Goal: Task Accomplishment & Management: Complete application form

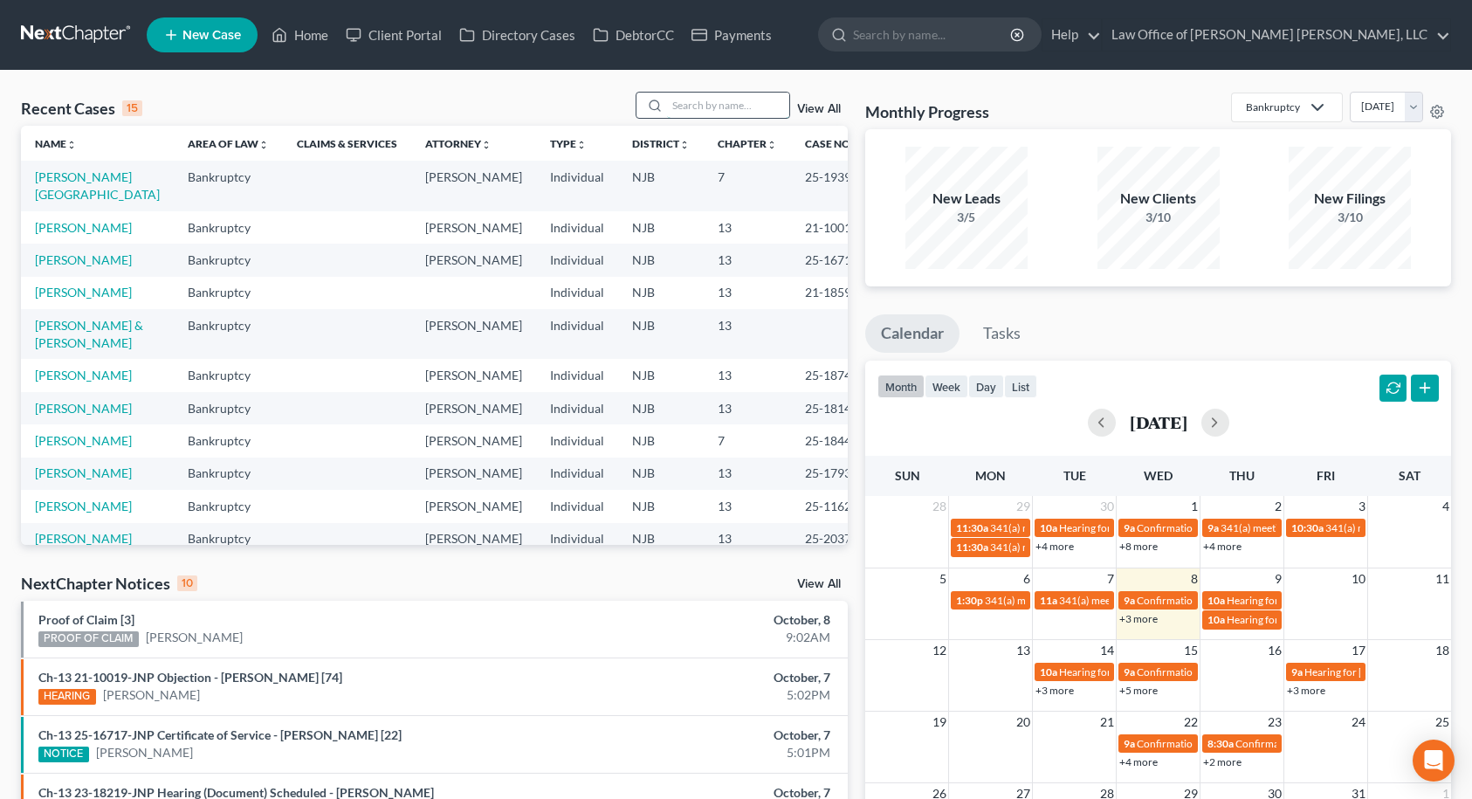
click at [740, 100] on input "search" at bounding box center [728, 105] width 122 height 25
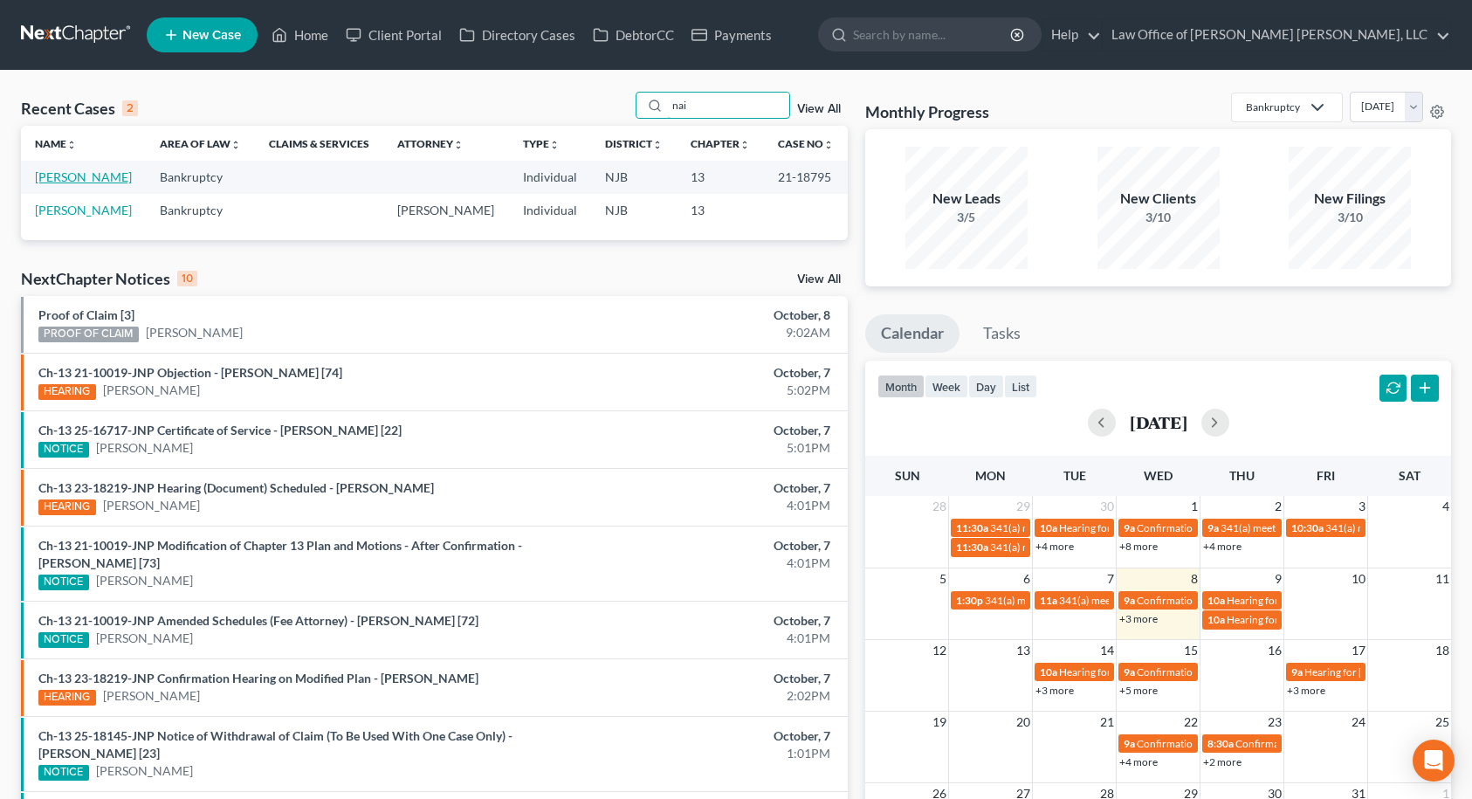
type input "nai"
click at [72, 182] on link "[PERSON_NAME]" at bounding box center [83, 176] width 97 height 15
select select "2"
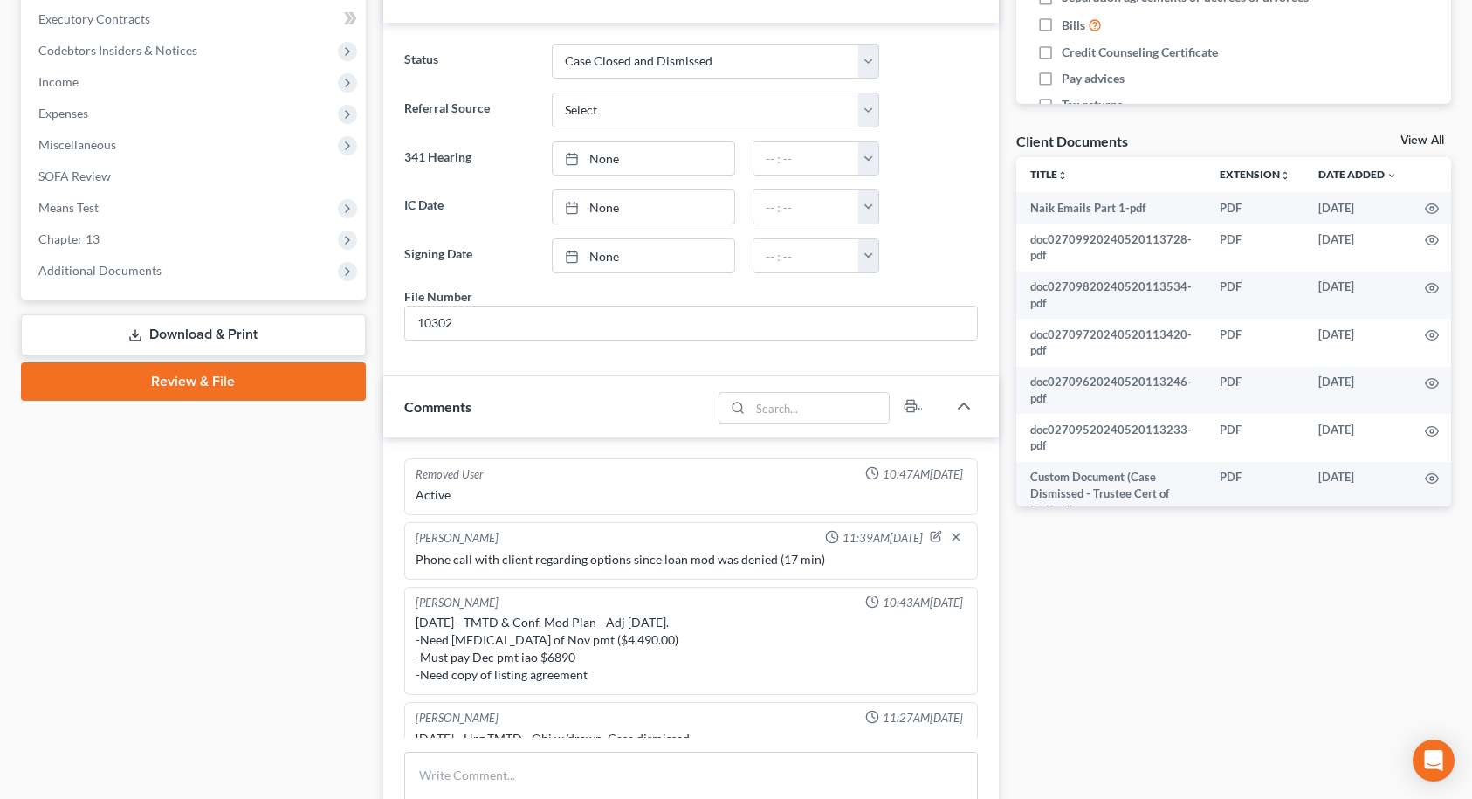
scroll to position [372, 0]
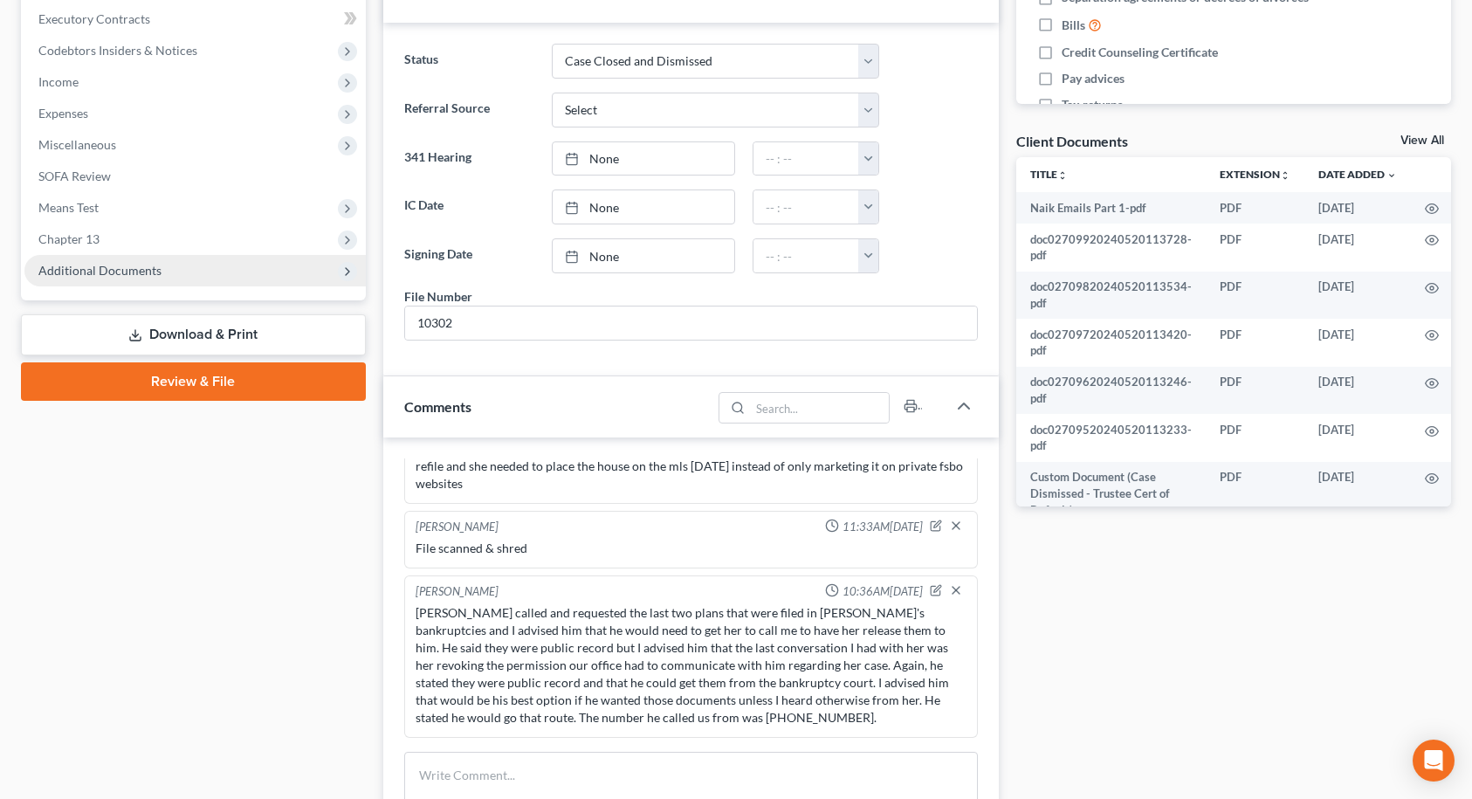
click at [149, 272] on span "Additional Documents" at bounding box center [99, 270] width 123 height 15
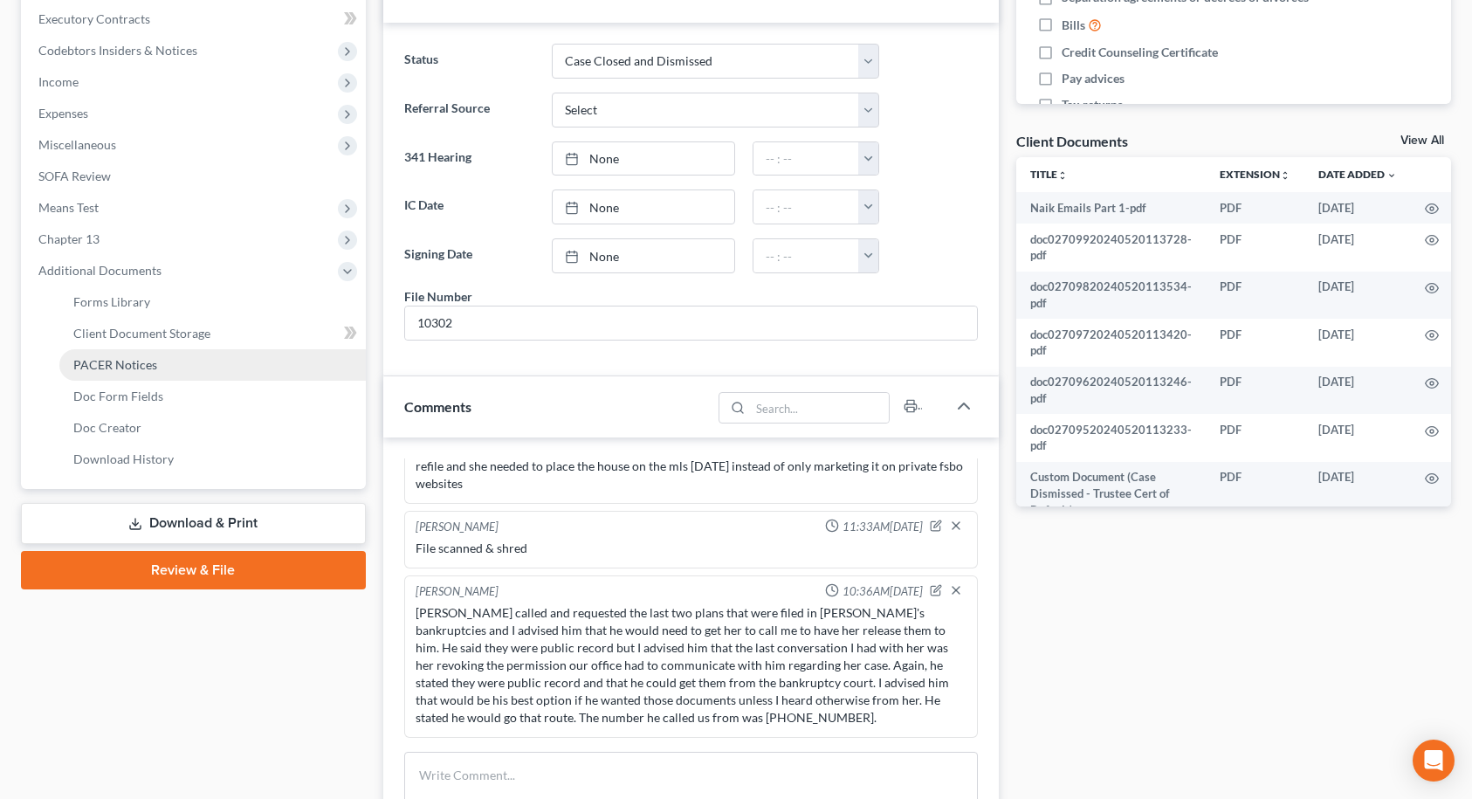
click at [143, 359] on span "PACER Notices" at bounding box center [115, 364] width 84 height 15
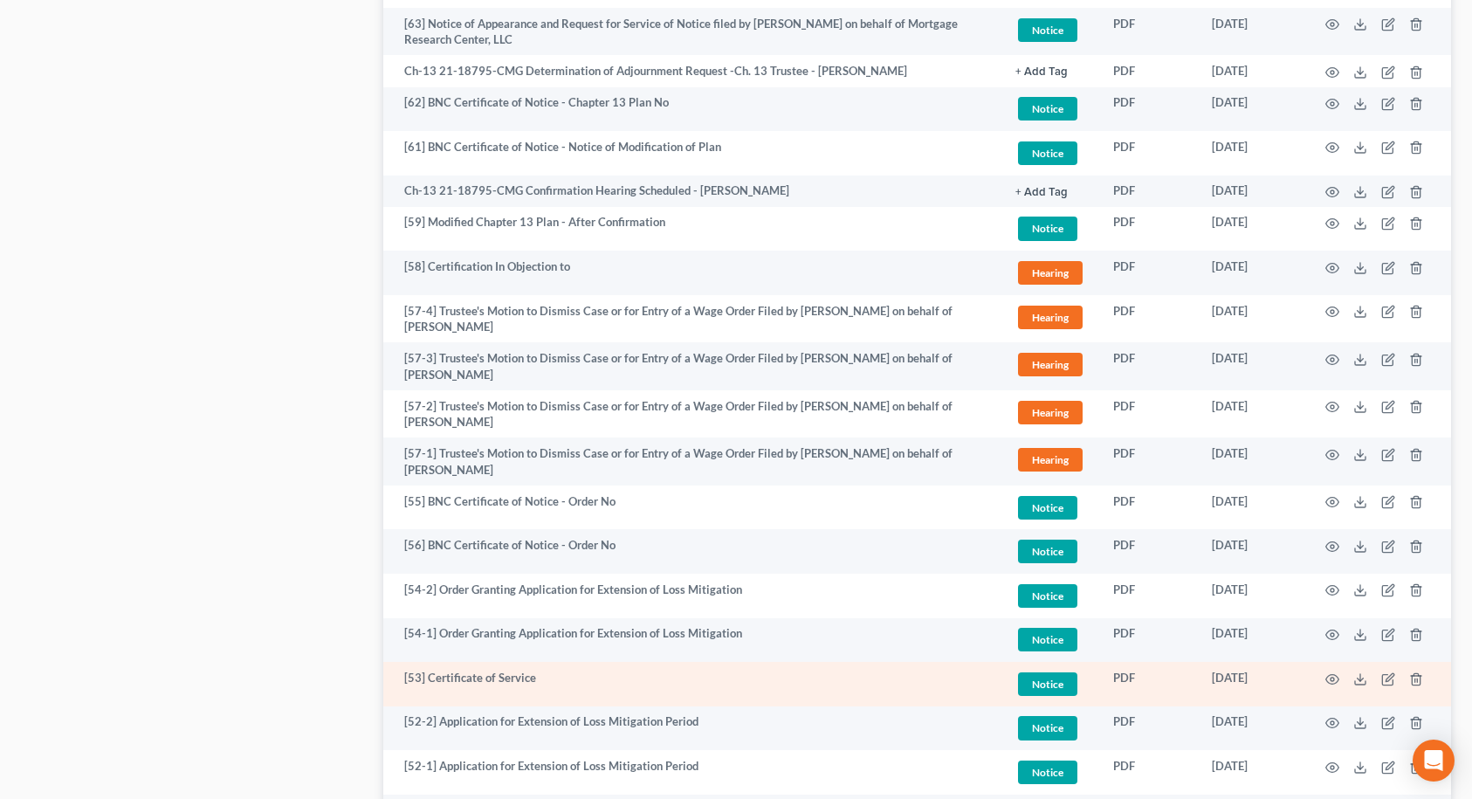
scroll to position [1099, 0]
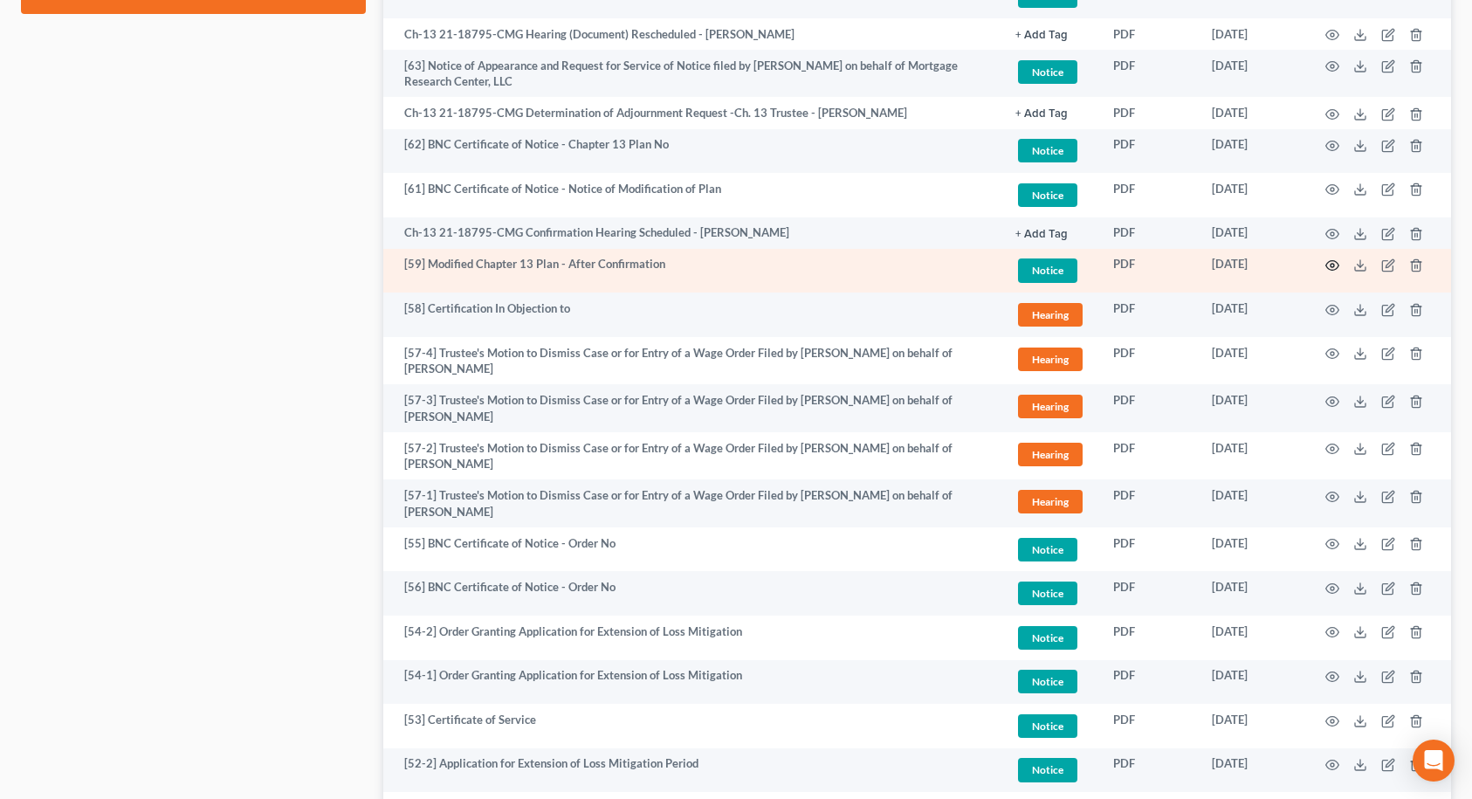
click at [1331, 263] on icon "button" at bounding box center [1333, 265] width 14 height 14
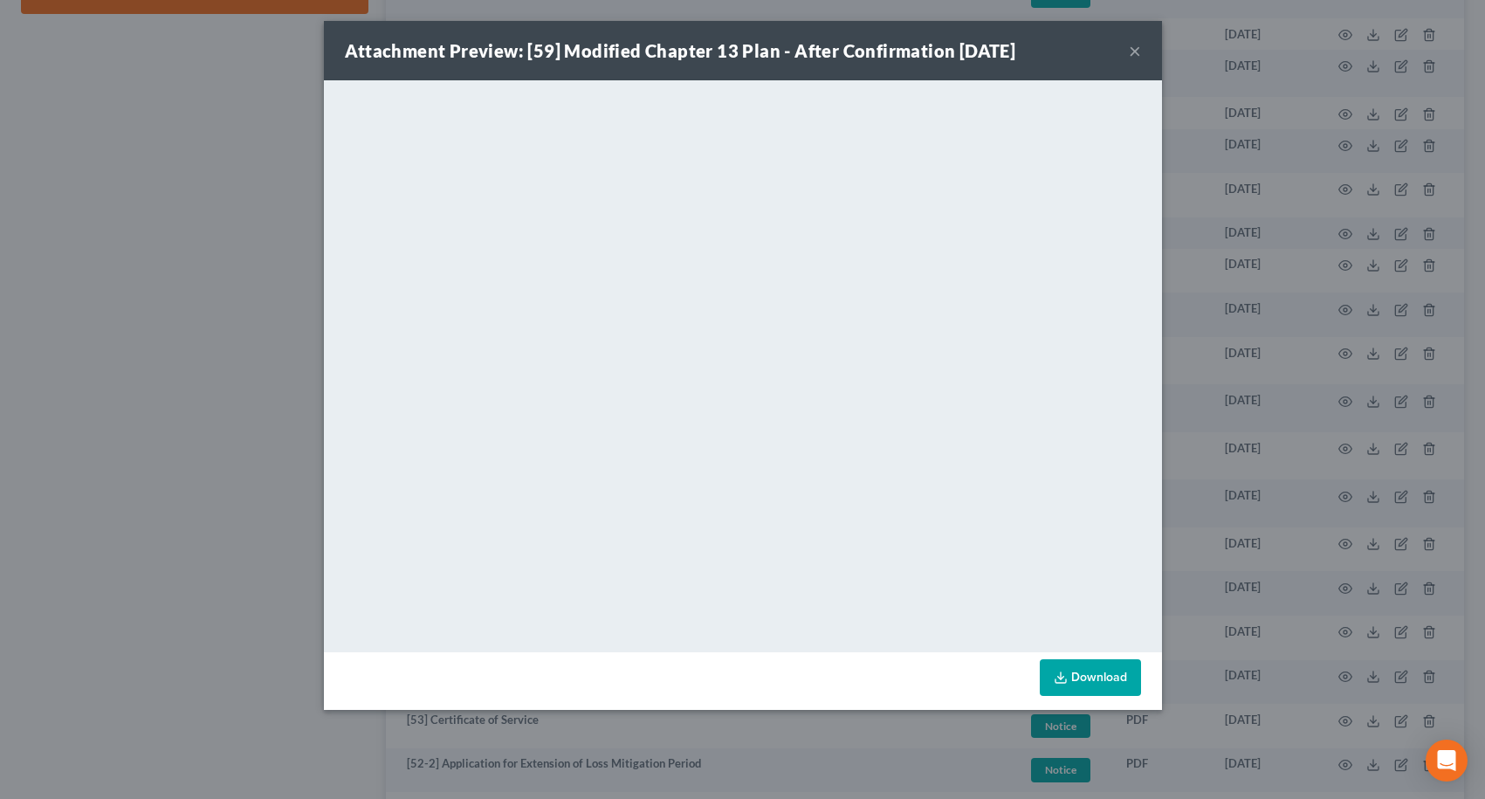
click at [1136, 52] on button "×" at bounding box center [1135, 50] width 12 height 21
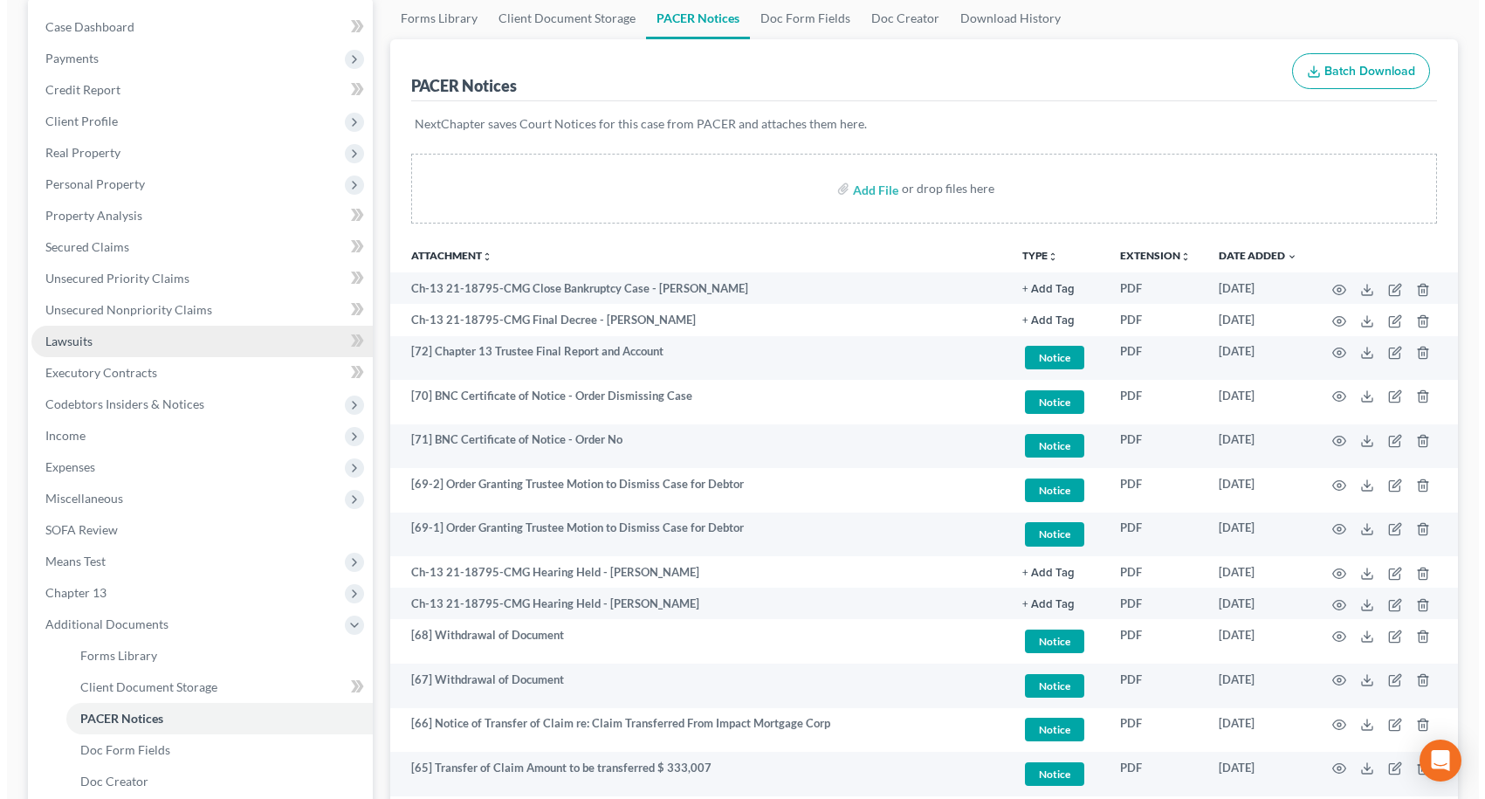
scroll to position [0, 0]
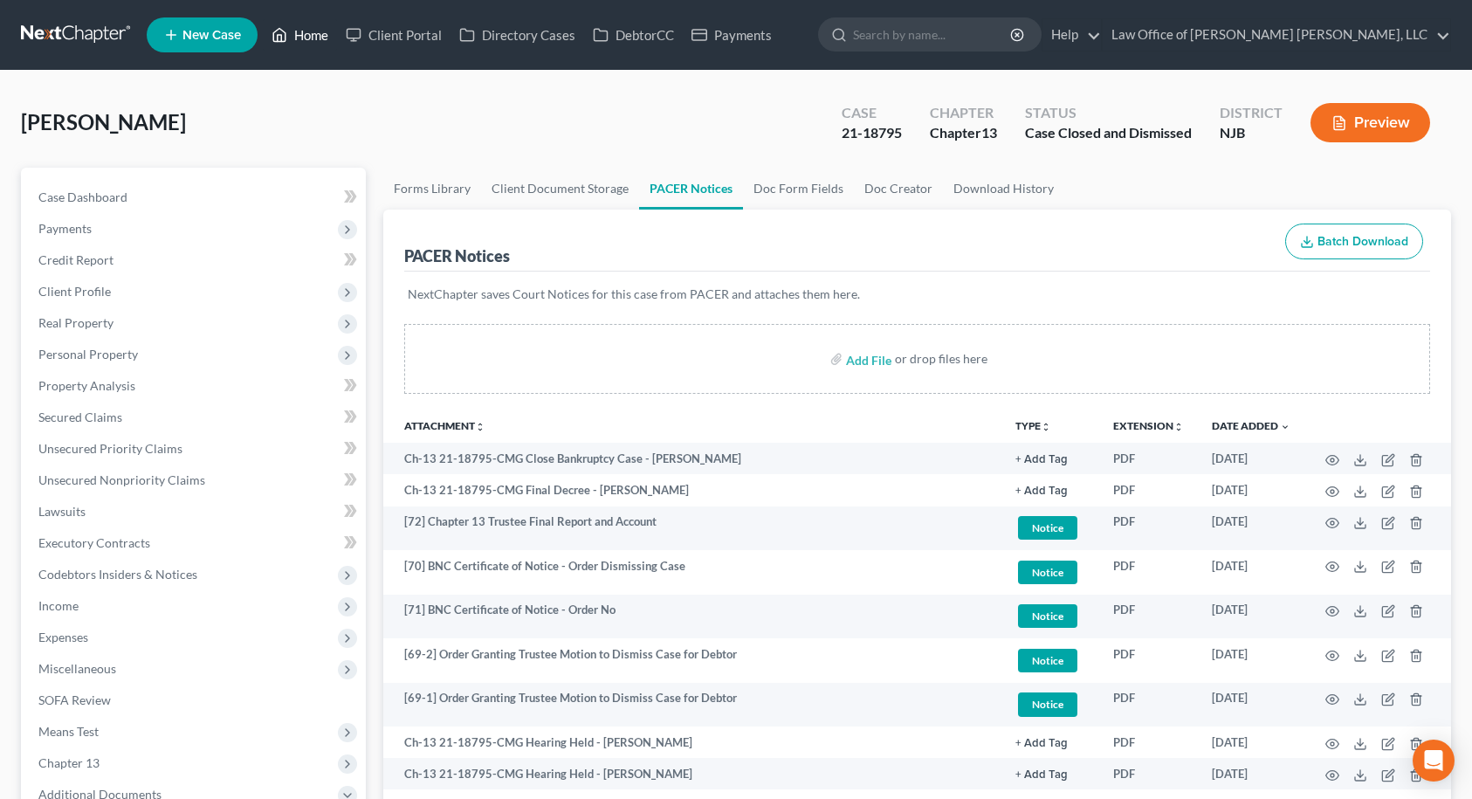
click at [305, 35] on link "Home" at bounding box center [300, 34] width 74 height 31
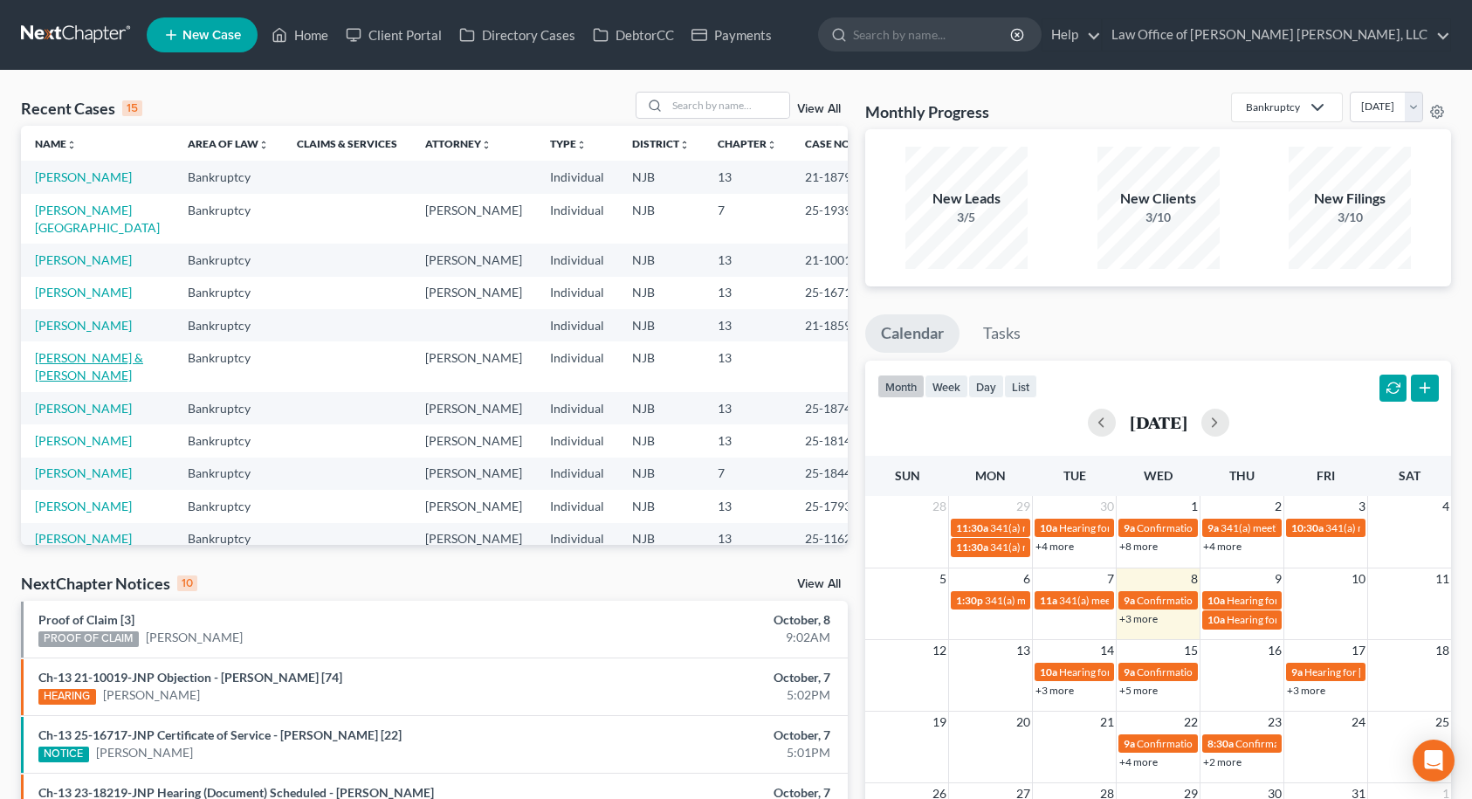
click at [62, 382] on link "[PERSON_NAME] & [PERSON_NAME]" at bounding box center [89, 366] width 108 height 32
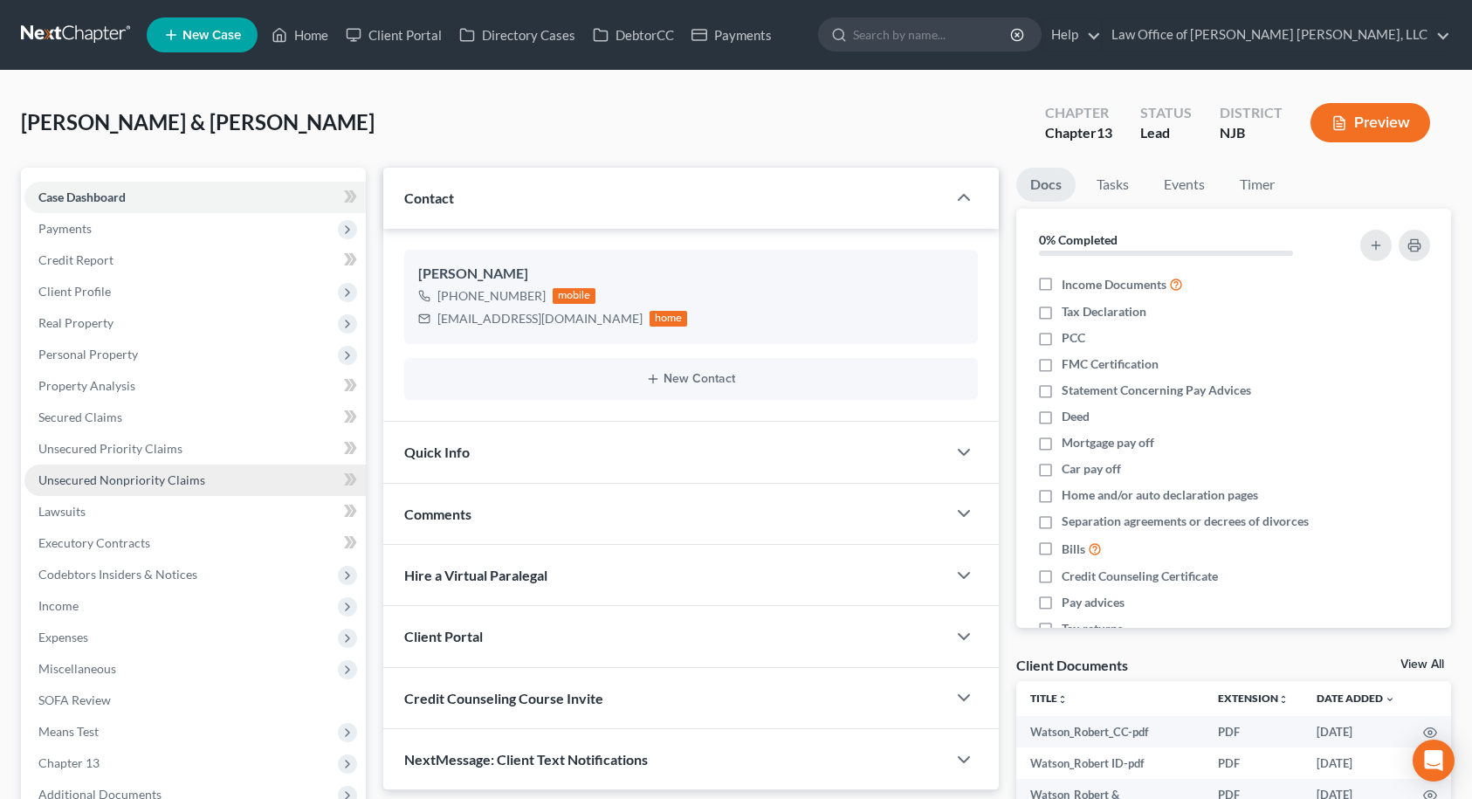
click at [57, 476] on span "Unsecured Nonpriority Claims" at bounding box center [121, 479] width 167 height 15
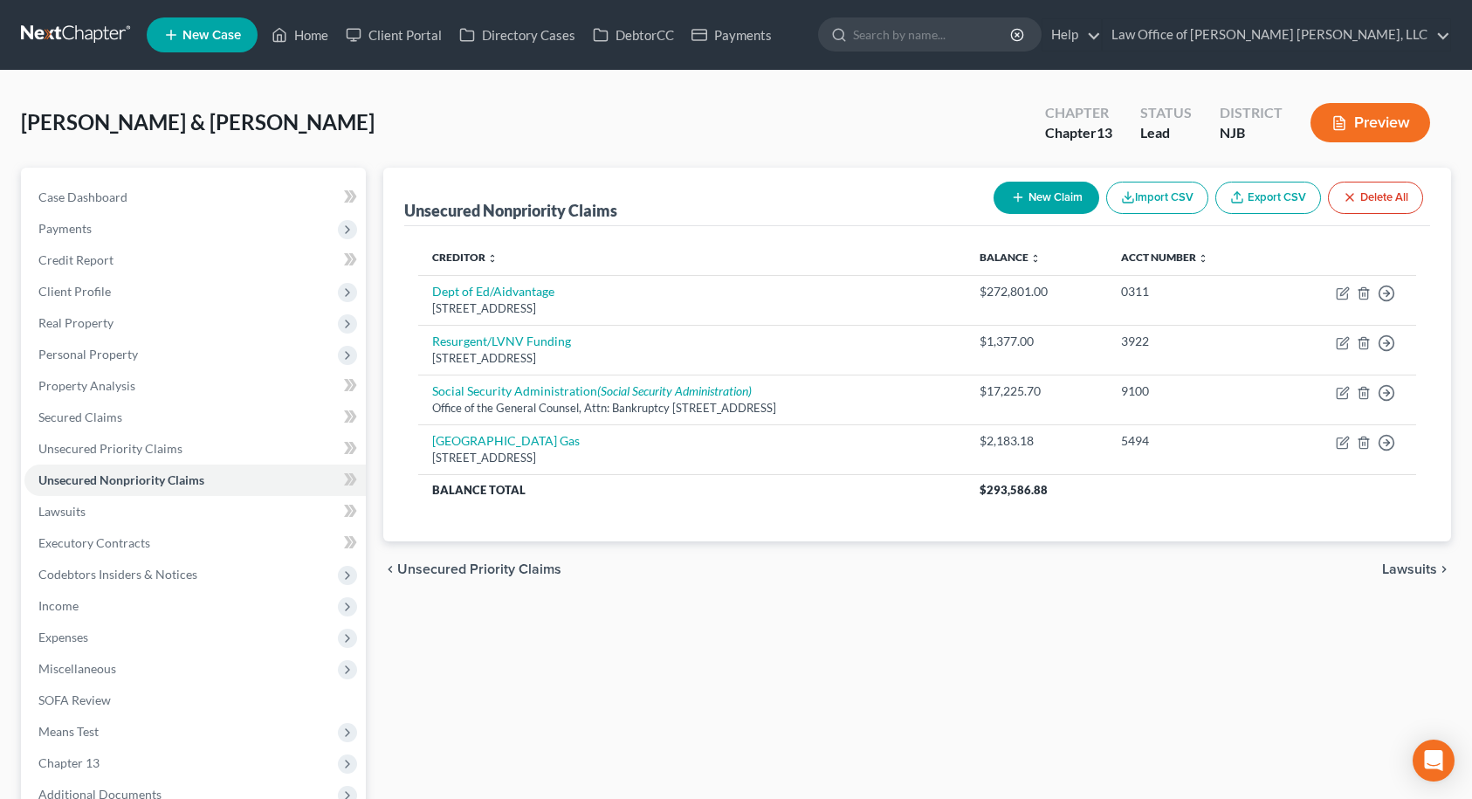
click at [1023, 203] on button "New Claim" at bounding box center [1047, 198] width 106 height 32
select select "2"
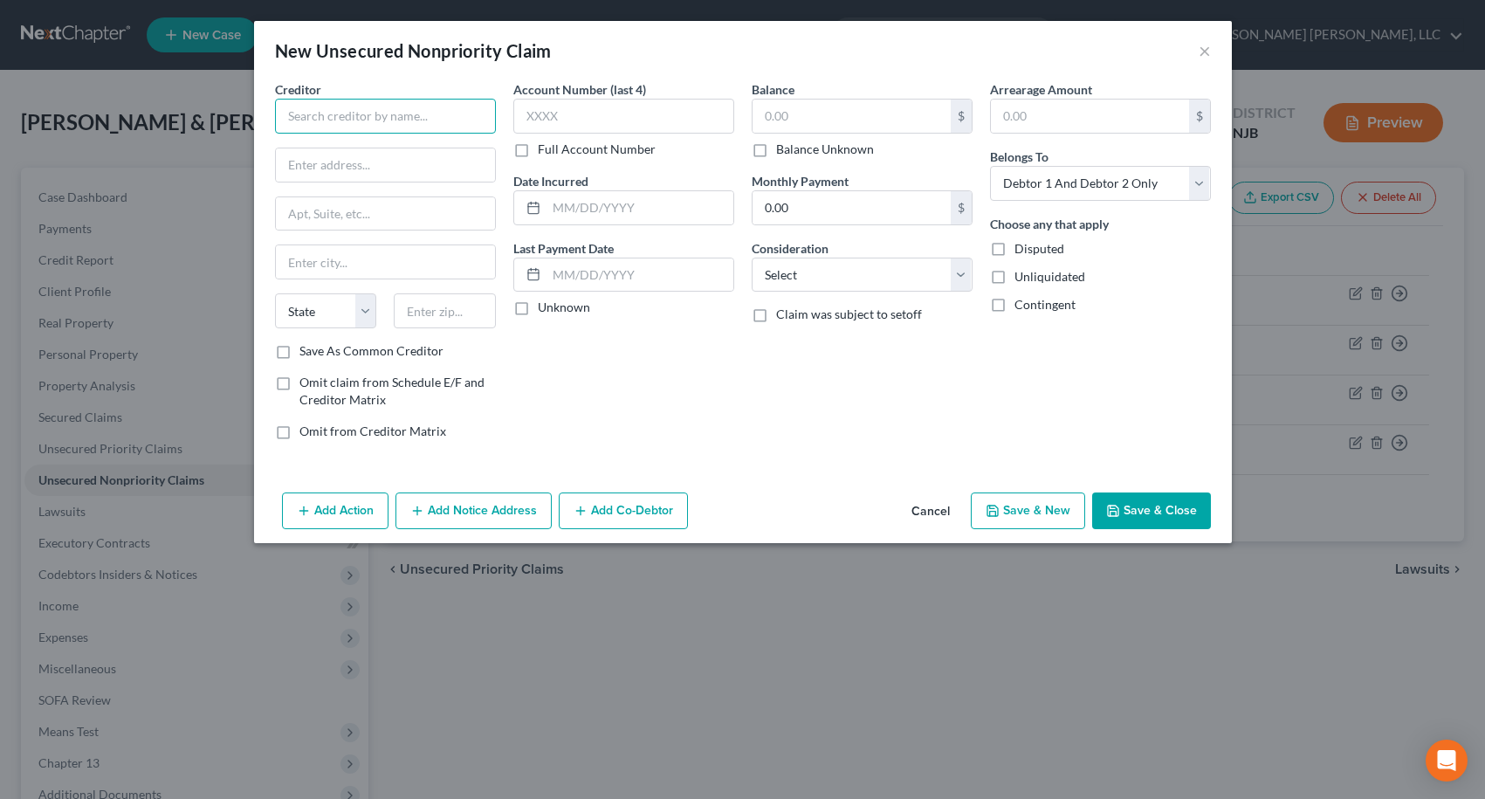
click at [454, 120] on input "text" at bounding box center [385, 116] width 221 height 35
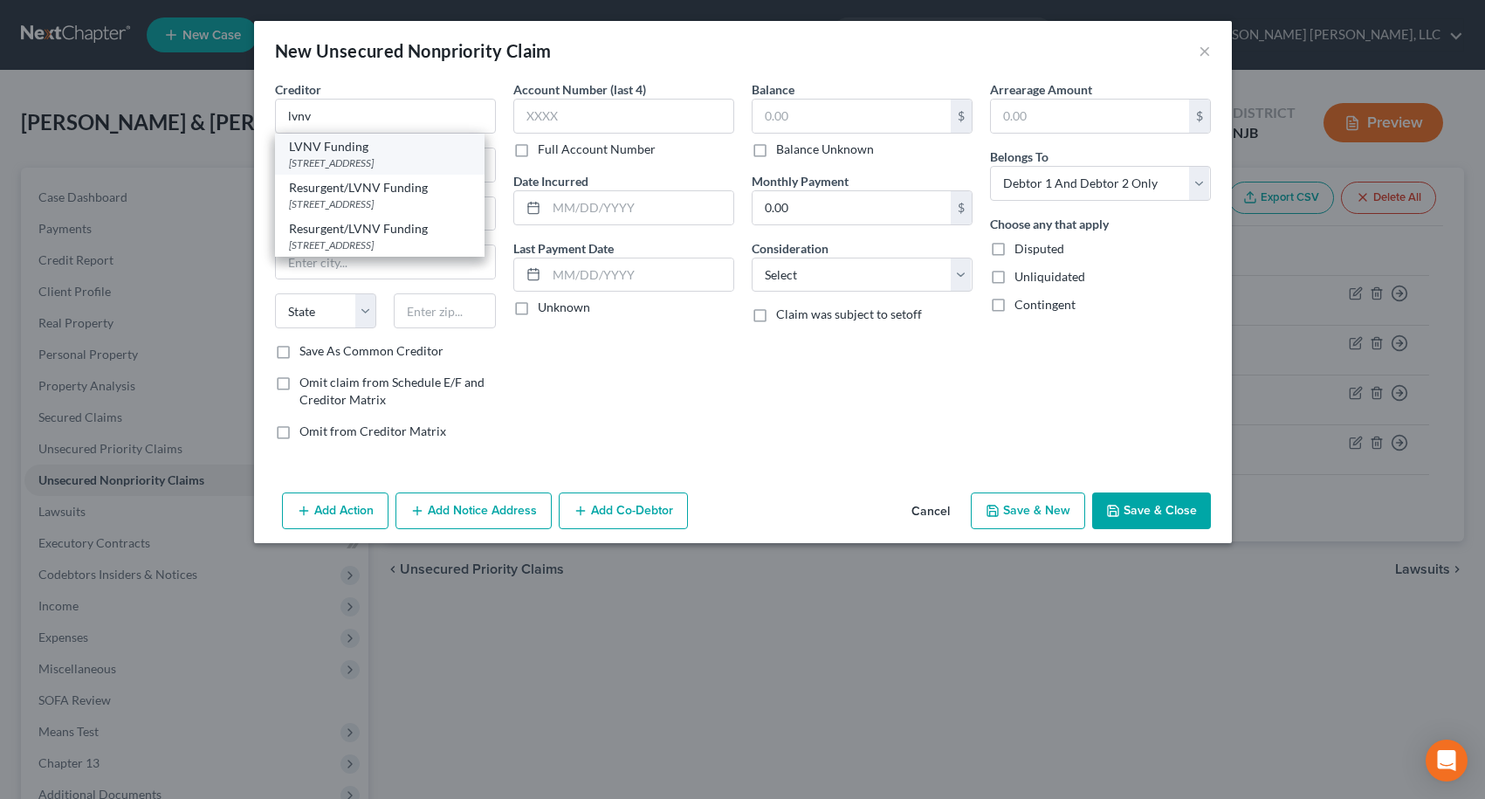
click at [390, 161] on div "[STREET_ADDRESS]" at bounding box center [380, 162] width 182 height 15
type input "LVNV Funding"
type input "PO Box 10587"
type input "[GEOGRAPHIC_DATA]"
select select "42"
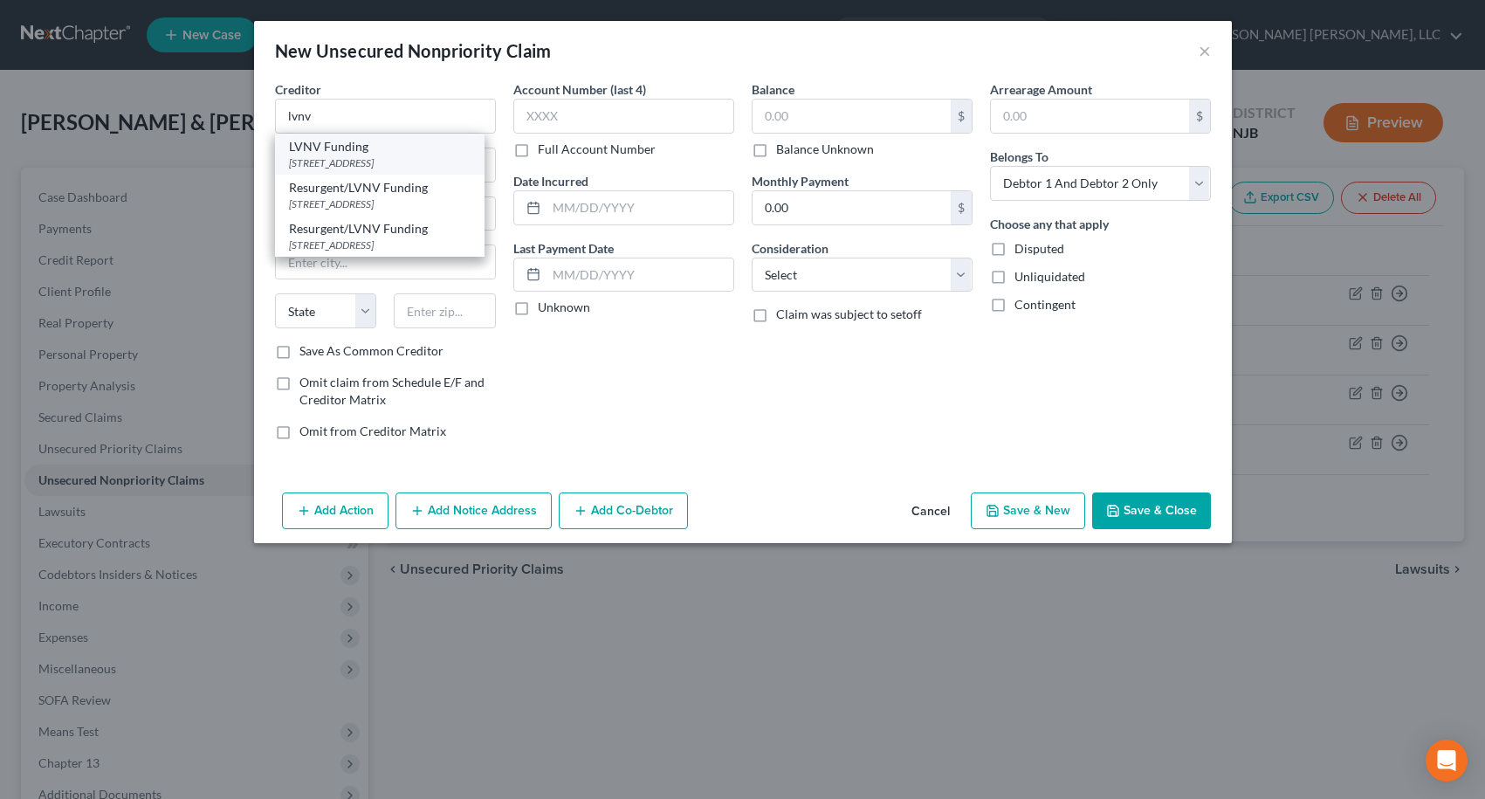
type input "29603"
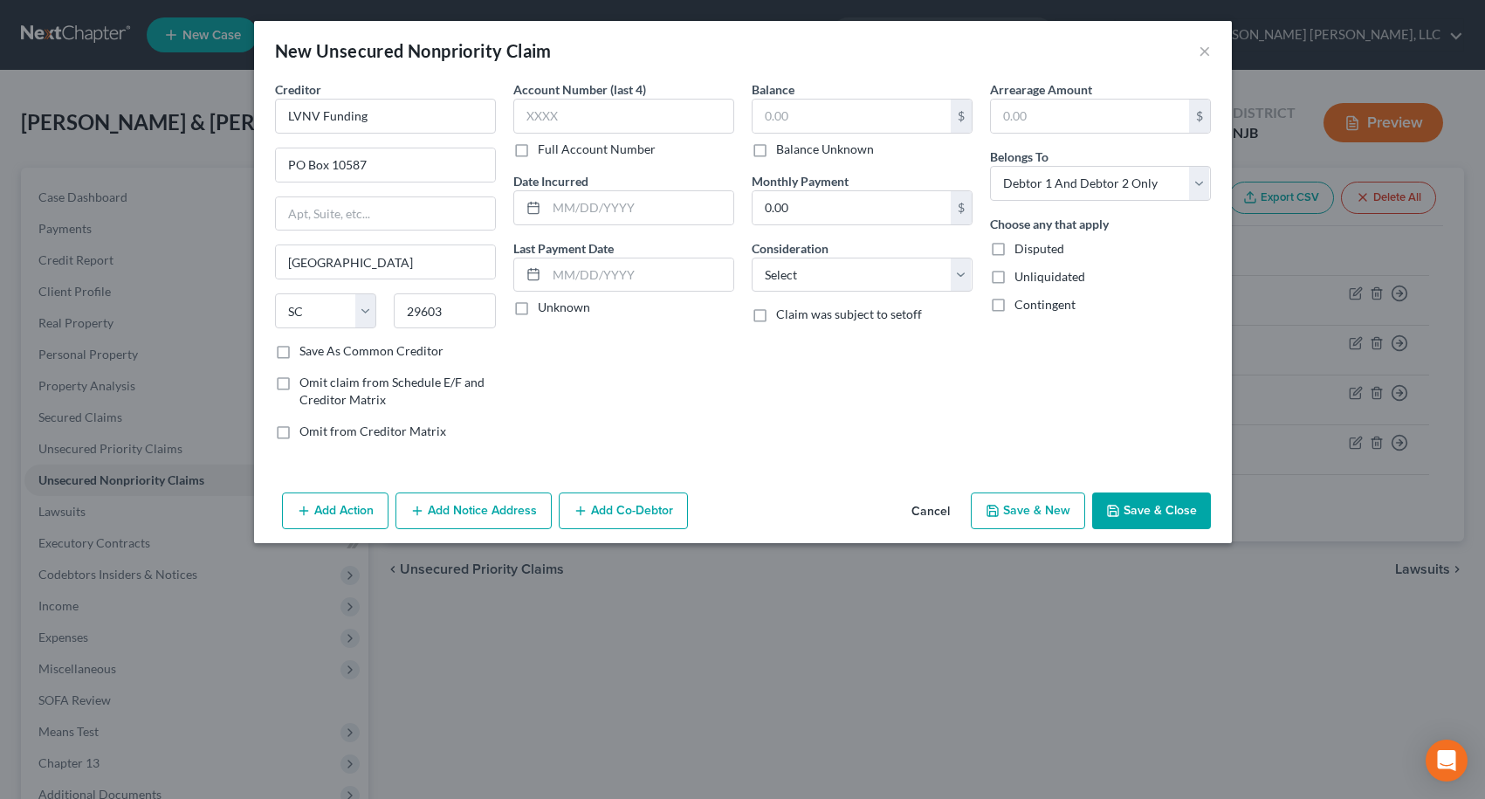
click at [471, 499] on button "Add Notice Address" at bounding box center [474, 510] width 156 height 37
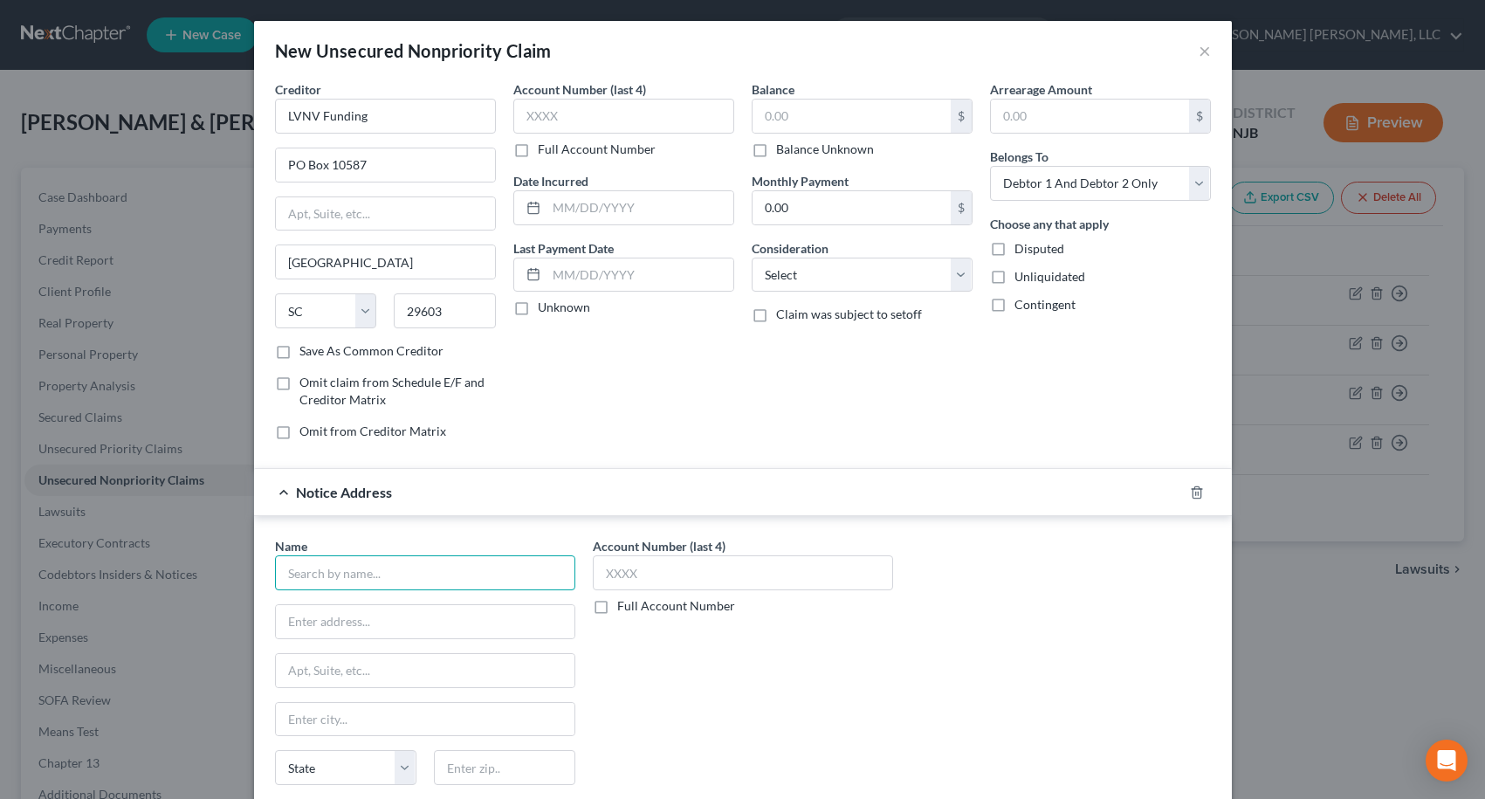
click at [451, 575] on input "text" at bounding box center [425, 572] width 300 height 35
click at [430, 614] on div "[STREET_ADDRESS] [STREET_ADDRESS]" at bounding box center [380, 619] width 182 height 15
type input "Faloni Law Group LLC"
type input "[STREET_ADDRESS]"
type input "Suite 404"
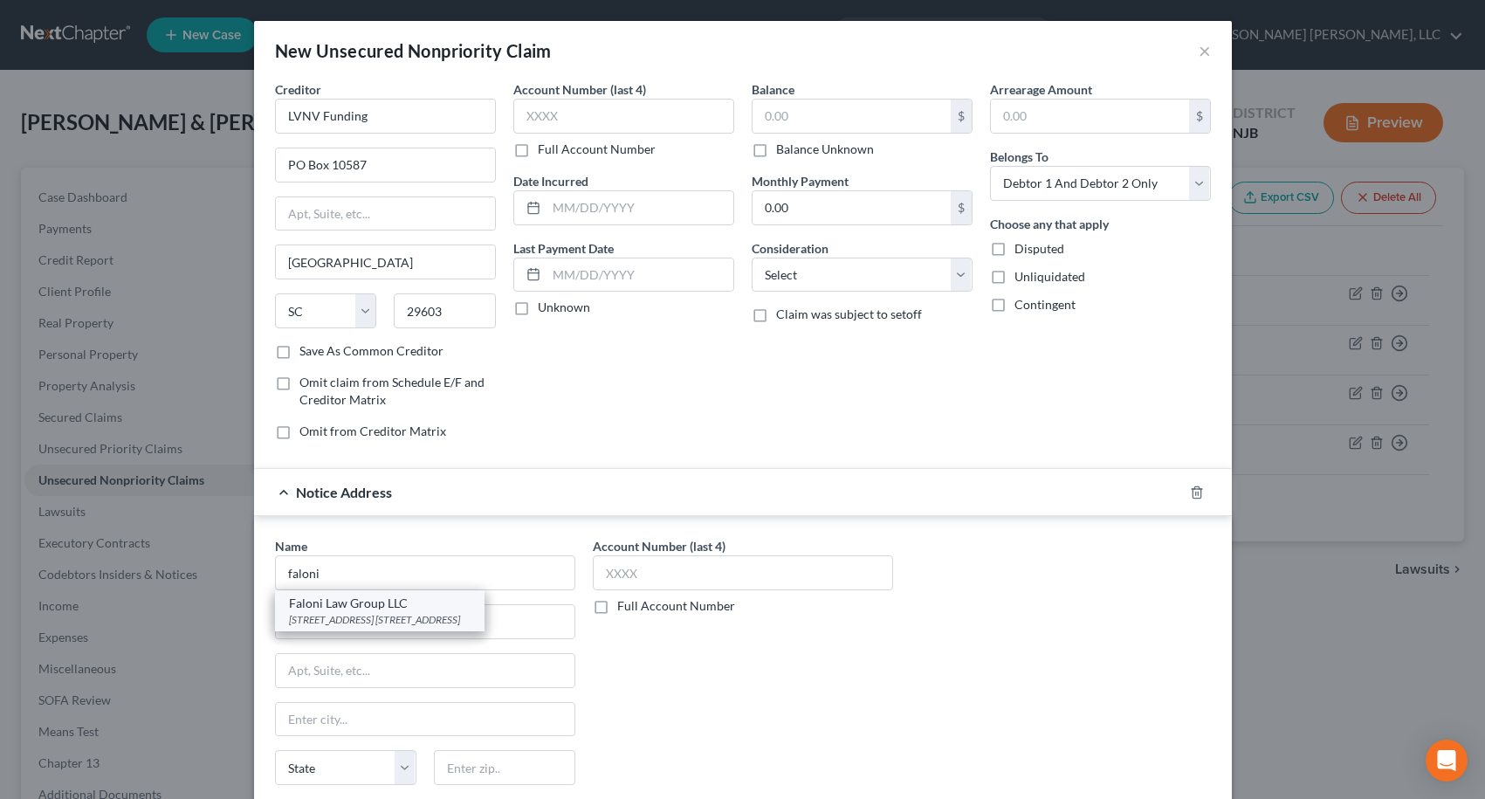
type input "Roseland"
select select "33"
type input "07068"
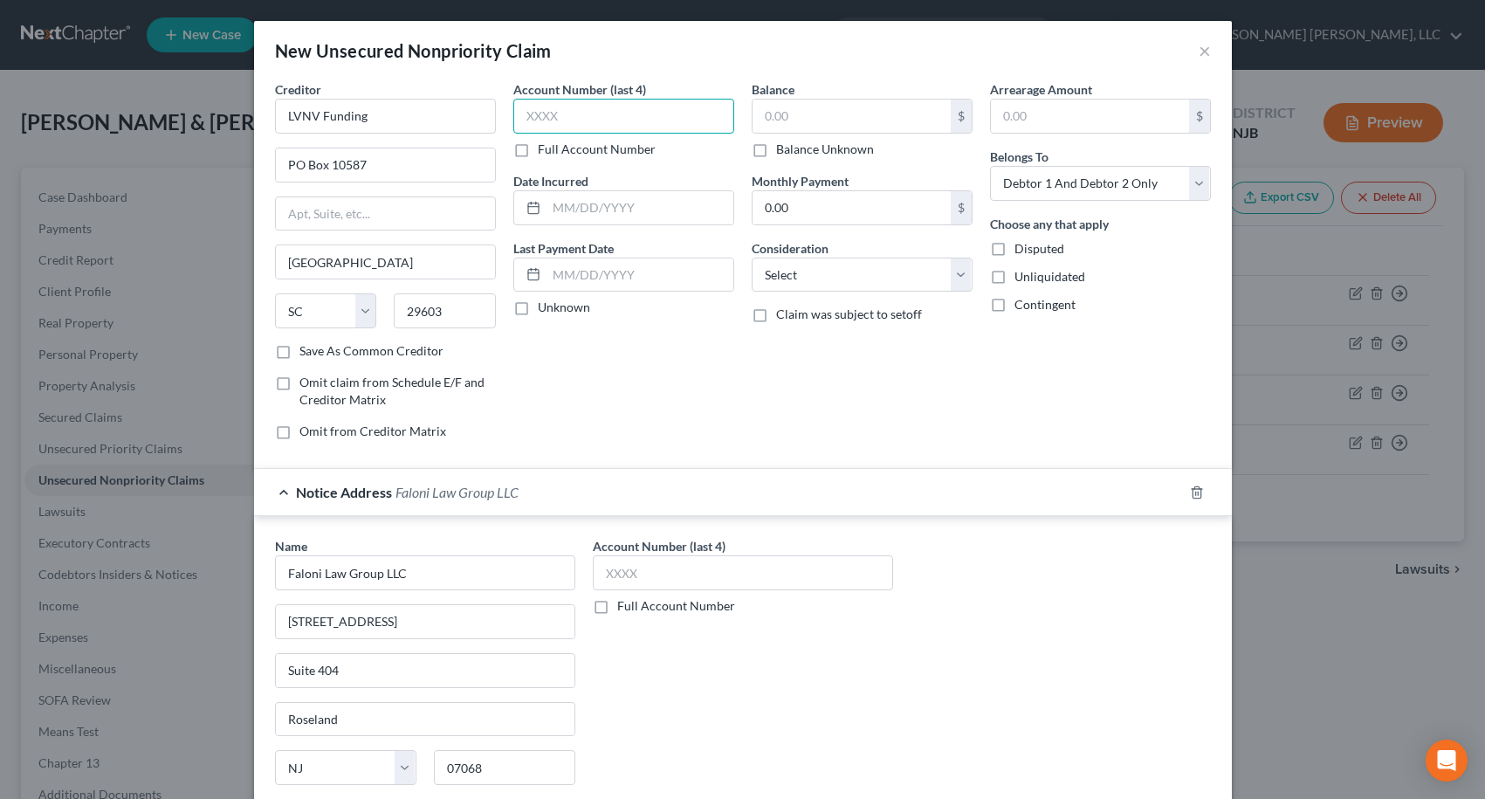
click at [609, 121] on input "text" at bounding box center [623, 116] width 221 height 35
type input "3922"
click at [803, 277] on select "Select Cable / Satellite Services Collection Agency Credit Card Debt Debt Couns…" at bounding box center [862, 275] width 221 height 35
select select "14"
click at [752, 258] on select "Select Cable / Satellite Services Collection Agency Credit Card Debt Debt Couns…" at bounding box center [862, 275] width 221 height 35
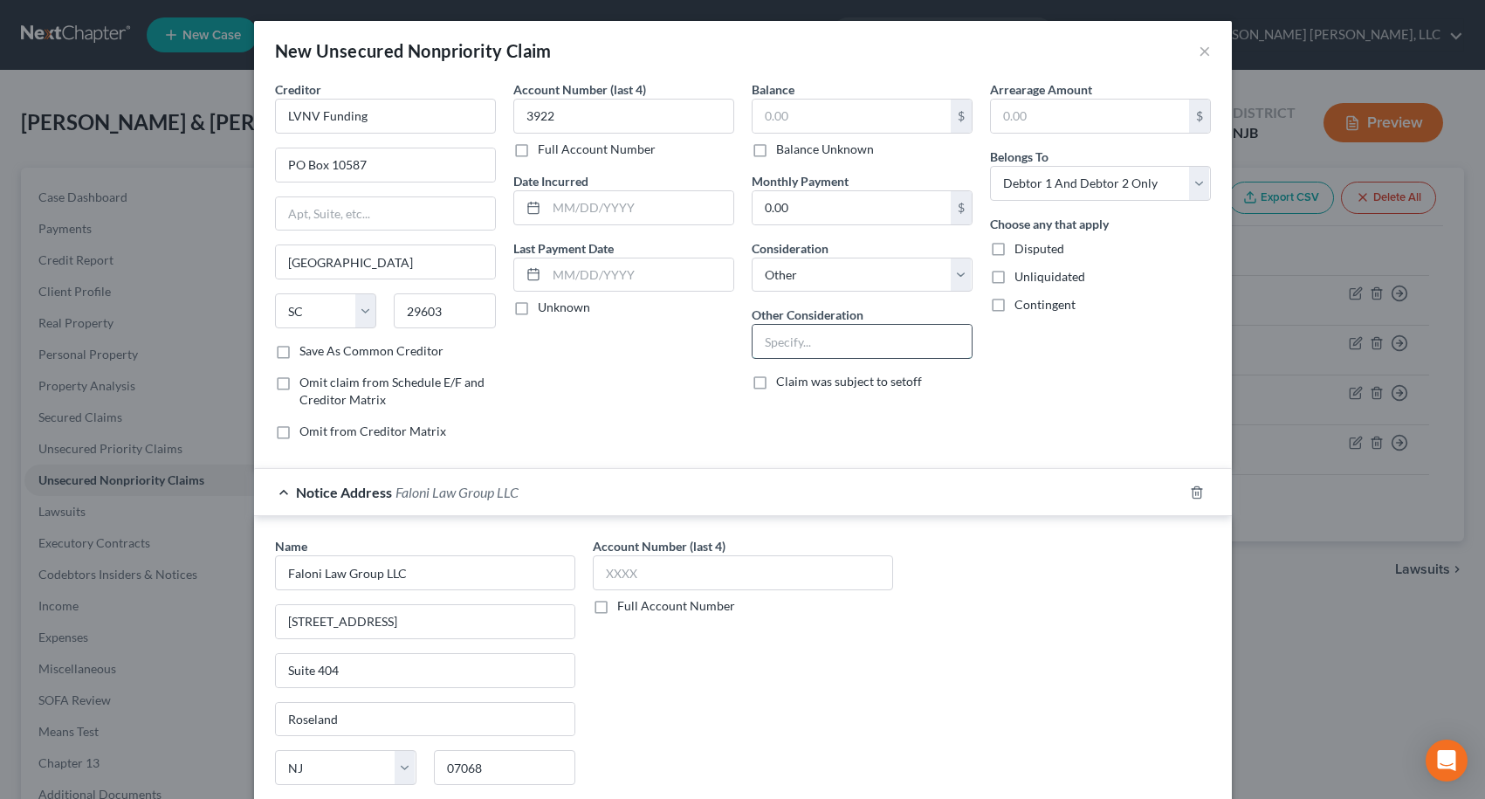
click at [829, 347] on input "text" at bounding box center [862, 341] width 219 height 33
type input "Collecting for Web Bank"
click at [756, 113] on input "text" at bounding box center [852, 116] width 198 height 33
type input "1,377.02"
click at [861, 341] on input "Collecting for Web Bank" at bounding box center [862, 341] width 219 height 33
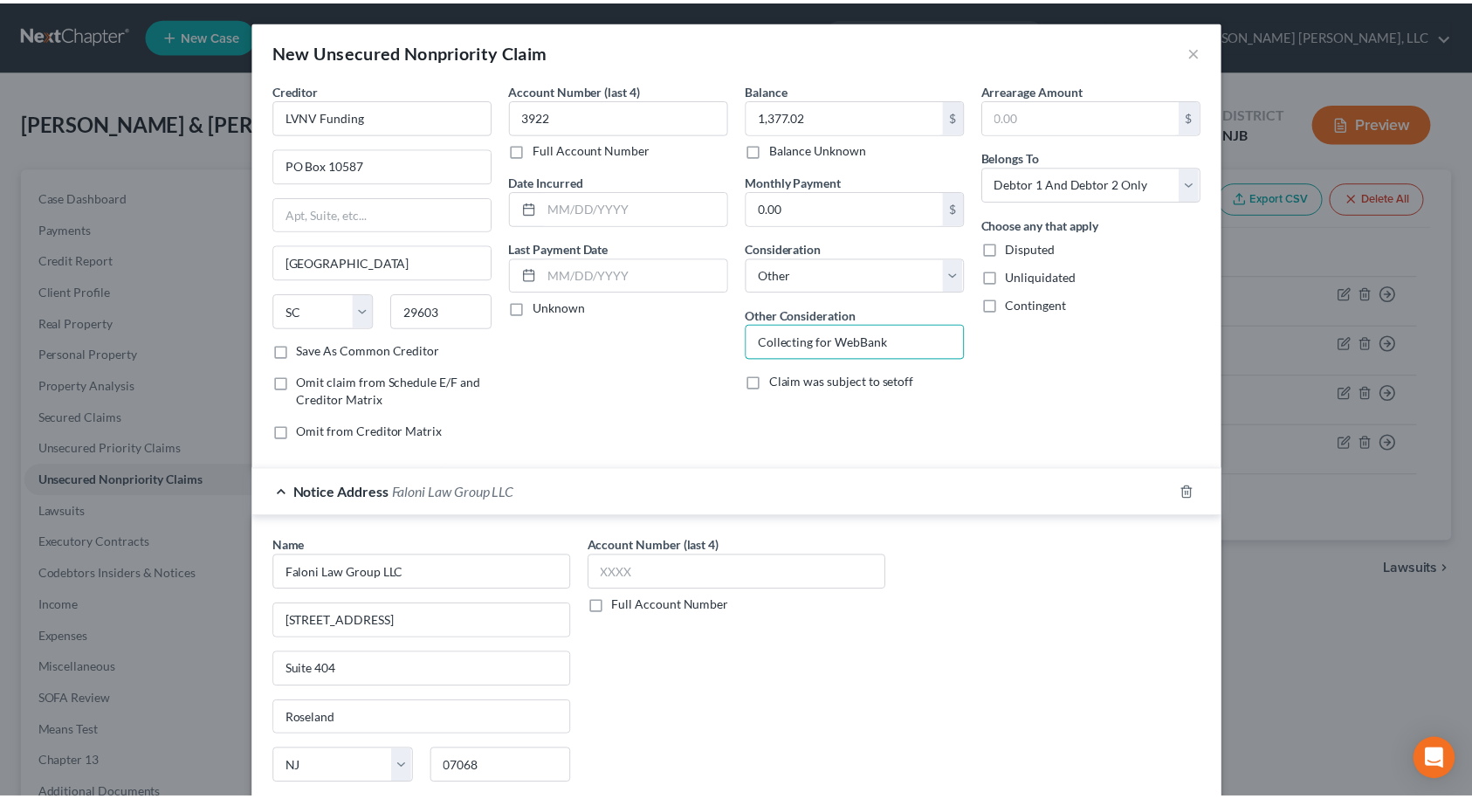
scroll to position [141, 0]
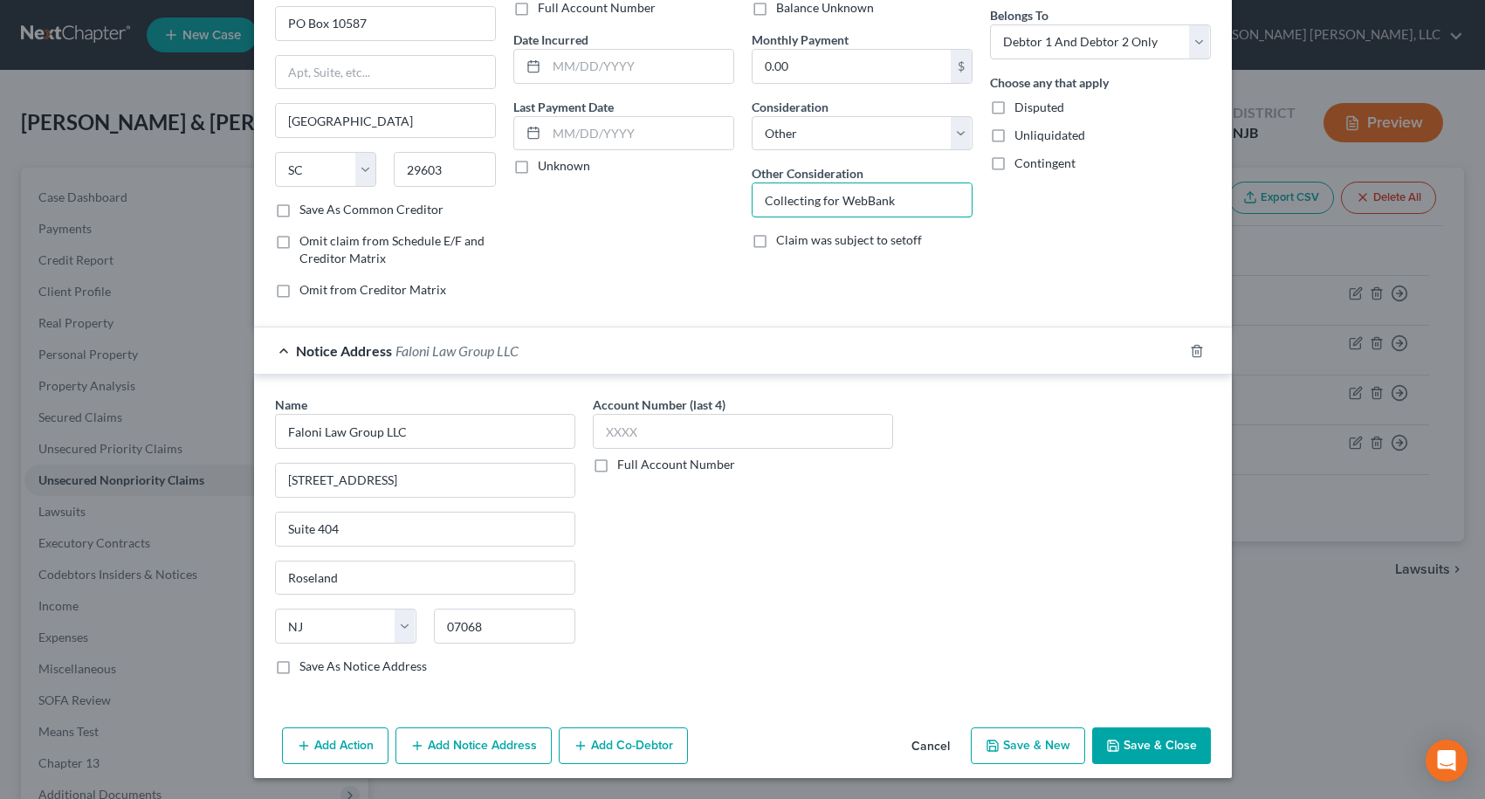
type input "Collecting for WebBank"
click at [1140, 740] on button "Save & Close" at bounding box center [1151, 745] width 119 height 37
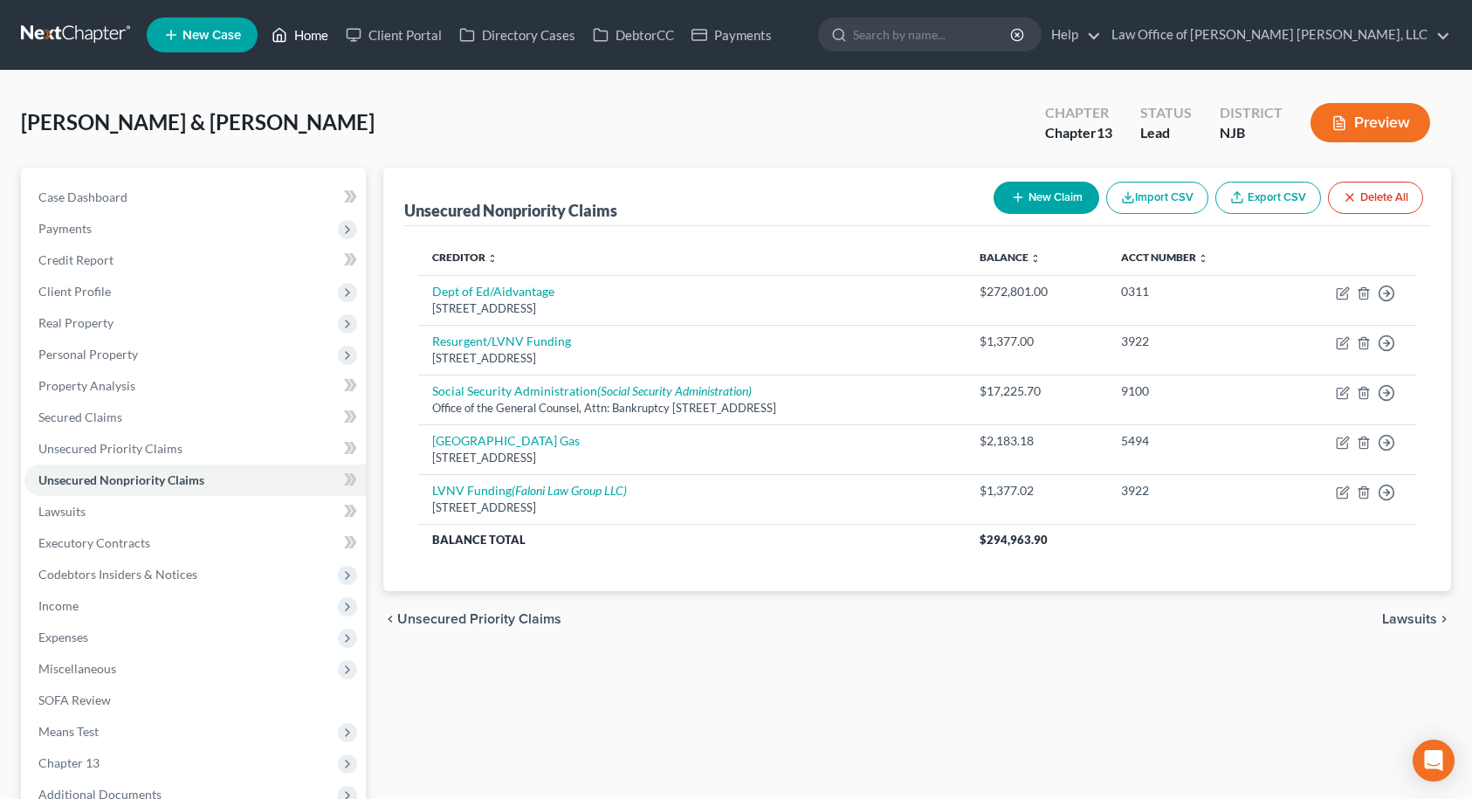
click at [315, 39] on link "Home" at bounding box center [300, 34] width 74 height 31
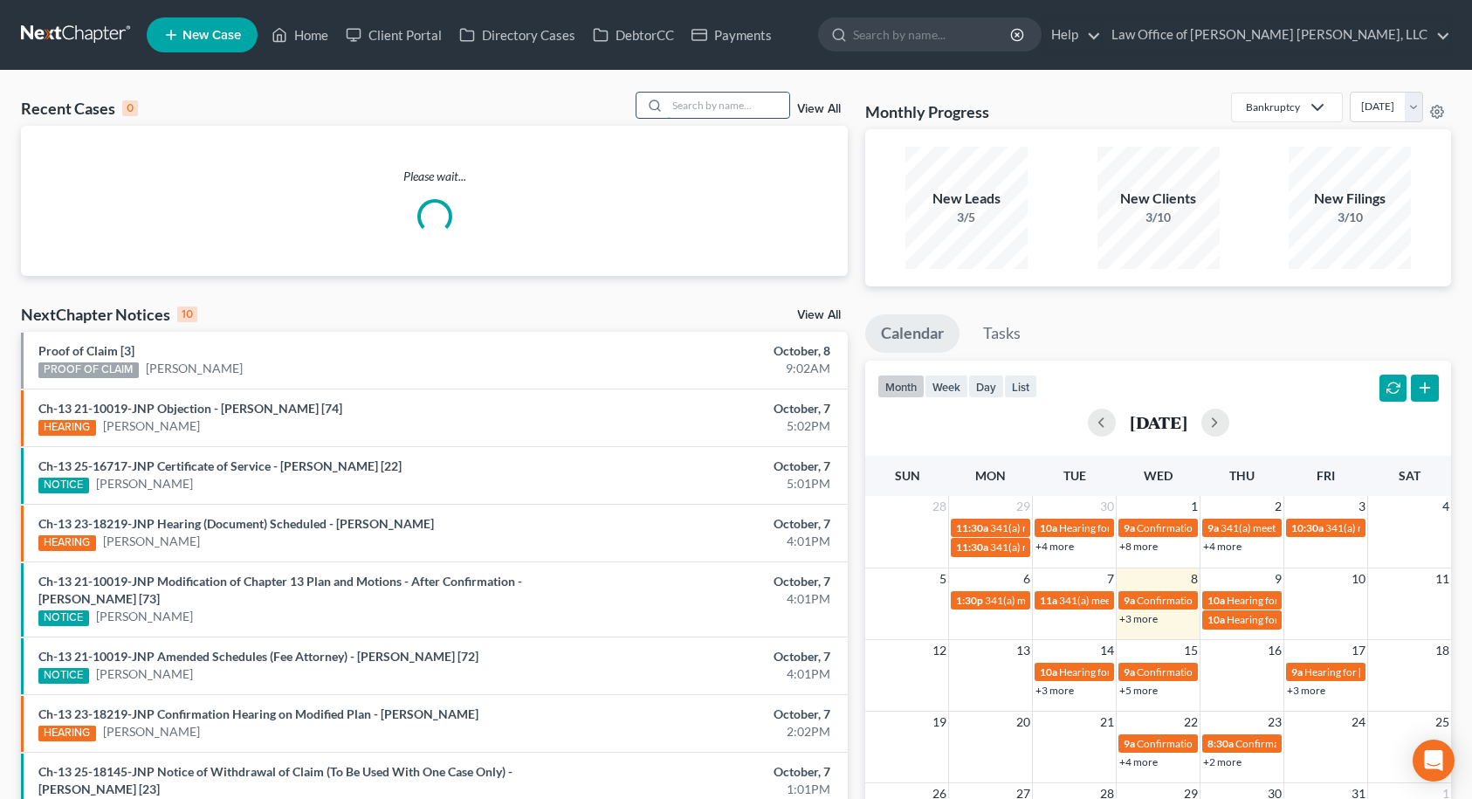
click at [698, 110] on input "search" at bounding box center [728, 105] width 122 height 25
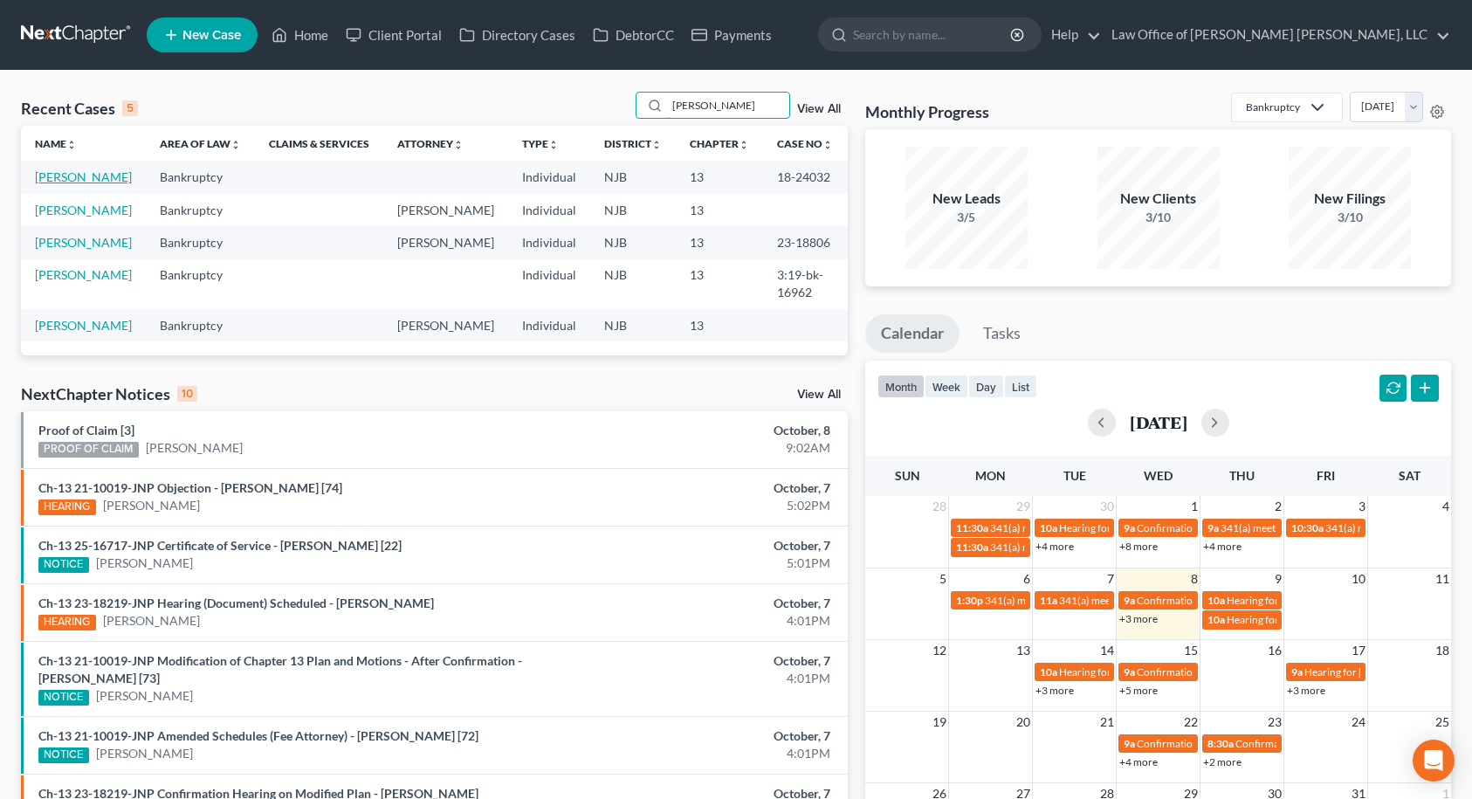
type input "[PERSON_NAME]"
click at [84, 181] on link "[PERSON_NAME]" at bounding box center [83, 176] width 97 height 15
select select "3"
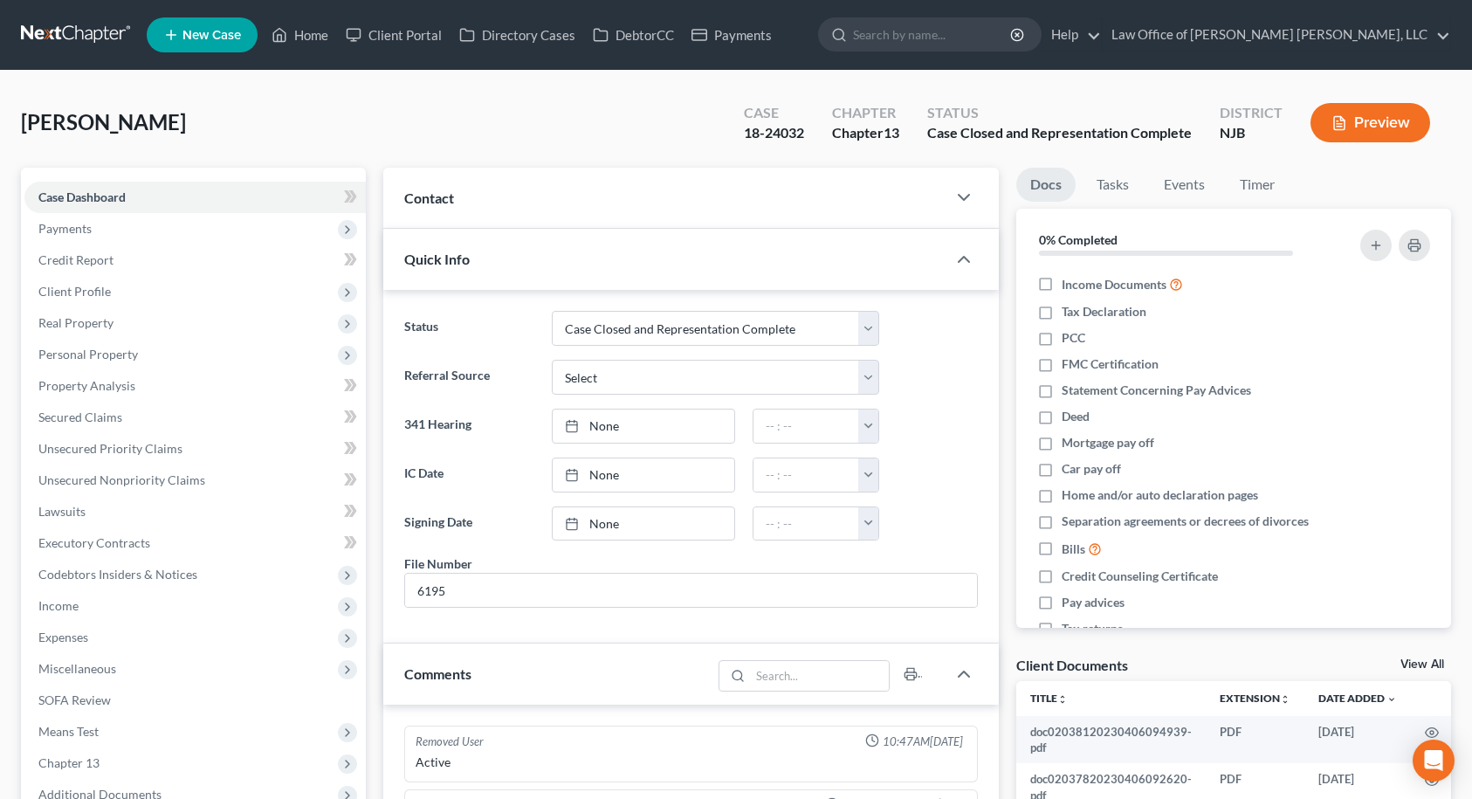
scroll to position [4, 0]
click at [561, 220] on div "Contact" at bounding box center [664, 198] width 563 height 60
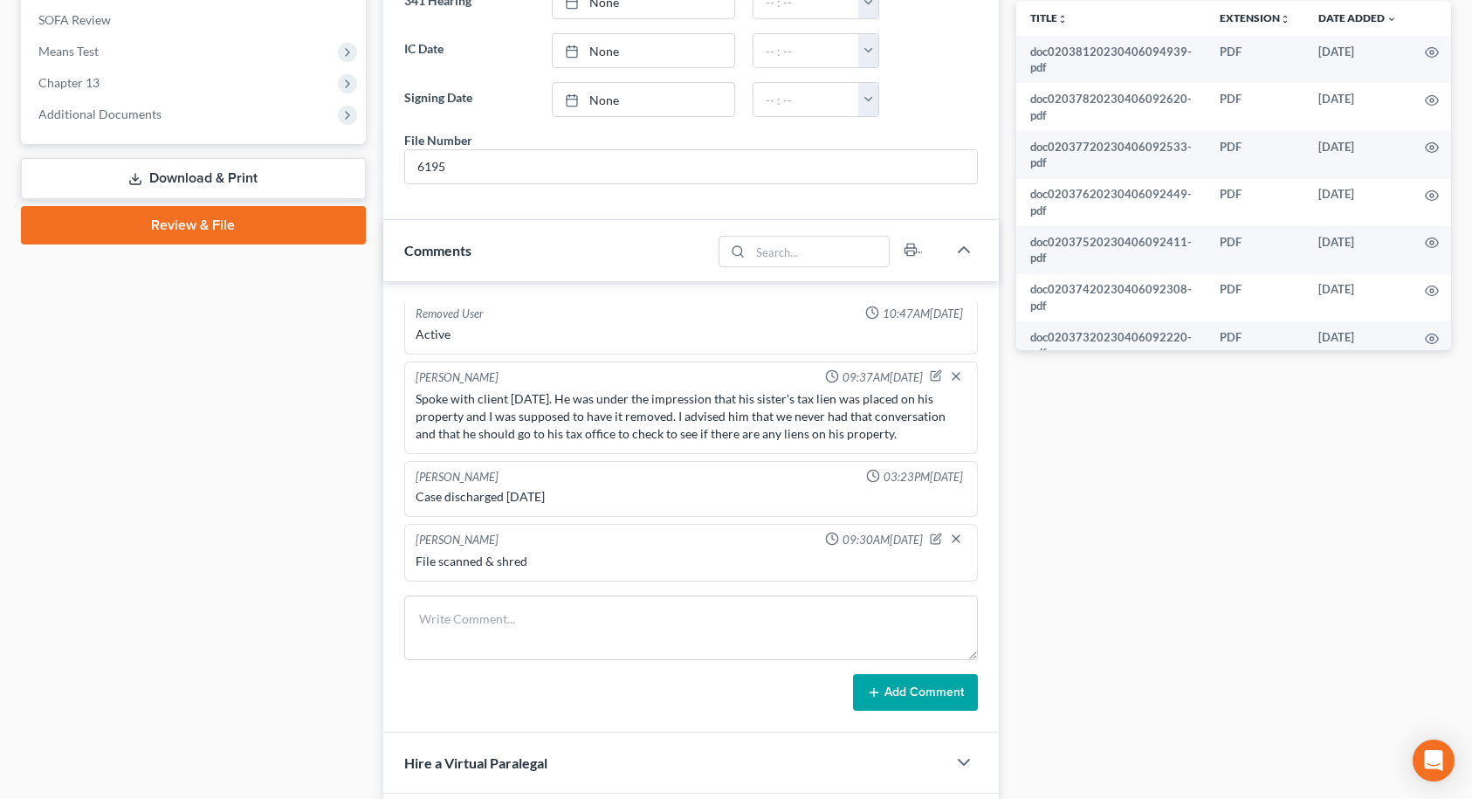
scroll to position [926, 0]
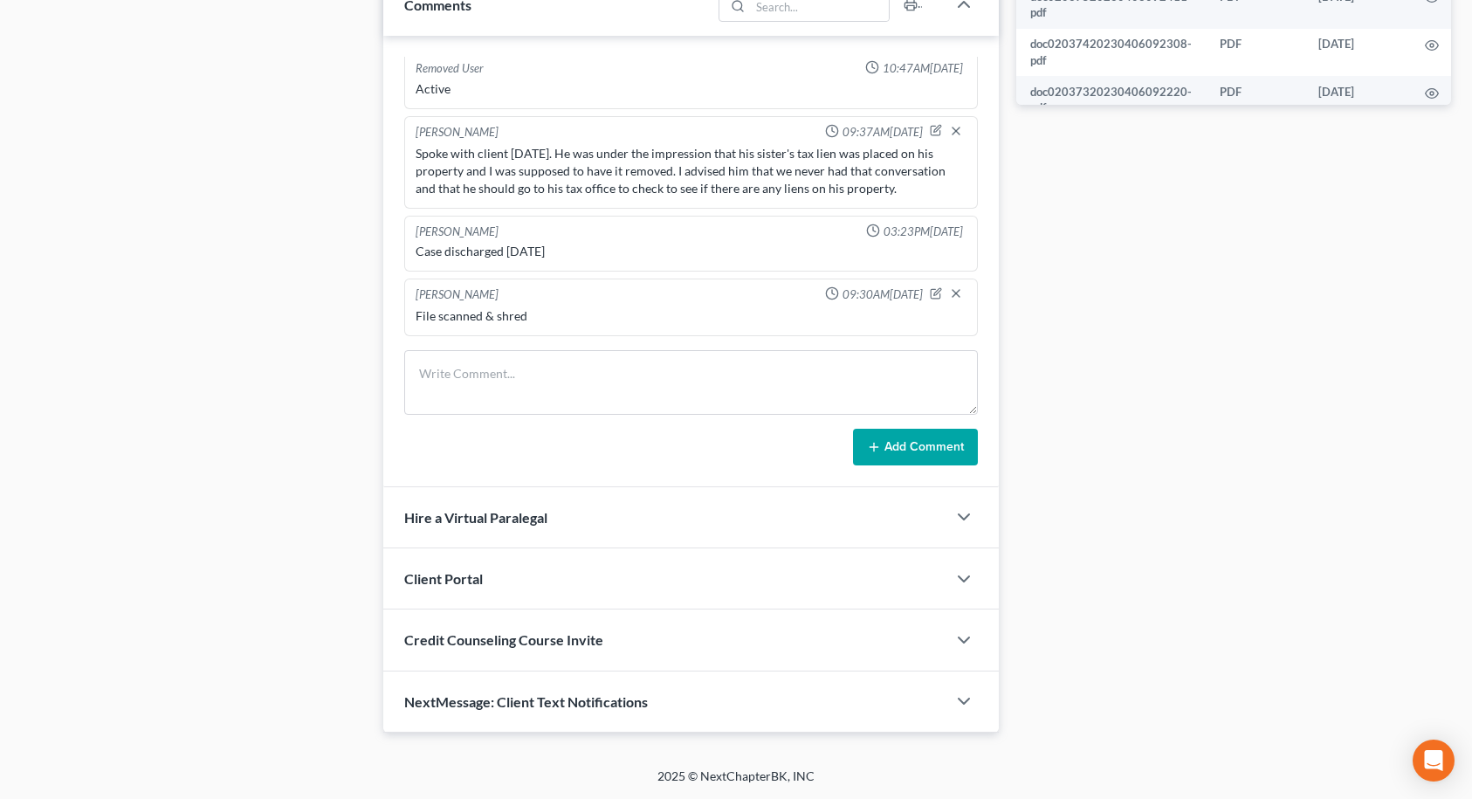
click at [503, 699] on span "NextMessage: Client Text Notifications" at bounding box center [526, 701] width 244 height 17
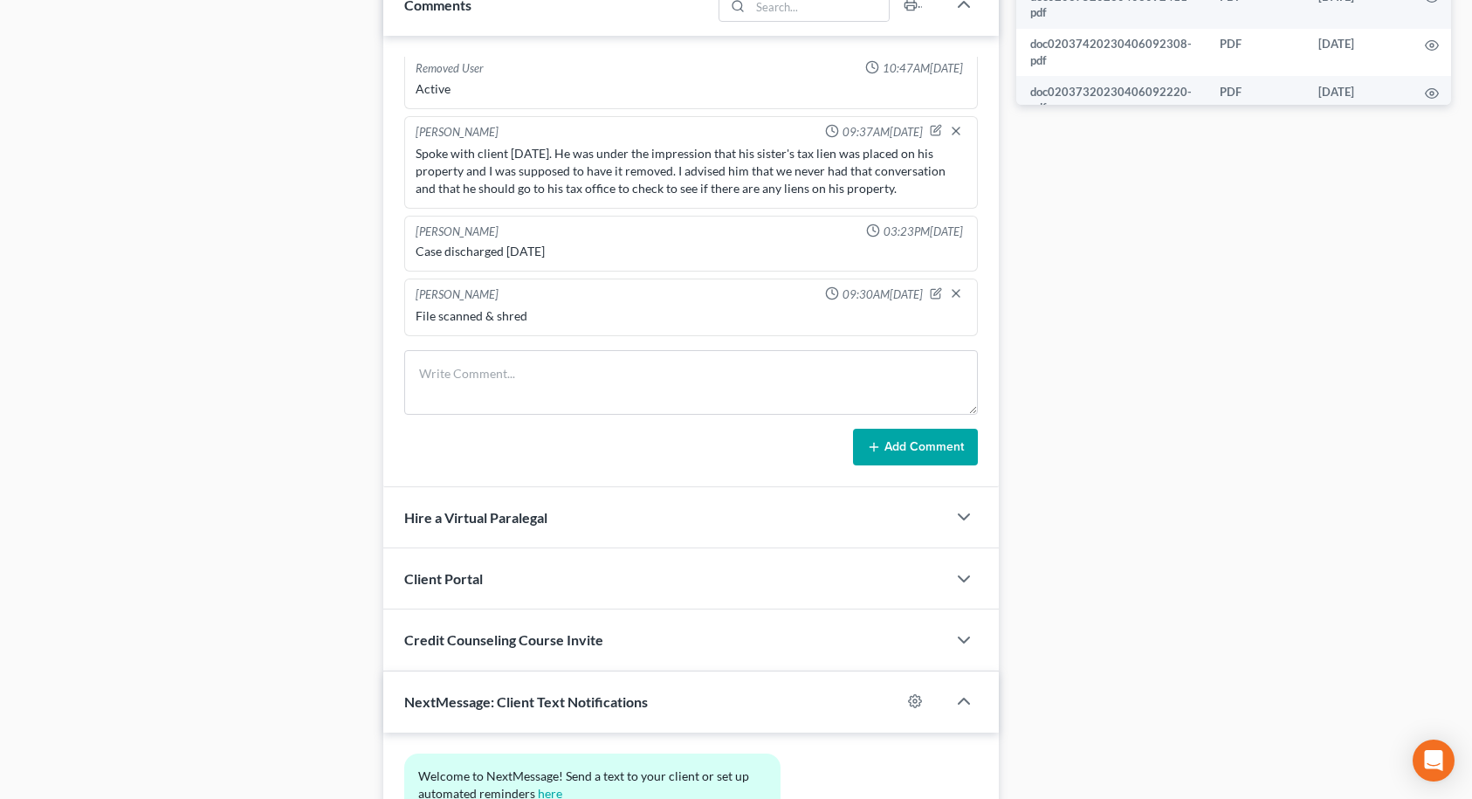
scroll to position [1086, 0]
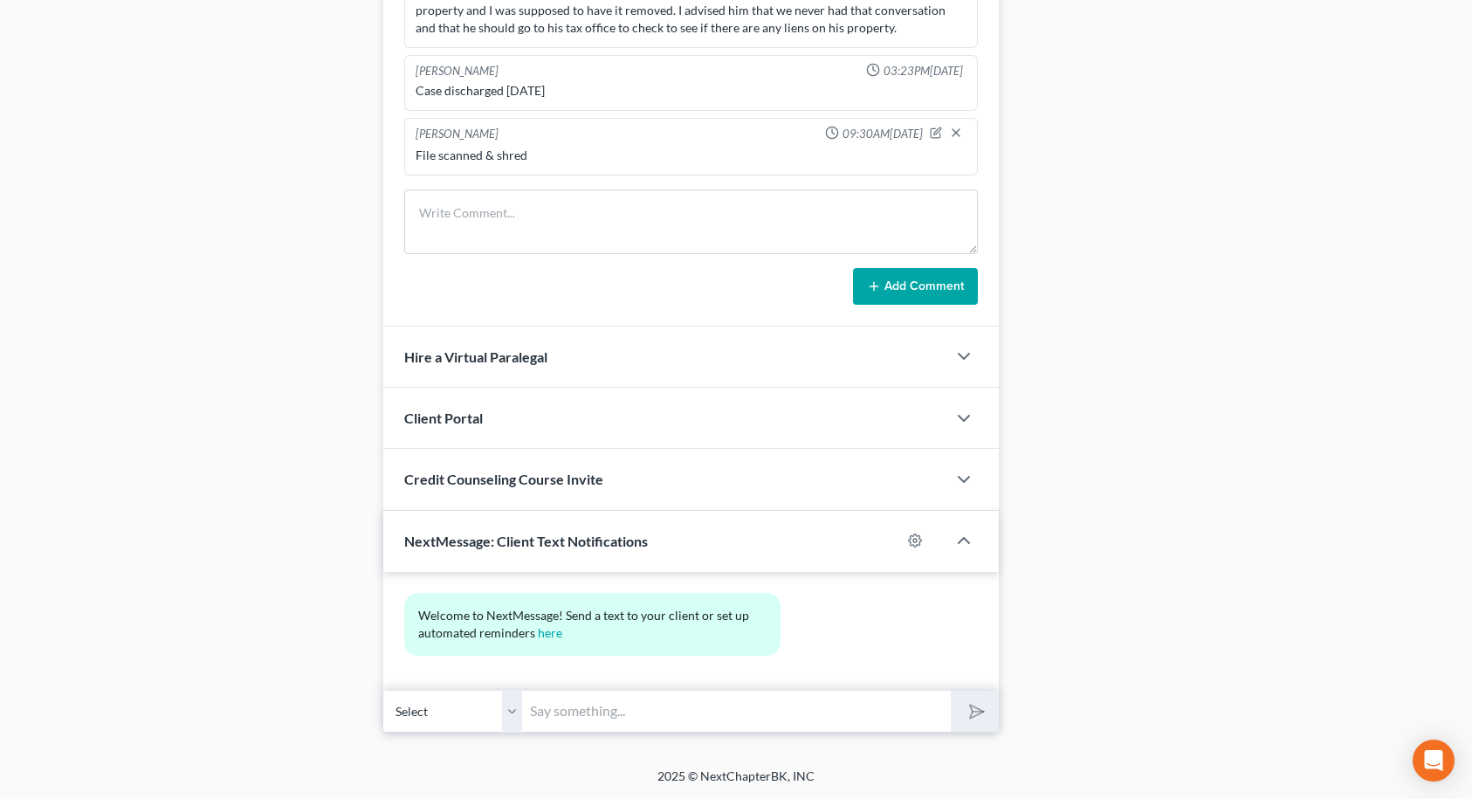
click at [541, 713] on input "text" at bounding box center [737, 711] width 428 height 43
type input "Your appointment is for [DATE] 10:00 a.m."
click at [951, 691] on button "submit" at bounding box center [975, 711] width 48 height 41
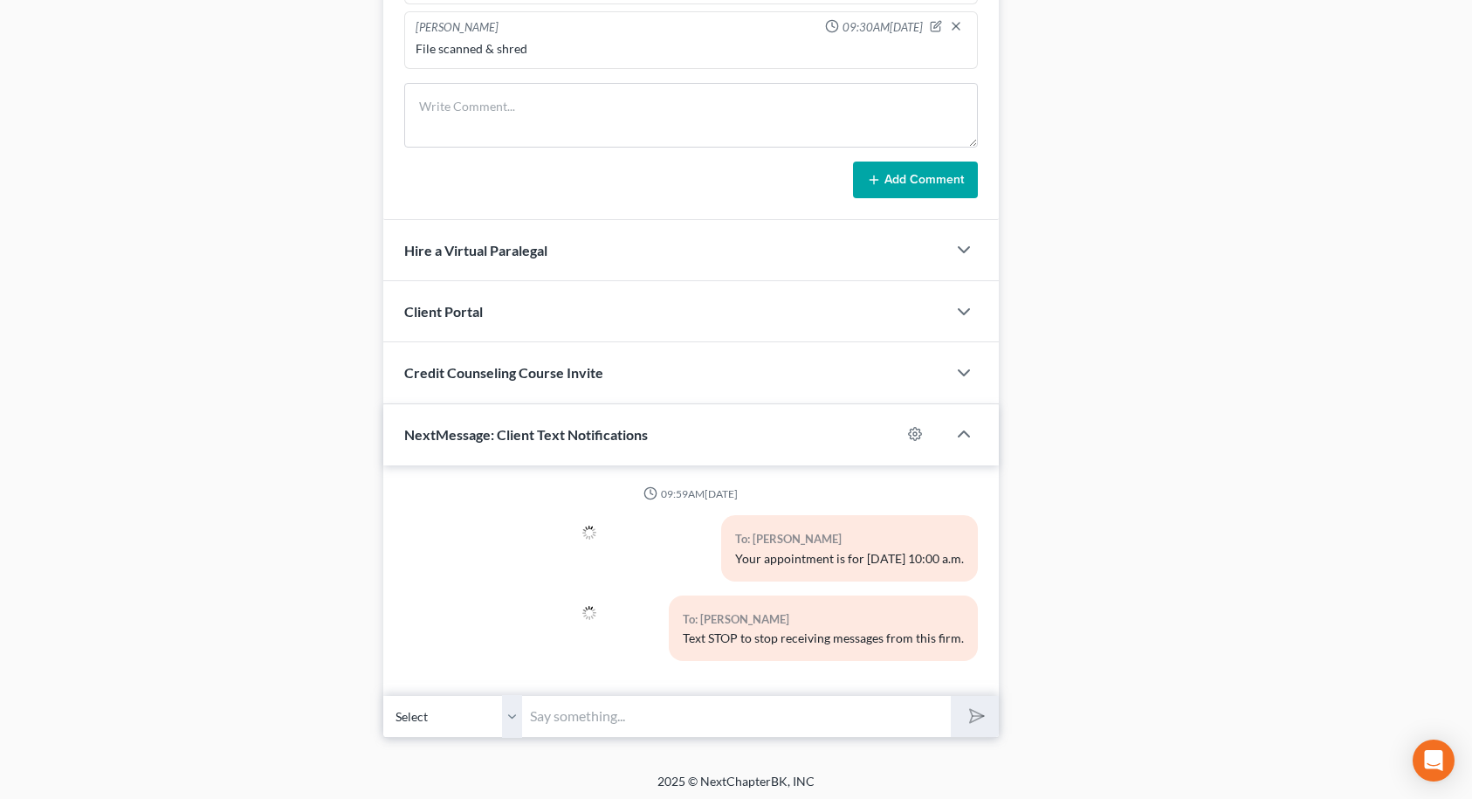
scroll to position [1198, 0]
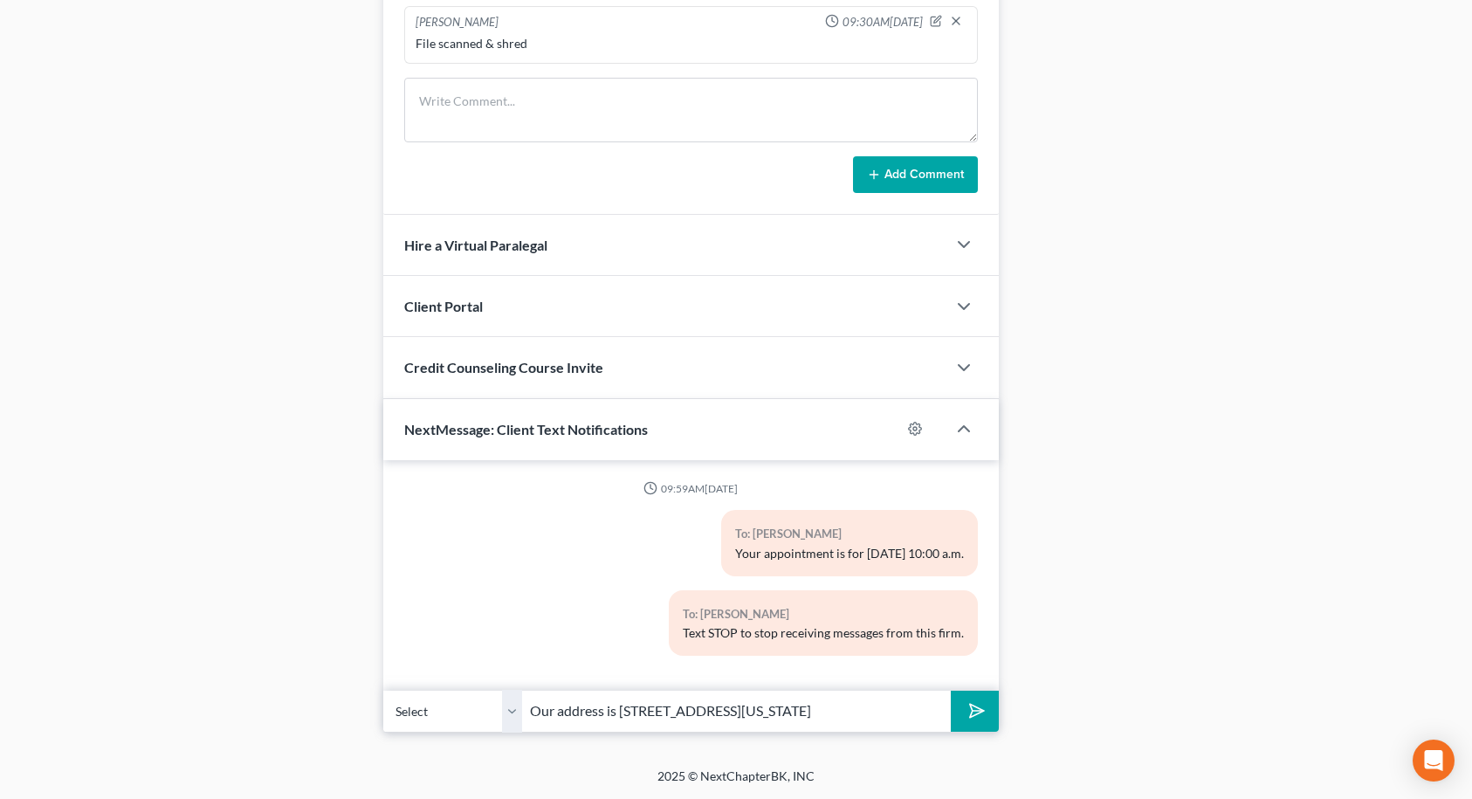
type input "Our address is [STREET_ADDRESS][US_STATE]"
click at [951, 691] on button "submit" at bounding box center [975, 711] width 48 height 41
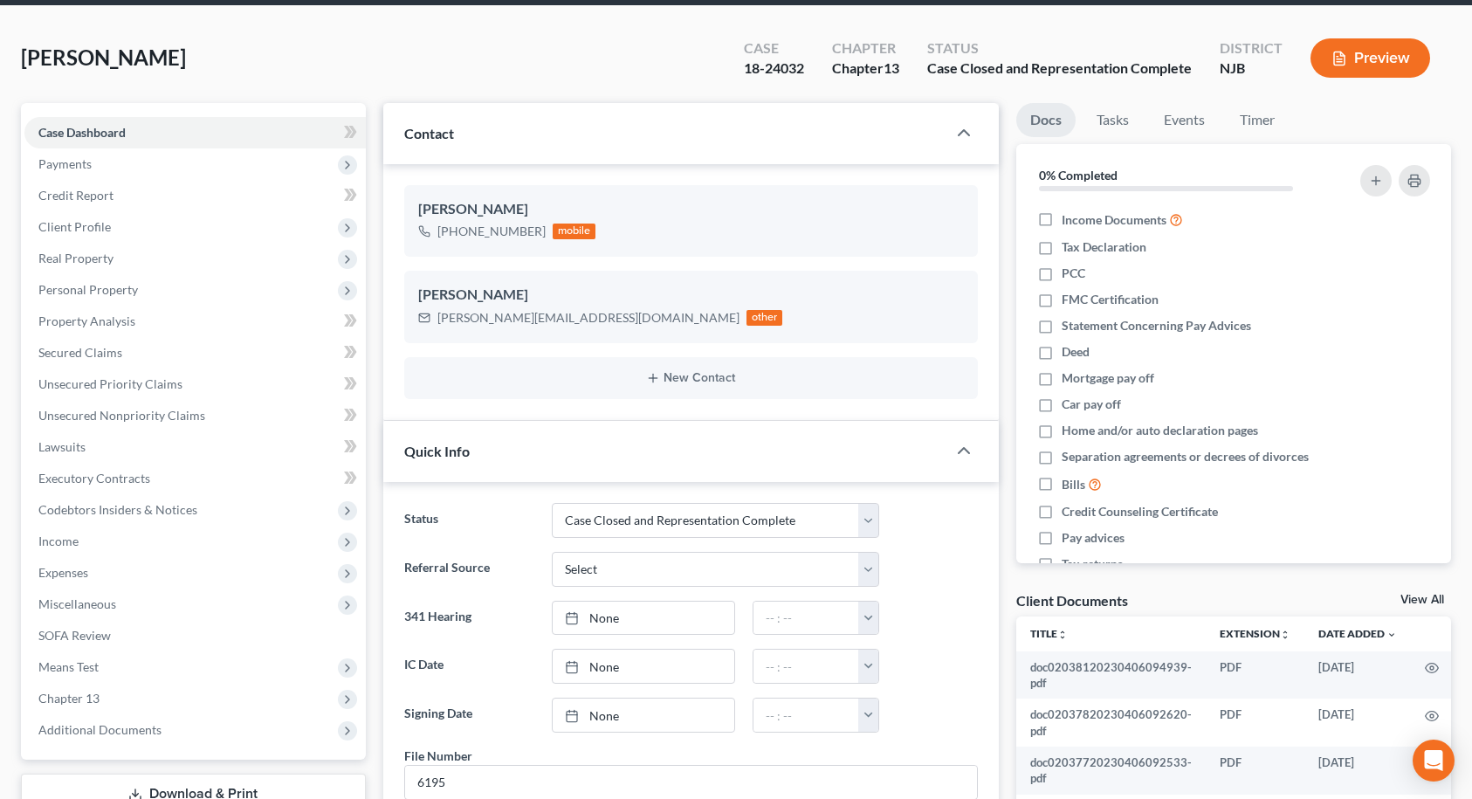
scroll to position [0, 0]
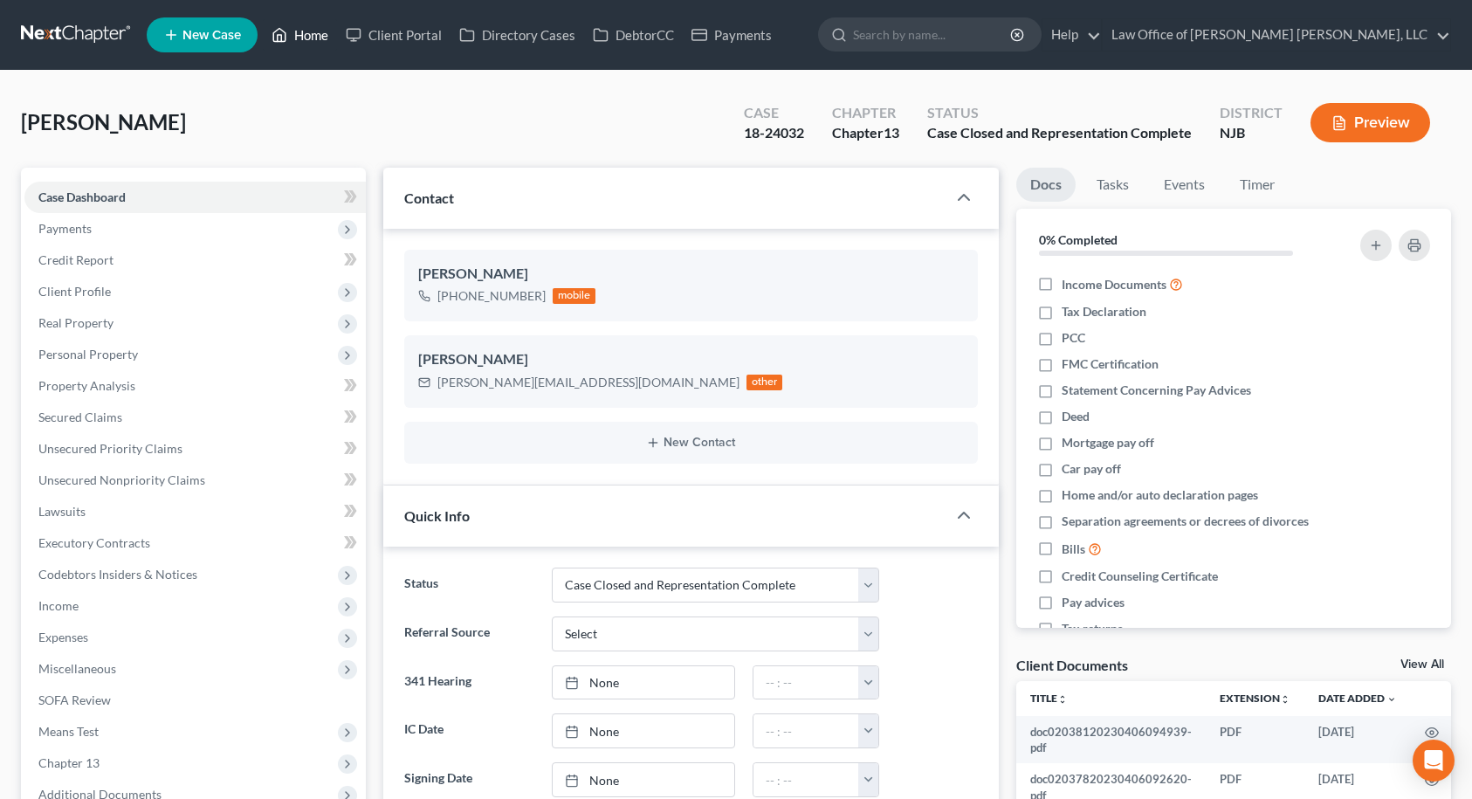
click at [306, 41] on link "Home" at bounding box center [300, 34] width 74 height 31
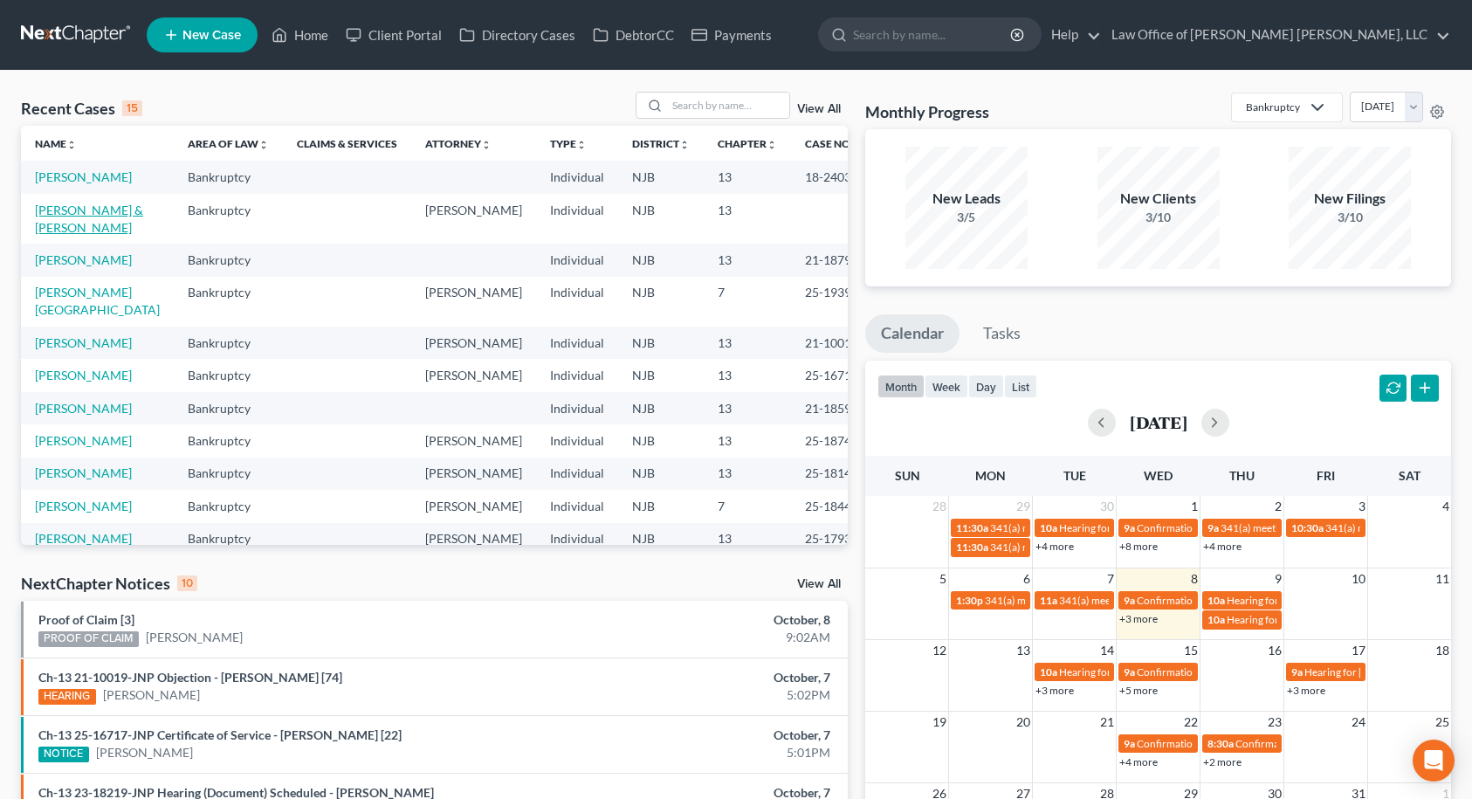
click at [95, 212] on link "[PERSON_NAME] & [PERSON_NAME]" at bounding box center [89, 219] width 108 height 32
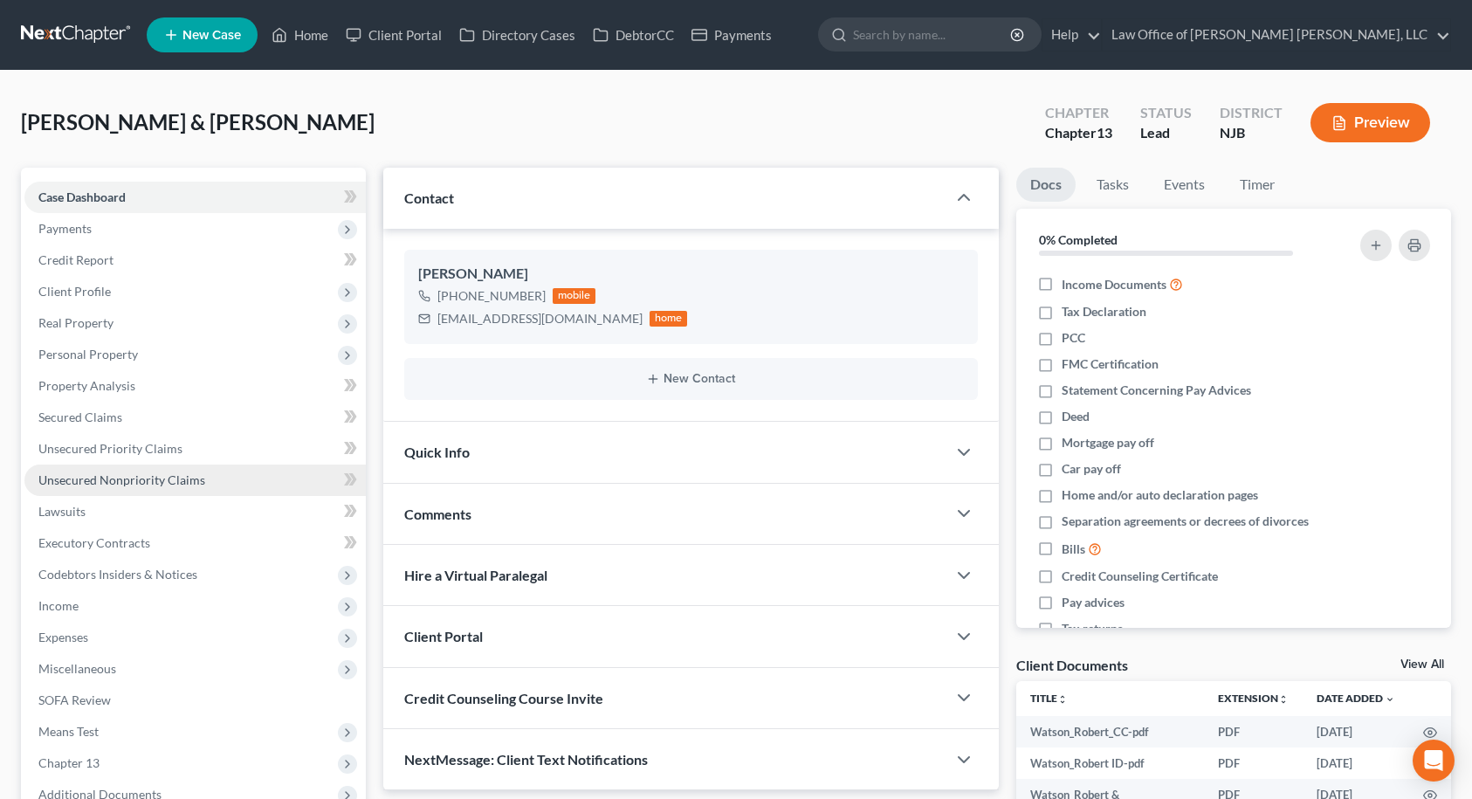
click at [112, 485] on span "Unsecured Nonpriority Claims" at bounding box center [121, 479] width 167 height 15
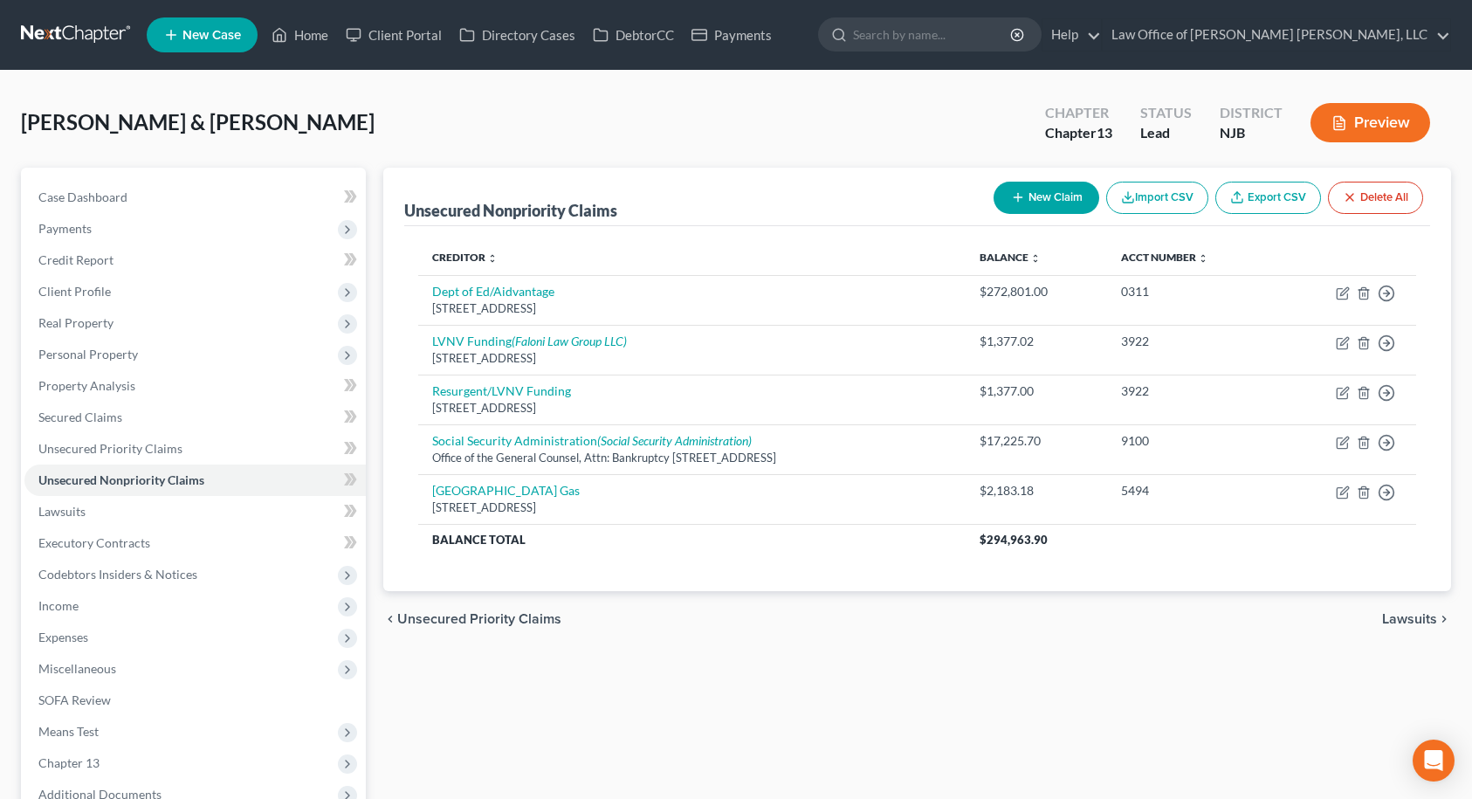
click at [1055, 193] on button "New Claim" at bounding box center [1047, 198] width 106 height 32
select select "2"
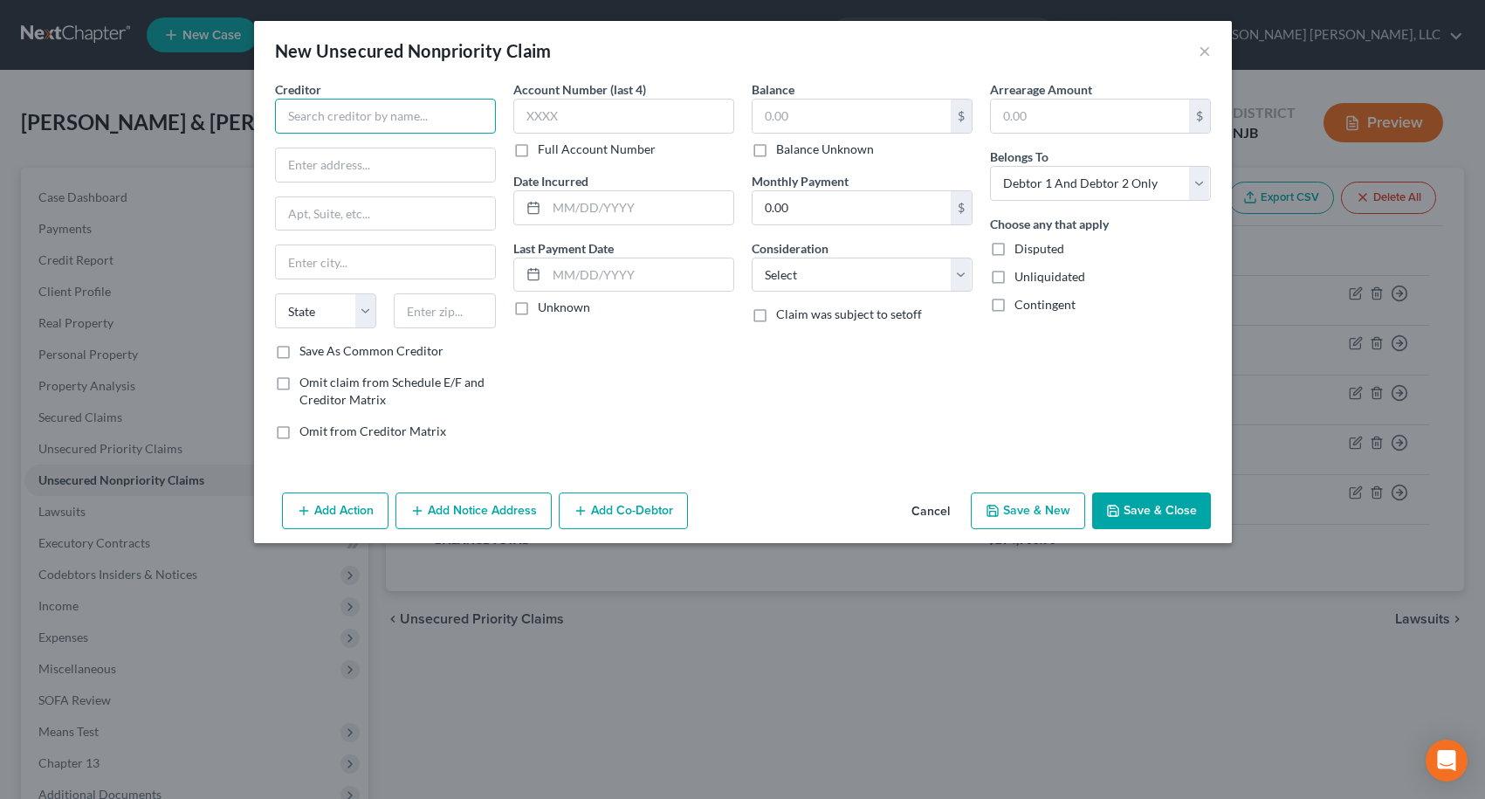
click at [419, 119] on input "text" at bounding box center [385, 116] width 221 height 35
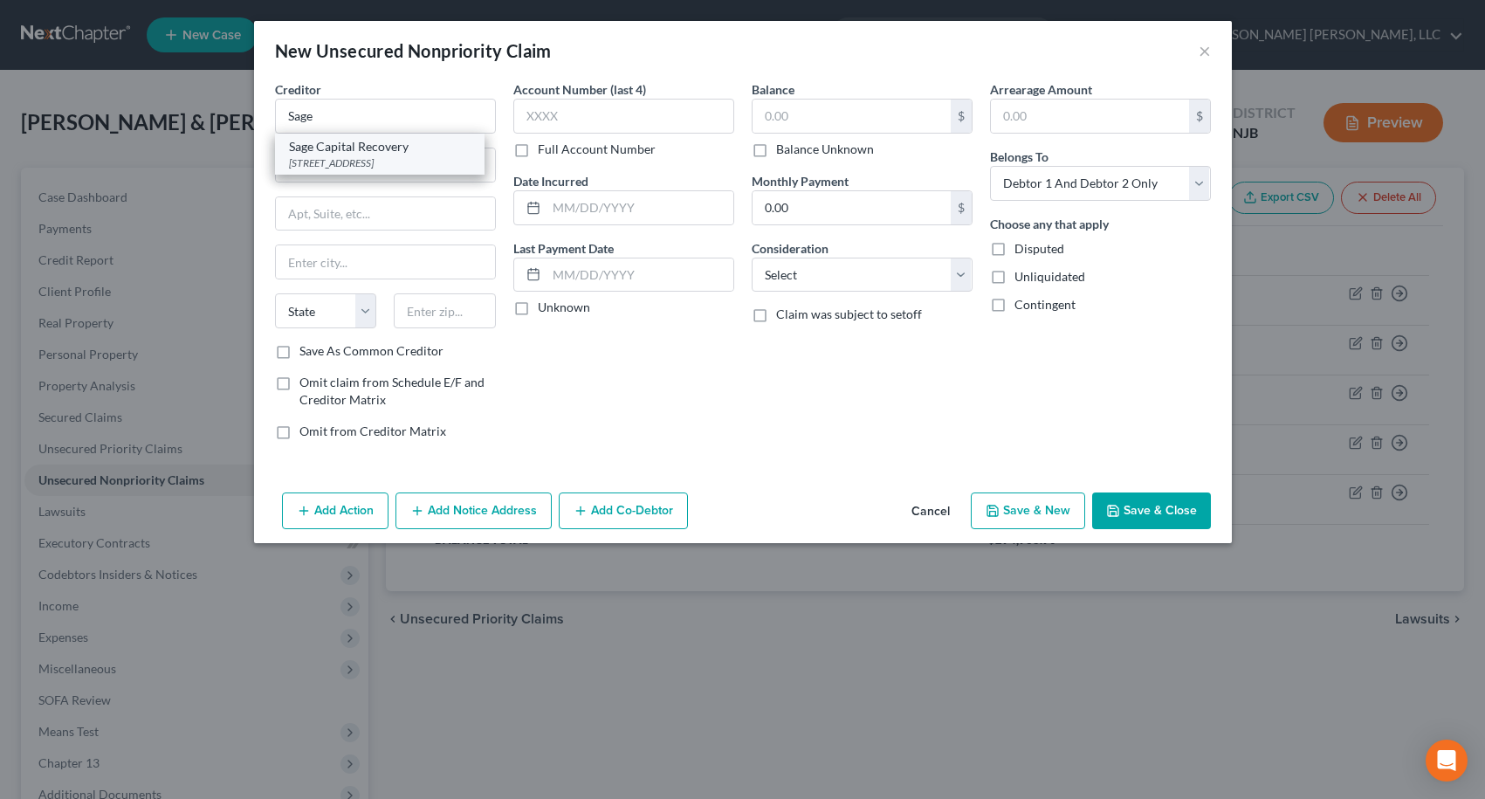
click at [406, 148] on div "Sage Capital Recovery" at bounding box center [380, 146] width 182 height 17
type input "Sage Capital Recovery"
type input "[STREET_ADDRESS]"
type input "Hi [PERSON_NAME]"
select select "33"
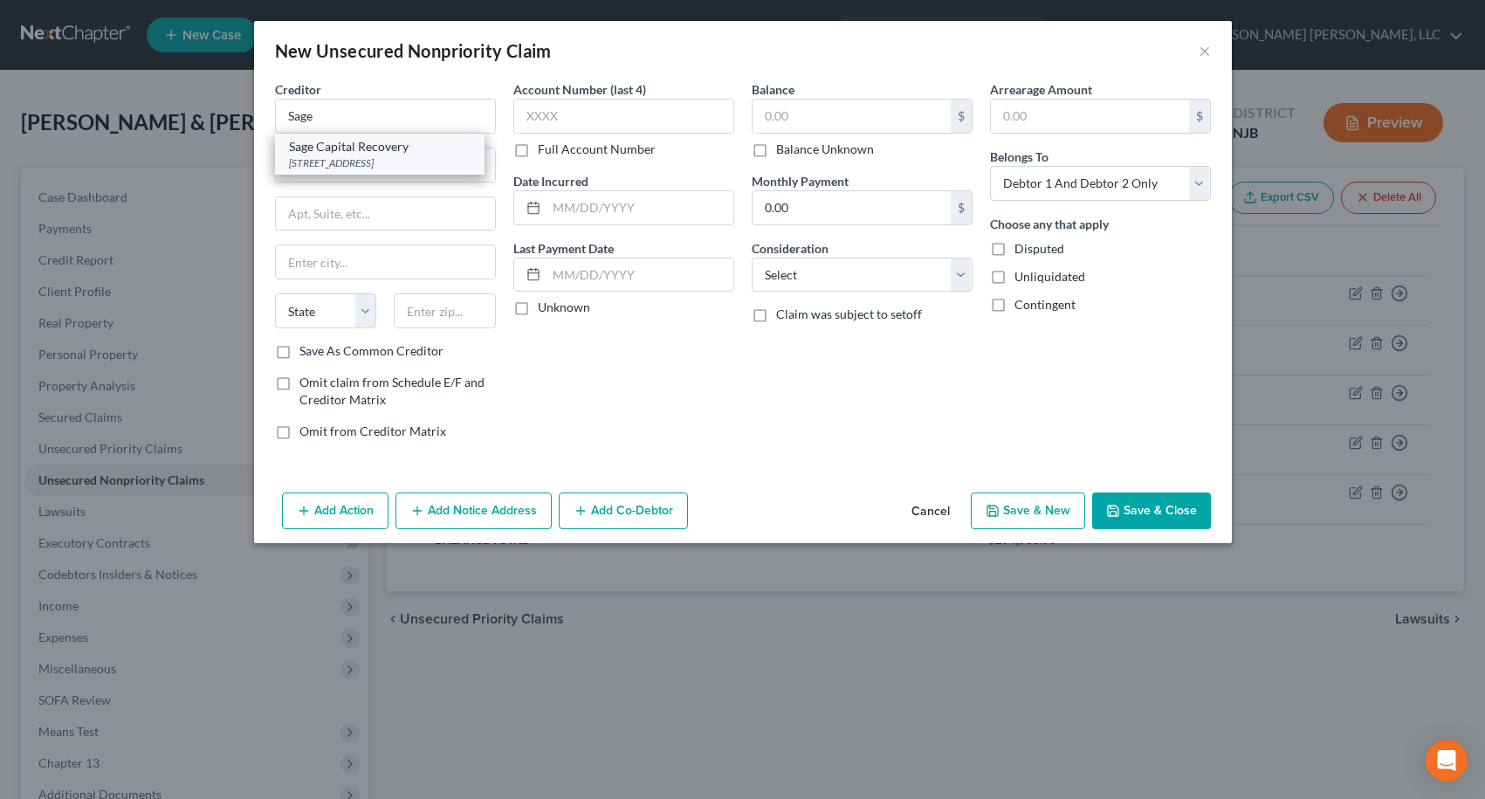
type input "08083"
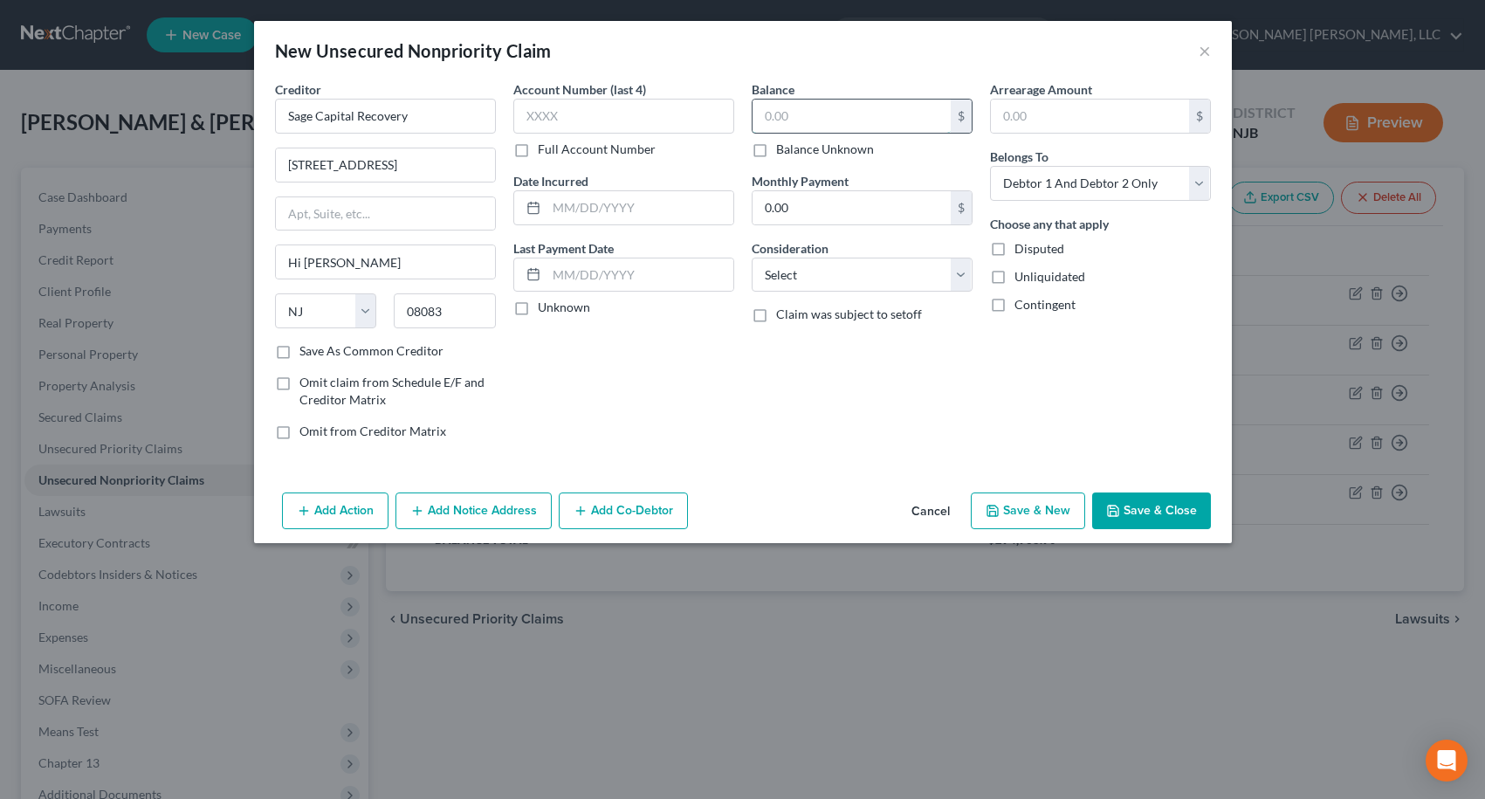
click at [833, 112] on input "text" at bounding box center [852, 116] width 198 height 33
type input "374.88"
click at [685, 100] on input "text" at bounding box center [623, 116] width 221 height 35
type input "2598"
click at [786, 284] on select "Select Cable / Satellite Services Collection Agency Credit Card Debt Debt Couns…" at bounding box center [862, 275] width 221 height 35
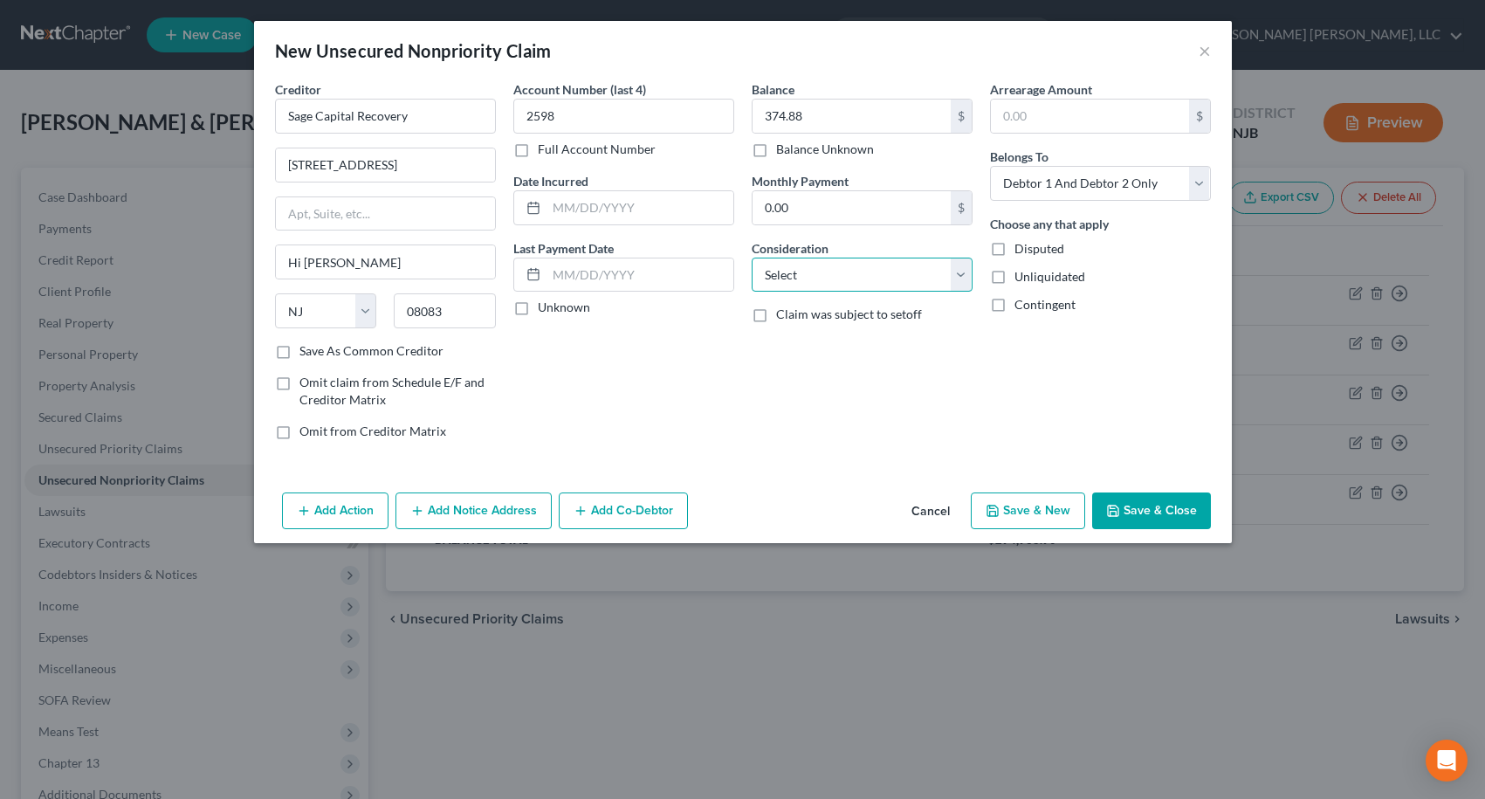
select select "14"
click at [752, 258] on select "Select Cable / Satellite Services Collection Agency Credit Card Debt Debt Couns…" at bounding box center [862, 275] width 221 height 35
click at [812, 342] on input "text" at bounding box center [862, 341] width 219 height 33
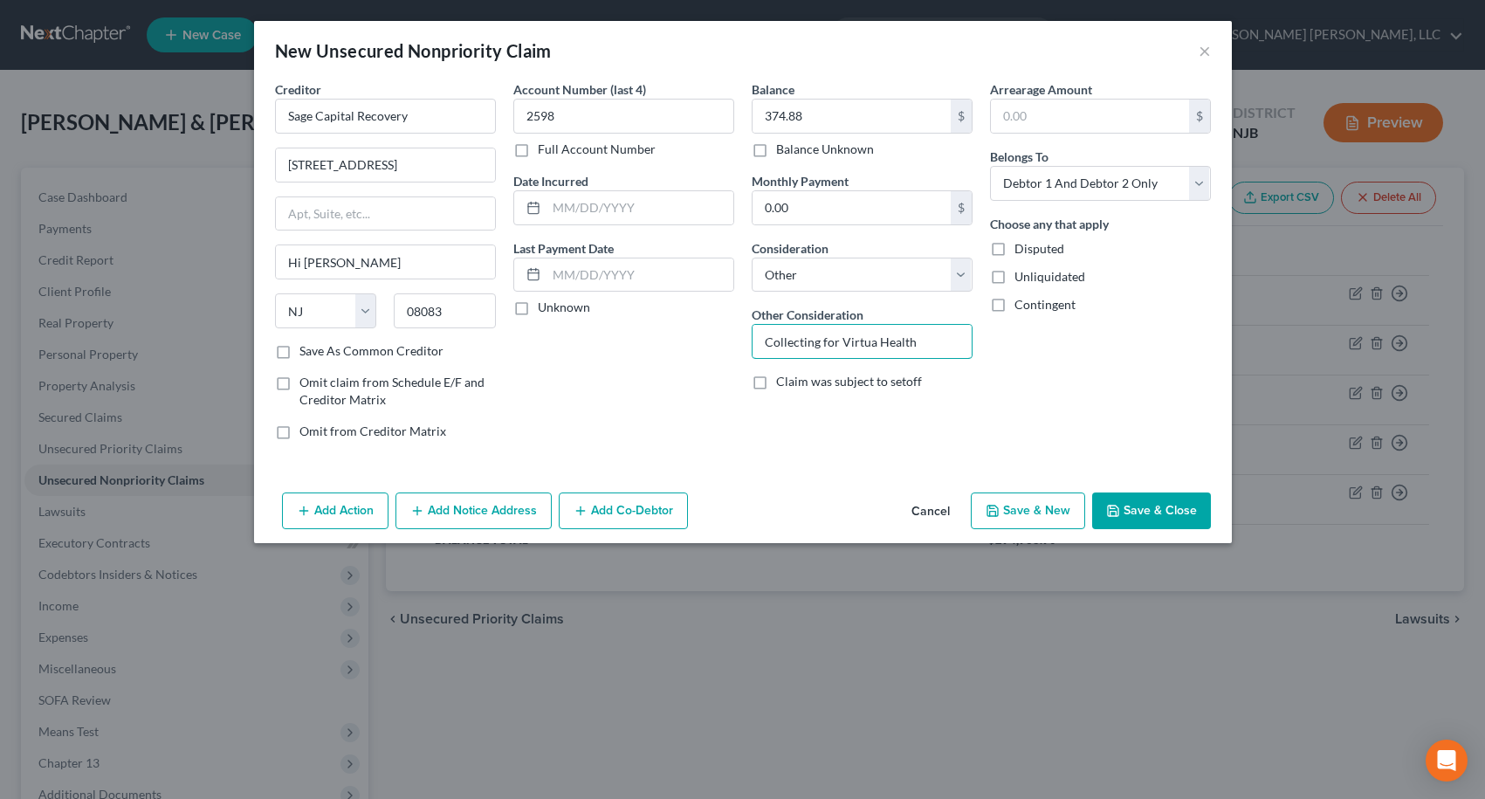
type input "Collecting for Virtua Health"
click at [1056, 512] on button "Save & New" at bounding box center [1028, 510] width 114 height 37
select select "2"
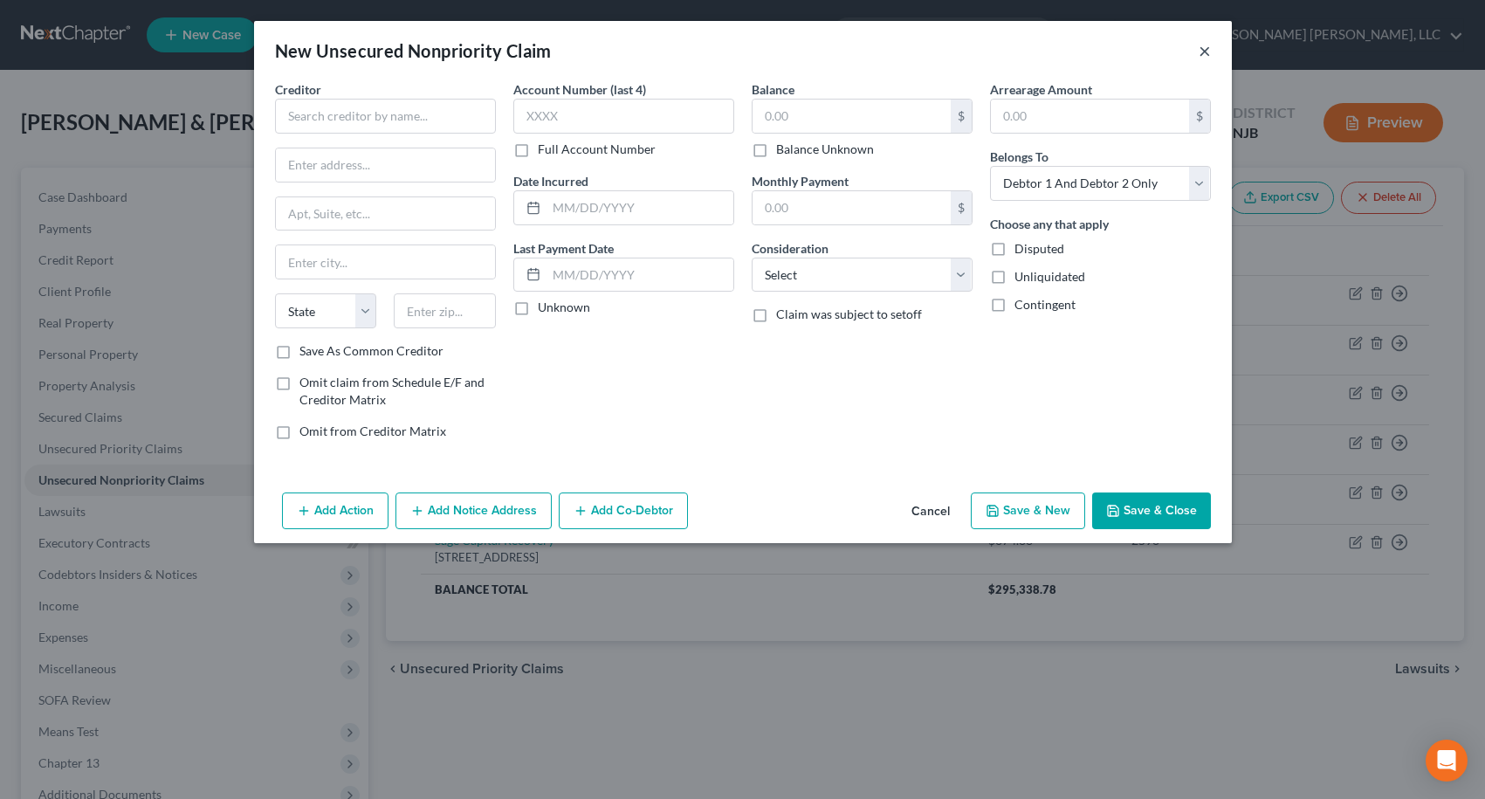
click at [1201, 53] on button "×" at bounding box center [1205, 50] width 12 height 21
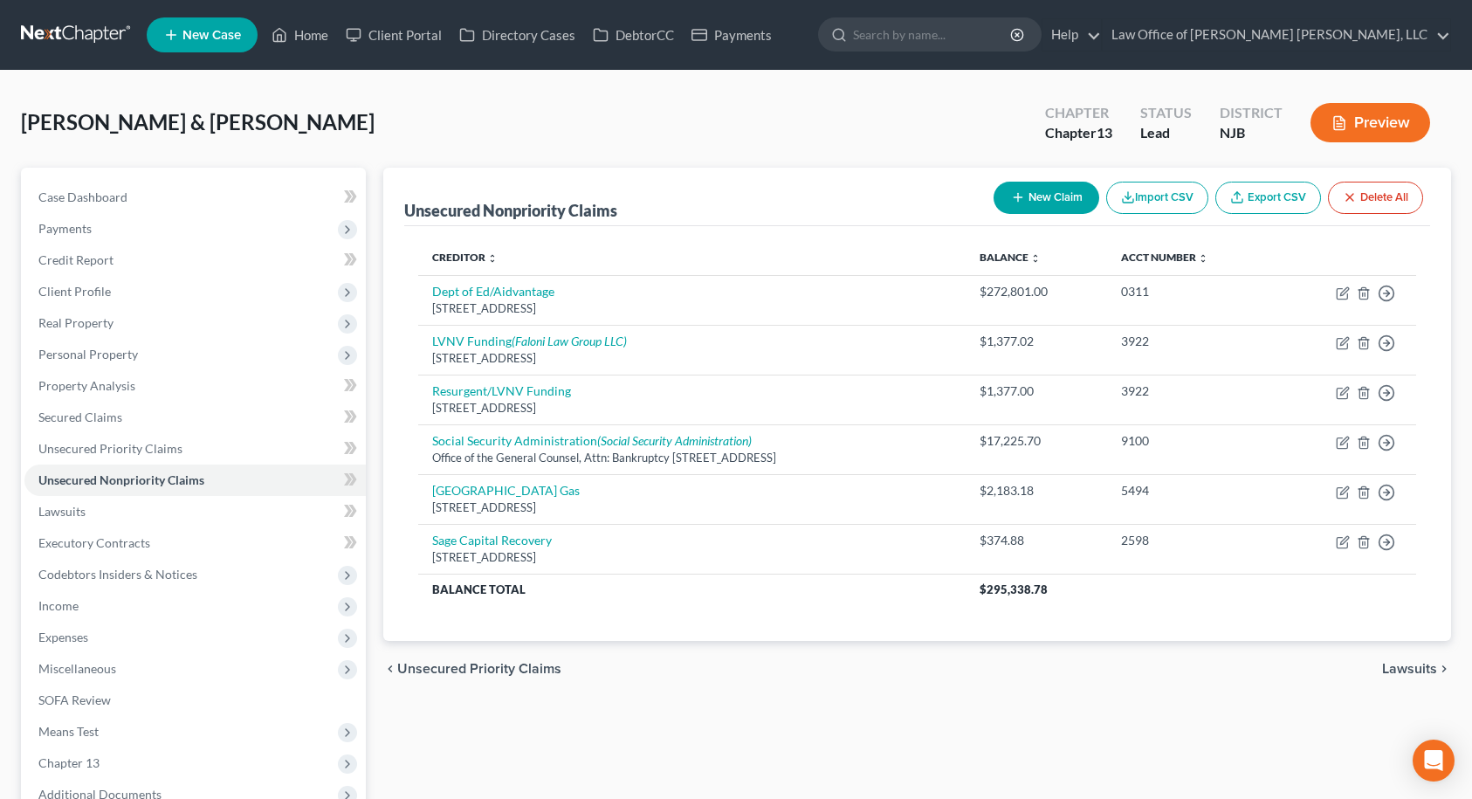
click at [1050, 210] on button "New Claim" at bounding box center [1047, 198] width 106 height 32
select select "2"
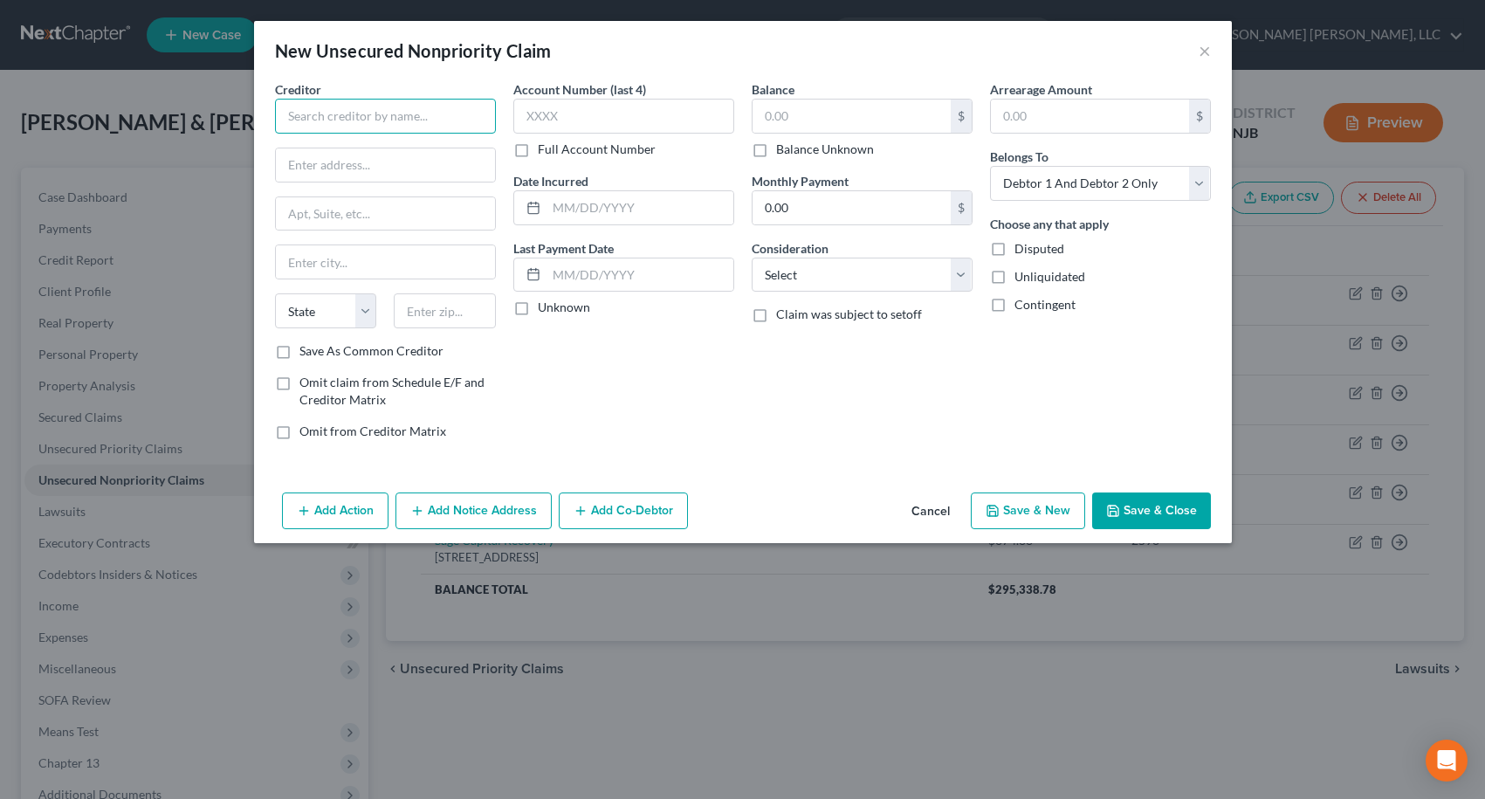
click at [428, 109] on input "text" at bounding box center [385, 116] width 221 height 35
click at [798, 123] on input "text" at bounding box center [852, 116] width 198 height 33
type input "750.00"
click at [629, 116] on input "text" at bounding box center [623, 116] width 221 height 35
type input "2402"
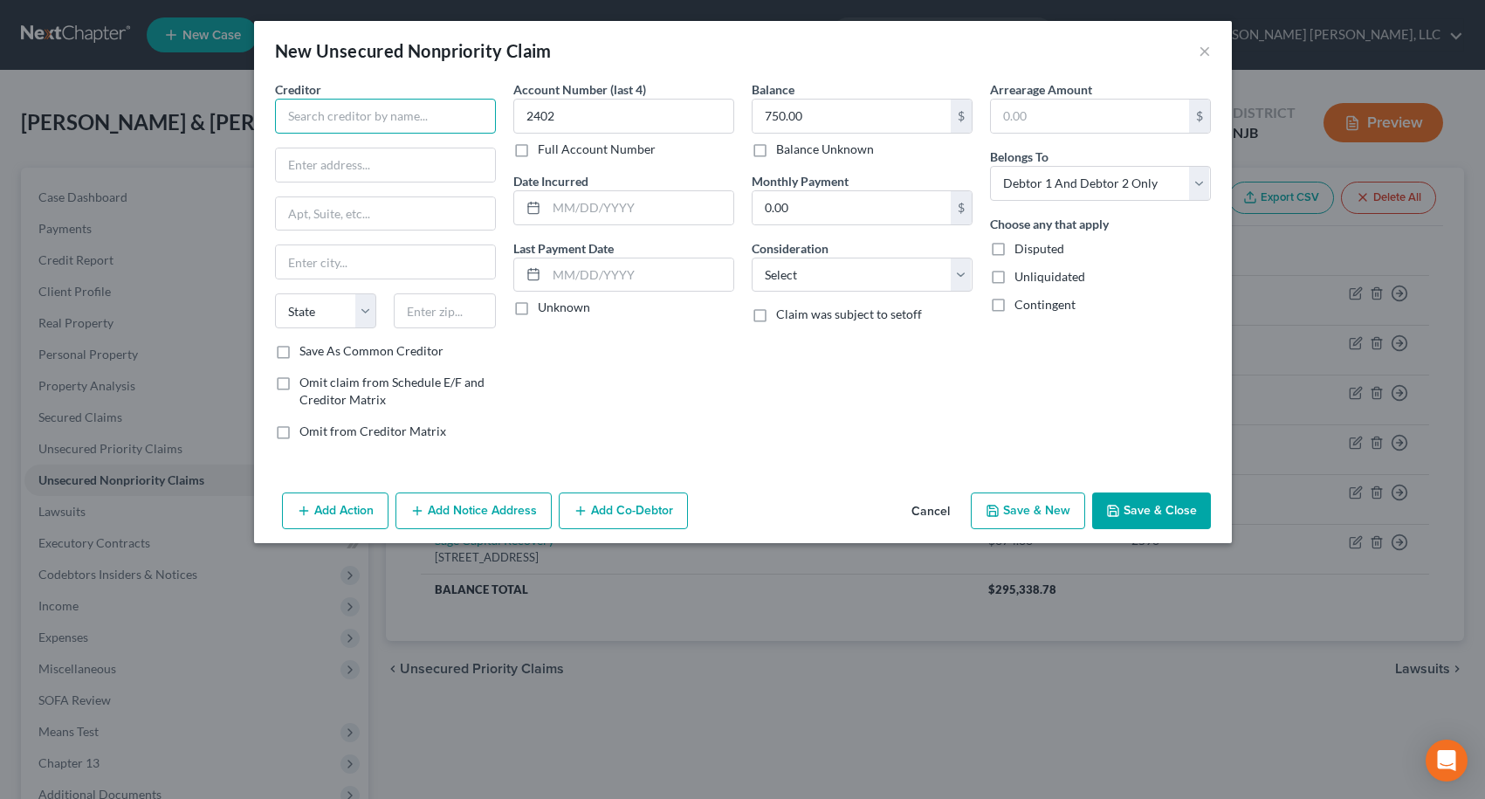
click at [430, 118] on input "text" at bounding box center [385, 116] width 221 height 35
click at [405, 107] on input "Enterprise" at bounding box center [385, 116] width 221 height 35
type input "Enterprise Rent-A-Car"
click at [399, 169] on input "text" at bounding box center [385, 164] width 219 height 33
type input "PO Box 801988"
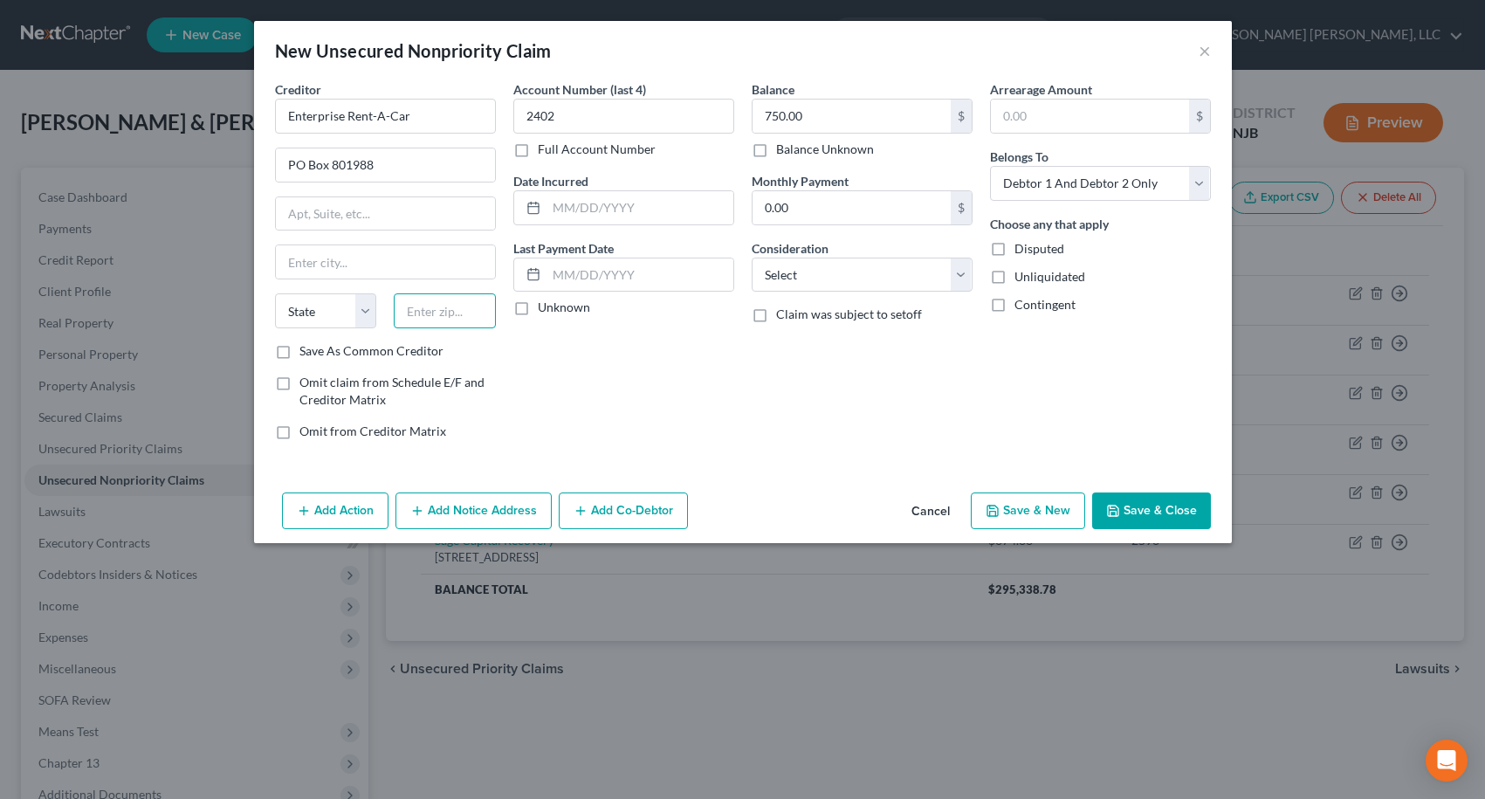
click at [461, 316] on input "text" at bounding box center [445, 310] width 102 height 35
type input "64180"
type input "[US_STATE][GEOGRAPHIC_DATA]"
select select "26"
click at [300, 349] on label "Save As Common Creditor" at bounding box center [372, 350] width 144 height 17
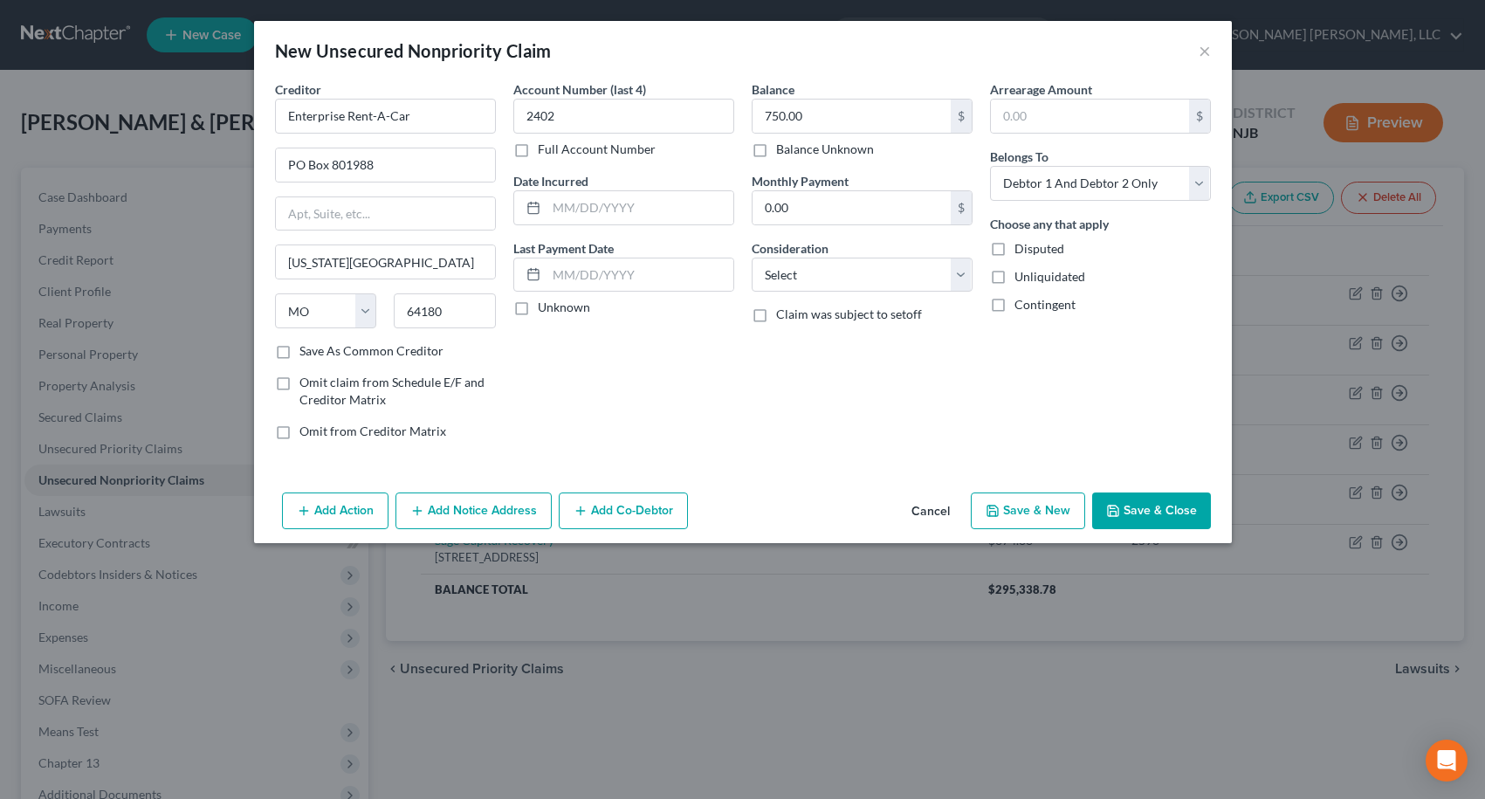
click at [306, 349] on input "Save As Common Creditor" at bounding box center [311, 347] width 11 height 11
click at [1156, 518] on button "Save & Close" at bounding box center [1151, 510] width 119 height 37
checkbox input "false"
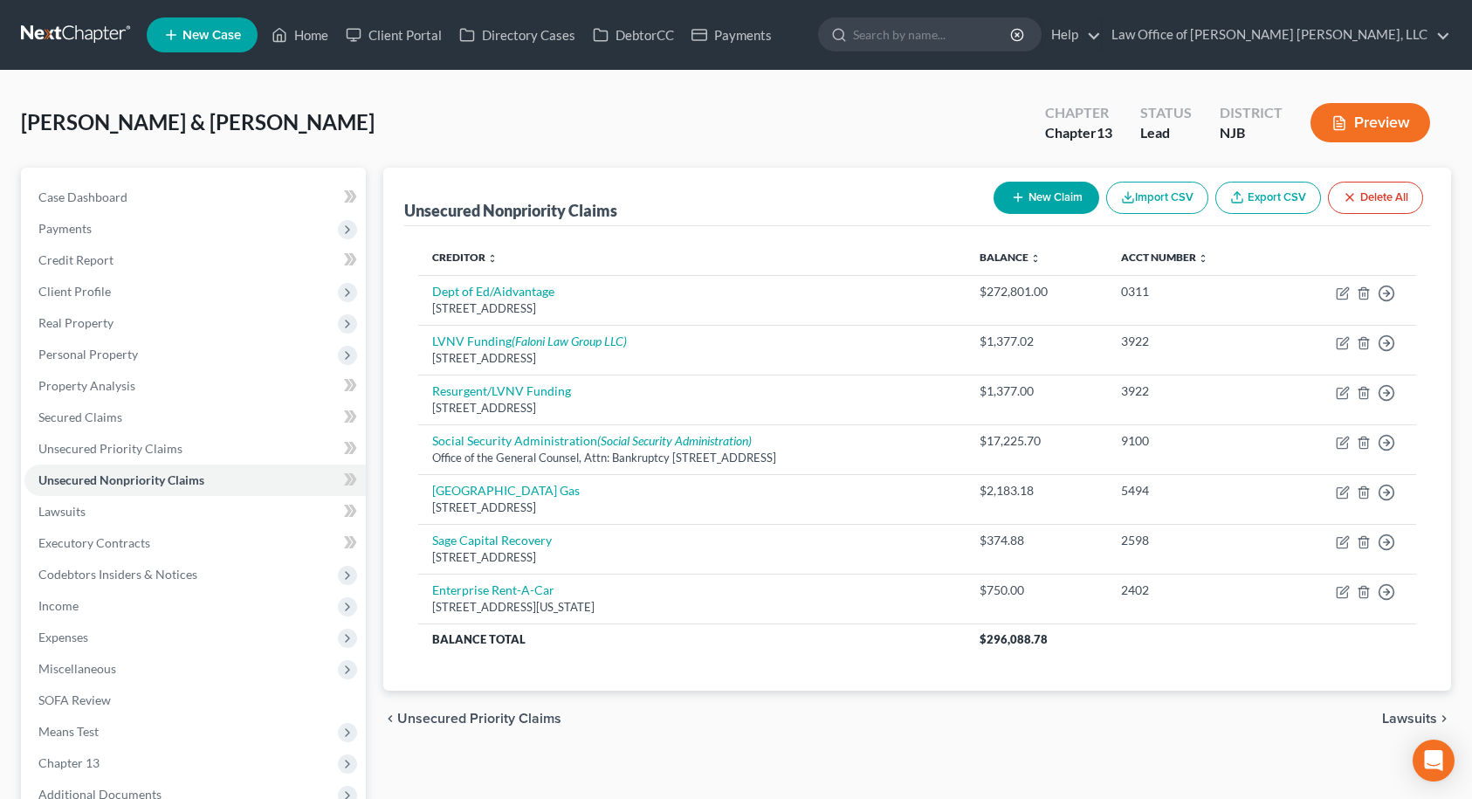
click at [1059, 207] on button "New Claim" at bounding box center [1047, 198] width 106 height 32
select select "2"
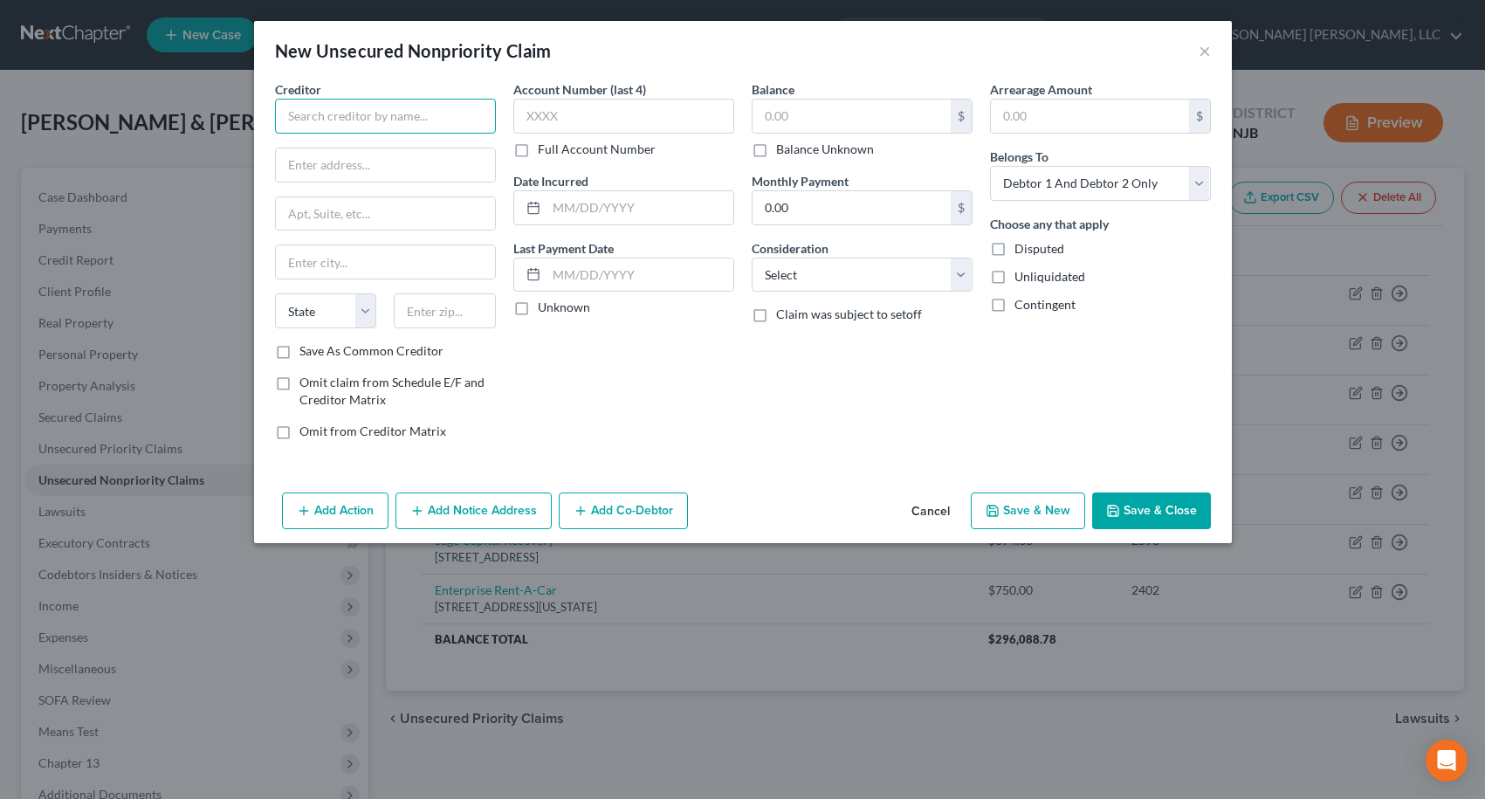
click at [468, 121] on input "text" at bounding box center [385, 116] width 221 height 35
type input "[US_STATE] Imaging Network"
type input "27695"
type input "N"
click at [339, 160] on input "27695" at bounding box center [385, 164] width 219 height 33
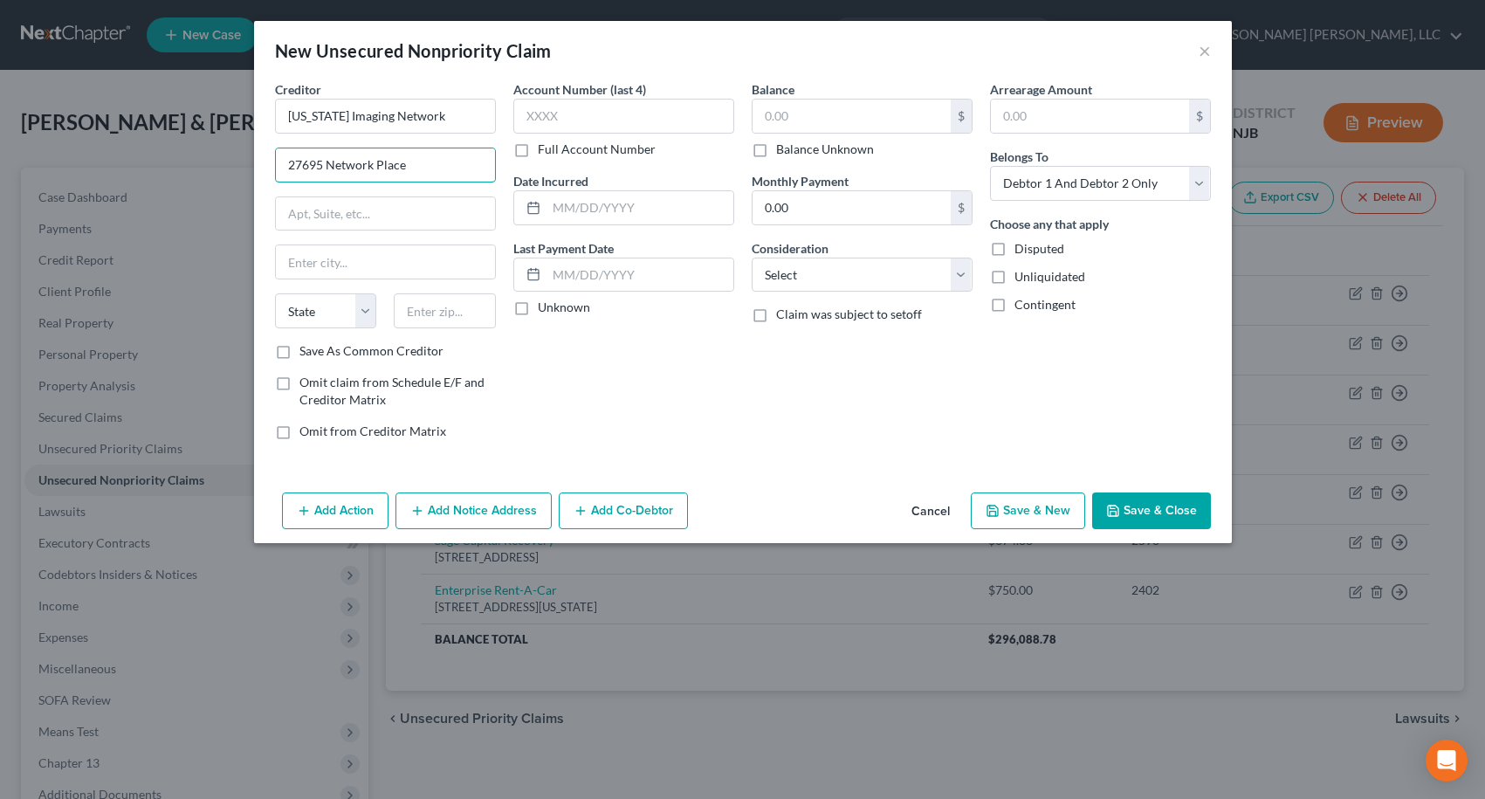
type input "27695 Network Place"
click at [444, 320] on input "text" at bounding box center [445, 310] width 102 height 35
type input "60673"
type input "[GEOGRAPHIC_DATA]"
select select "14"
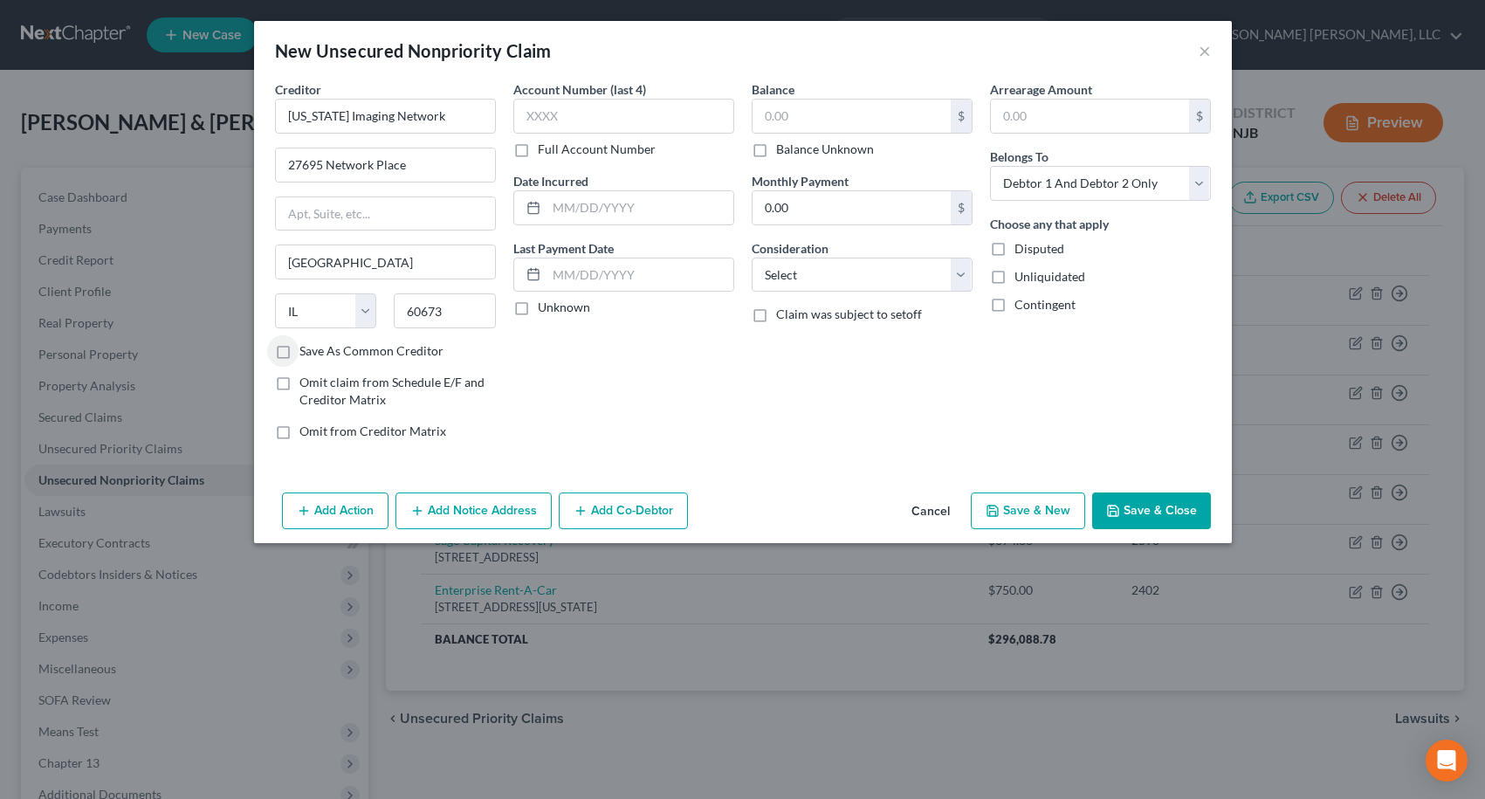
click at [300, 355] on label "Save As Common Creditor" at bounding box center [372, 350] width 144 height 17
click at [306, 354] on input "Save As Common Creditor" at bounding box center [311, 347] width 11 height 11
checkbox input "true"
click at [624, 107] on input "text" at bounding box center [623, 116] width 221 height 35
type input "9620"
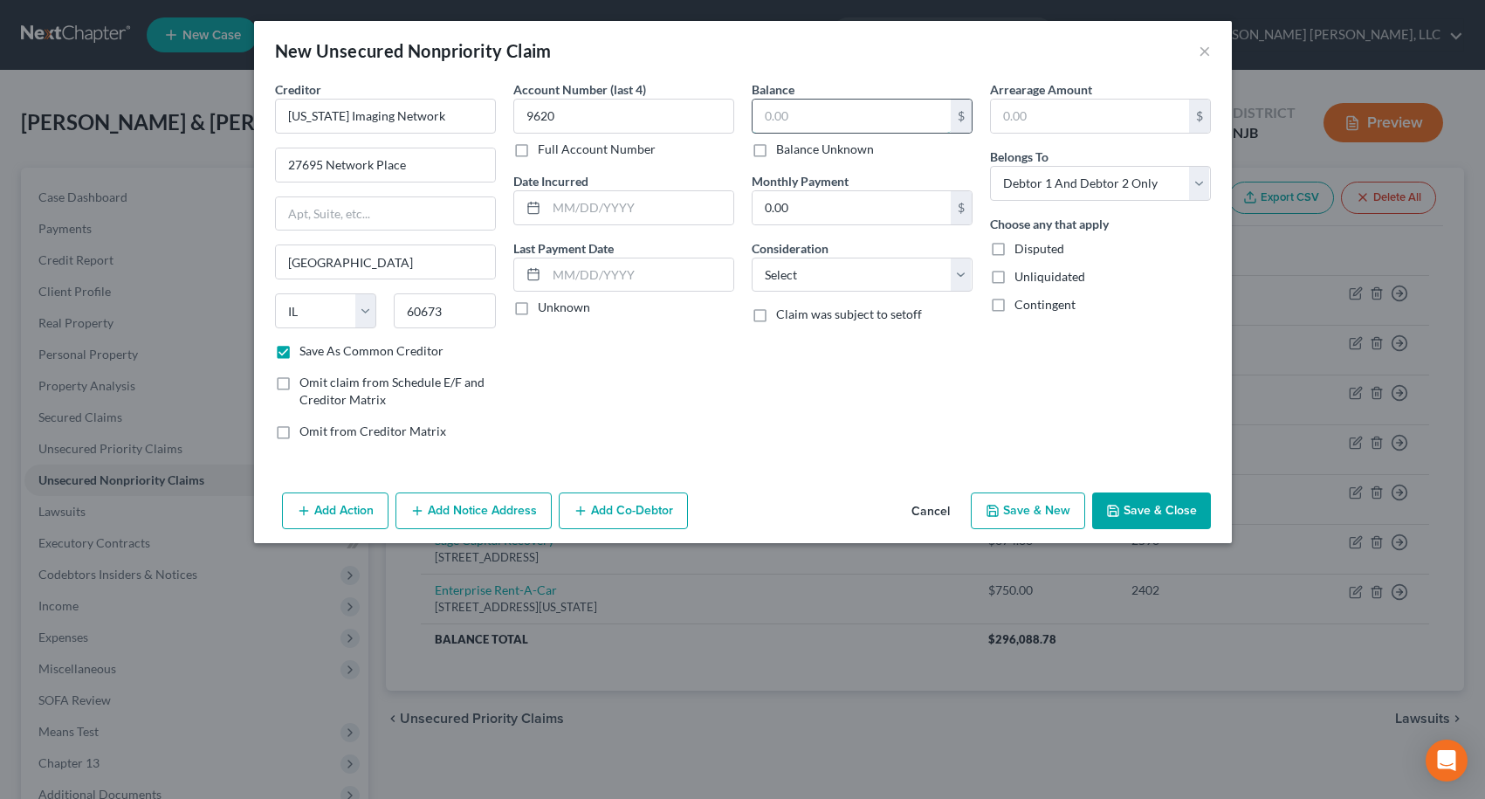
click at [805, 108] on input "text" at bounding box center [852, 116] width 198 height 33
type input "330.78"
click at [1130, 518] on button "Save & Close" at bounding box center [1151, 510] width 119 height 37
checkbox input "false"
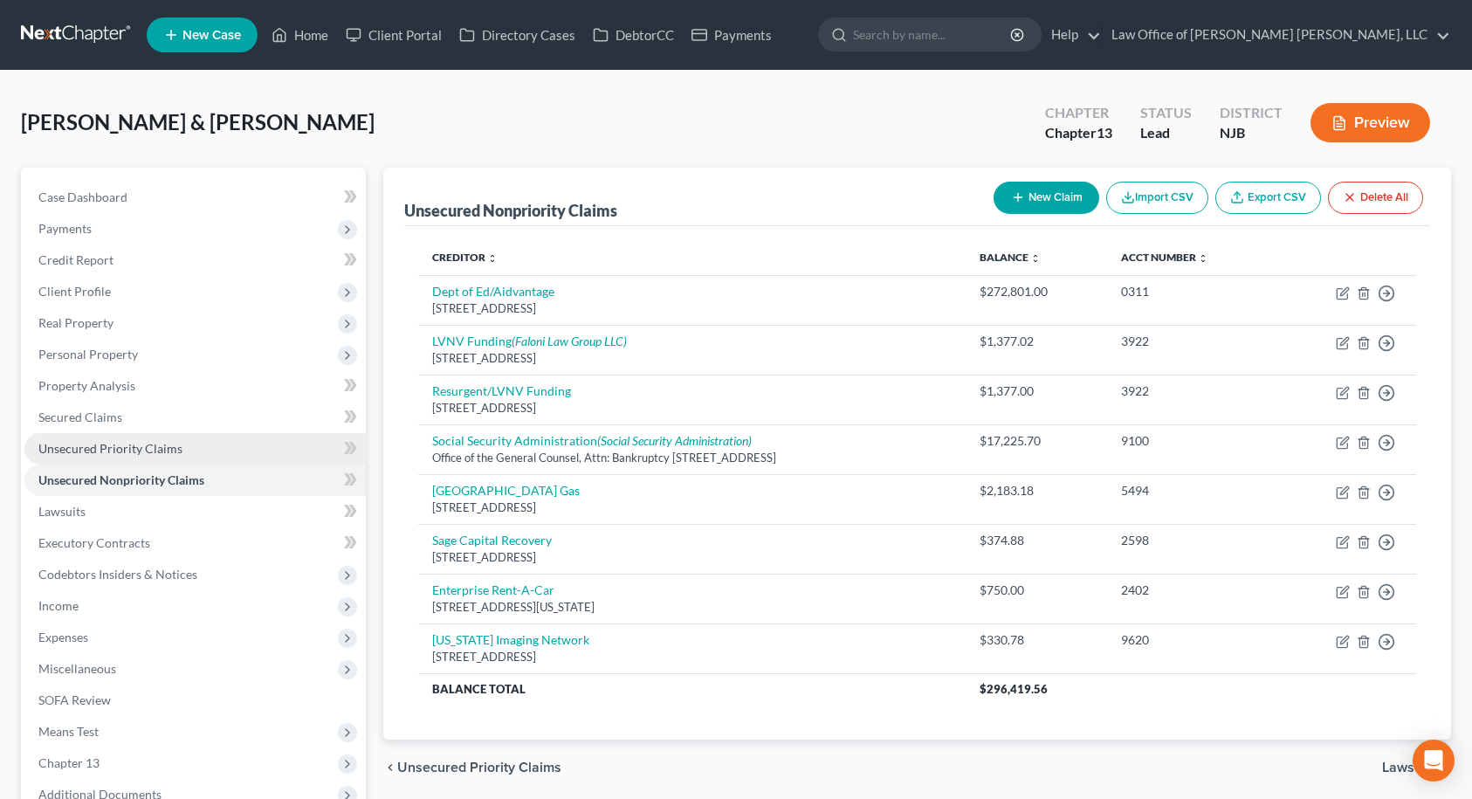
click at [153, 451] on span "Unsecured Priority Claims" at bounding box center [110, 448] width 144 height 15
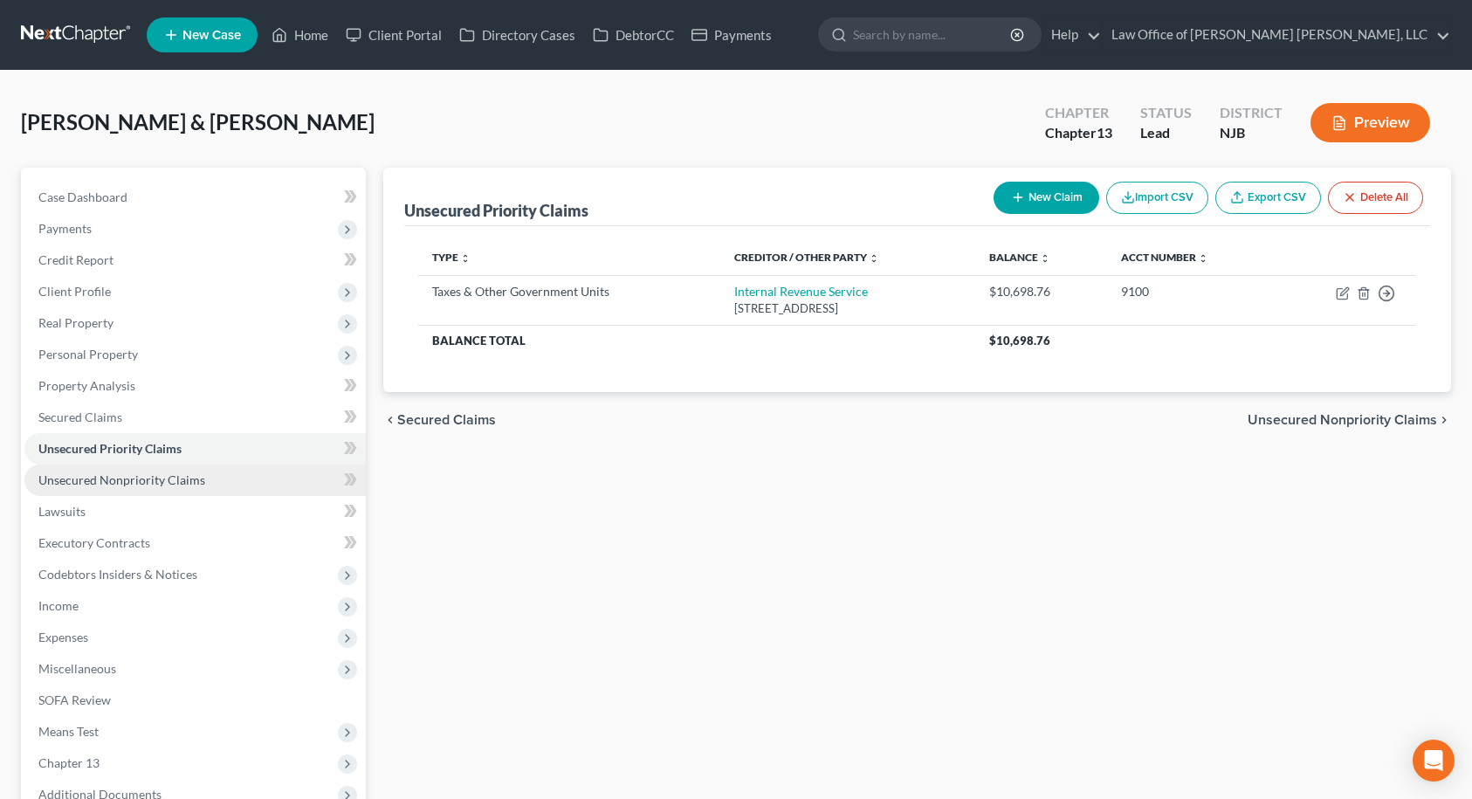
click at [133, 477] on span "Unsecured Nonpriority Claims" at bounding box center [121, 479] width 167 height 15
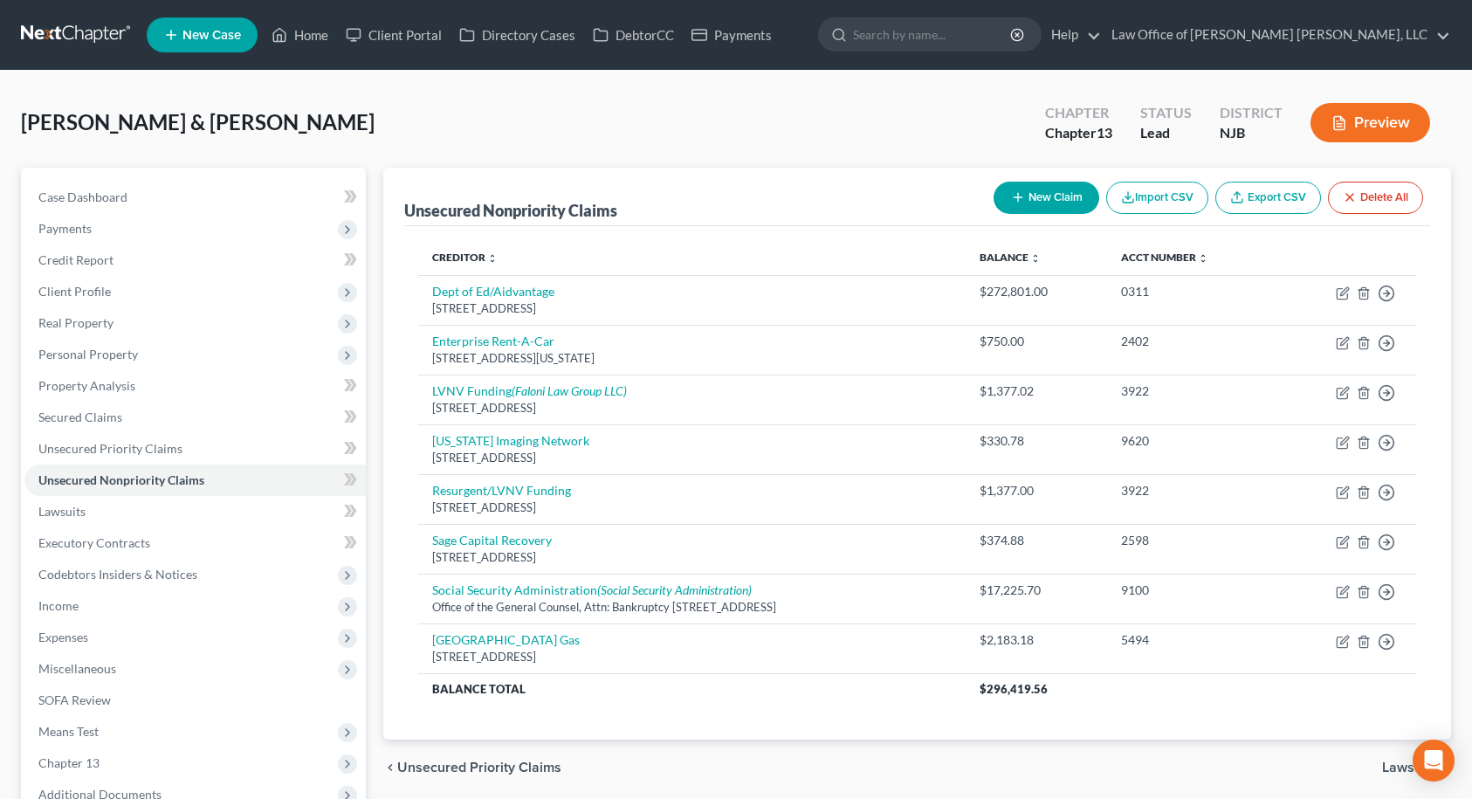
click at [1055, 207] on button "New Claim" at bounding box center [1047, 198] width 106 height 32
select select "2"
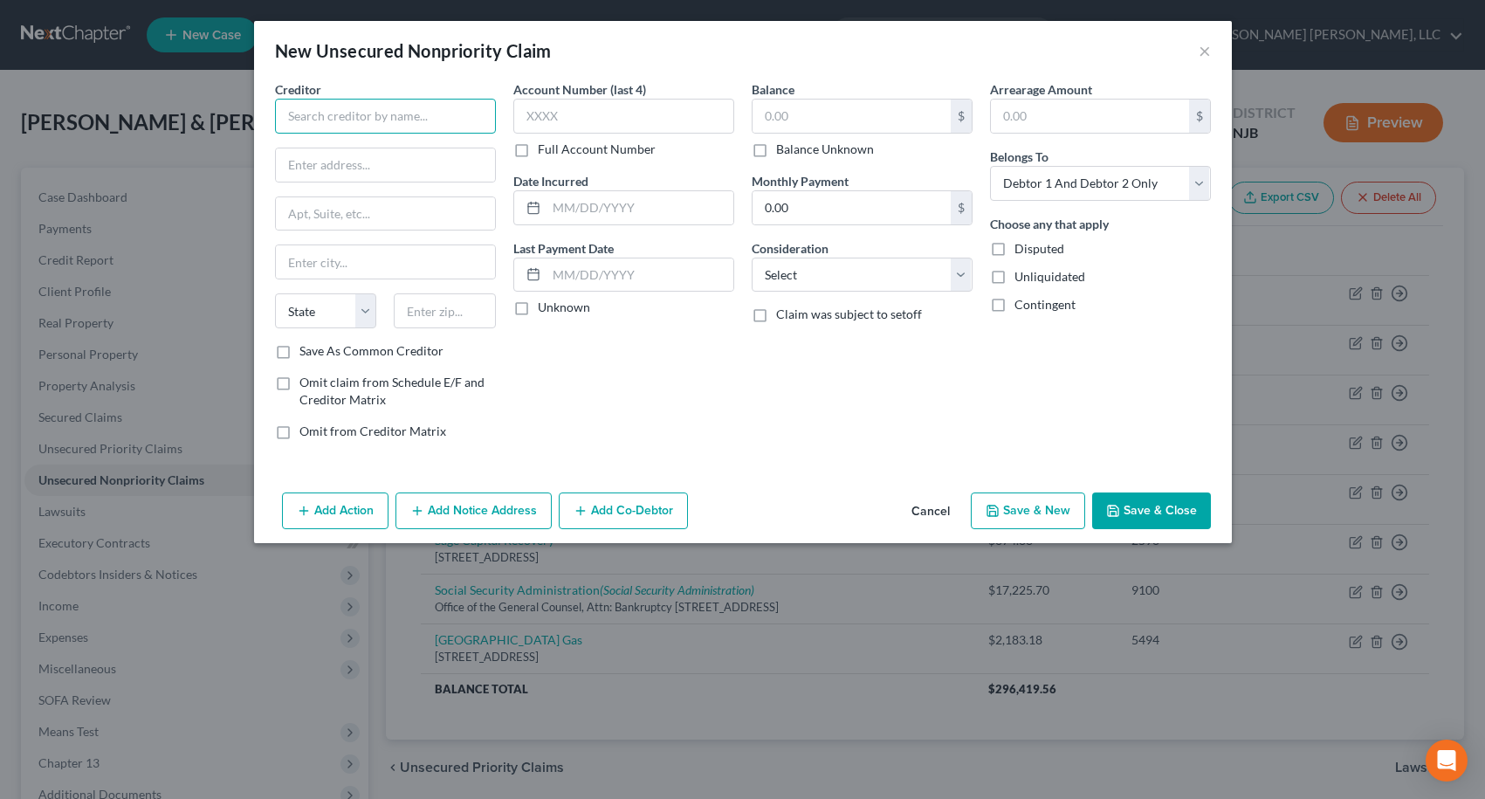
click at [455, 132] on input "text" at bounding box center [385, 116] width 221 height 35
type input "The CBE Group"
click at [430, 169] on input "text" at bounding box center [385, 164] width 219 height 33
type input "PO Box 2217"
click at [431, 325] on input "text" at bounding box center [445, 310] width 102 height 35
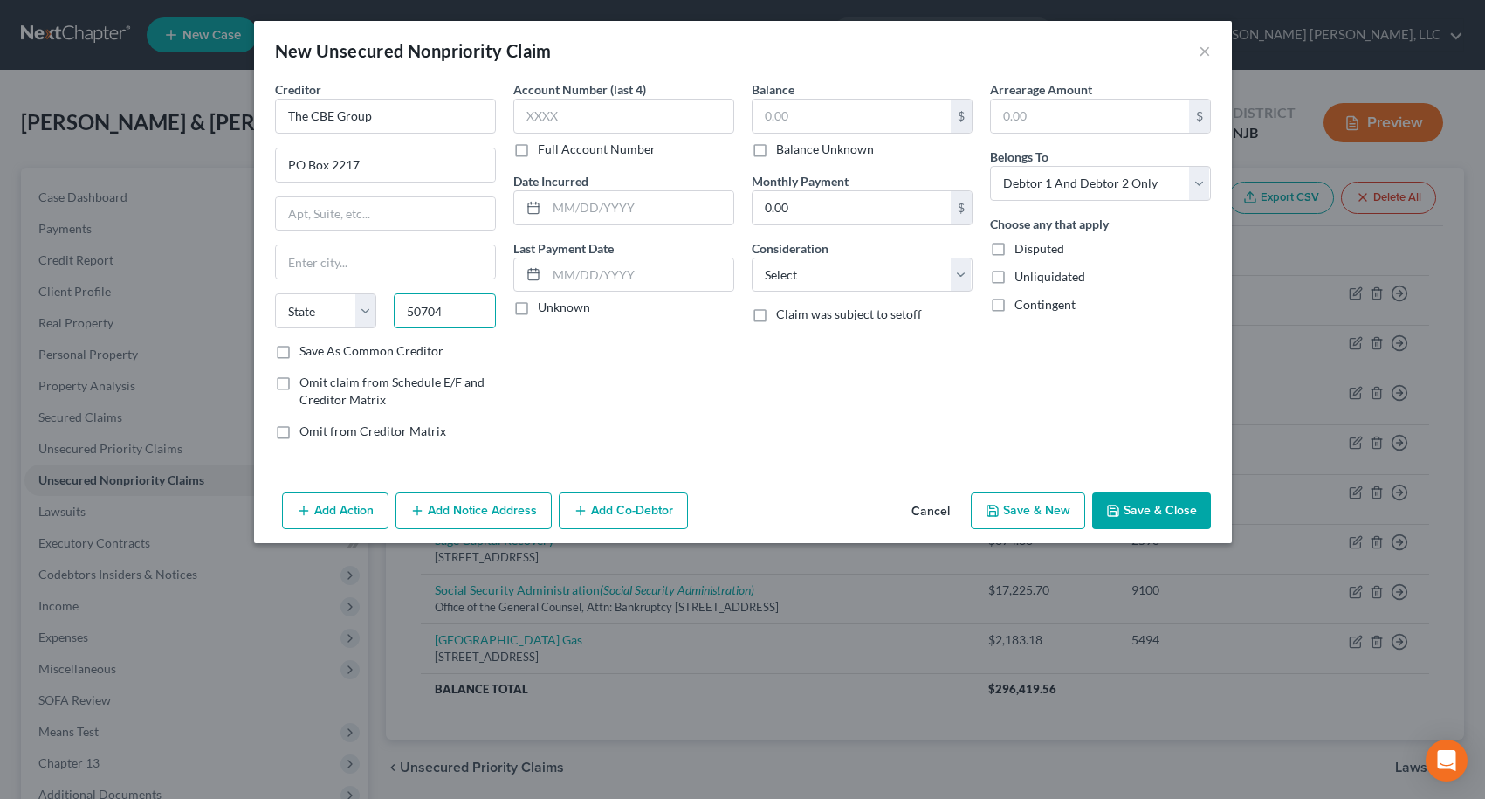
type input "50704"
type input "[GEOGRAPHIC_DATA]"
select select "16"
click at [300, 353] on label "Save As Common Creditor" at bounding box center [372, 350] width 144 height 17
click at [306, 353] on input "Save As Common Creditor" at bounding box center [311, 347] width 11 height 11
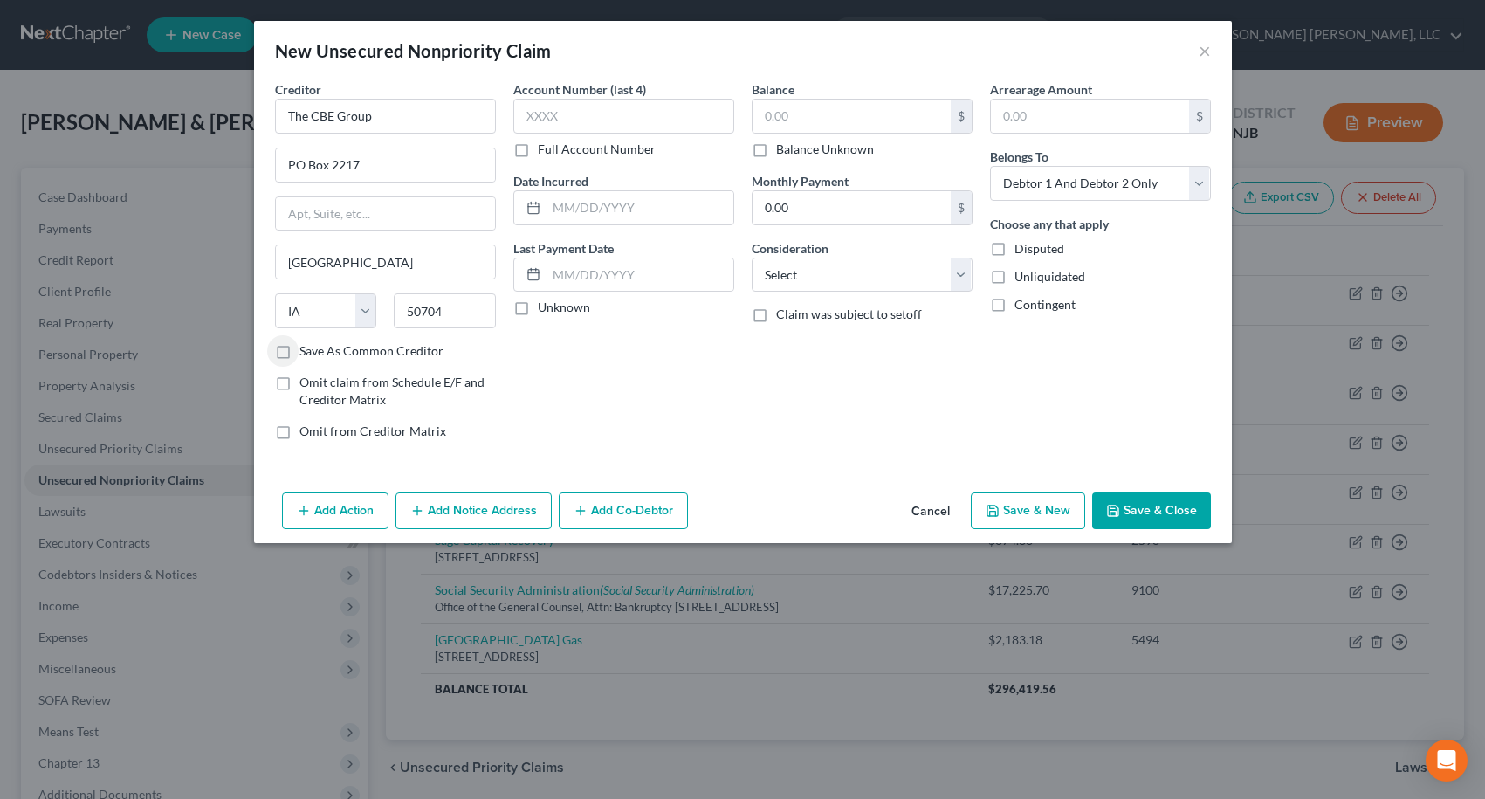
checkbox input "true"
click at [634, 111] on input "text" at bounding box center [623, 116] width 221 height 35
type input "0527"
click at [775, 127] on input "text" at bounding box center [852, 116] width 198 height 33
type input "189.67"
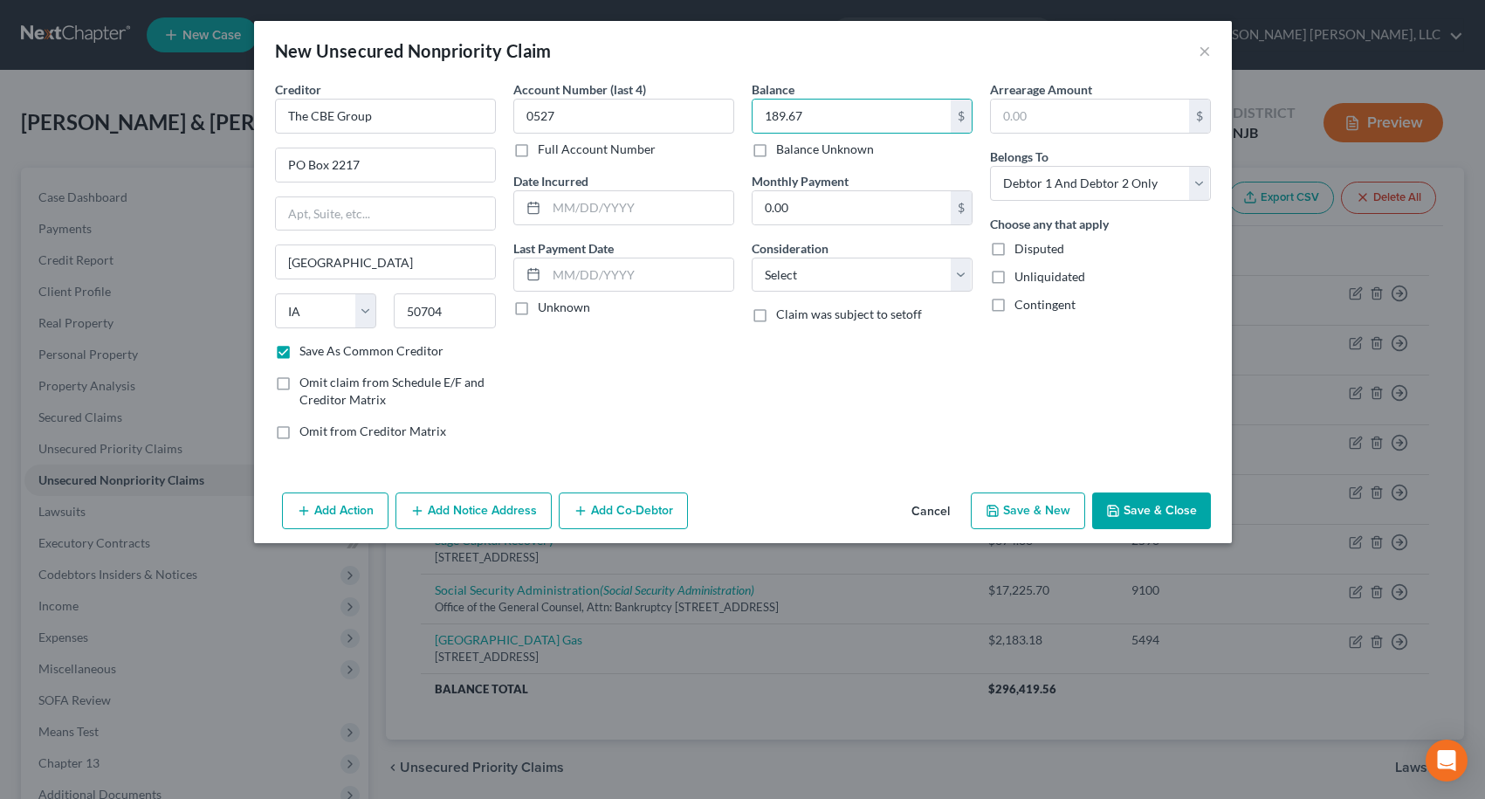
click at [1064, 514] on button "Save & New" at bounding box center [1028, 510] width 114 height 37
checkbox input "false"
select select "2"
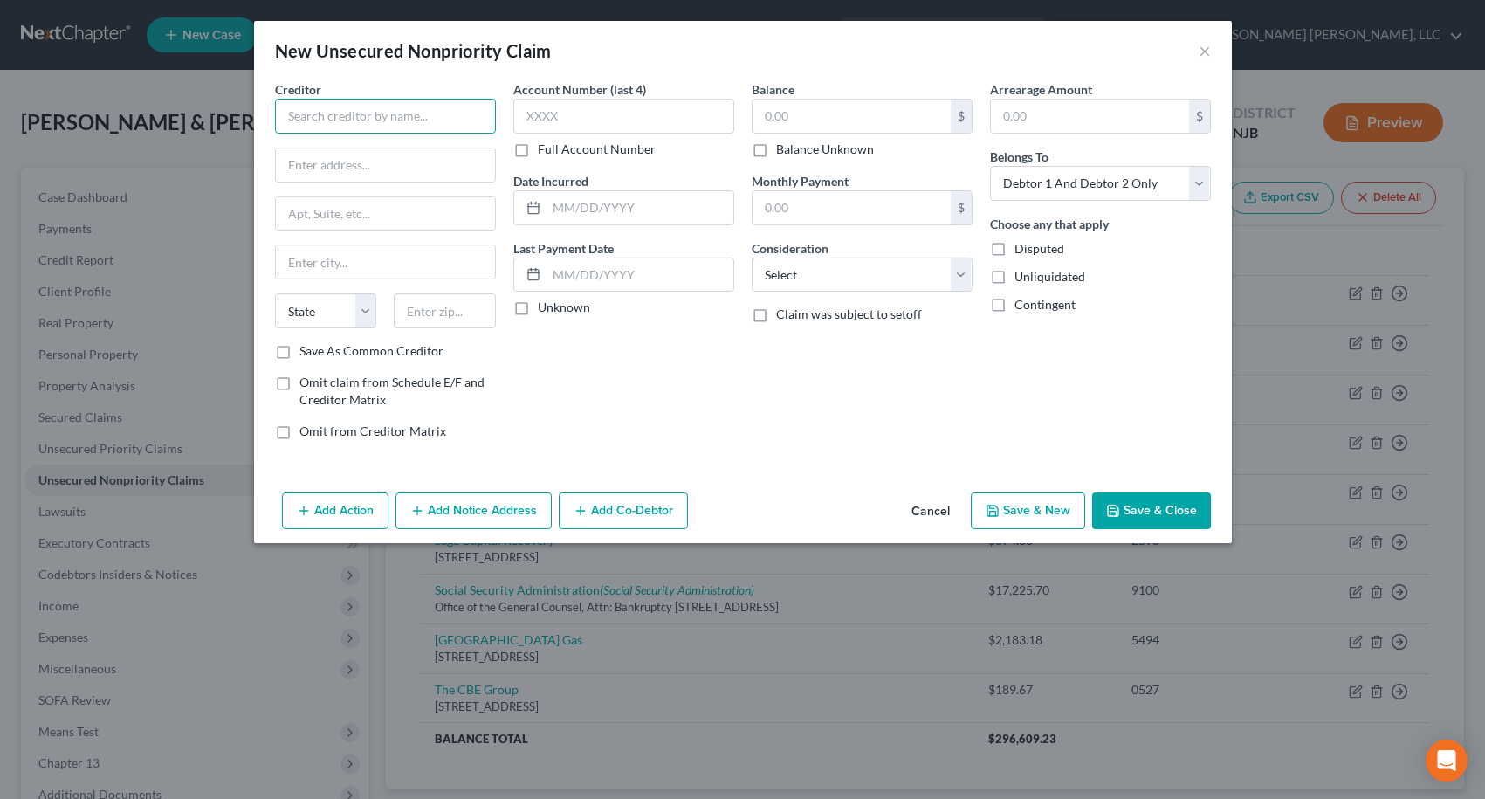
click at [402, 116] on input "text" at bounding box center [385, 116] width 221 height 35
type input "Team Health"
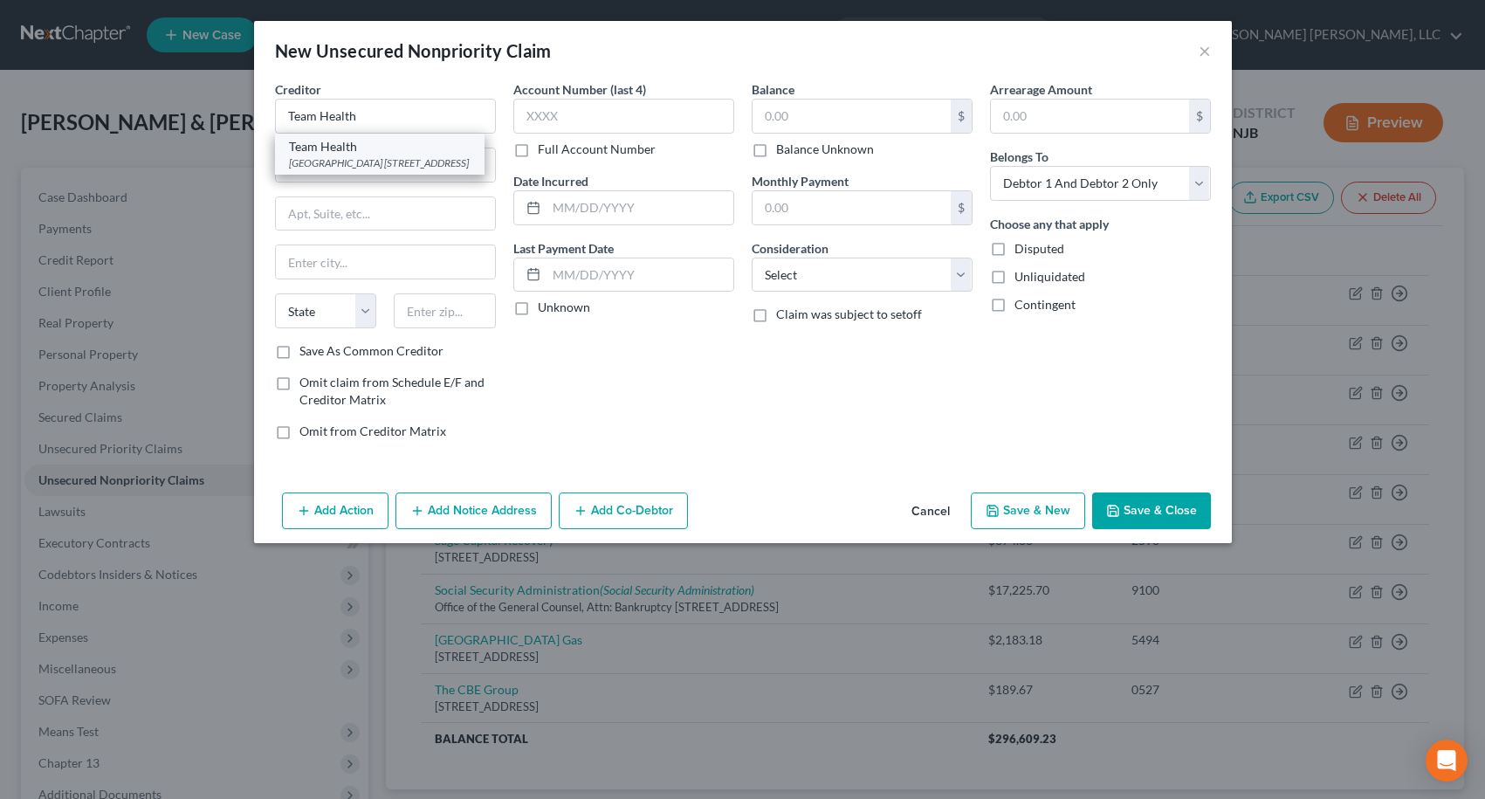
click at [403, 164] on div "[GEOGRAPHIC_DATA] [STREET_ADDRESS]" at bounding box center [380, 162] width 182 height 15
type input "Akron Billing Center"
type input "[STREET_ADDRESS]"
type input "Fairlawn"
select select "36"
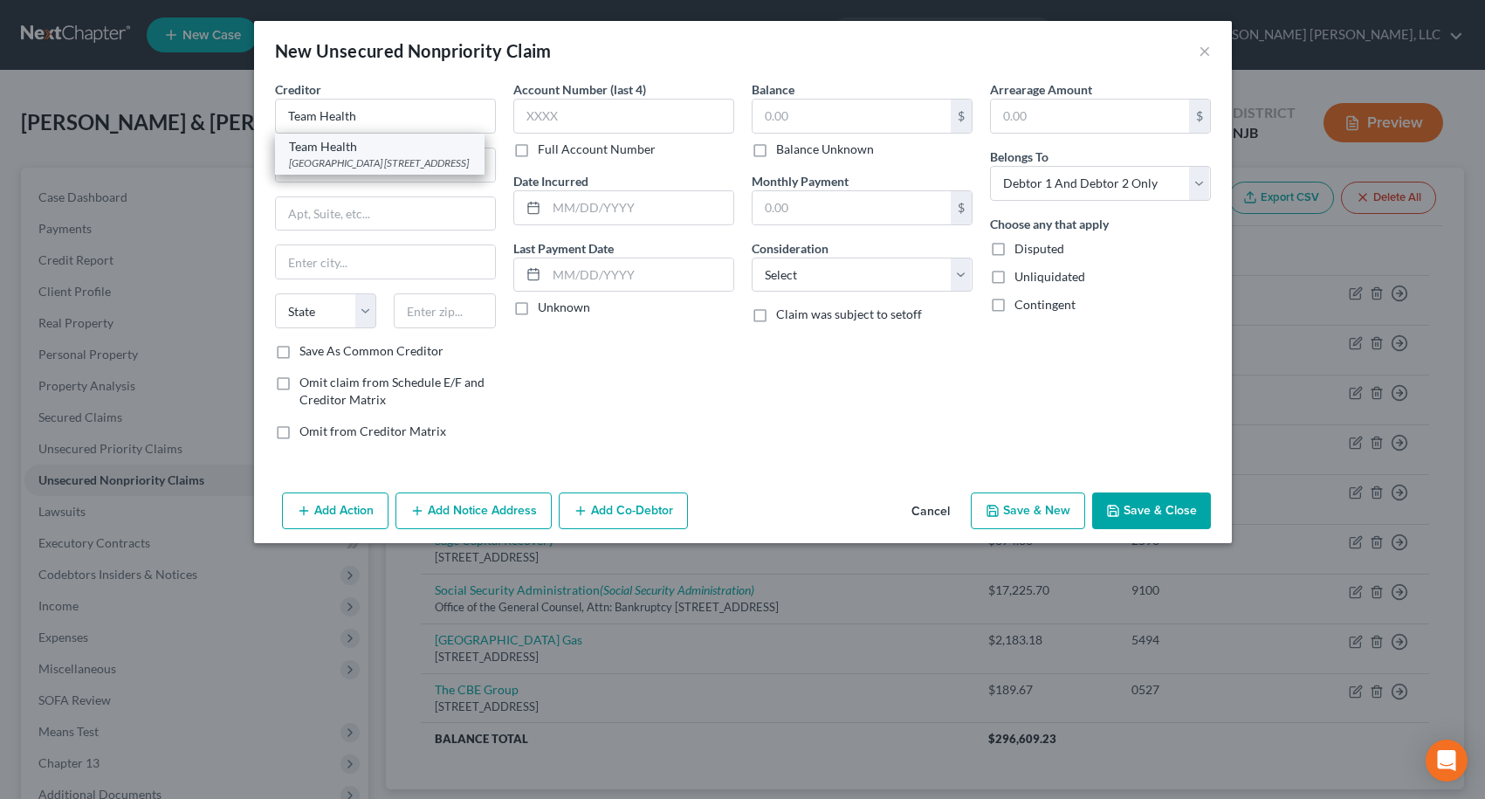
type input "44333"
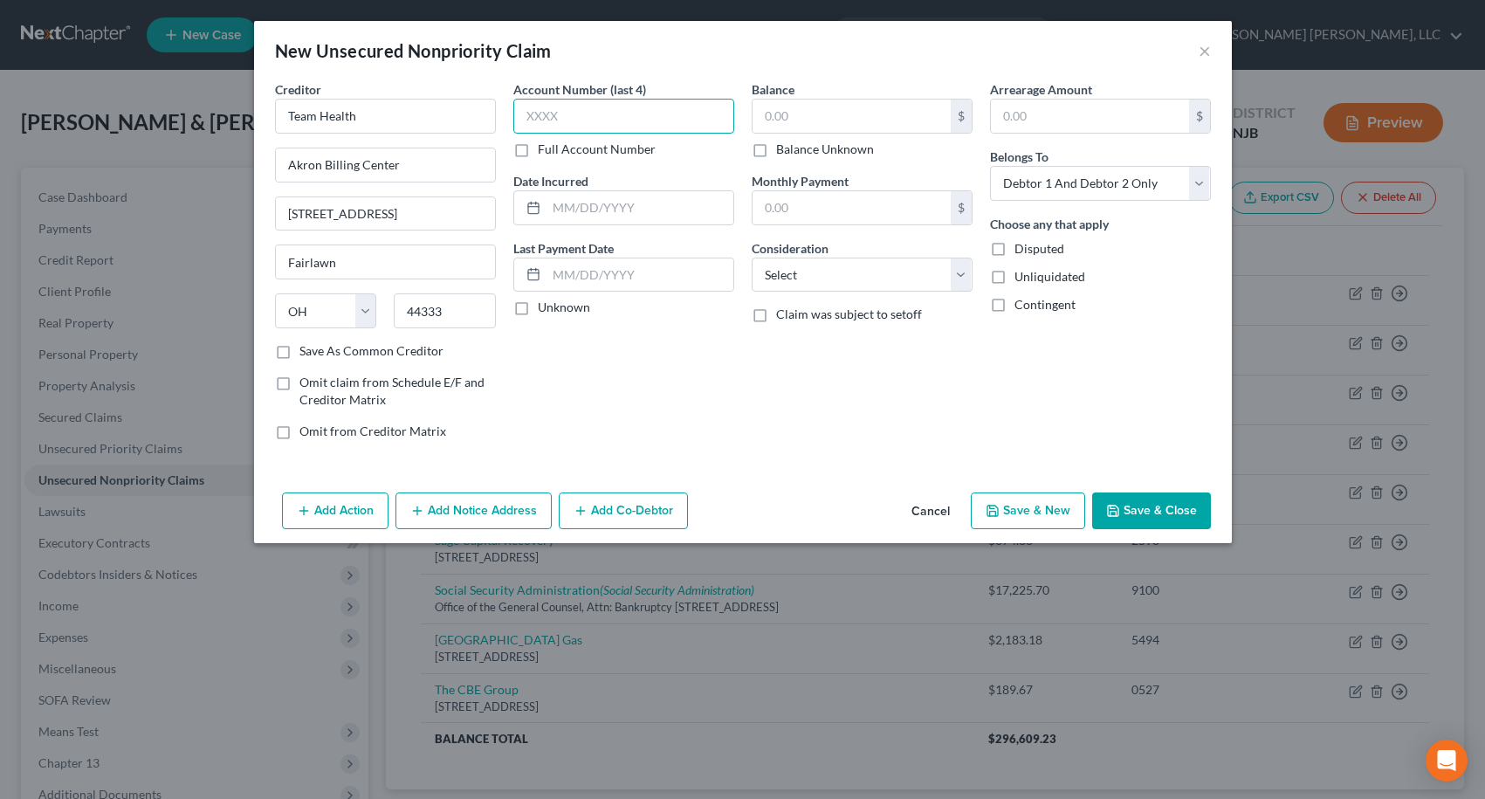
click at [694, 125] on input "text" at bounding box center [623, 116] width 221 height 35
type input "9271"
click at [768, 123] on input "text" at bounding box center [852, 116] width 198 height 33
type input "1,255.00"
click at [1048, 510] on button "Save & New" at bounding box center [1028, 510] width 114 height 37
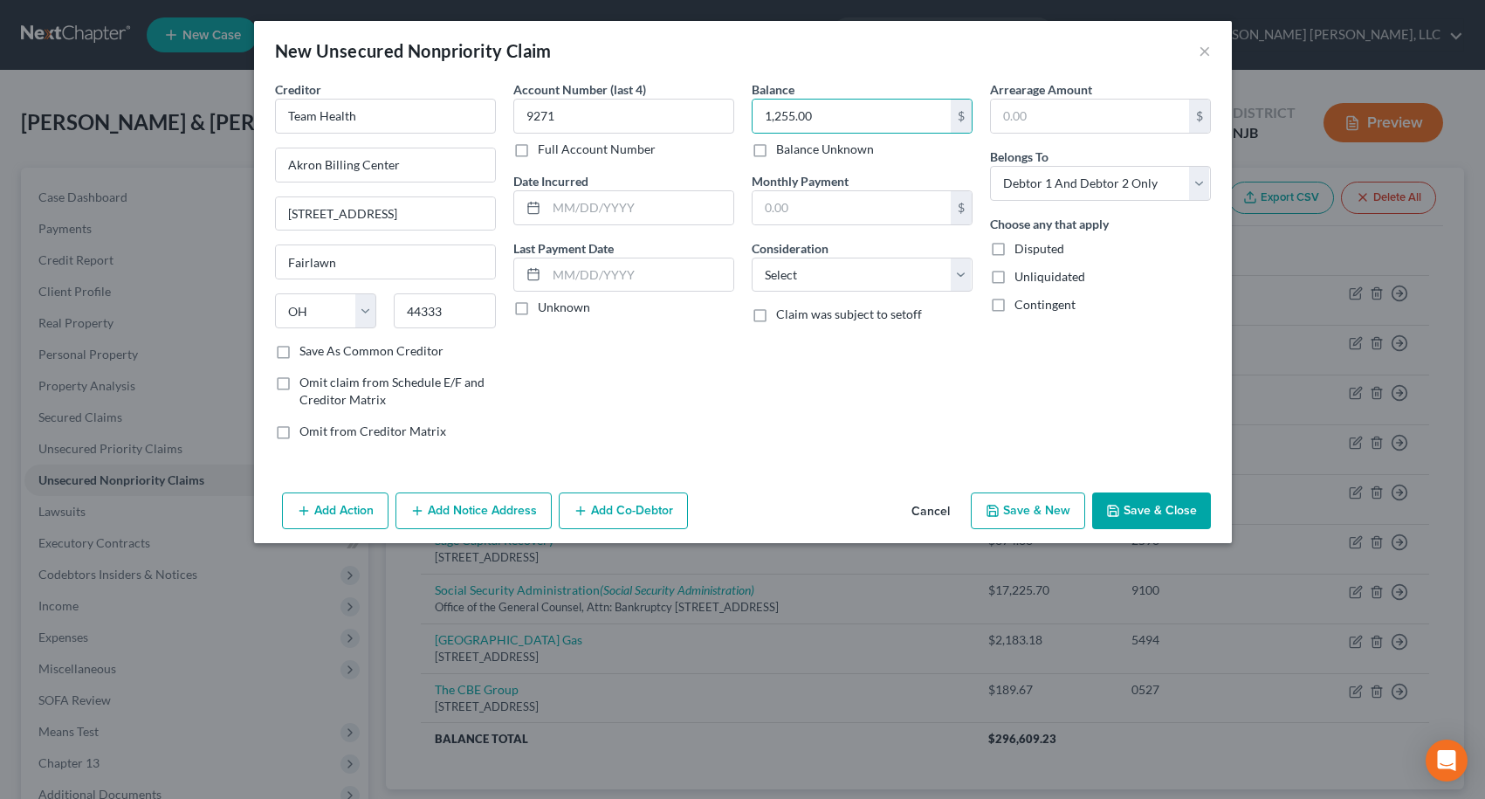
select select "2"
type input "0.00"
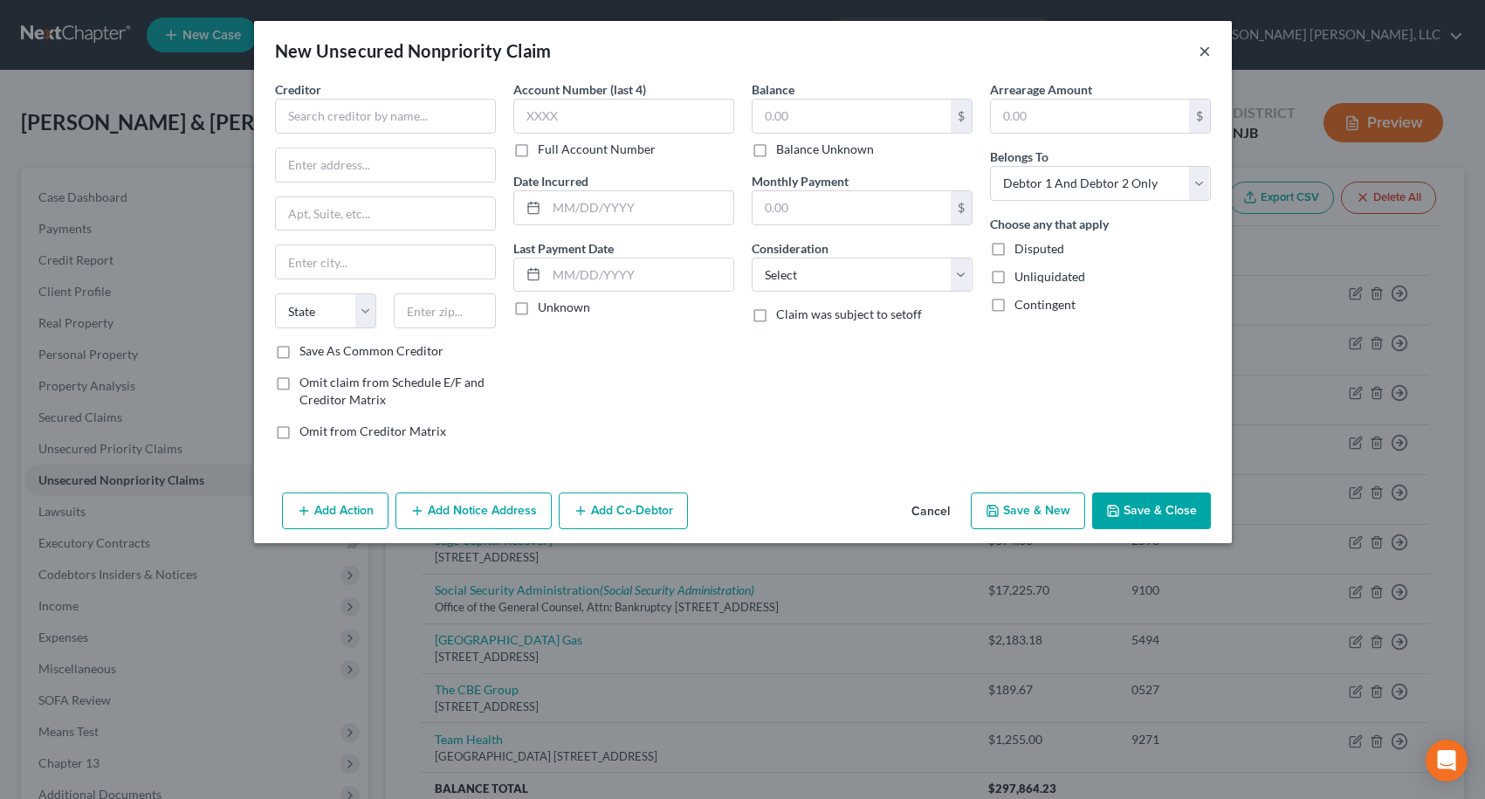
click at [1202, 52] on button "×" at bounding box center [1205, 50] width 12 height 21
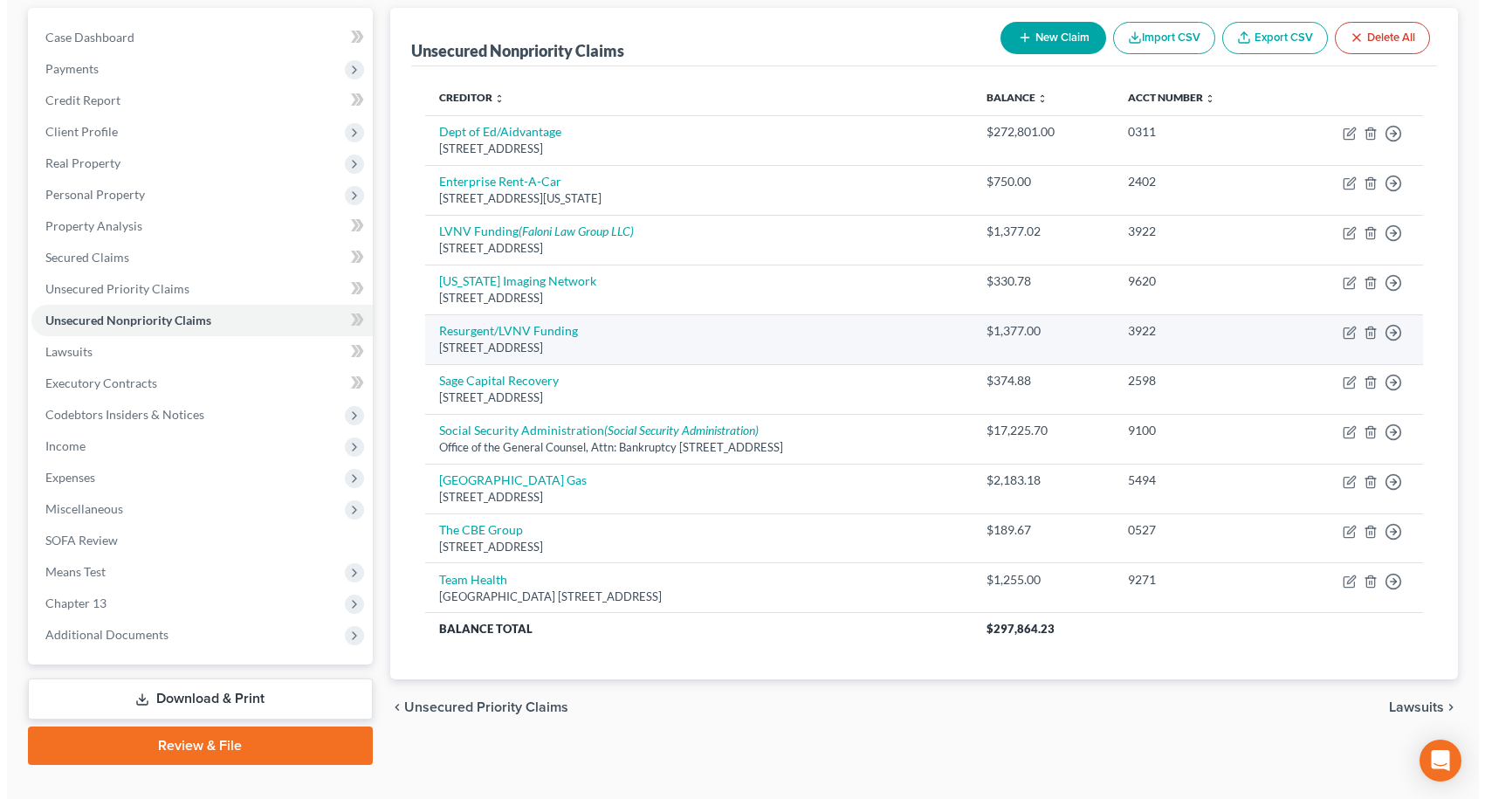
scroll to position [175, 0]
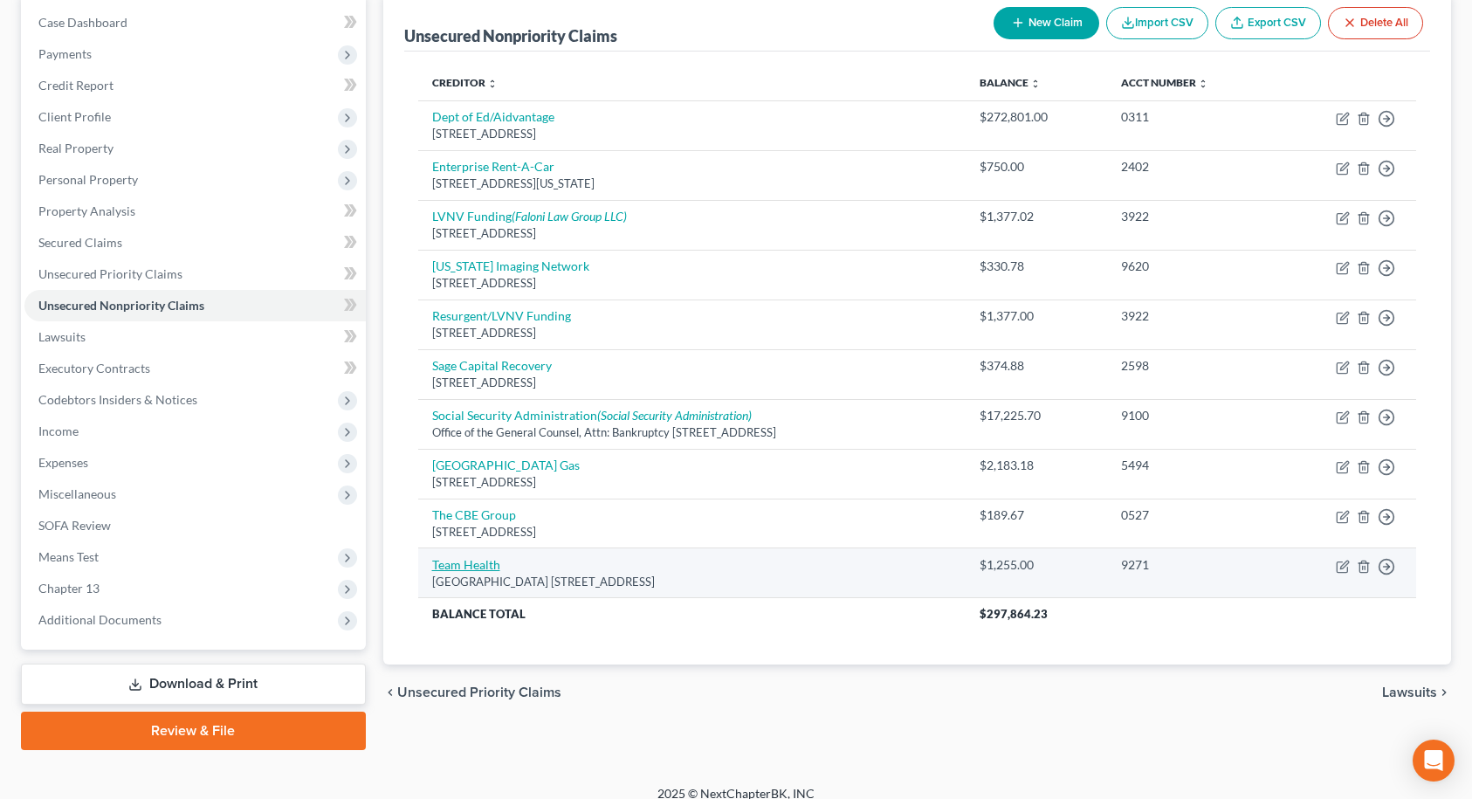
click at [487, 566] on link "Team Health" at bounding box center [466, 564] width 68 height 15
select select "36"
select select "2"
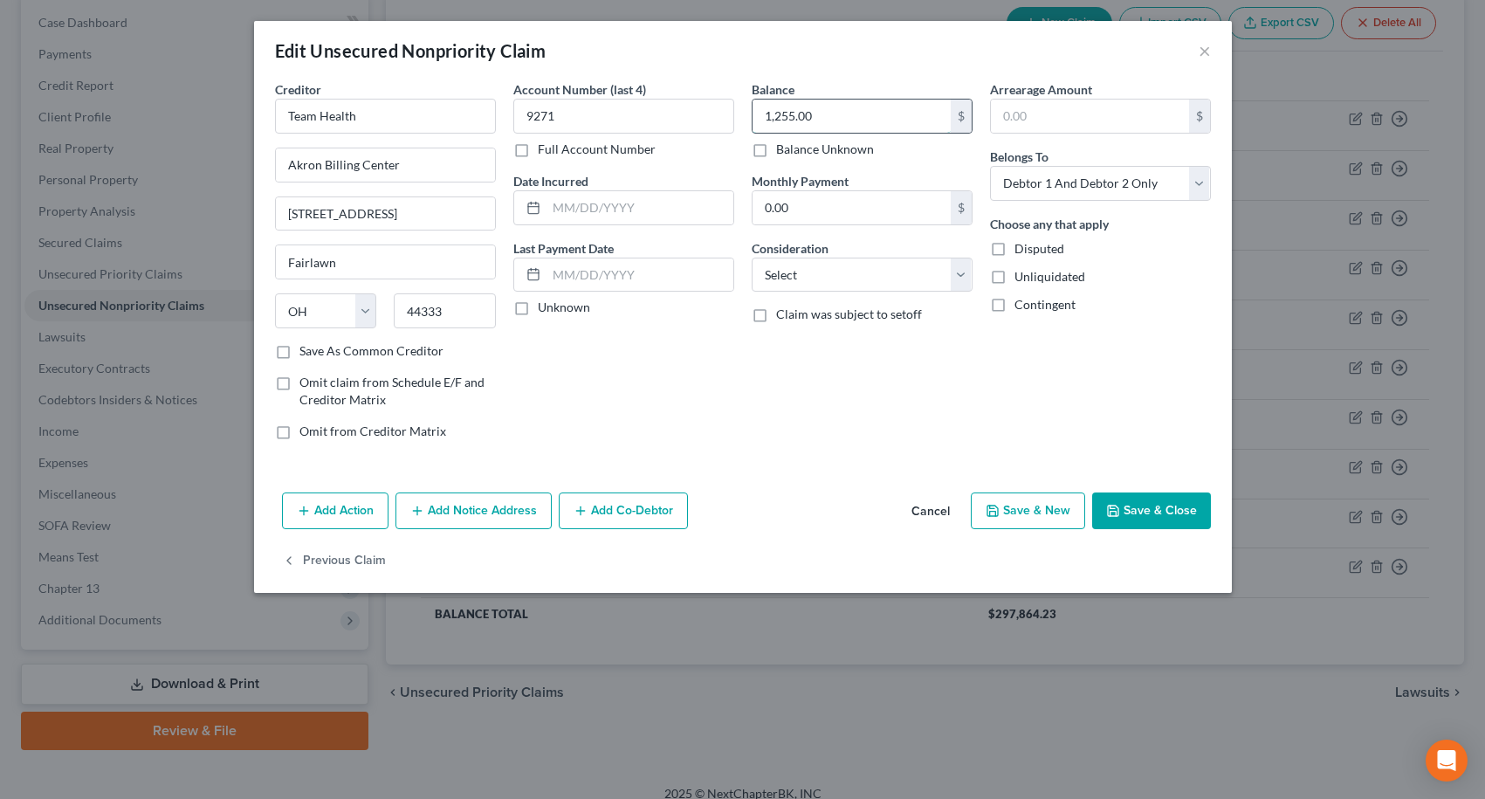
click at [821, 121] on input "1,255.00" at bounding box center [852, 116] width 198 height 33
type input "2,018.00"
click at [1155, 509] on button "Save & Close" at bounding box center [1151, 510] width 119 height 37
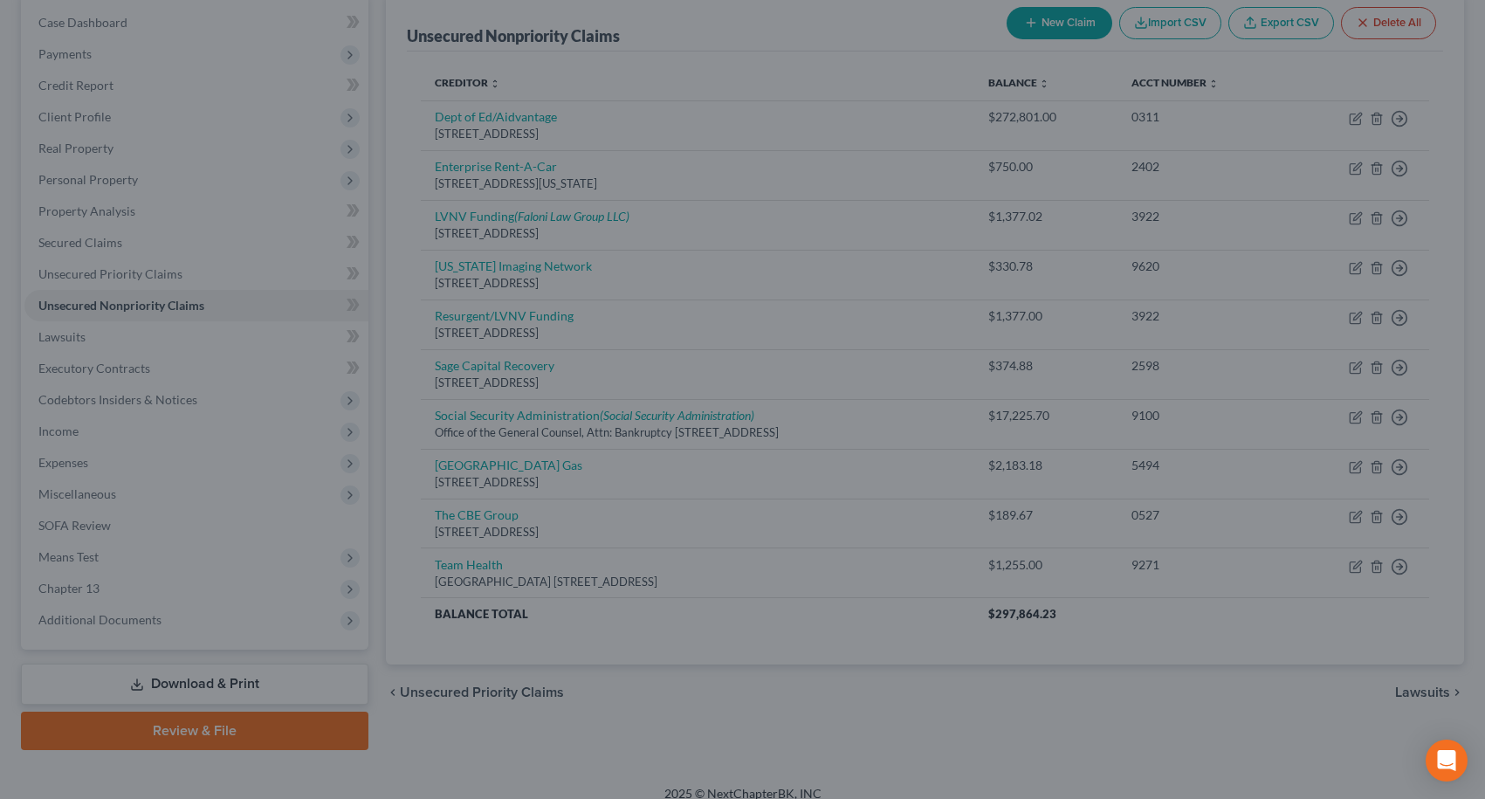
type input "0"
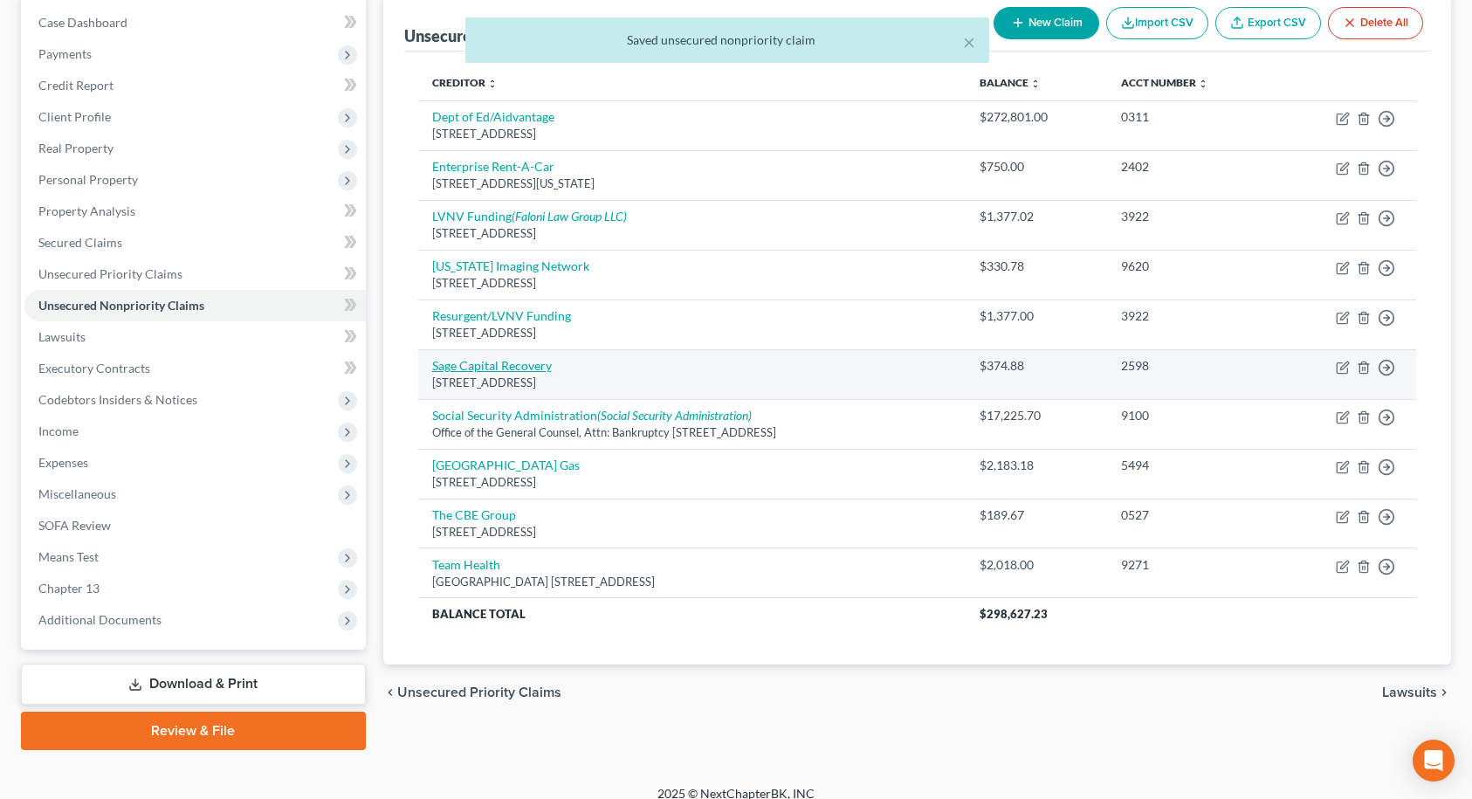
click at [541, 372] on link "Sage Capital Recovery" at bounding box center [492, 365] width 120 height 15
select select "33"
select select "14"
select select "2"
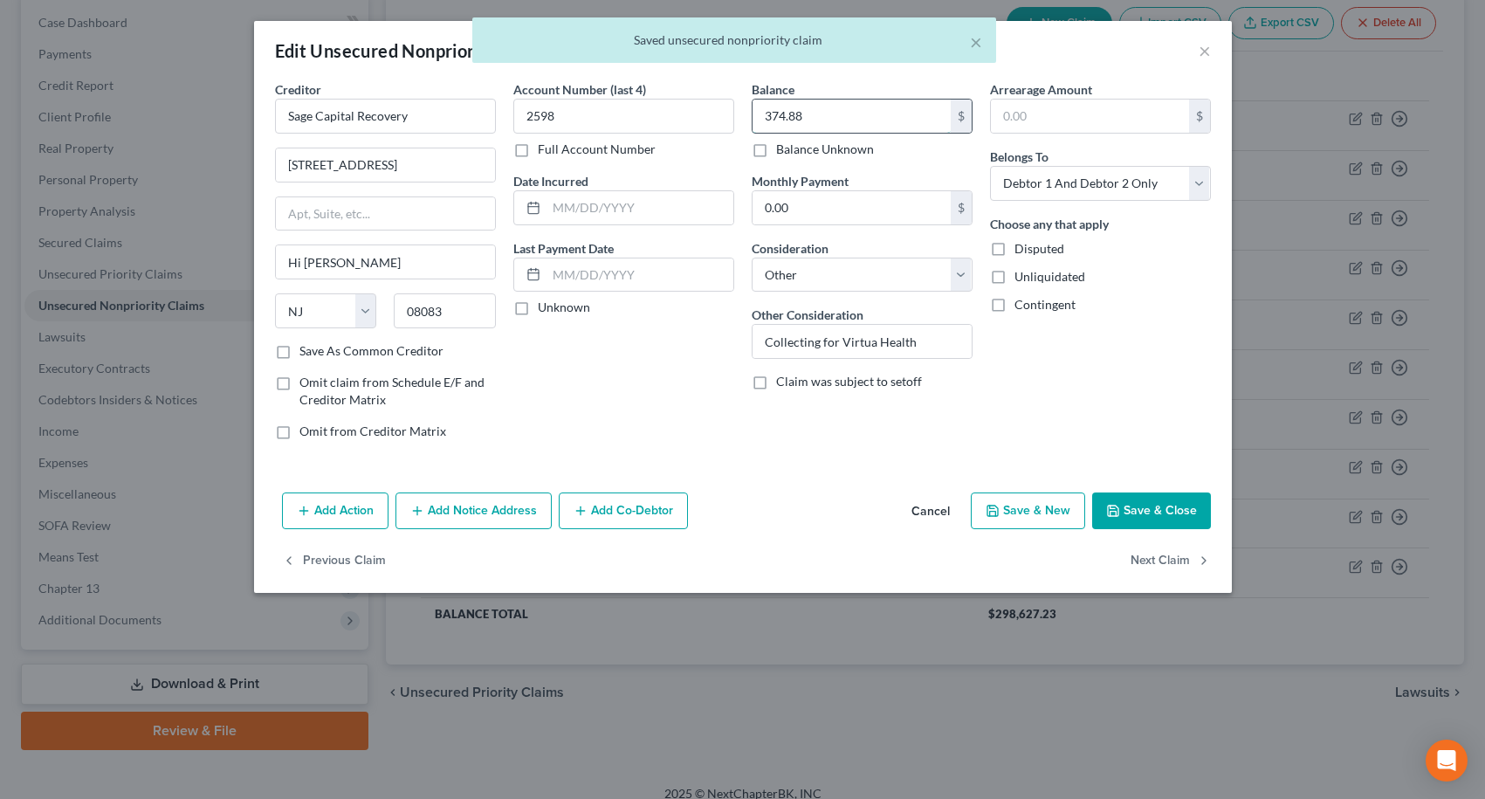
click at [772, 118] on input "374.88" at bounding box center [852, 116] width 198 height 33
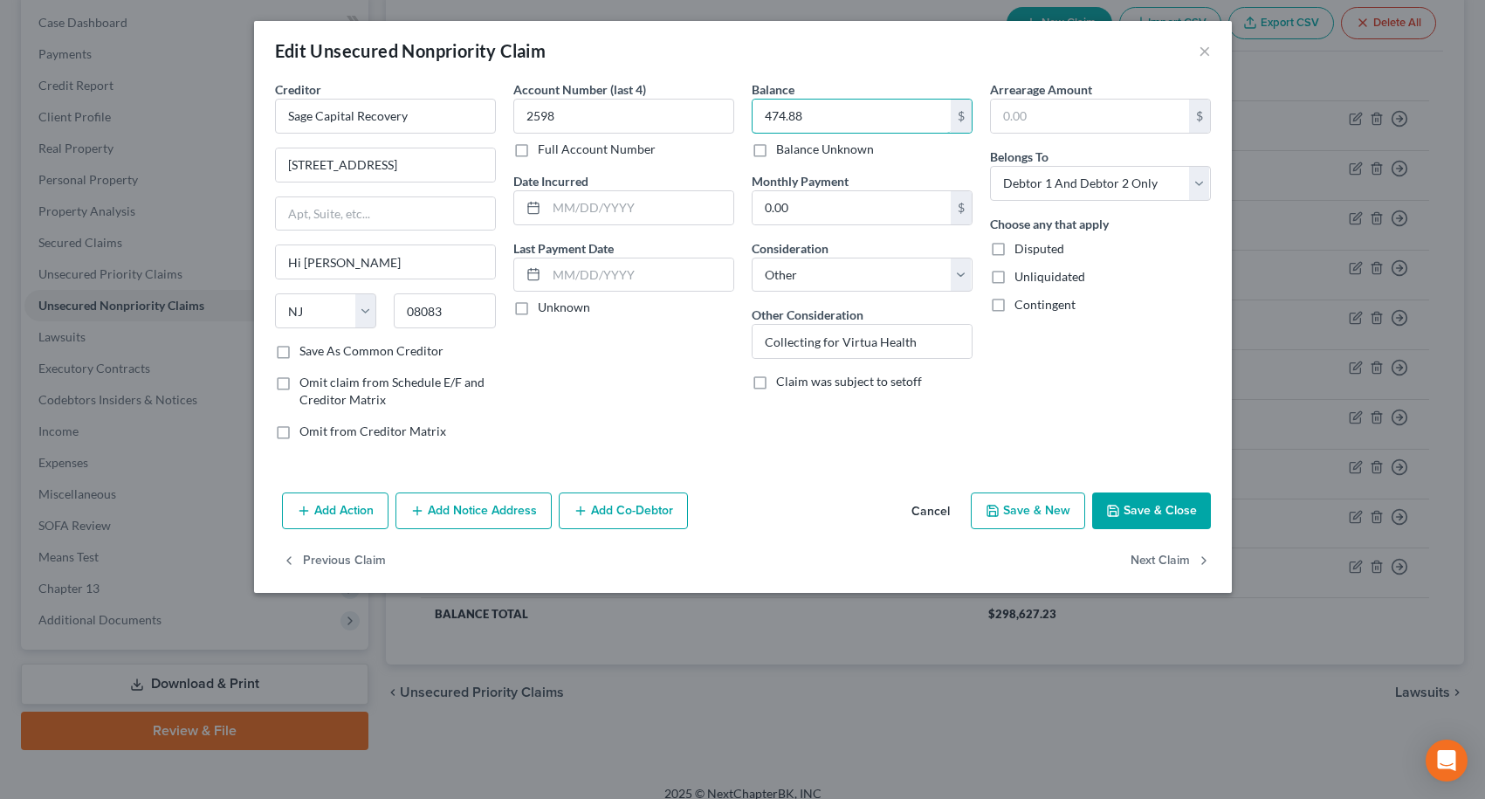
type input "474.88"
click at [1157, 513] on button "Save & Close" at bounding box center [1151, 510] width 119 height 37
type input "0"
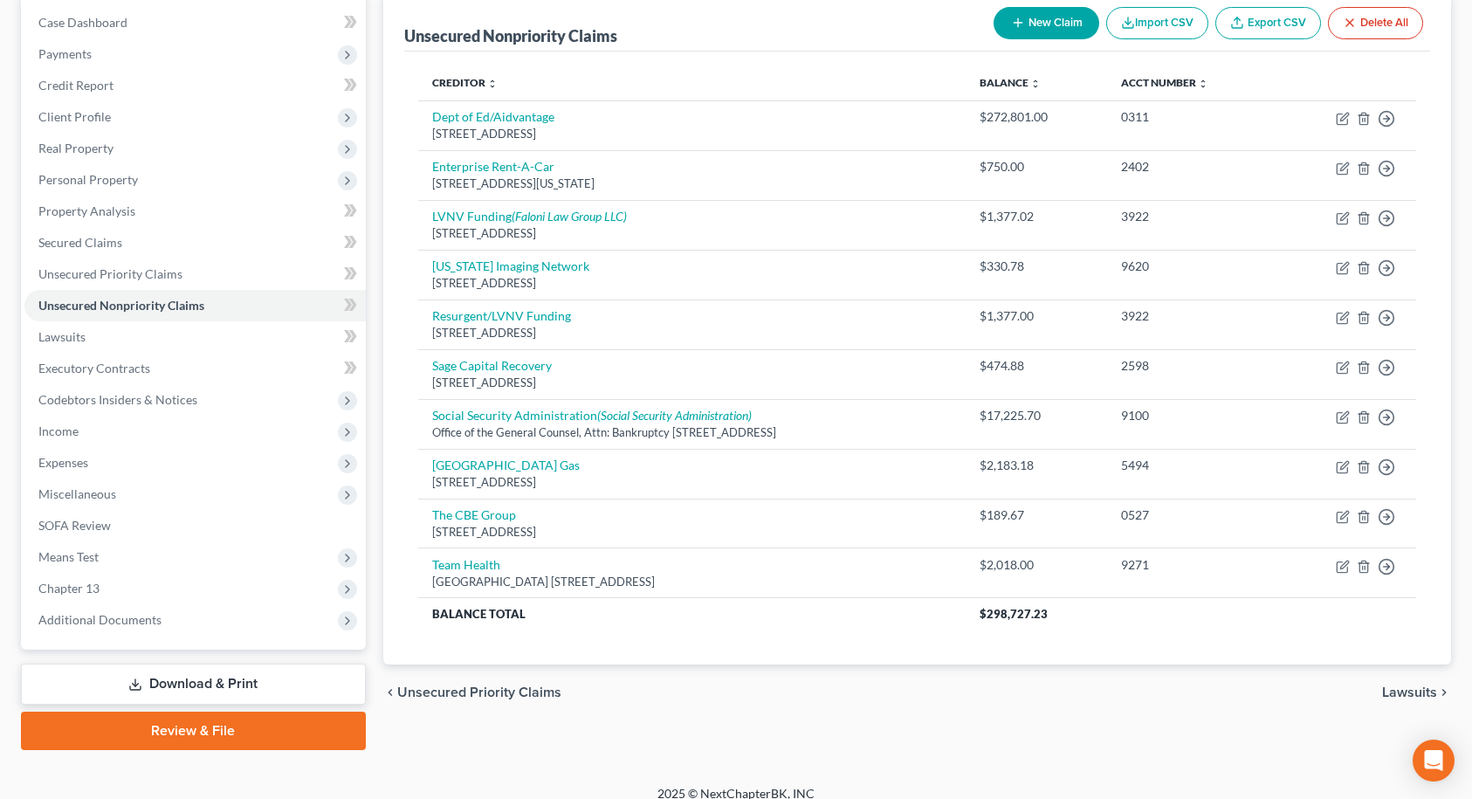
click at [1027, 24] on button "New Claim" at bounding box center [1047, 23] width 106 height 32
select select "2"
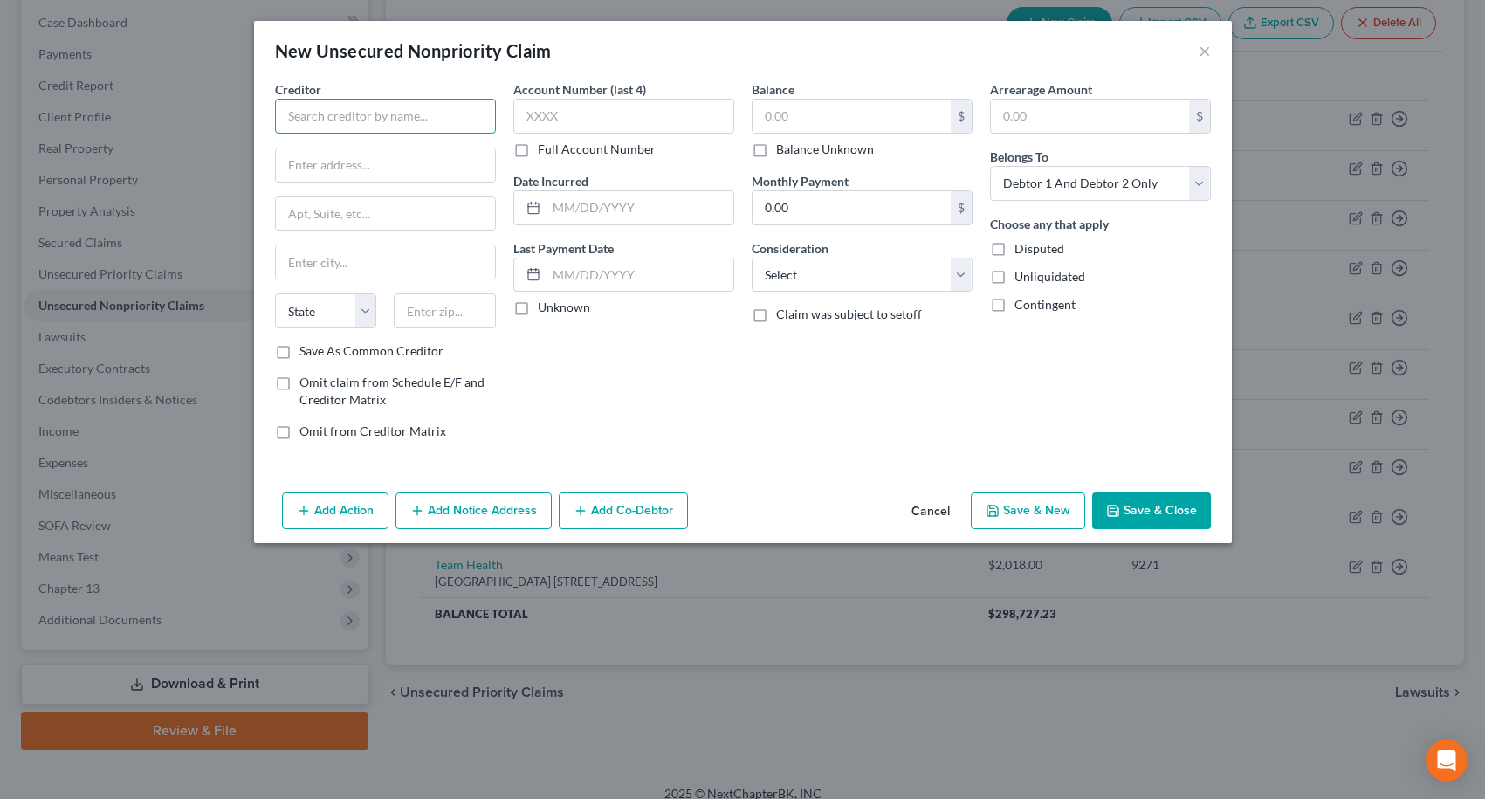
click at [468, 104] on input "text" at bounding box center [385, 116] width 221 height 35
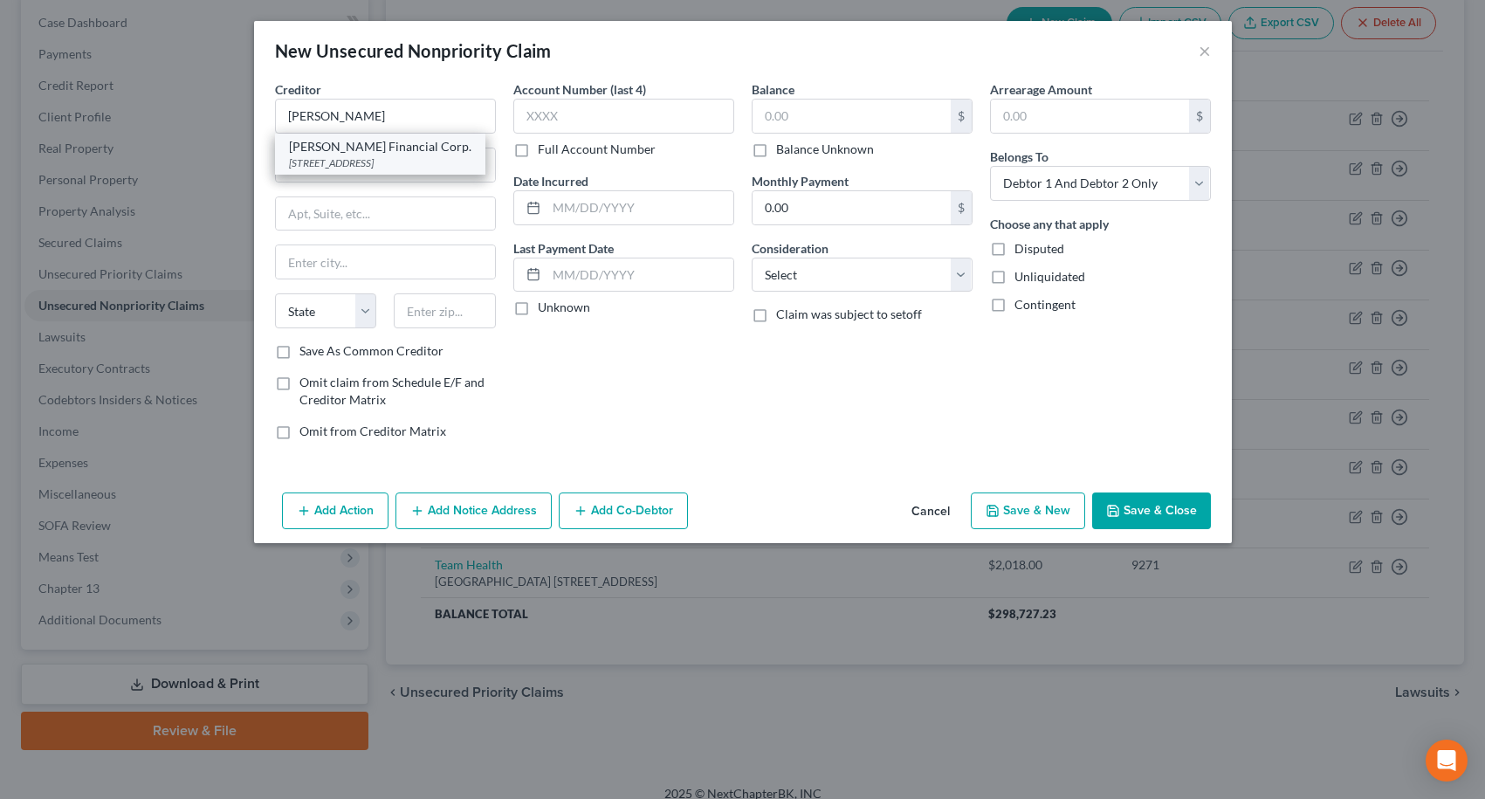
click at [443, 158] on div "[STREET_ADDRESS]" at bounding box center [380, 162] width 183 height 15
type input "[PERSON_NAME] Financial Corp."
type input "[STREET_ADDRESS]"
type input "Suite LL5"
type input "[GEOGRAPHIC_DATA]"
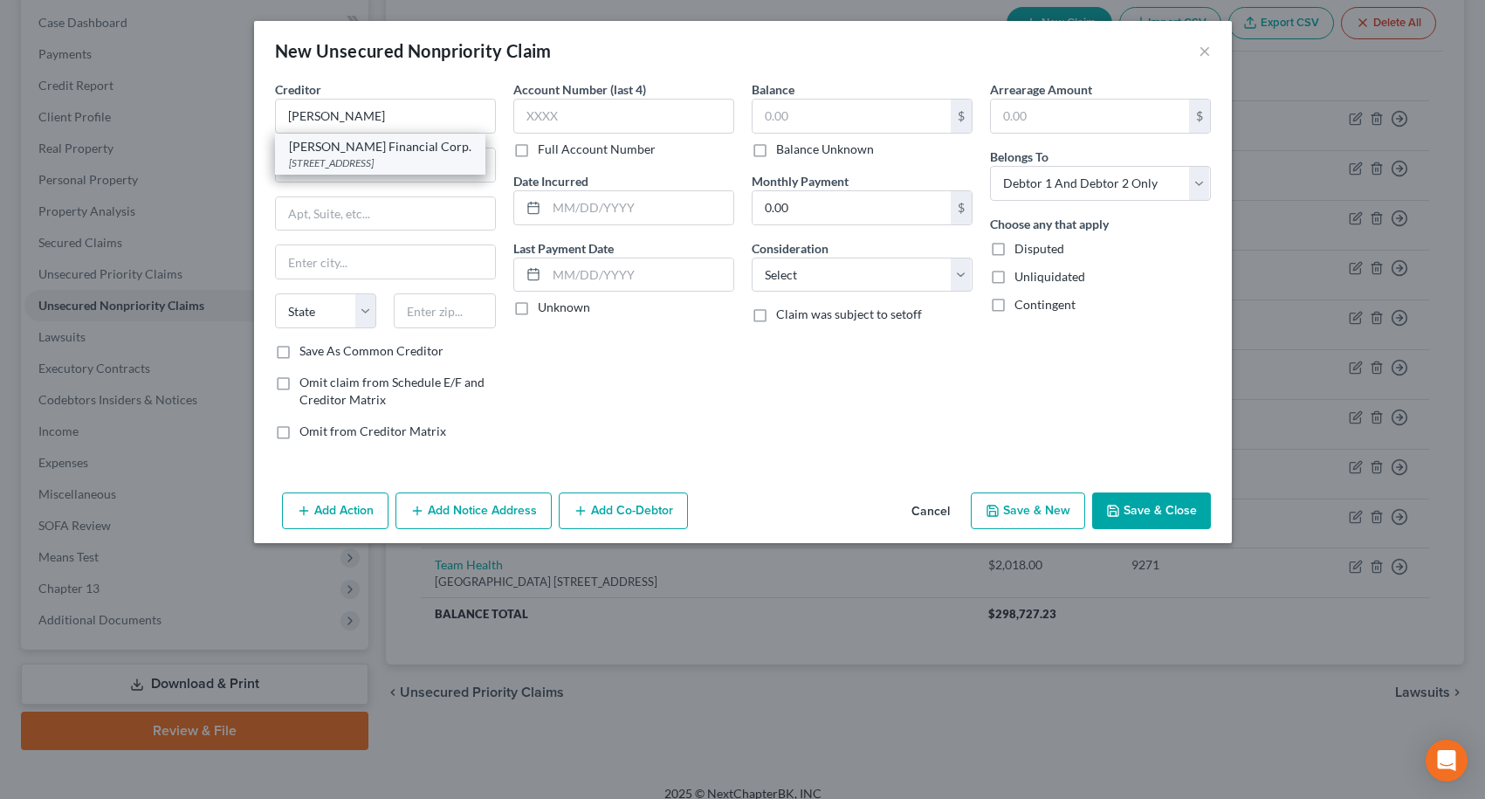
select select "33"
type input "08034"
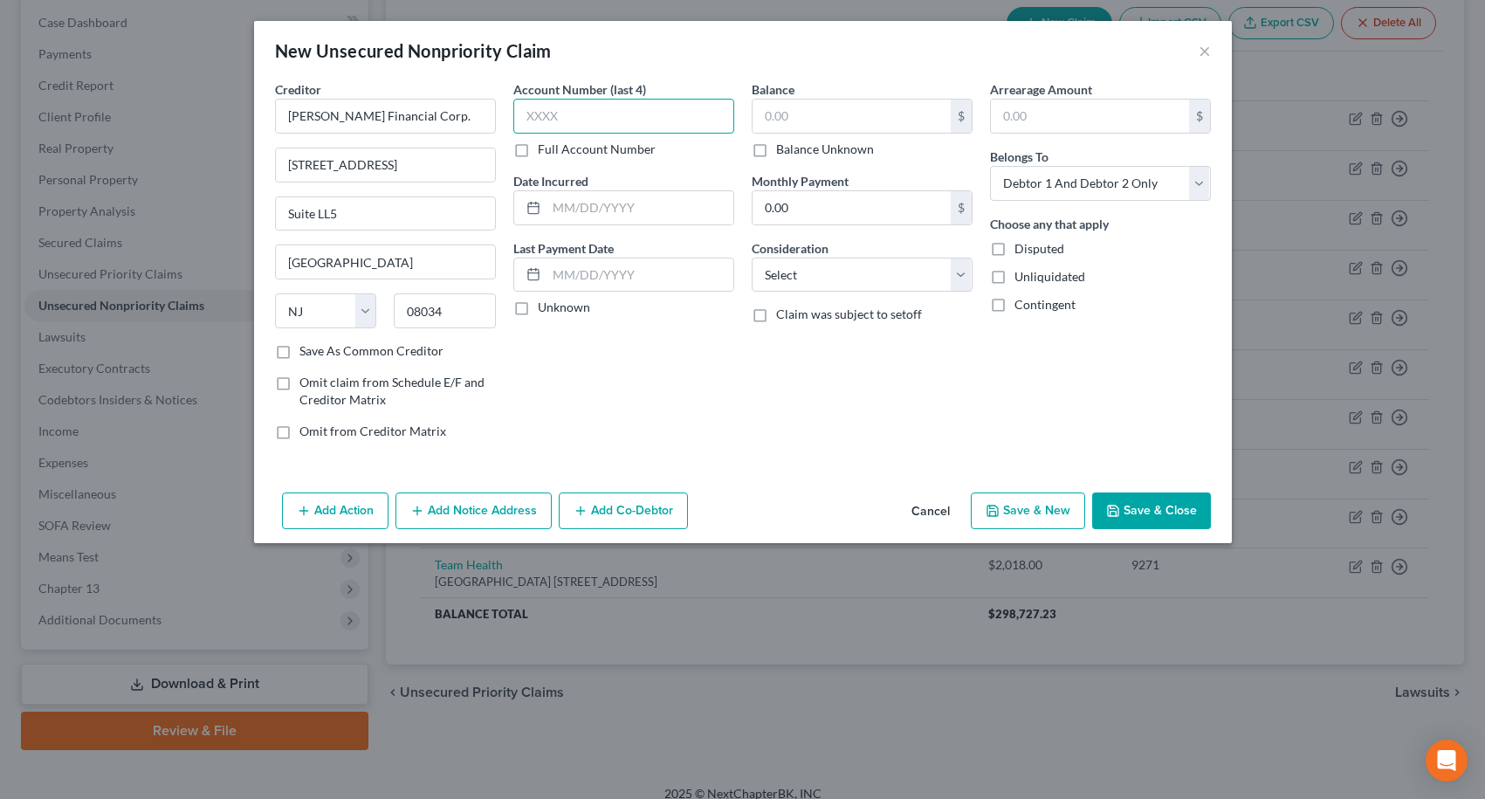
click at [616, 105] on input "text" at bounding box center [623, 116] width 221 height 35
type input "2898"
click at [818, 122] on input "text" at bounding box center [852, 116] width 198 height 33
type input "281.30"
click at [788, 286] on select "Select Cable / Satellite Services Collection Agency Credit Card Debt Debt Couns…" at bounding box center [862, 275] width 221 height 35
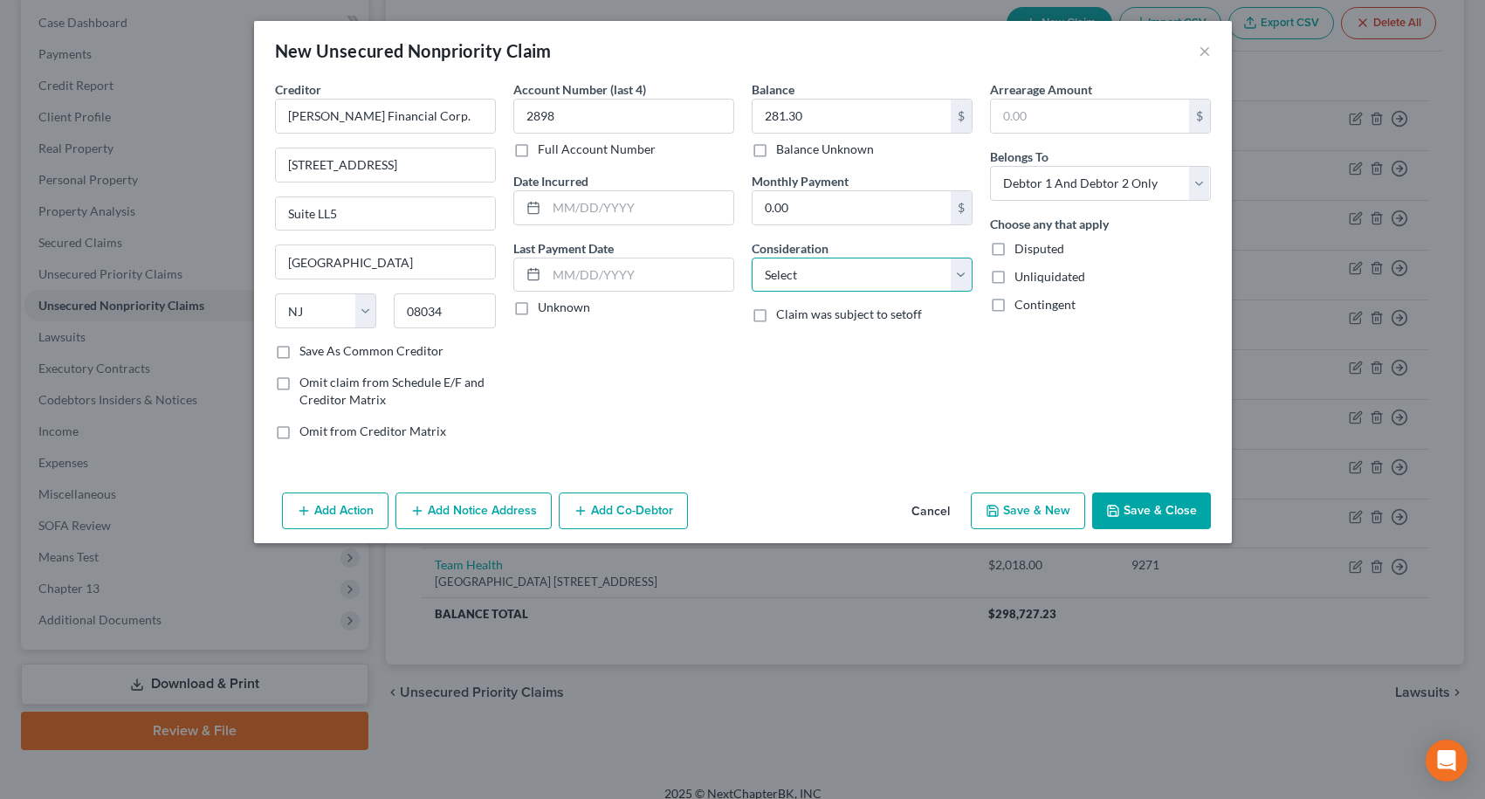
select select "14"
click at [752, 258] on select "Select Cable / Satellite Services Collection Agency Credit Card Debt Debt Couns…" at bounding box center [862, 275] width 221 height 35
click at [834, 343] on input "text" at bounding box center [862, 341] width 219 height 33
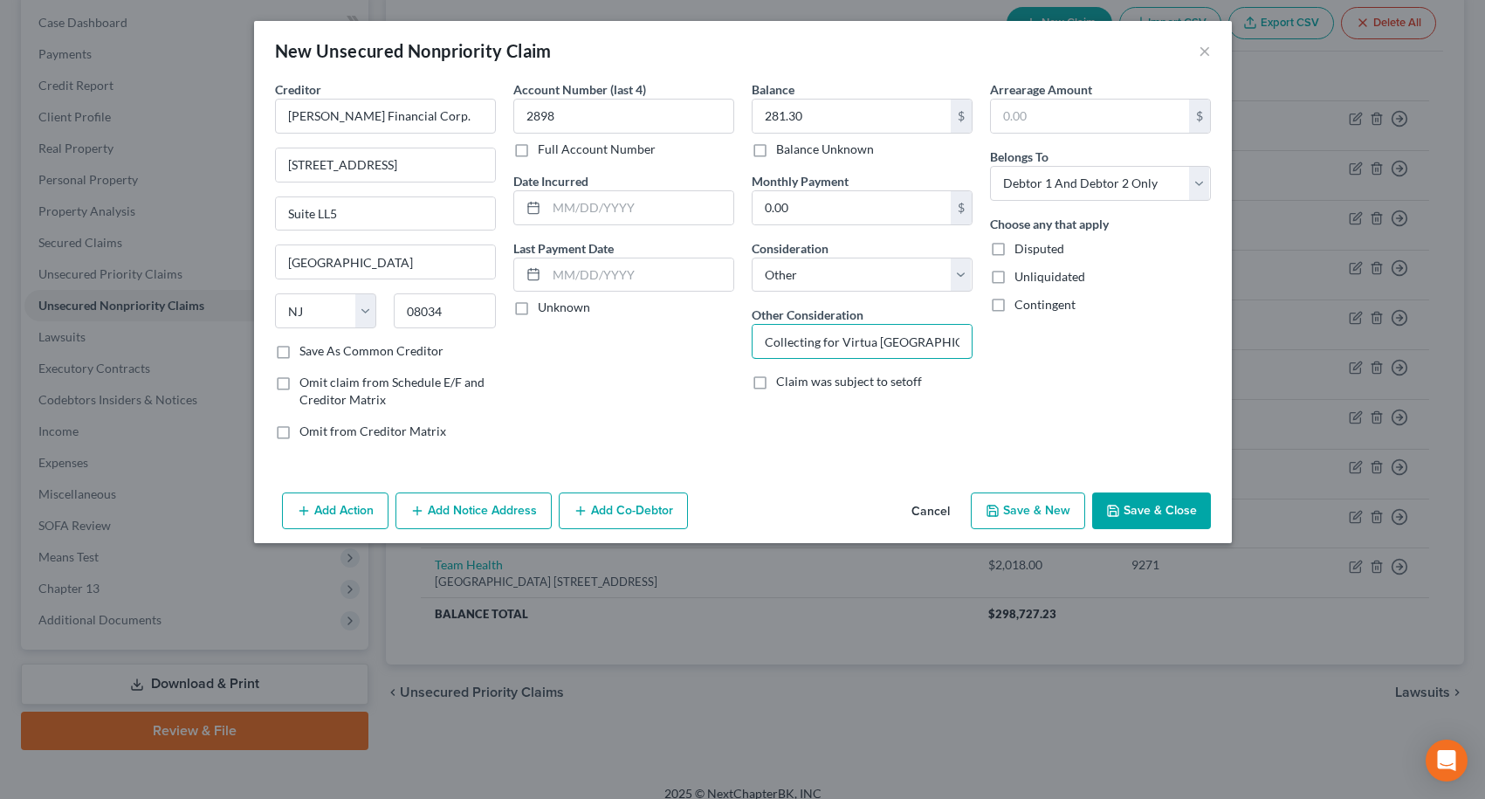
scroll to position [0, 2]
type input "Collecting for Virtua [GEOGRAPHIC_DATA] OP"
click at [1164, 520] on button "Save & Close" at bounding box center [1151, 510] width 119 height 37
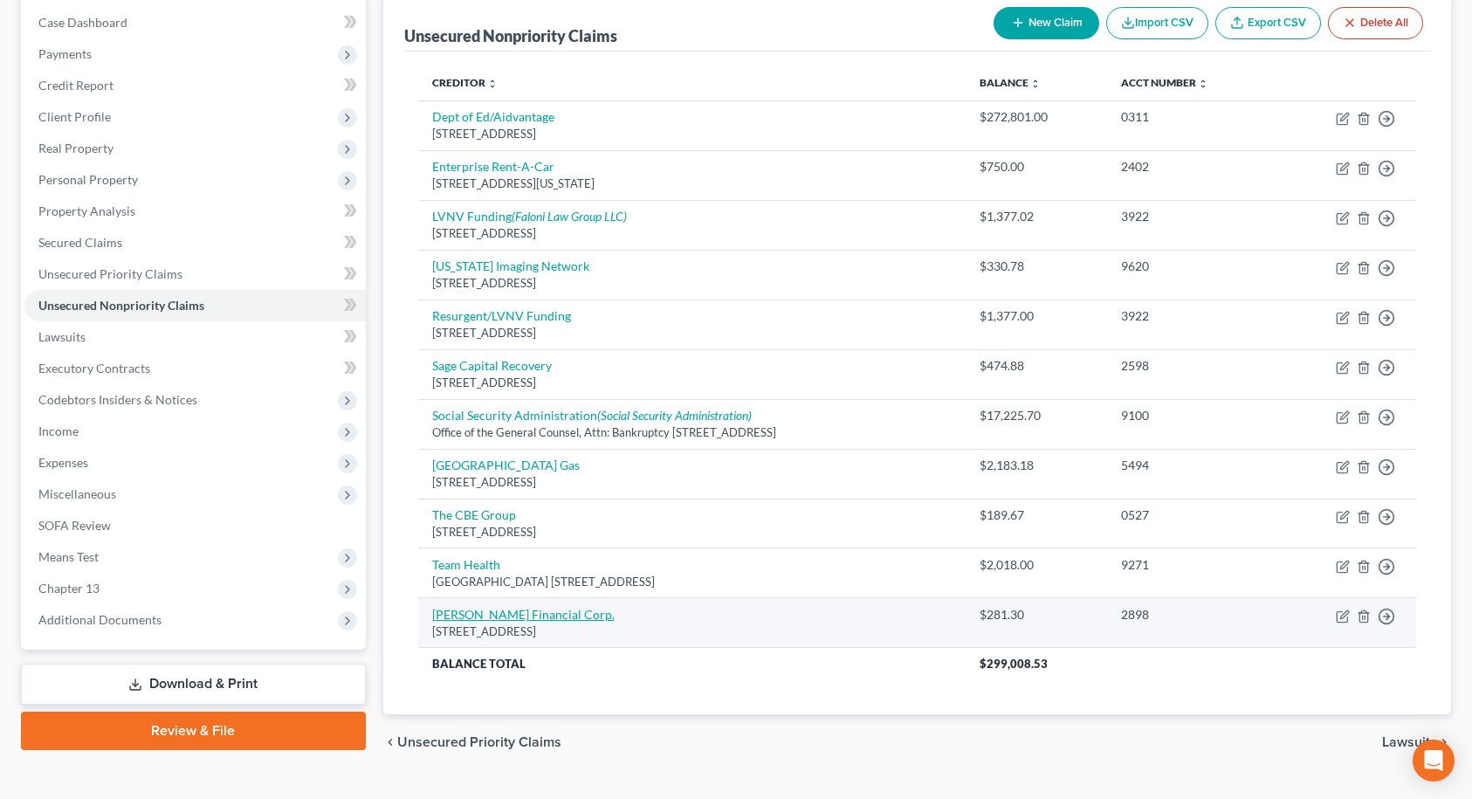
click at [541, 617] on link "[PERSON_NAME] Financial Corp." at bounding box center [523, 614] width 183 height 15
select select "33"
select select "14"
select select "2"
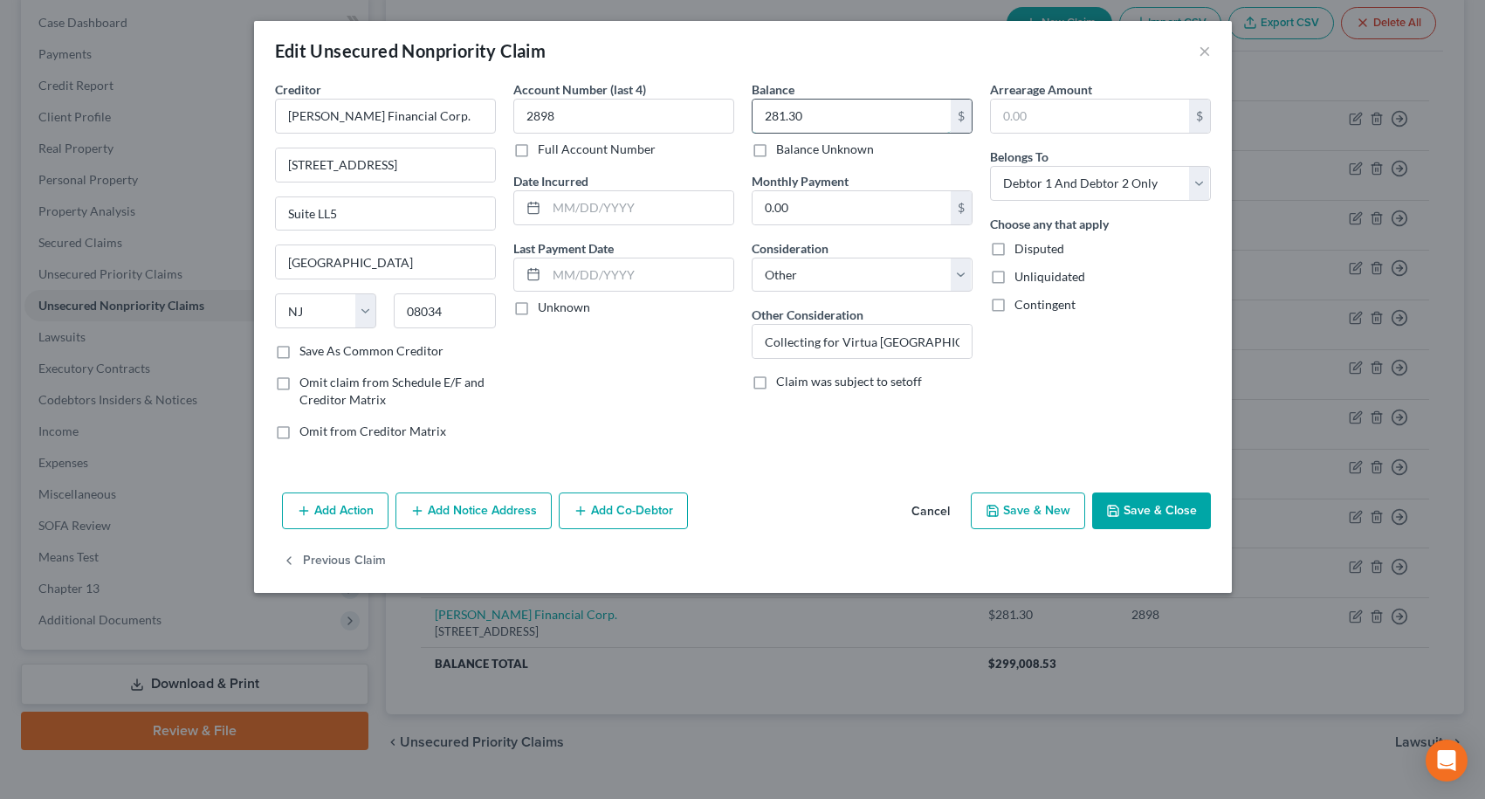
click at [856, 116] on input "281.30" at bounding box center [852, 116] width 198 height 33
type input "429.28"
click at [1168, 522] on button "Save & Close" at bounding box center [1151, 510] width 119 height 37
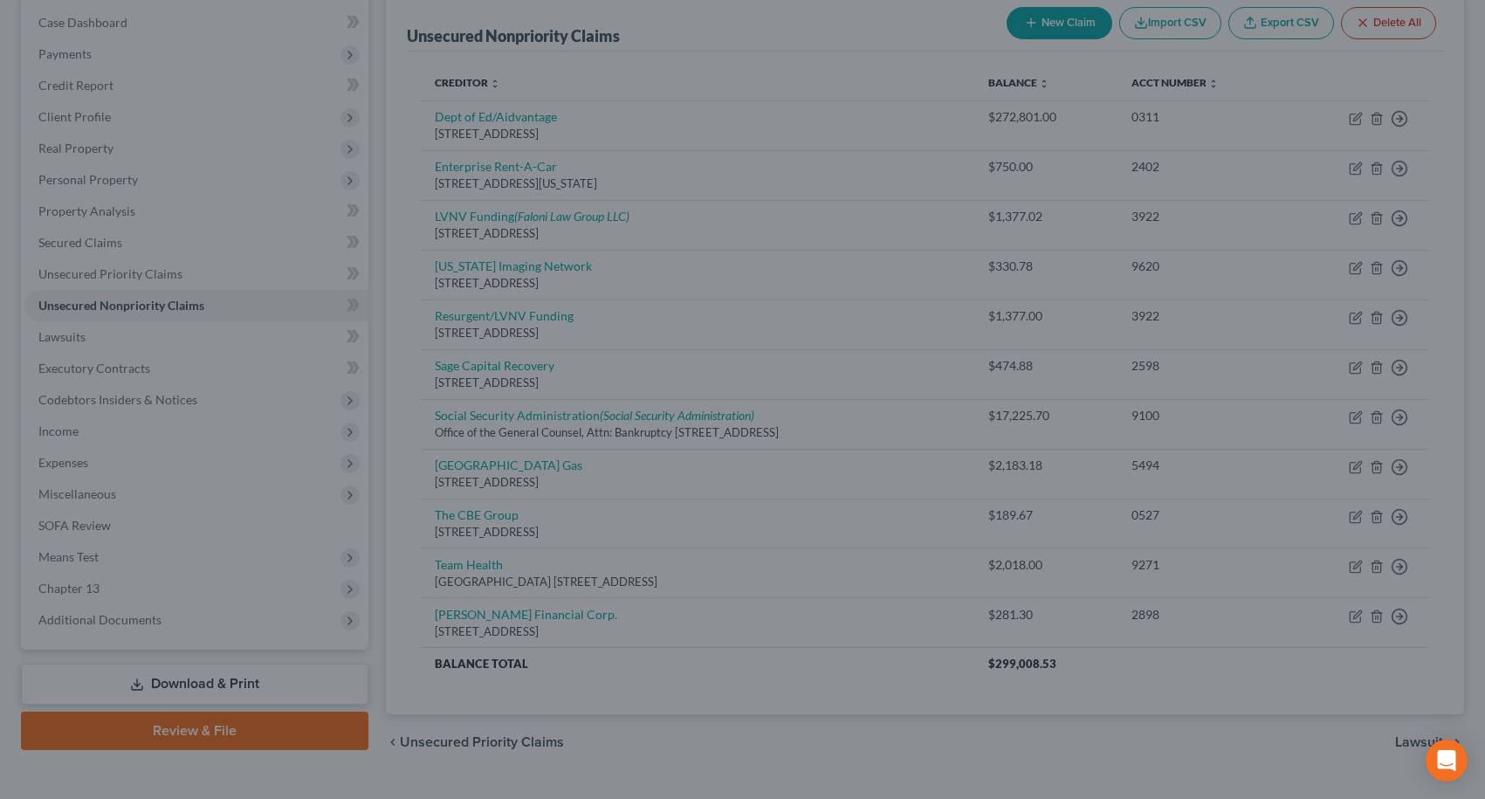
type input "0"
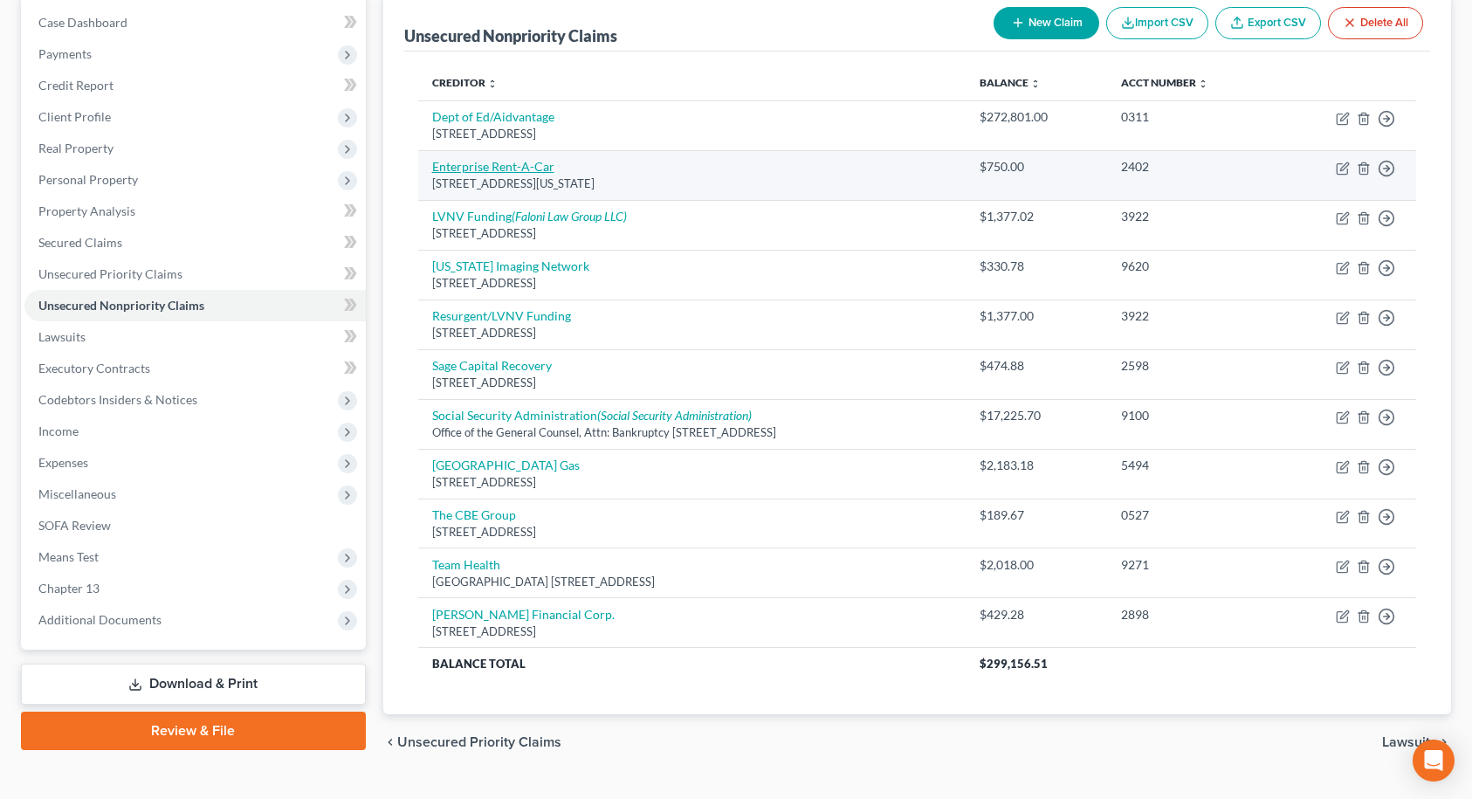
click at [468, 172] on link "Enterprise Rent-A-Car" at bounding box center [493, 166] width 122 height 15
select select "26"
select select "2"
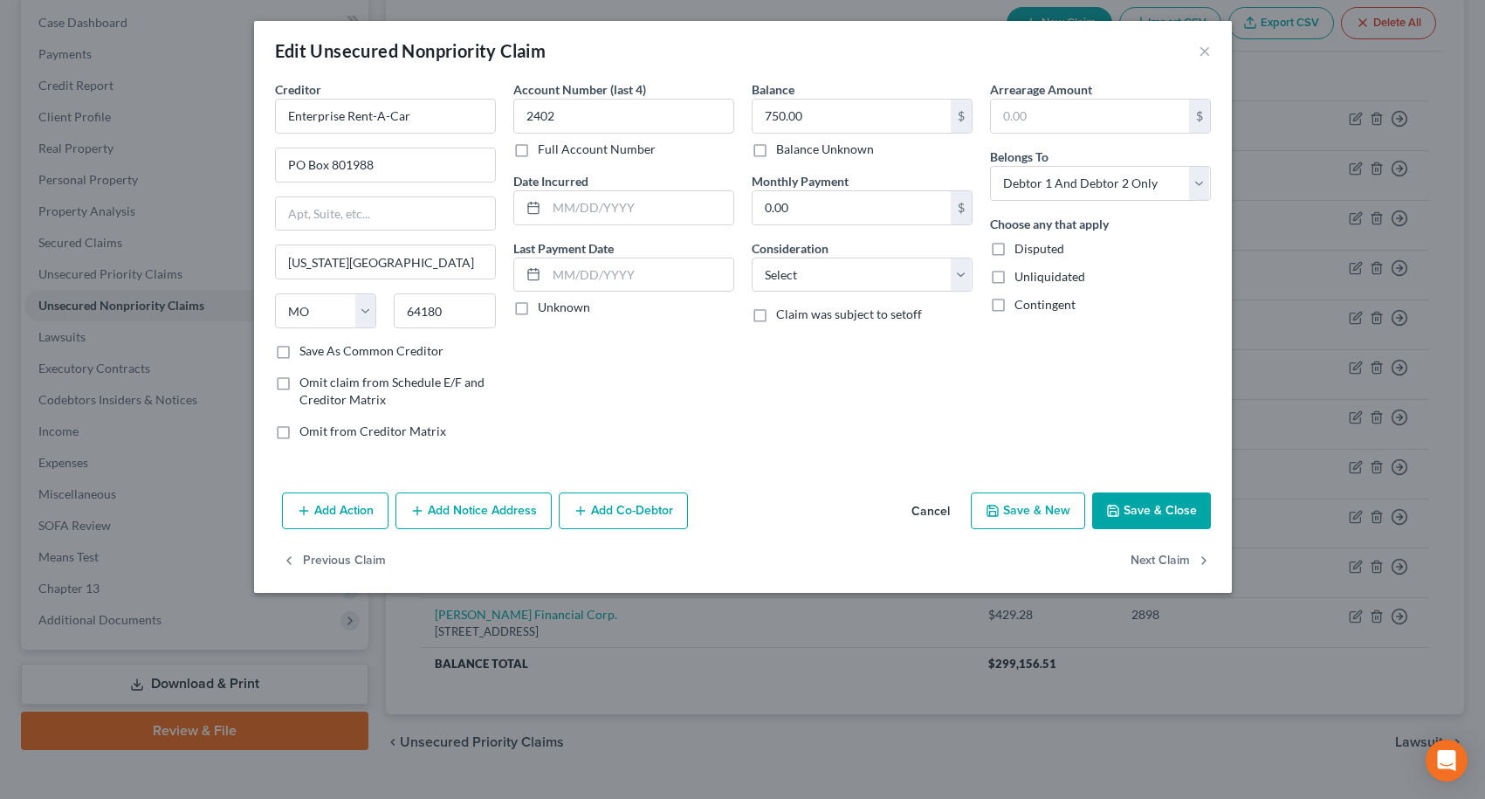
click at [461, 510] on button "Add Notice Address" at bounding box center [474, 510] width 156 height 37
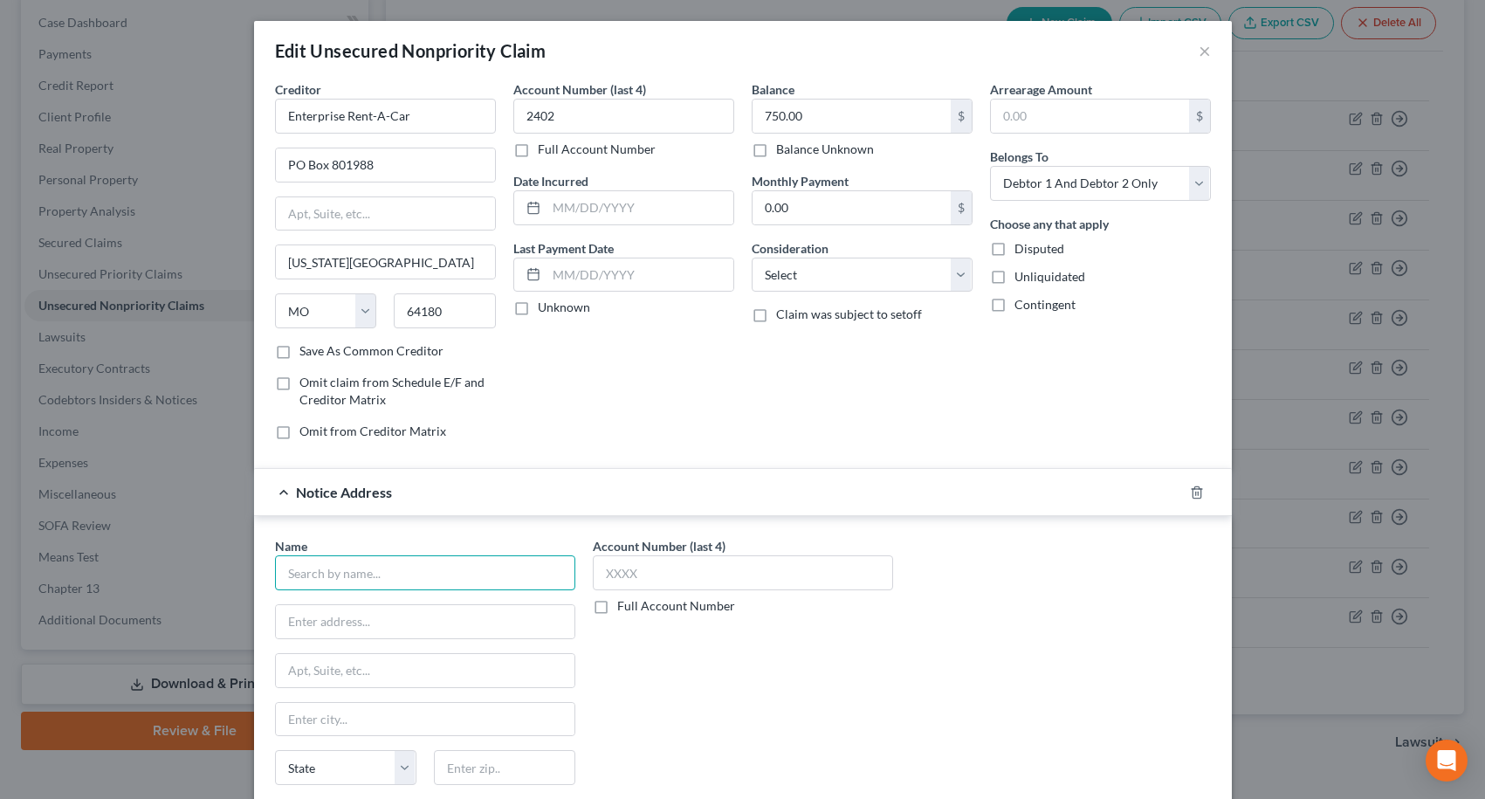
click at [434, 563] on input "text" at bounding box center [425, 572] width 300 height 35
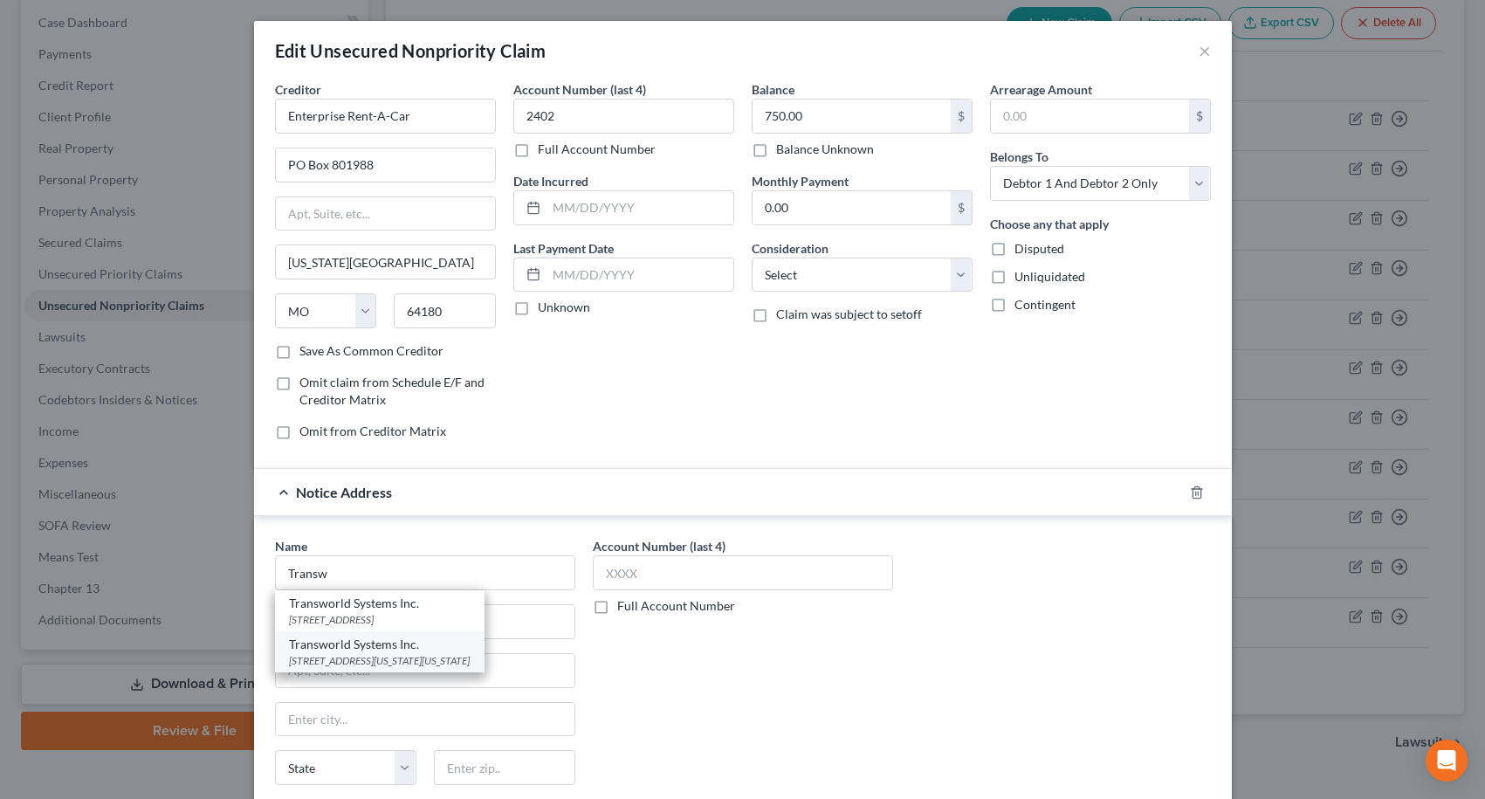
click at [405, 660] on div "[STREET_ADDRESS][US_STATE][US_STATE]" at bounding box center [380, 660] width 182 height 15
type input "Transworld Systems Inc."
type input "[STREET_ADDRESS][US_STATE]"
type input "Suite 514"
type input "[GEOGRAPHIC_DATA][US_STATE]"
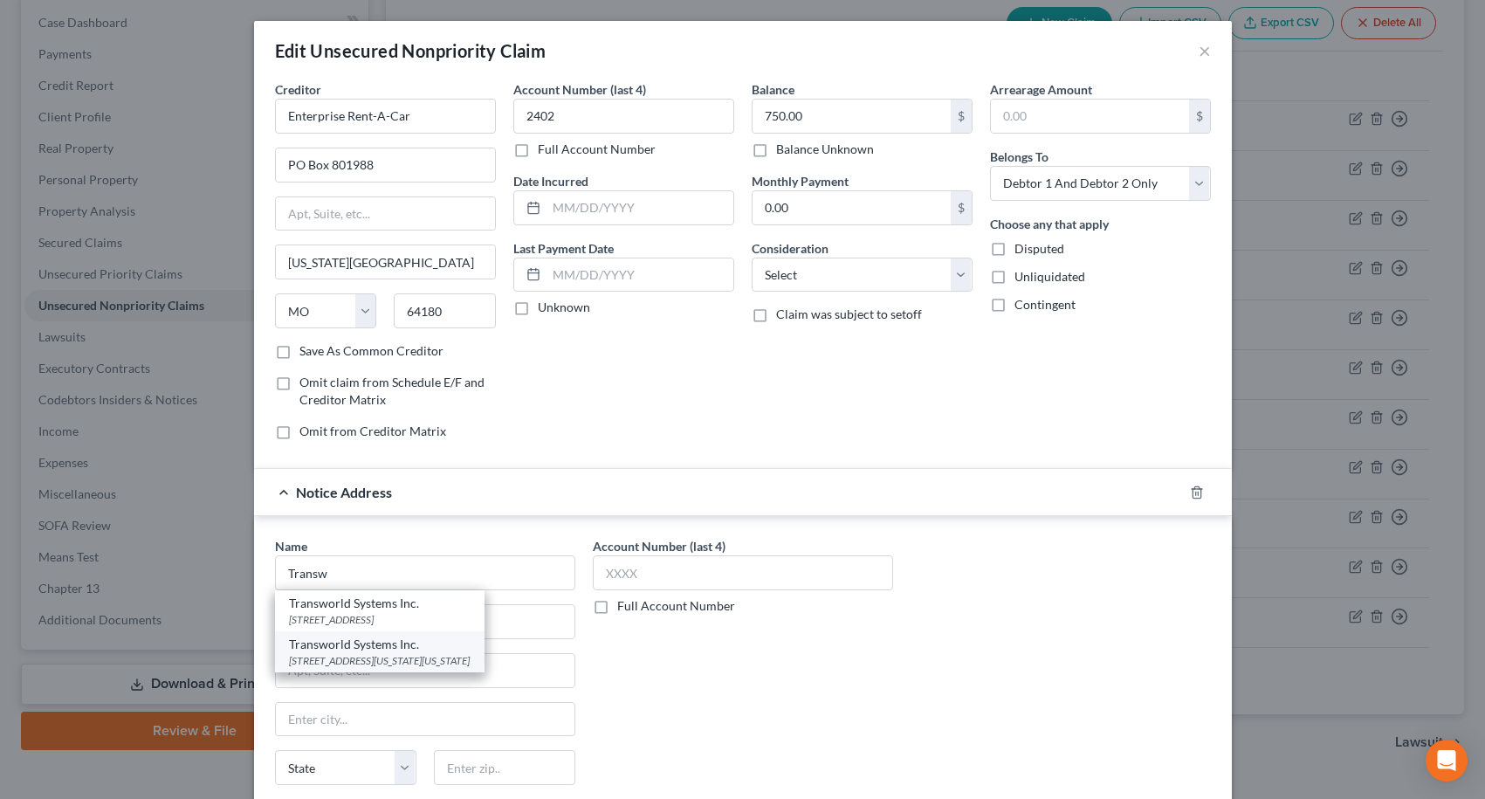
select select "39"
type input "19034"
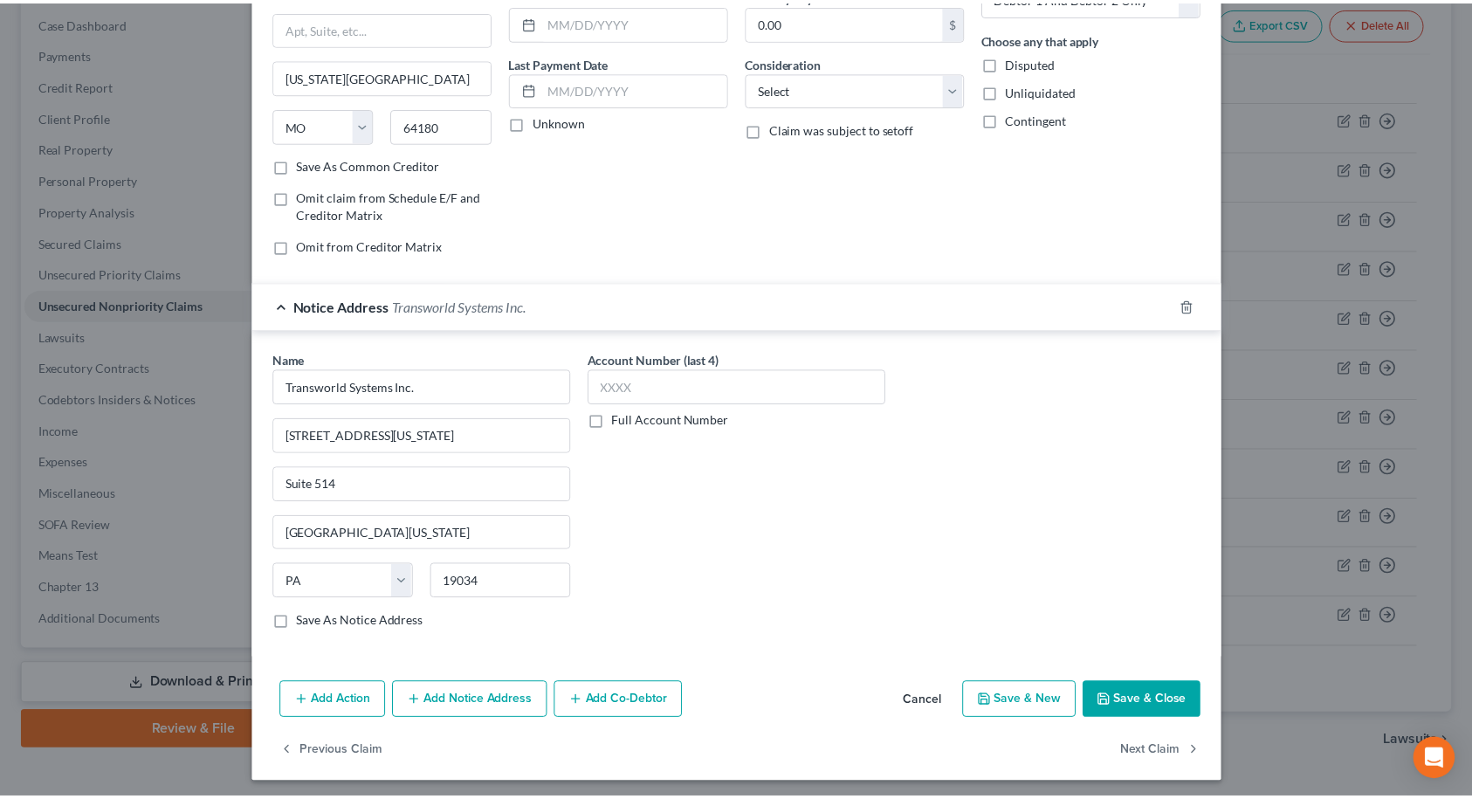
scroll to position [191, 0]
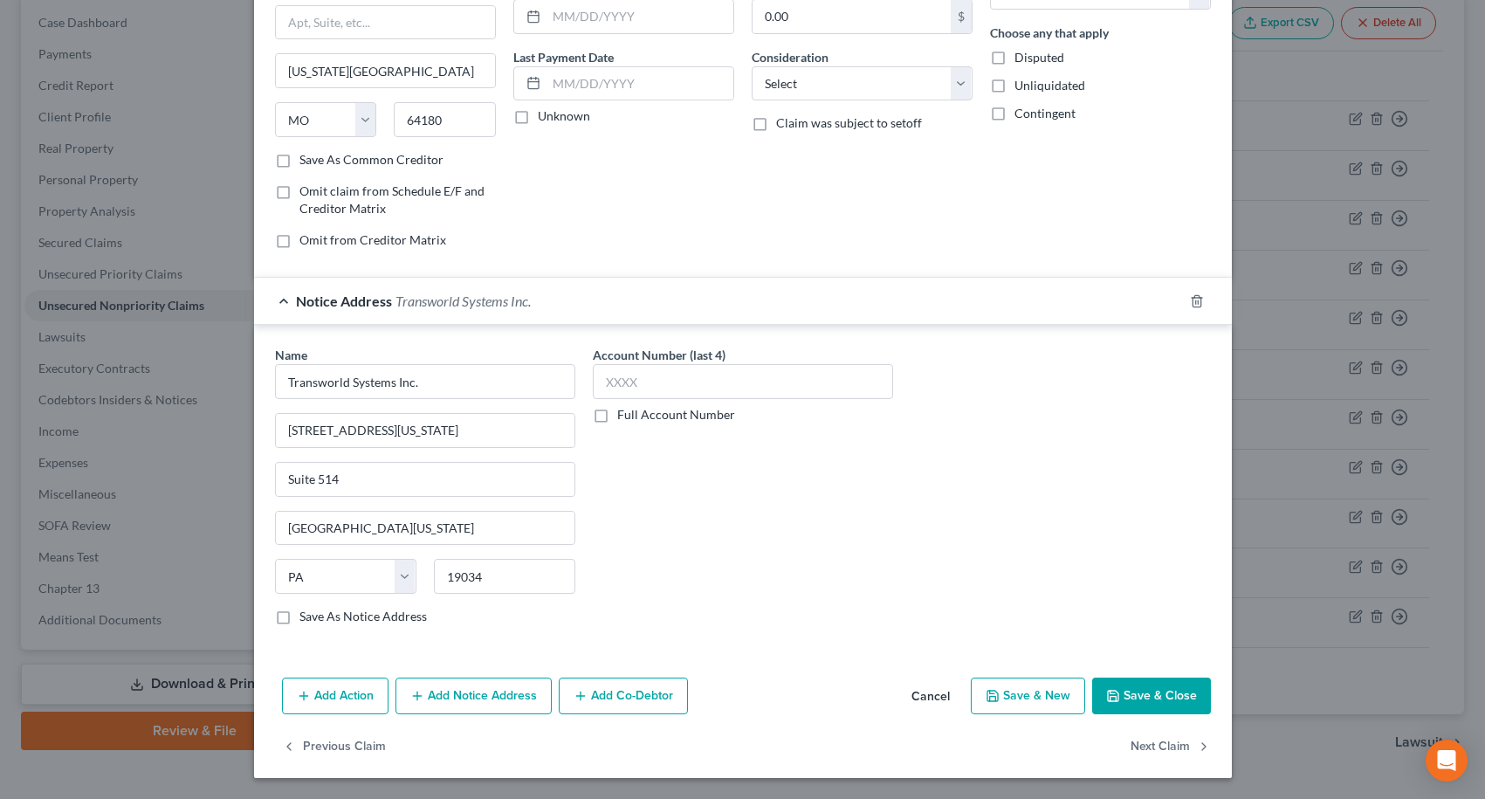
click at [1137, 703] on button "Save & Close" at bounding box center [1151, 696] width 119 height 37
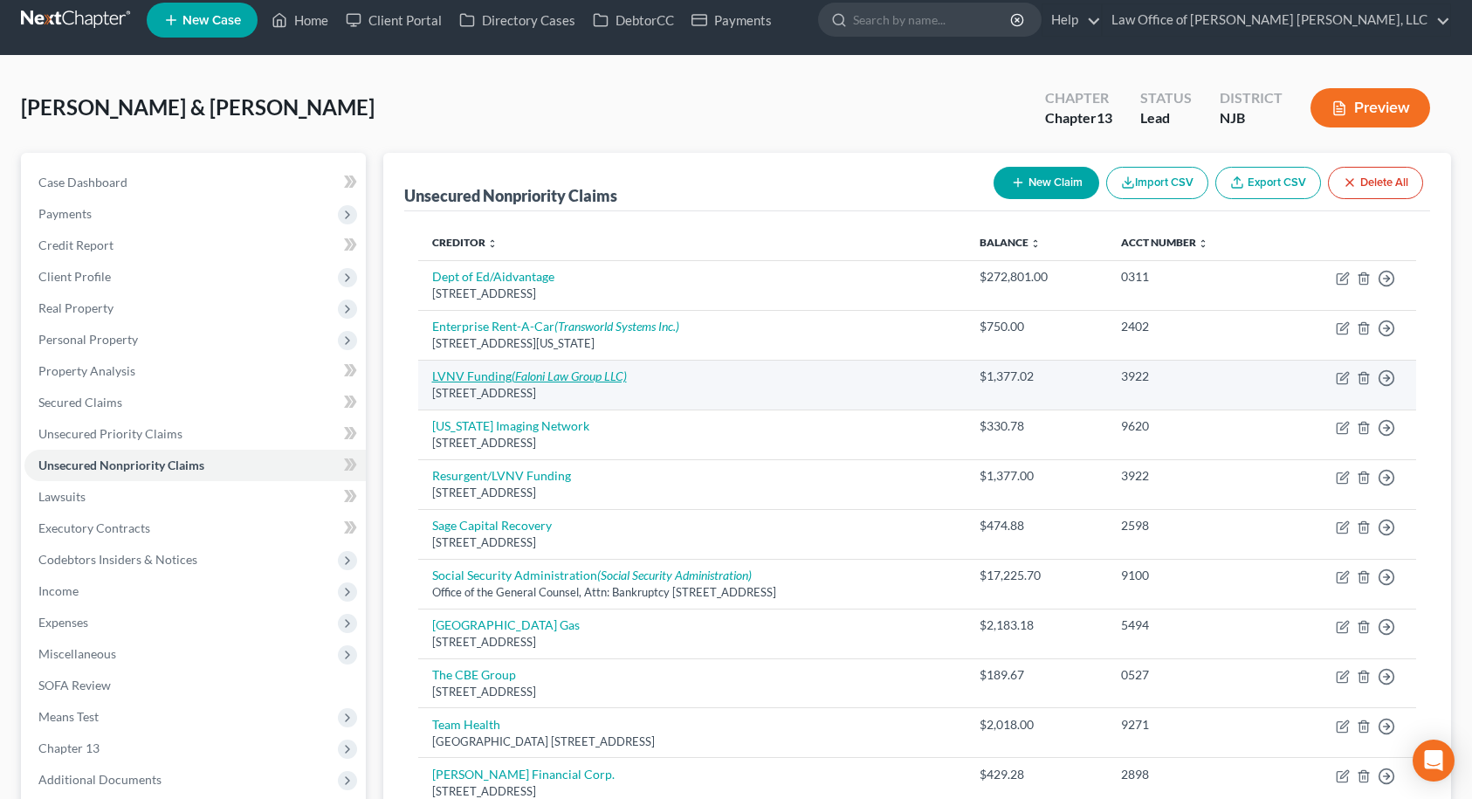
scroll to position [0, 0]
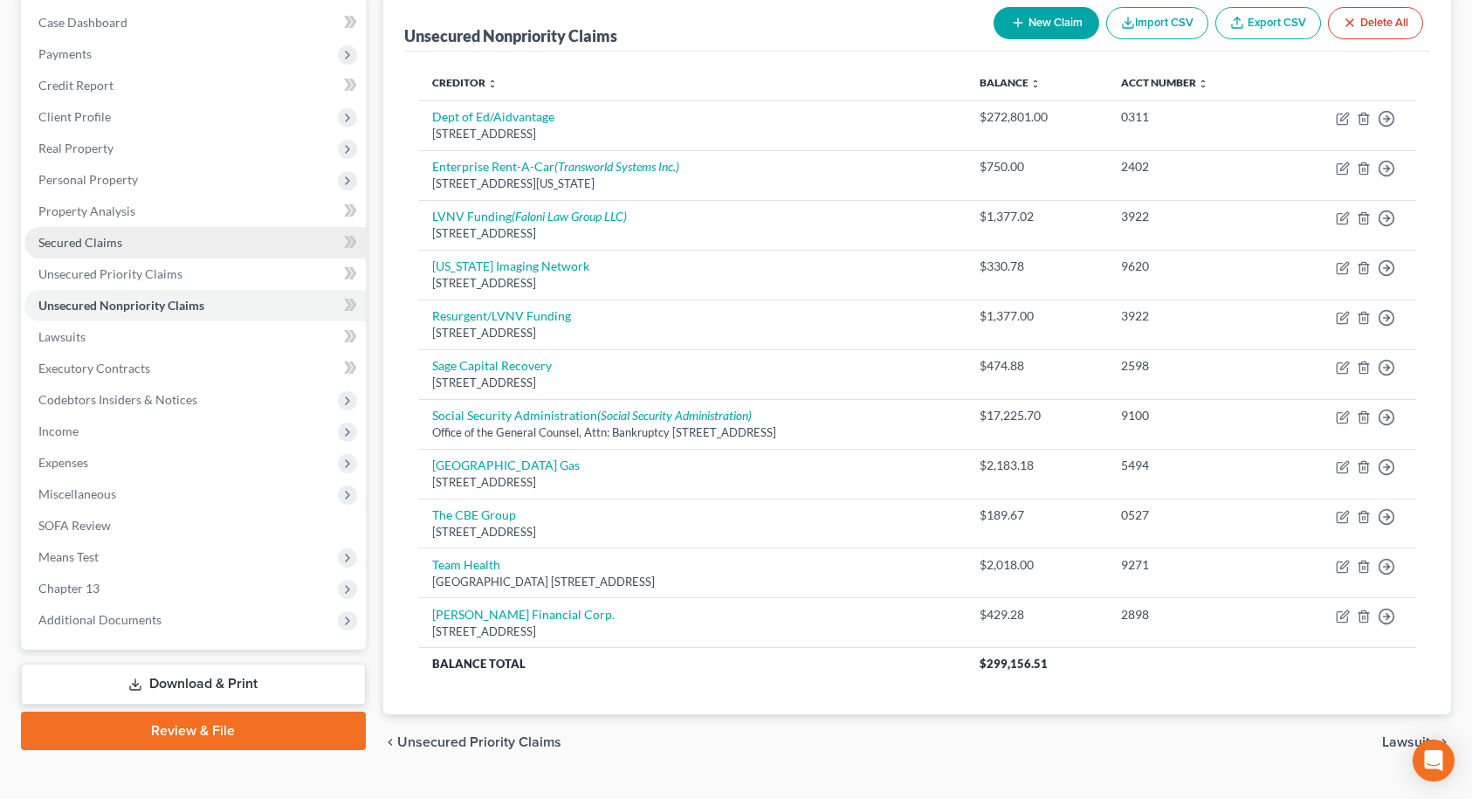
click at [116, 248] on span "Secured Claims" at bounding box center [80, 242] width 84 height 15
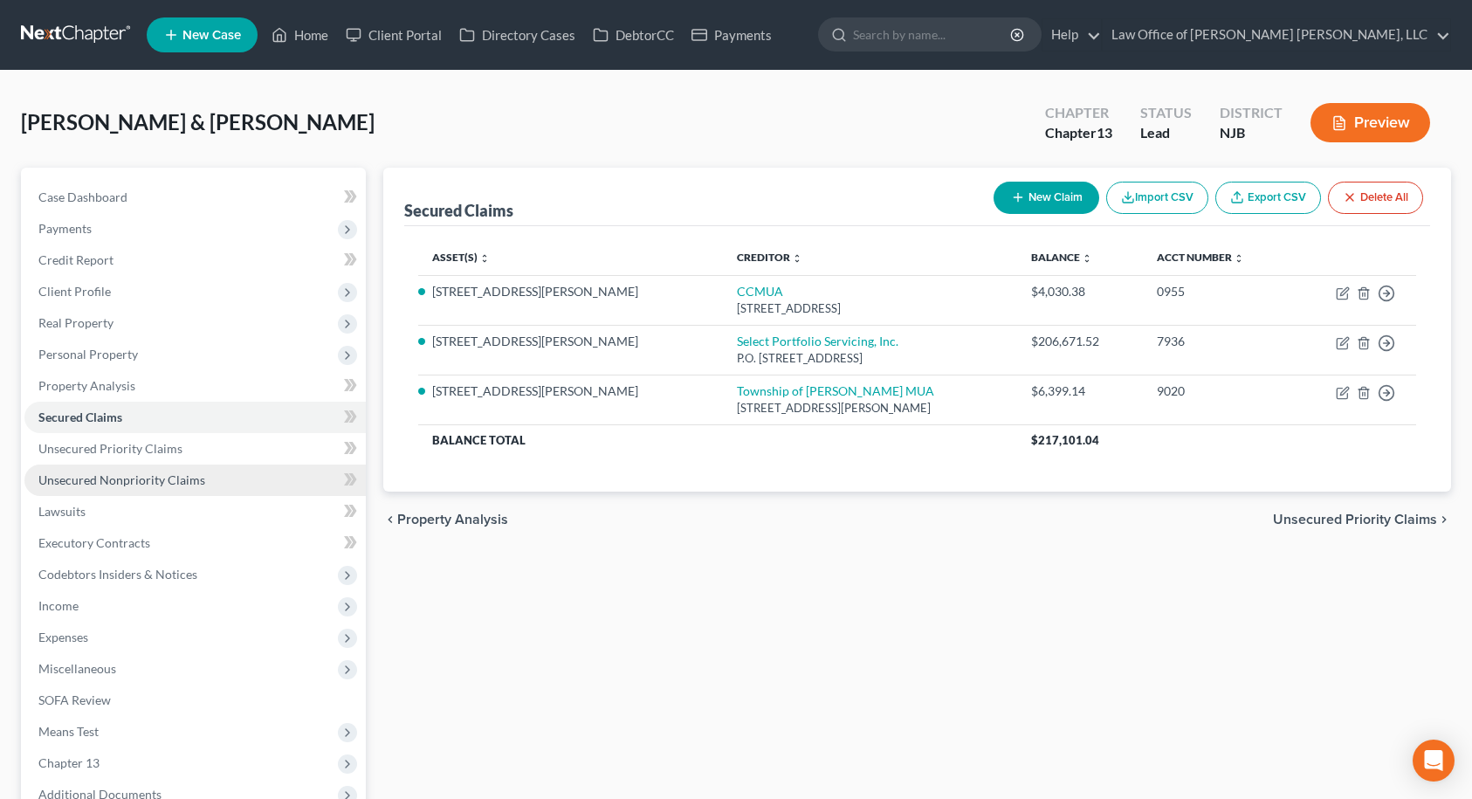
click at [173, 482] on span "Unsecured Nonpriority Claims" at bounding box center [121, 479] width 167 height 15
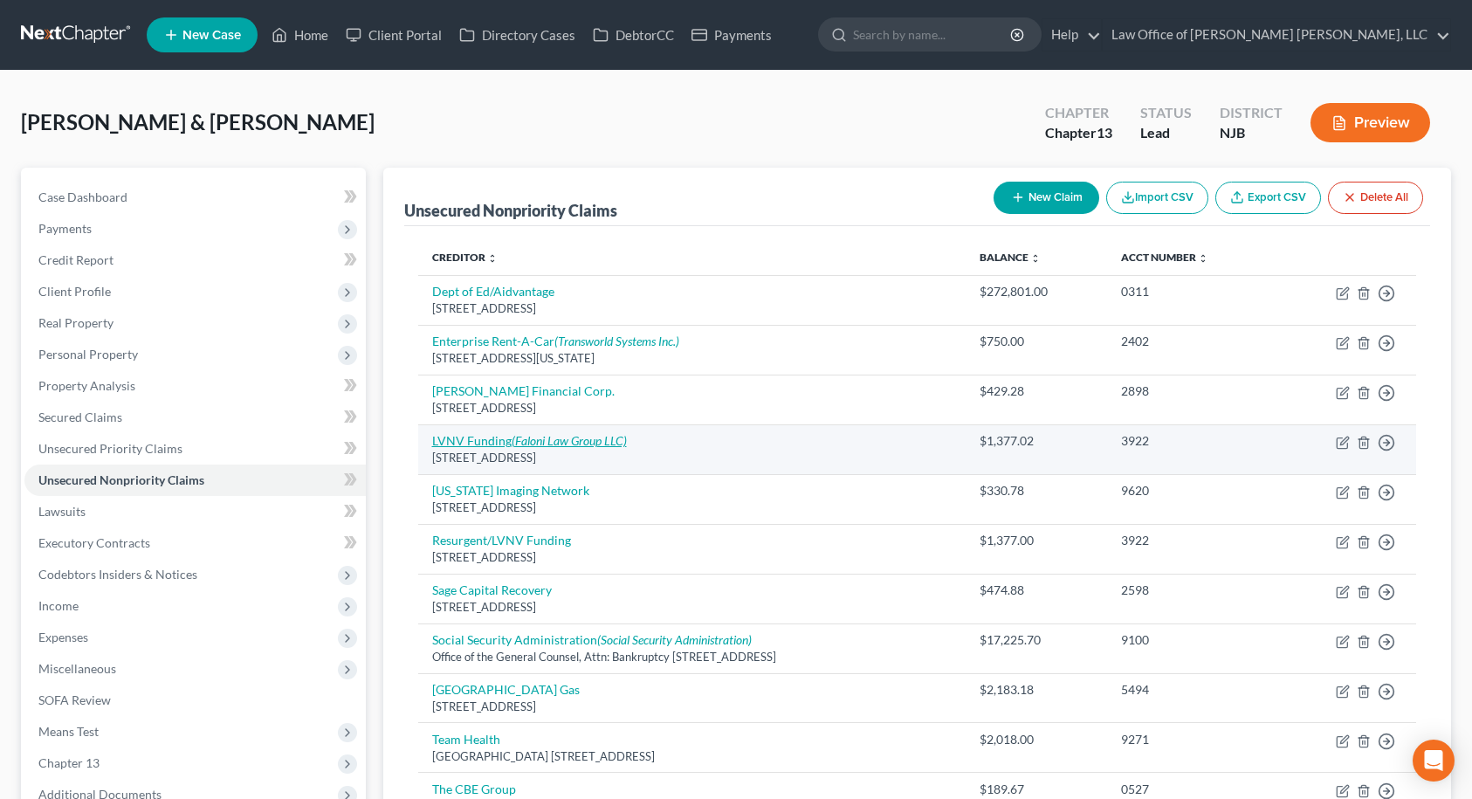
click at [512, 440] on icon "(Faloni Law Group LLC)" at bounding box center [569, 440] width 115 height 15
select select "42"
select select "14"
select select "2"
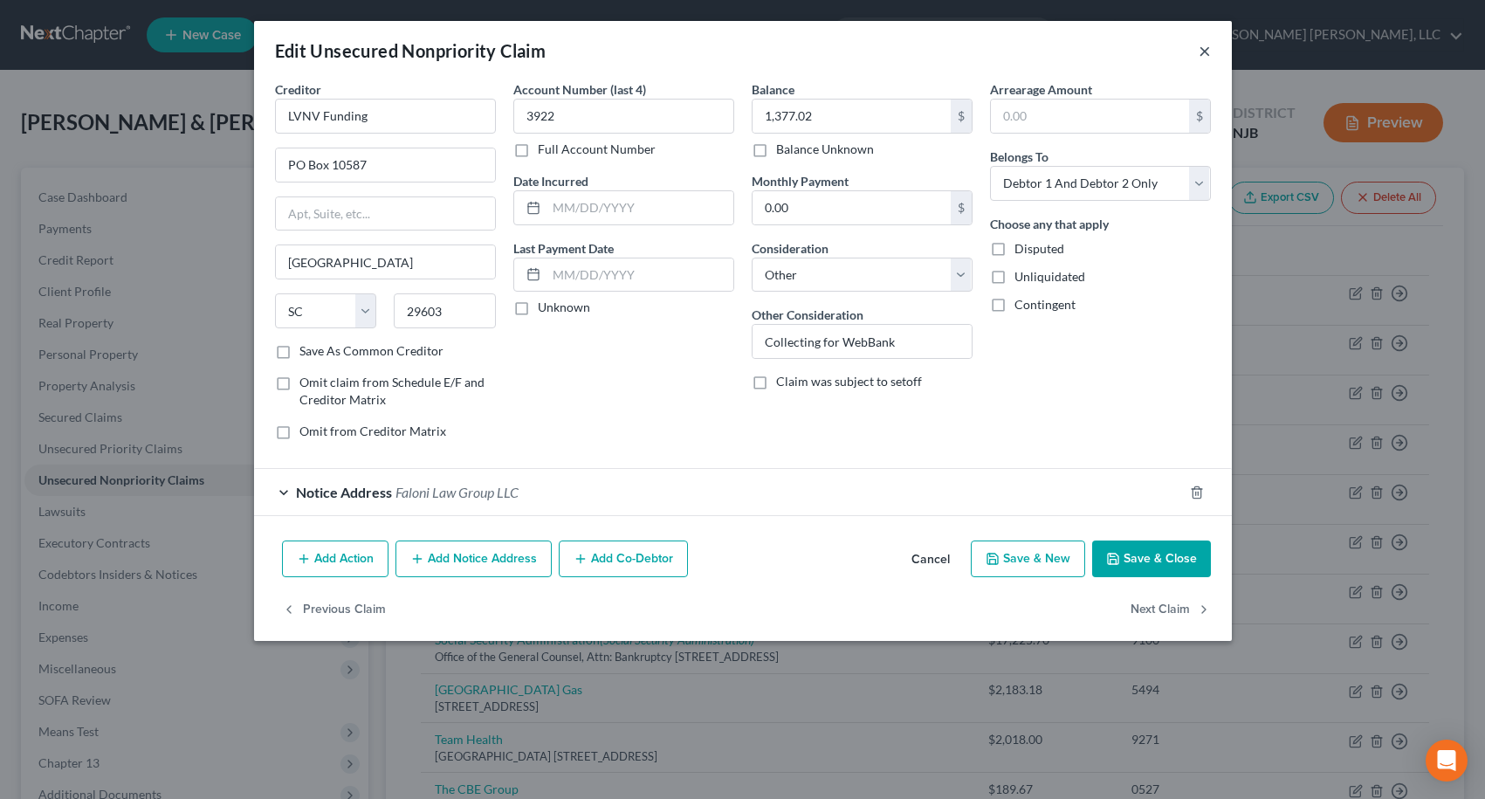
click at [1209, 51] on button "×" at bounding box center [1205, 50] width 12 height 21
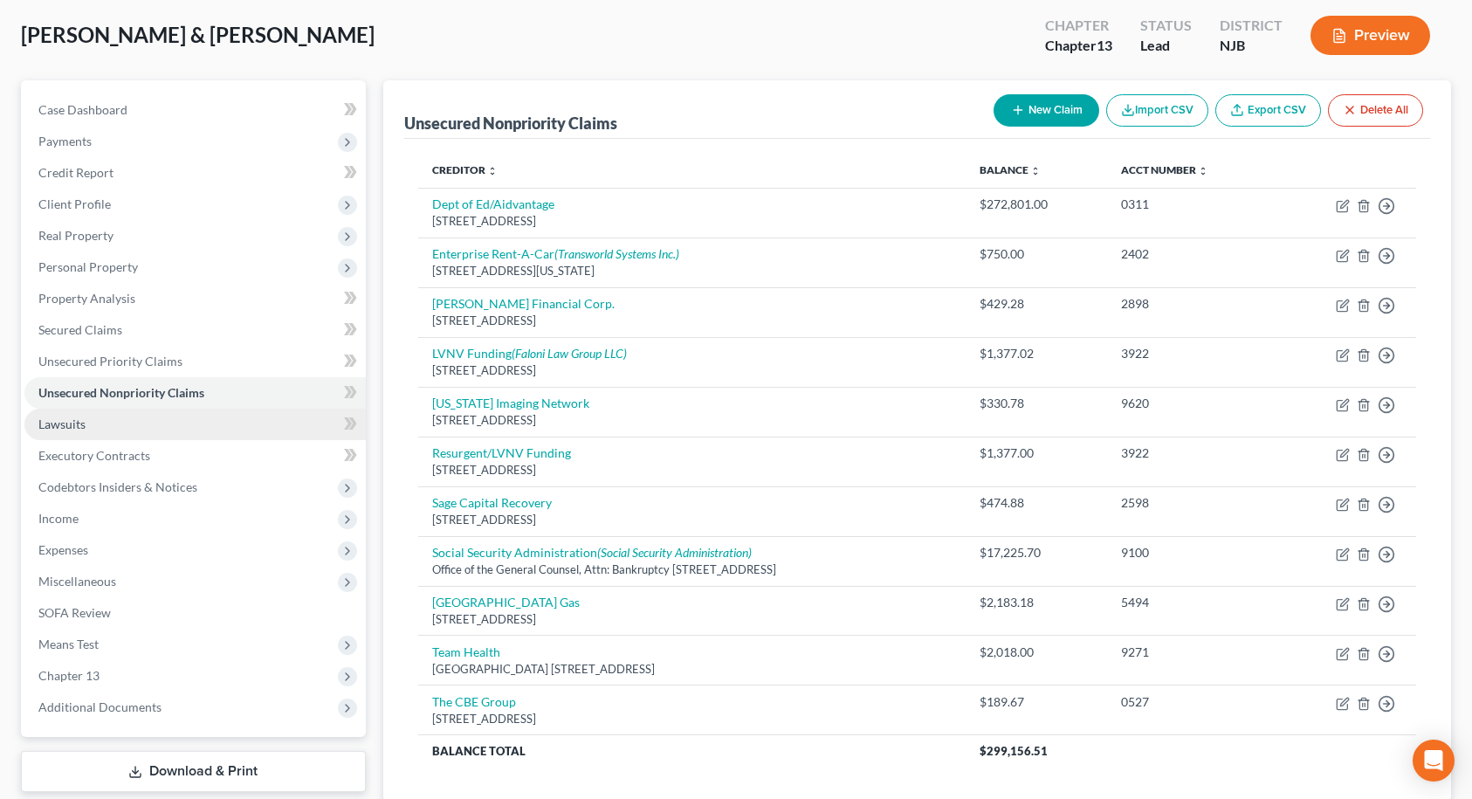
click at [115, 427] on link "Lawsuits" at bounding box center [194, 424] width 341 height 31
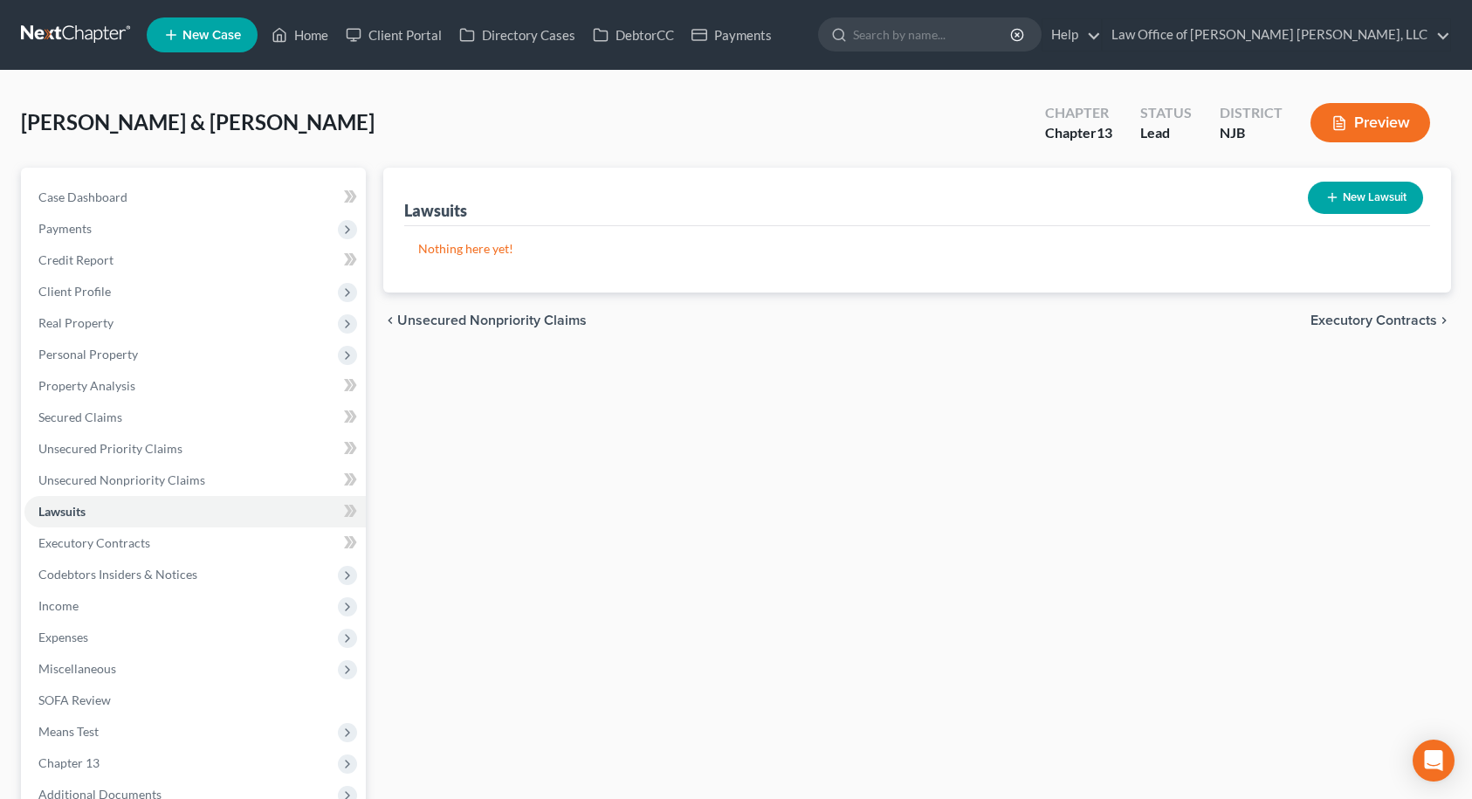
click at [1353, 192] on button "New Lawsuit" at bounding box center [1365, 198] width 115 height 32
select select "0"
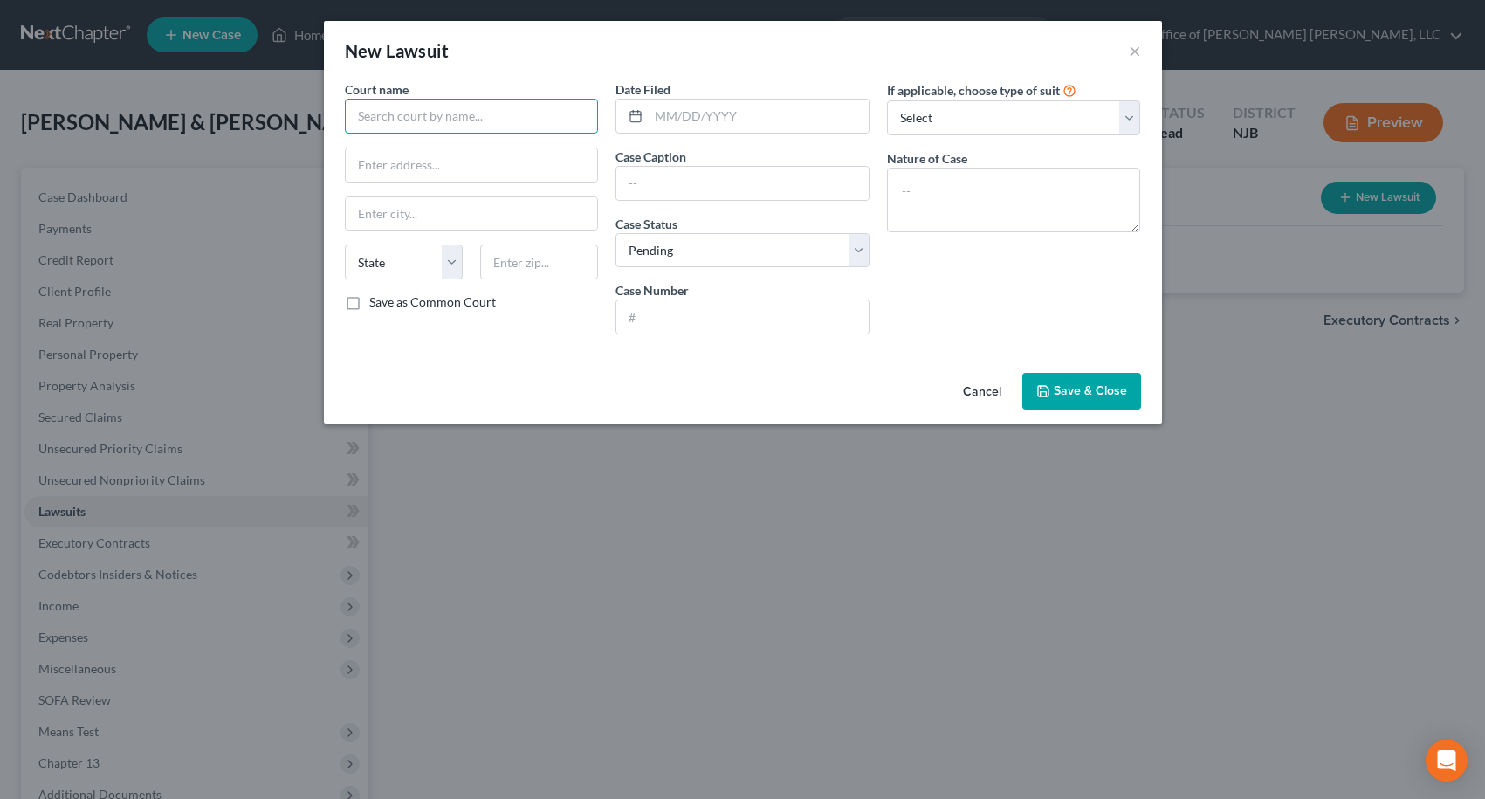
click at [535, 117] on input "text" at bounding box center [472, 116] width 254 height 35
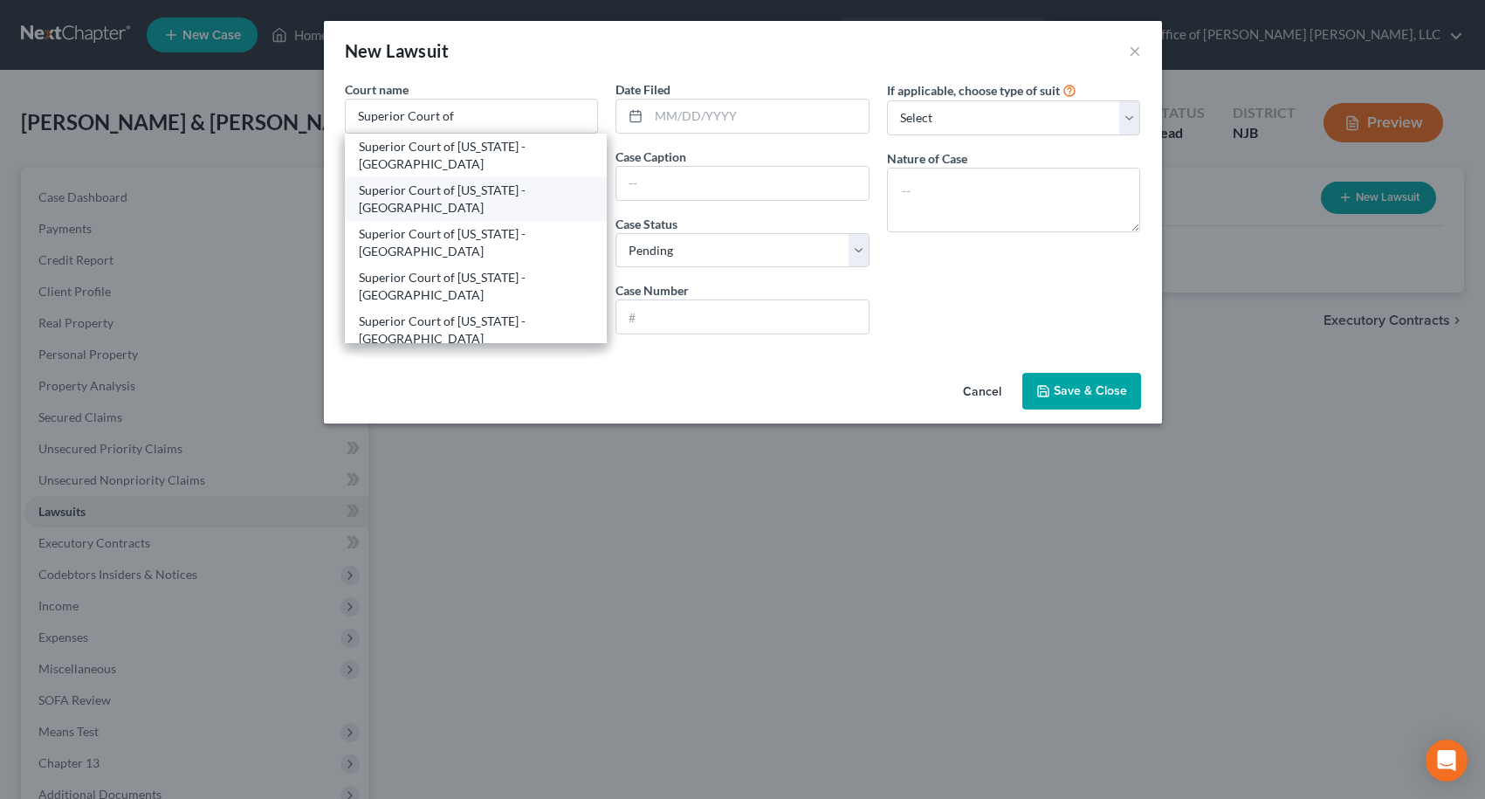
click at [523, 185] on div "Superior Court of [US_STATE] - [GEOGRAPHIC_DATA]" at bounding box center [476, 199] width 235 height 35
type input "Superior Court of [US_STATE] - [GEOGRAPHIC_DATA]"
type input "[STREET_ADDRESS]"
type input "[GEOGRAPHIC_DATA]"
select select "33"
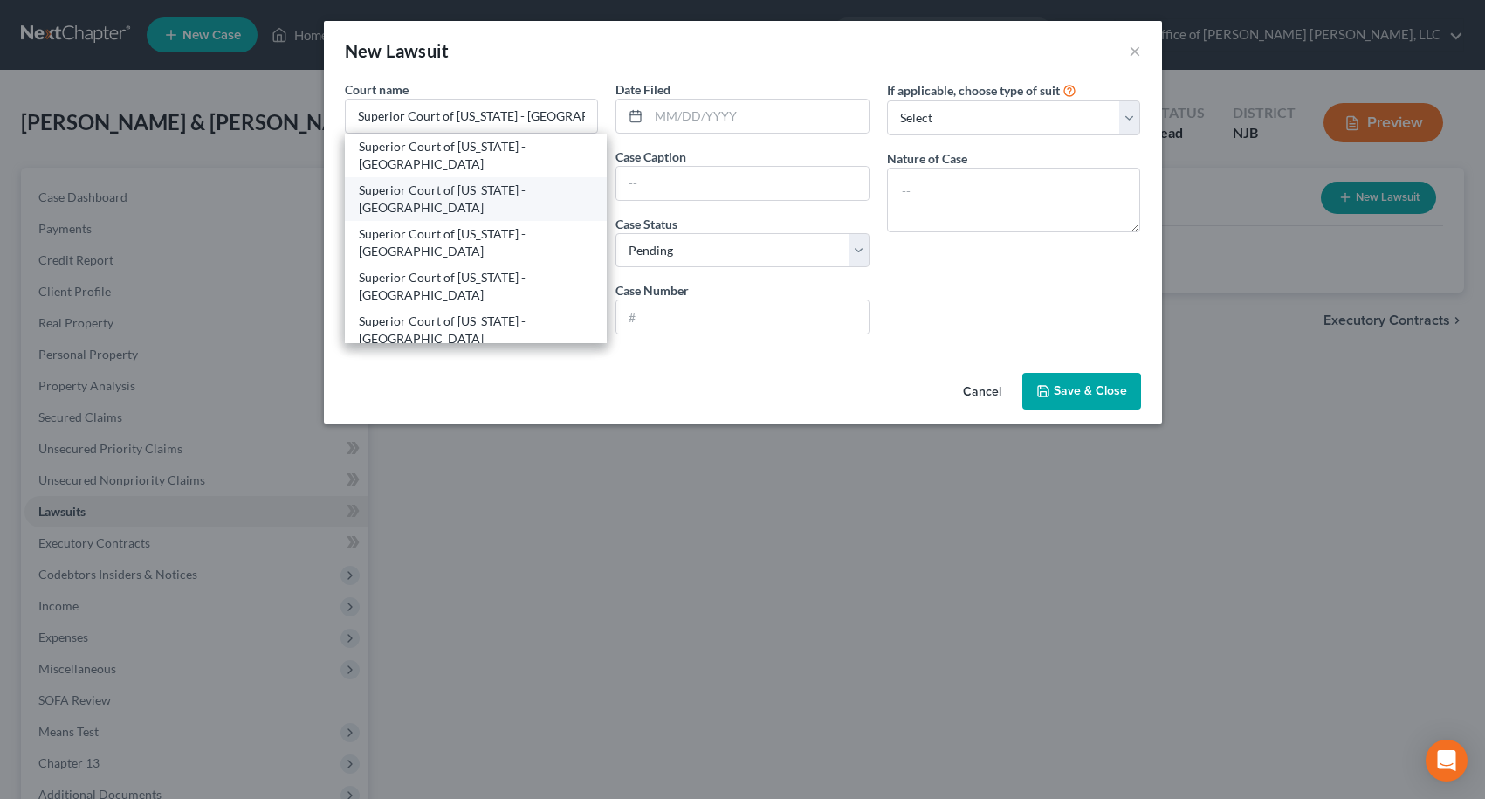
type input "08103"
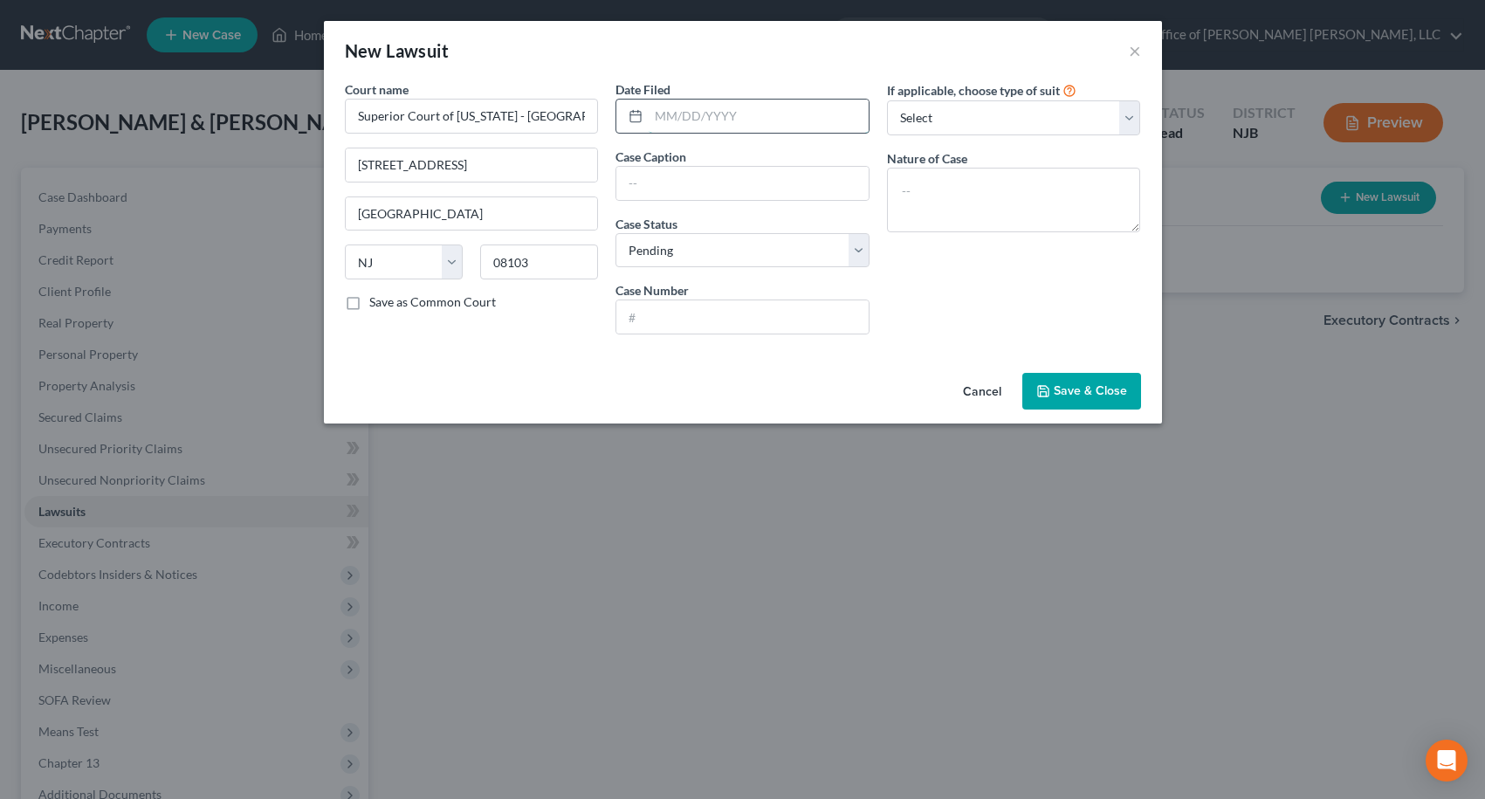
click at [674, 114] on input "text" at bounding box center [759, 116] width 220 height 33
type input "[DATE]"
click at [783, 182] on input "text" at bounding box center [742, 183] width 252 height 33
type input "LVNV vs. [PERSON_NAME]"
click at [650, 317] on input "text" at bounding box center [742, 316] width 252 height 33
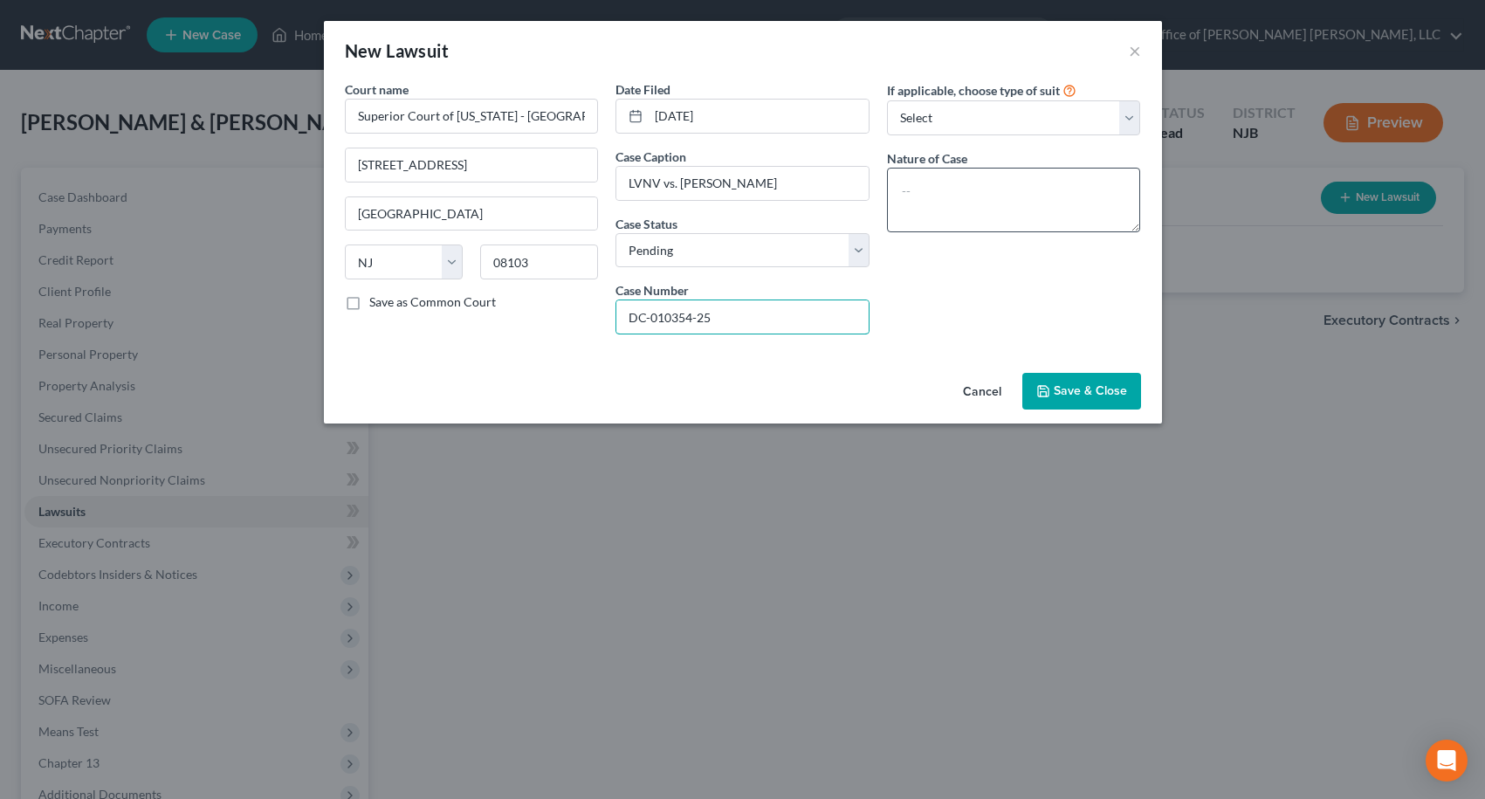
type input "DC-010354-25"
click at [952, 204] on textarea at bounding box center [1014, 200] width 254 height 65
type textarea "Collection"
click at [1075, 121] on select "Select Repossession Garnishment Foreclosure Attached, Seized, Or Levied Other" at bounding box center [1014, 117] width 254 height 35
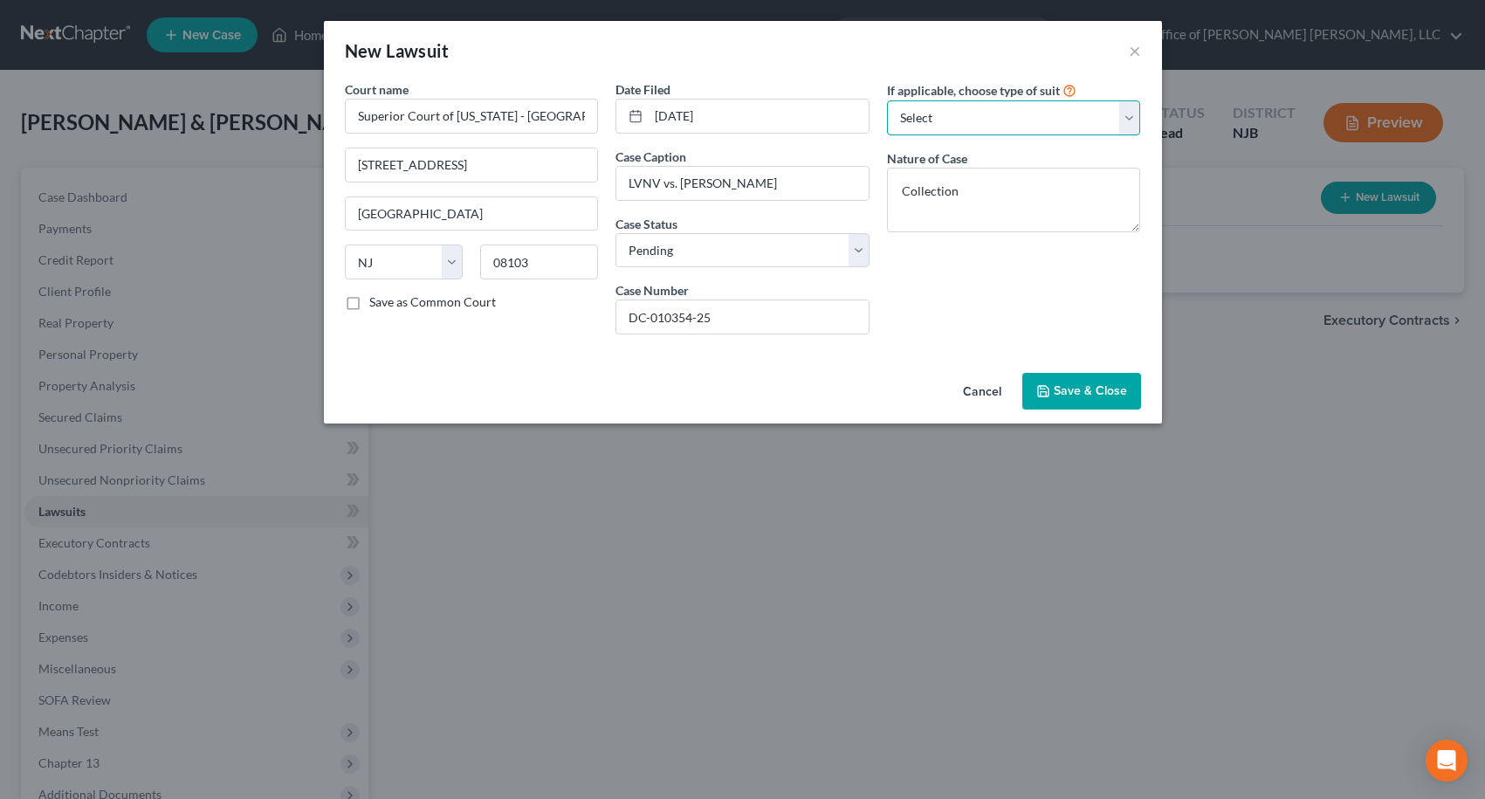
click at [1030, 106] on select "Select Repossession Garnishment Foreclosure Attached, Seized, Or Levied Other" at bounding box center [1014, 117] width 254 height 35
select select "4"
click at [887, 100] on select "Select Repossession Garnishment Foreclosure Attached, Seized, Or Levied Other" at bounding box center [1014, 117] width 254 height 35
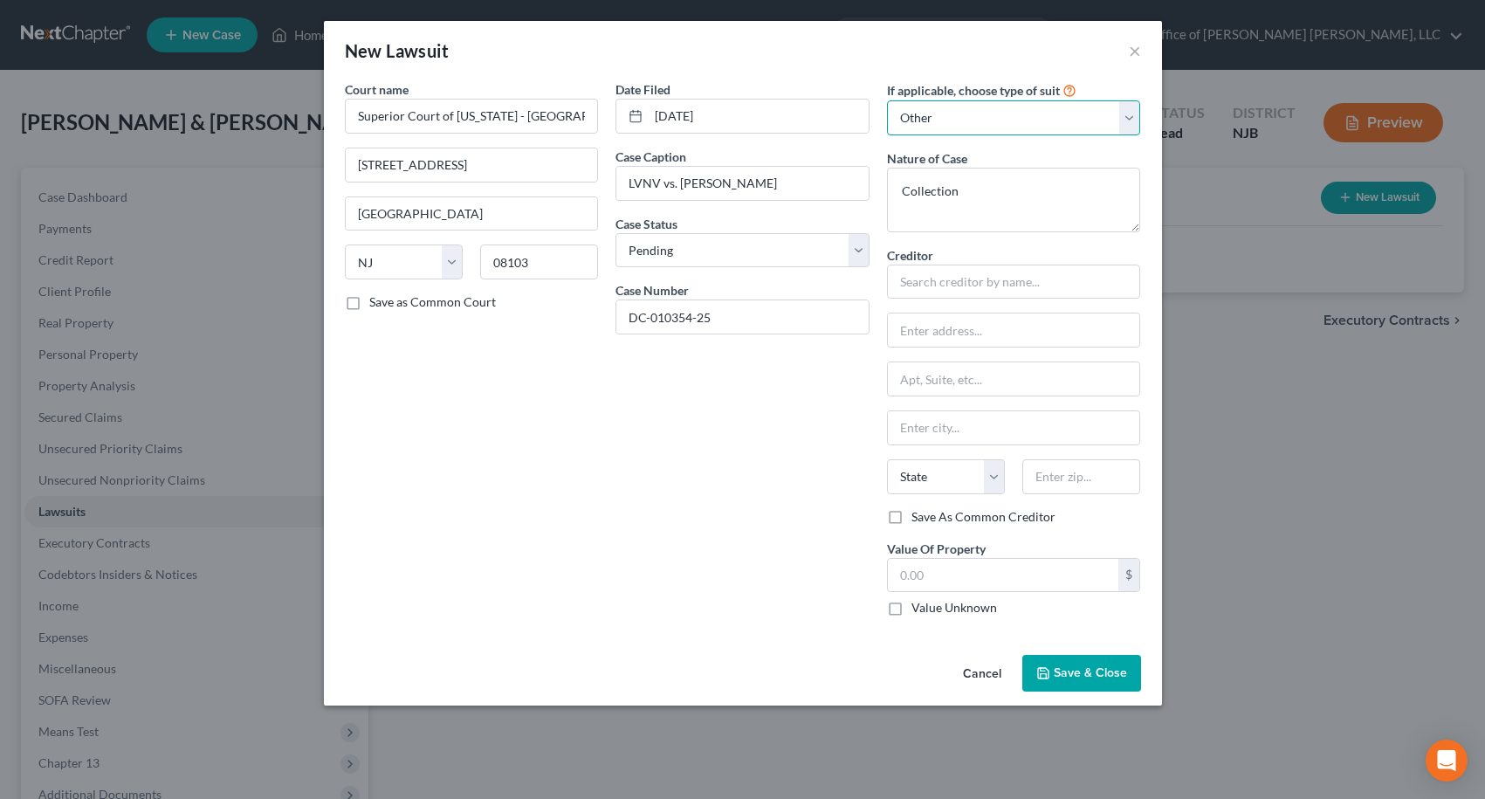
click at [982, 117] on select "Select Repossession Garnishment Foreclosure Attached, Seized, Or Levied Other" at bounding box center [1014, 117] width 254 height 35
select select
click at [887, 100] on select "Select Repossession Garnishment Foreclosure Attached, Seized, Or Levied Other" at bounding box center [1014, 117] width 254 height 35
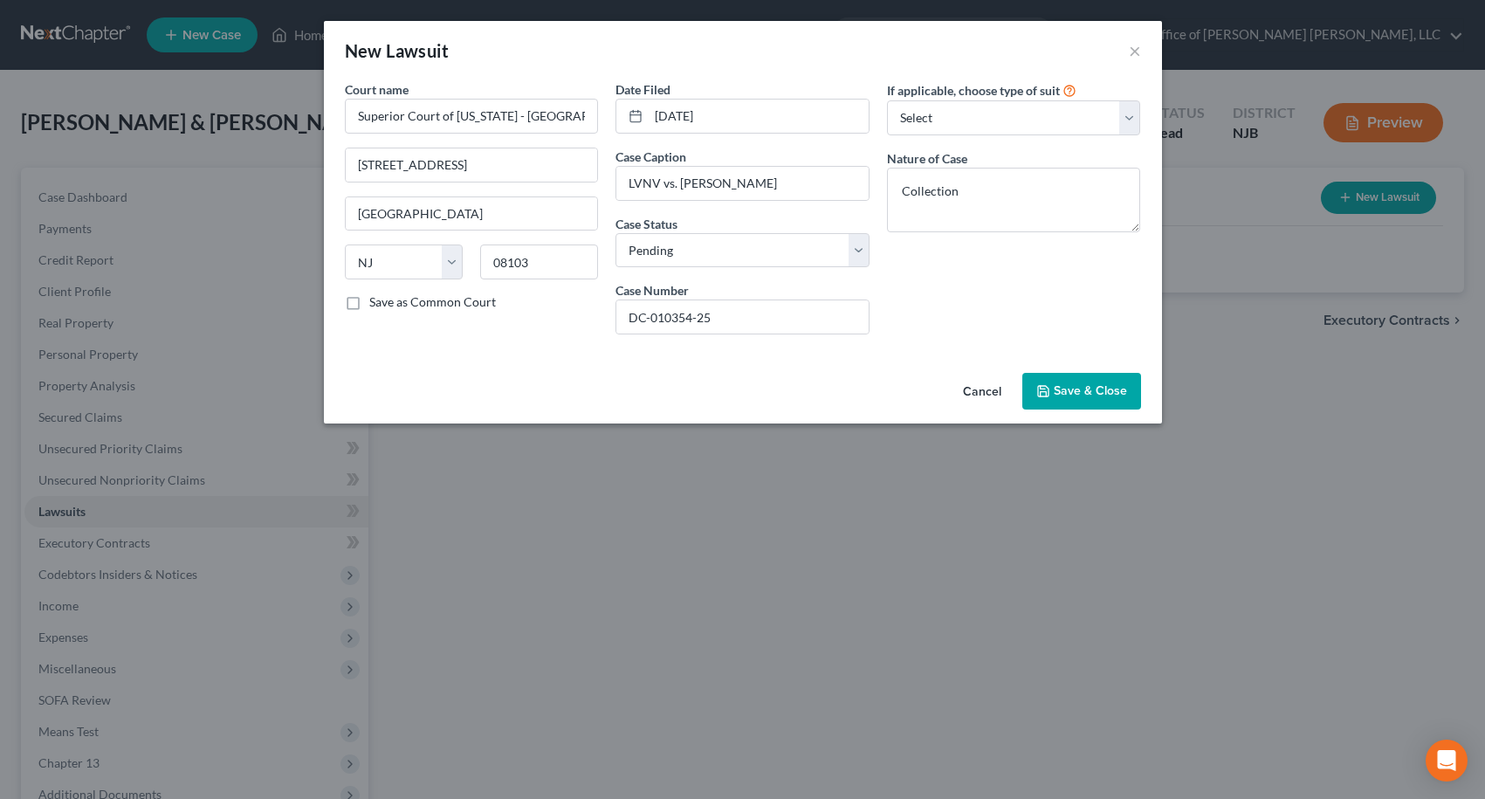
click at [1066, 383] on span "Save & Close" at bounding box center [1090, 390] width 73 height 15
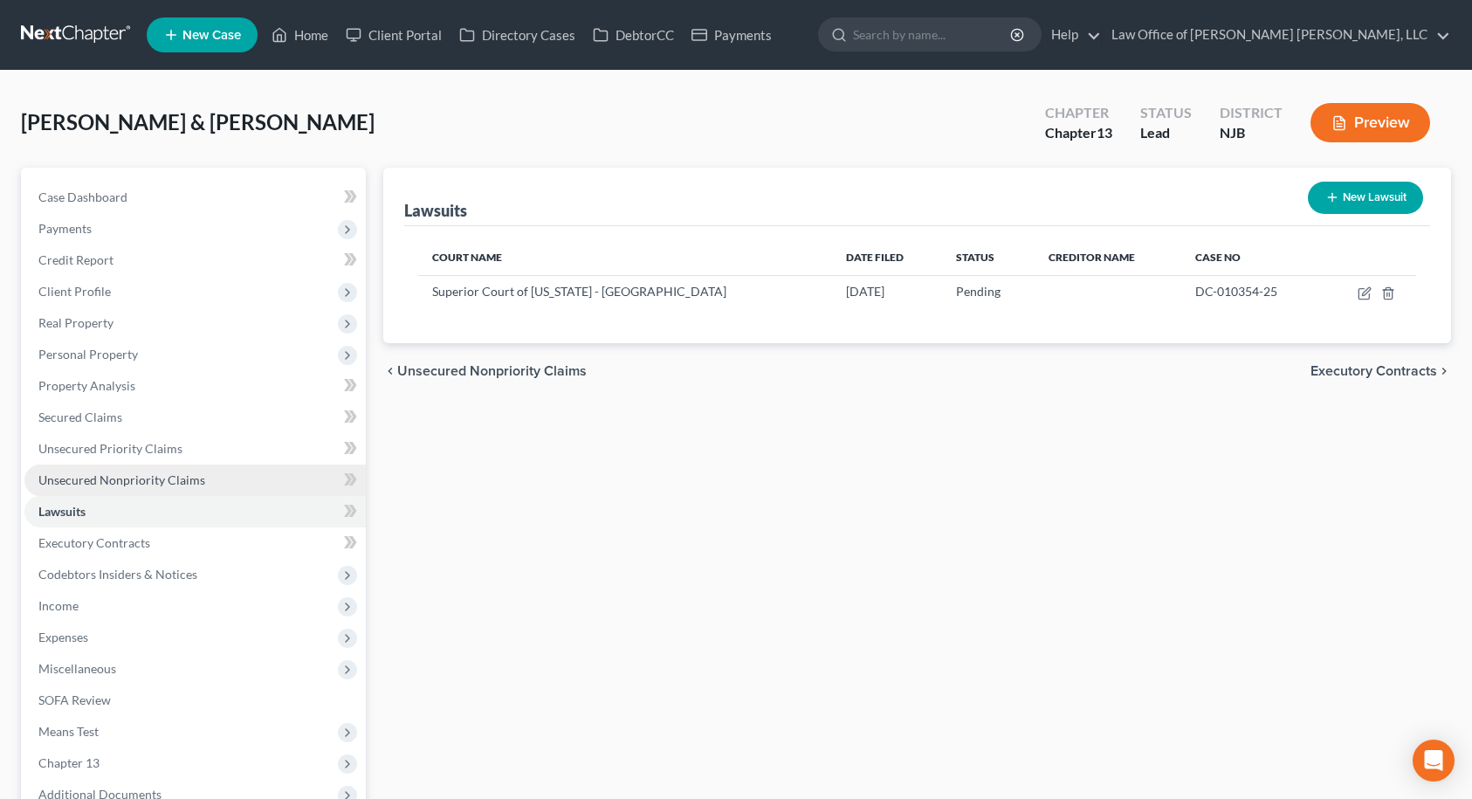
click at [186, 481] on span "Unsecured Nonpriority Claims" at bounding box center [121, 479] width 167 height 15
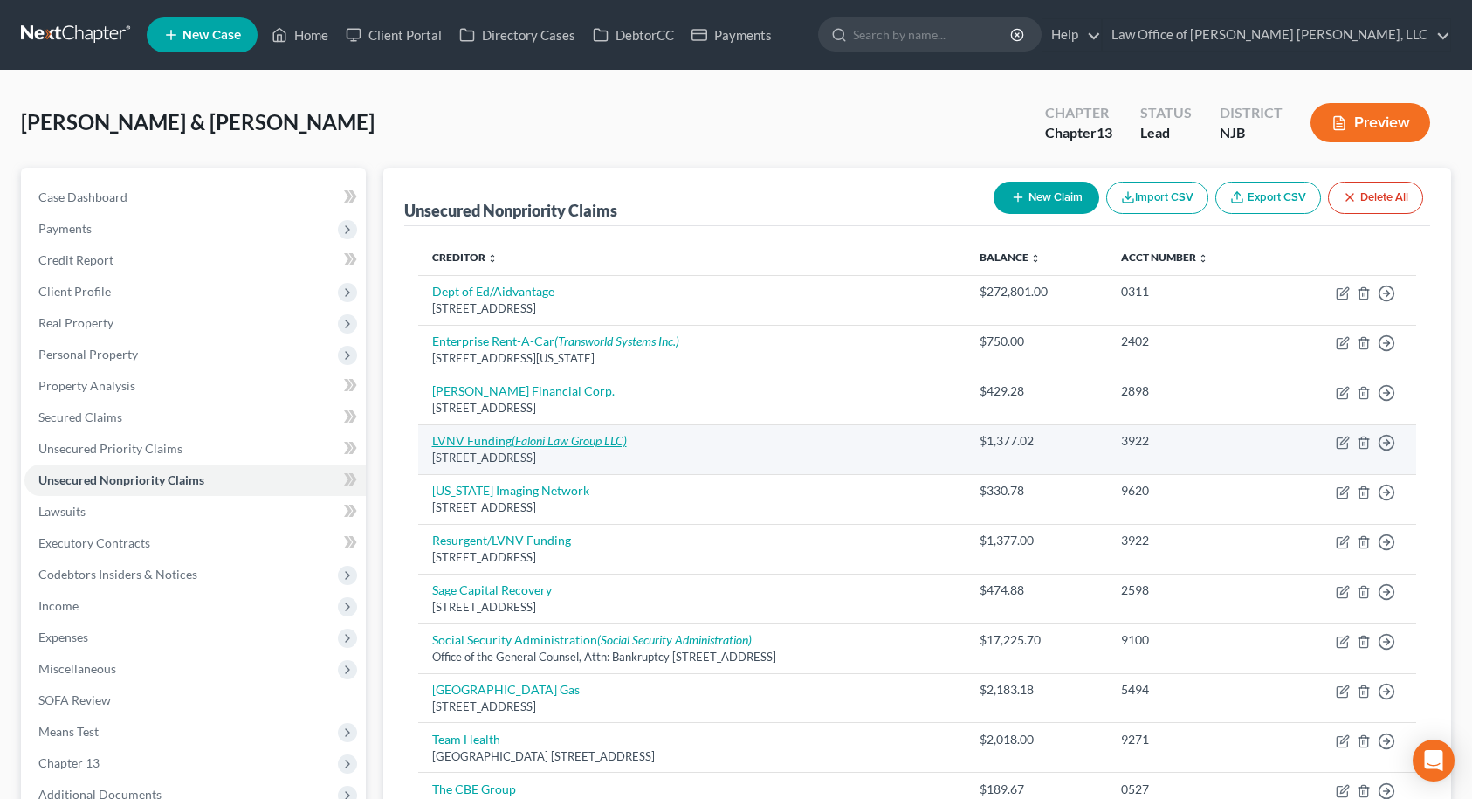
click at [484, 444] on link "LVNV Funding (Faloni Law Group LLC)" at bounding box center [529, 440] width 195 height 15
select select "42"
select select "14"
select select "2"
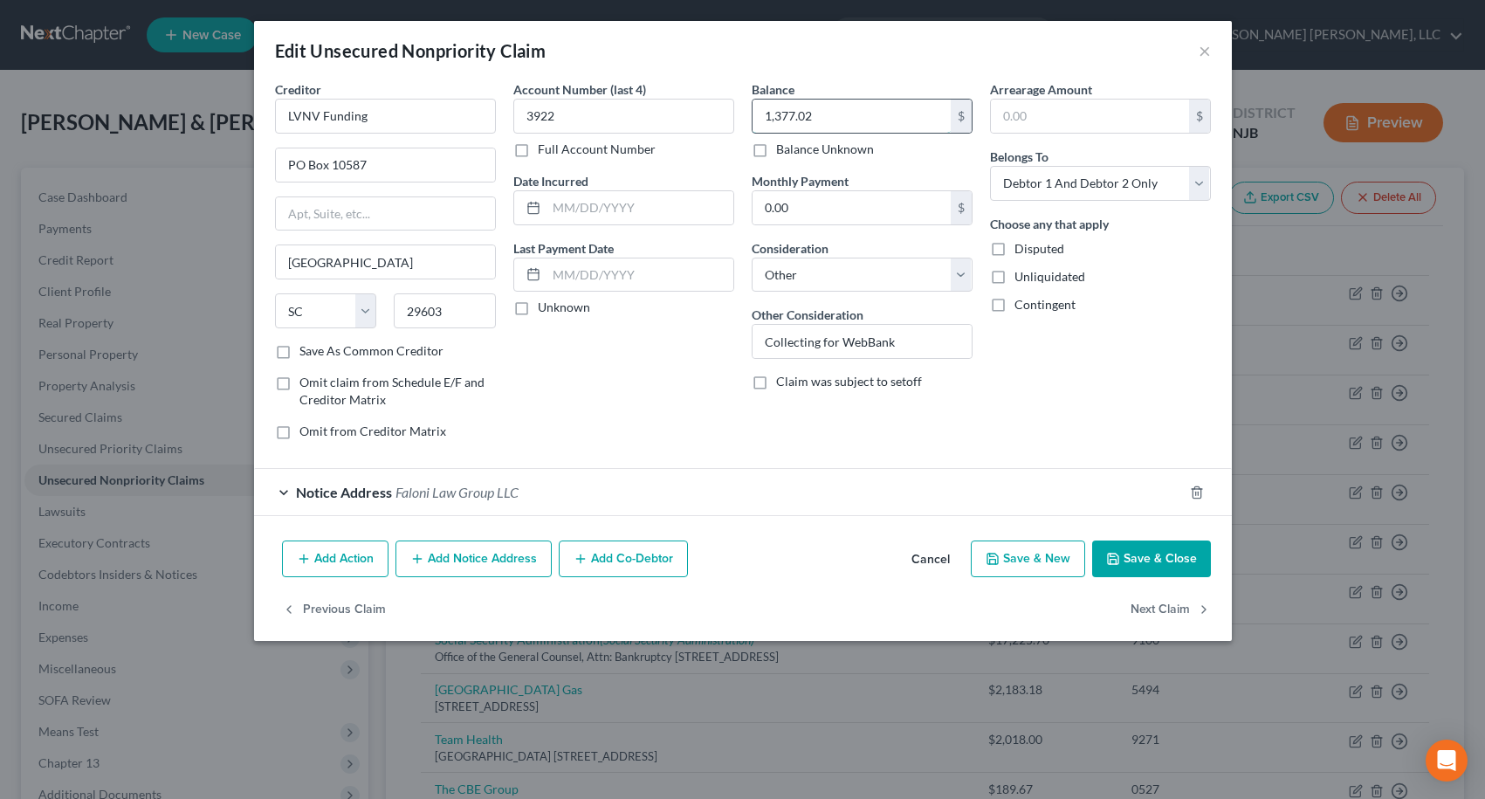
click at [816, 110] on input "1,377.02" at bounding box center [852, 116] width 198 height 33
type input "1,437.02"
click at [1169, 554] on button "Save & Close" at bounding box center [1151, 559] width 119 height 37
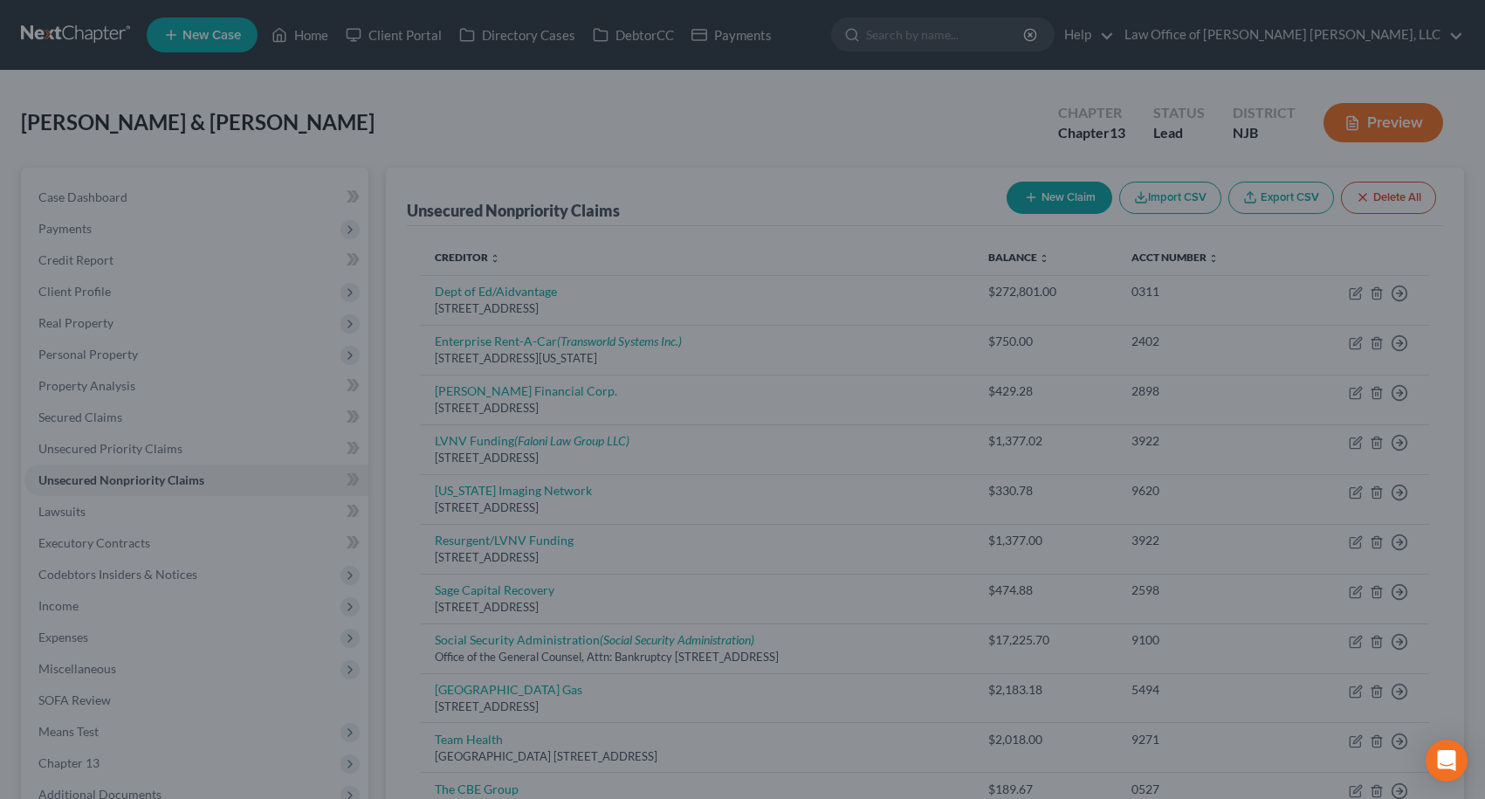
type input "0"
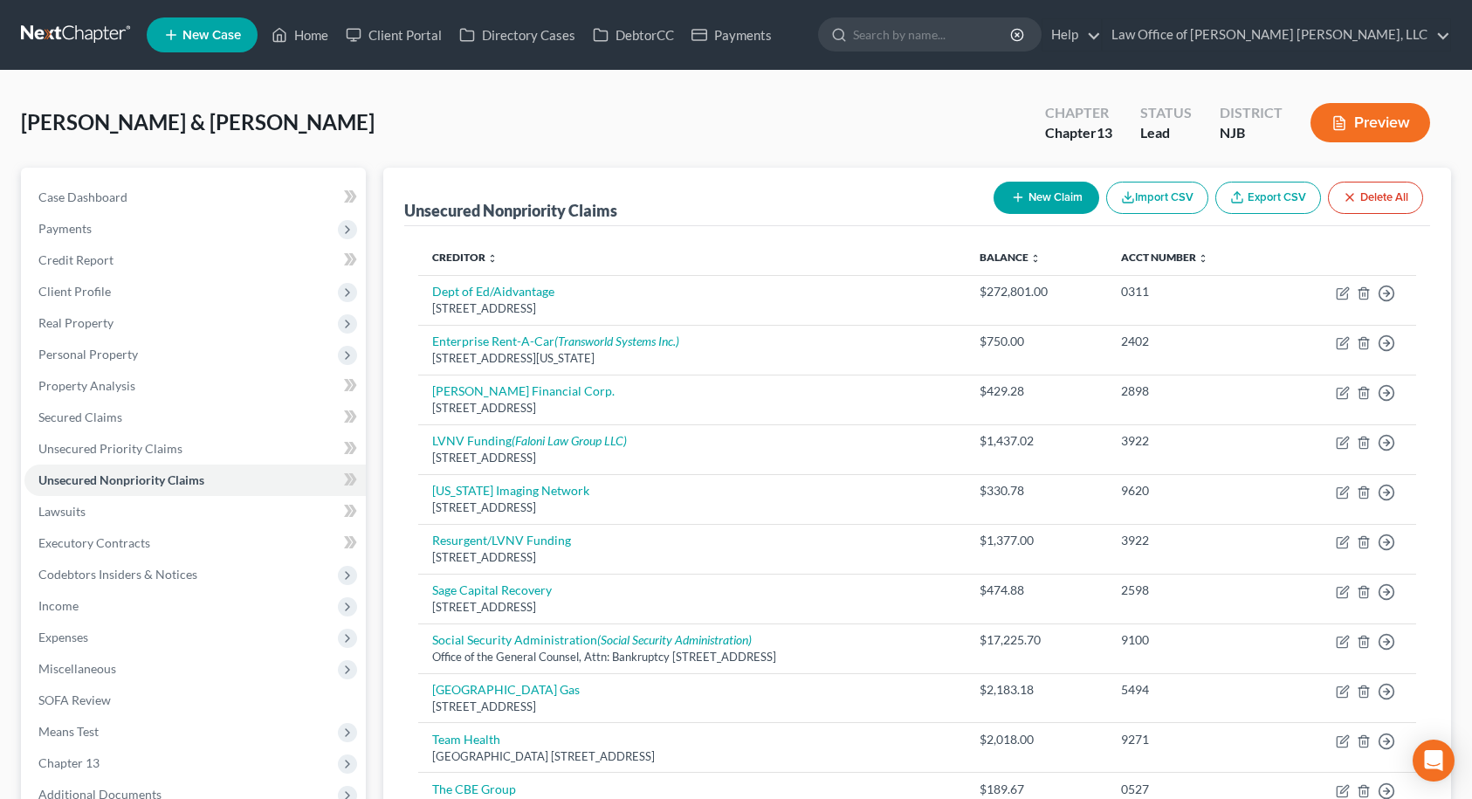
click at [1021, 197] on icon "button" at bounding box center [1018, 197] width 14 height 14
select select "2"
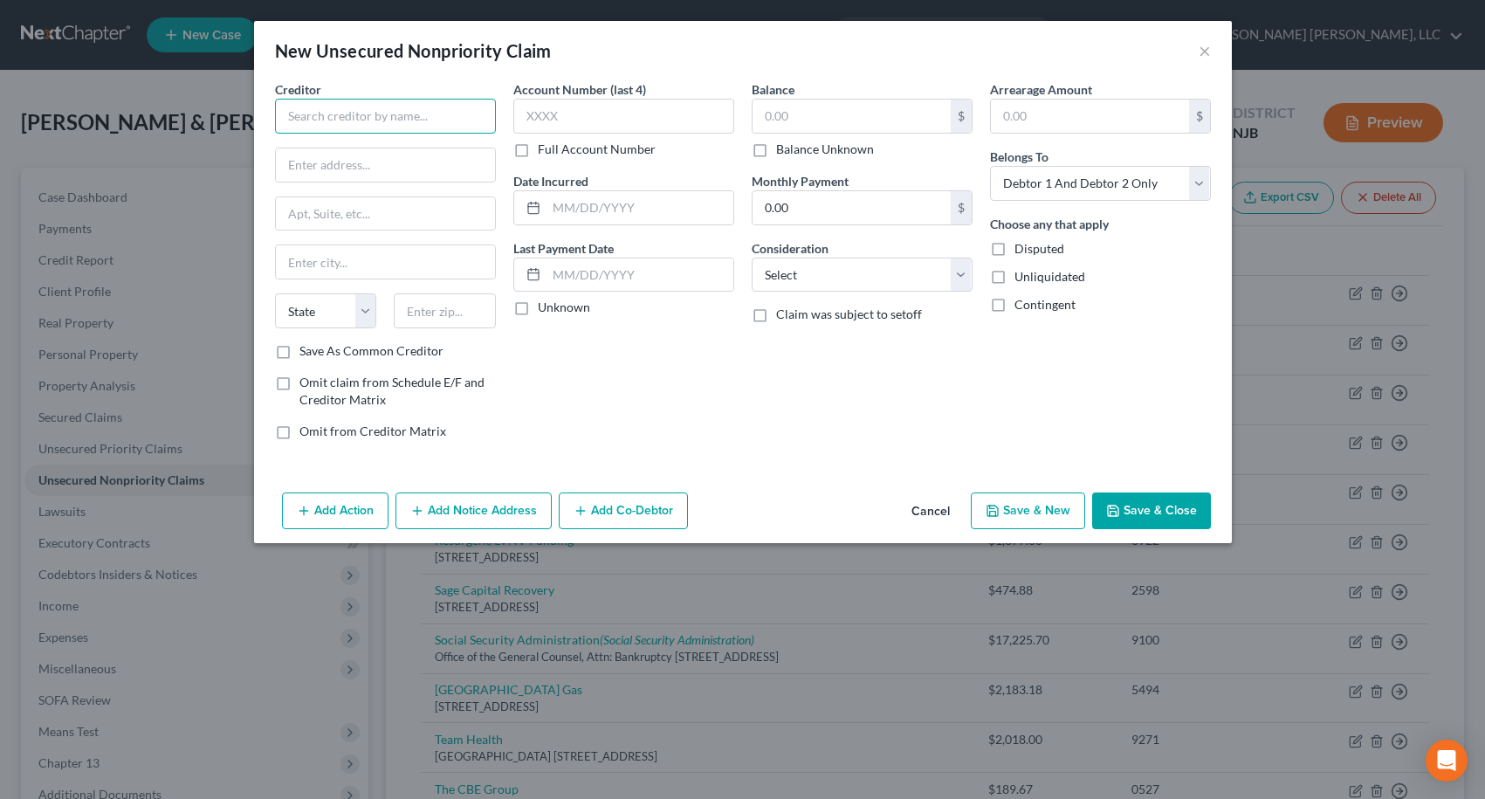
click at [472, 125] on input "text" at bounding box center [385, 116] width 221 height 35
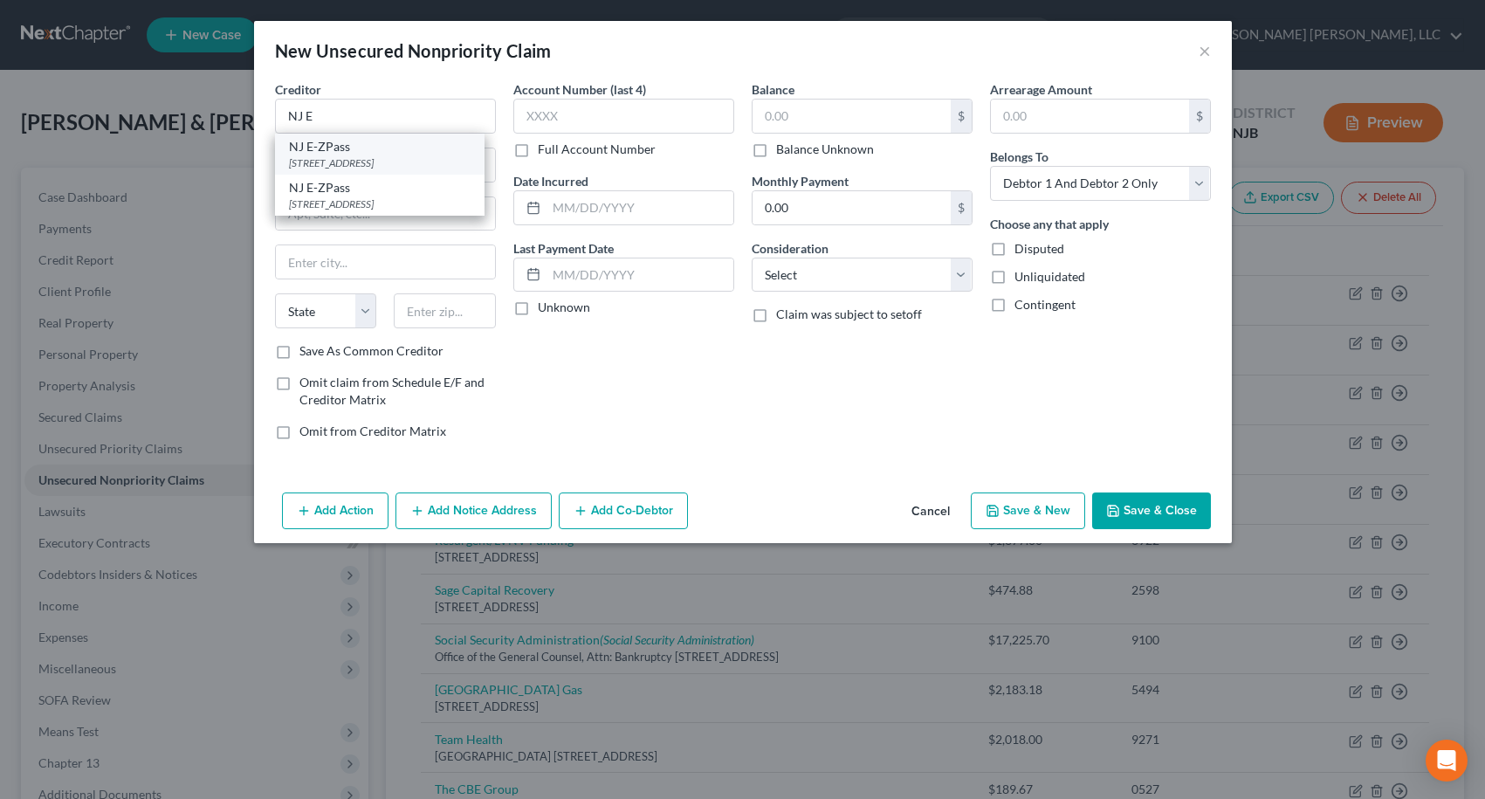
click at [421, 155] on div "[STREET_ADDRESS]" at bounding box center [380, 162] width 182 height 15
type input "NJ E-ZPass"
type input "PO Box 4971"
type input "[GEOGRAPHIC_DATA]"
select select "33"
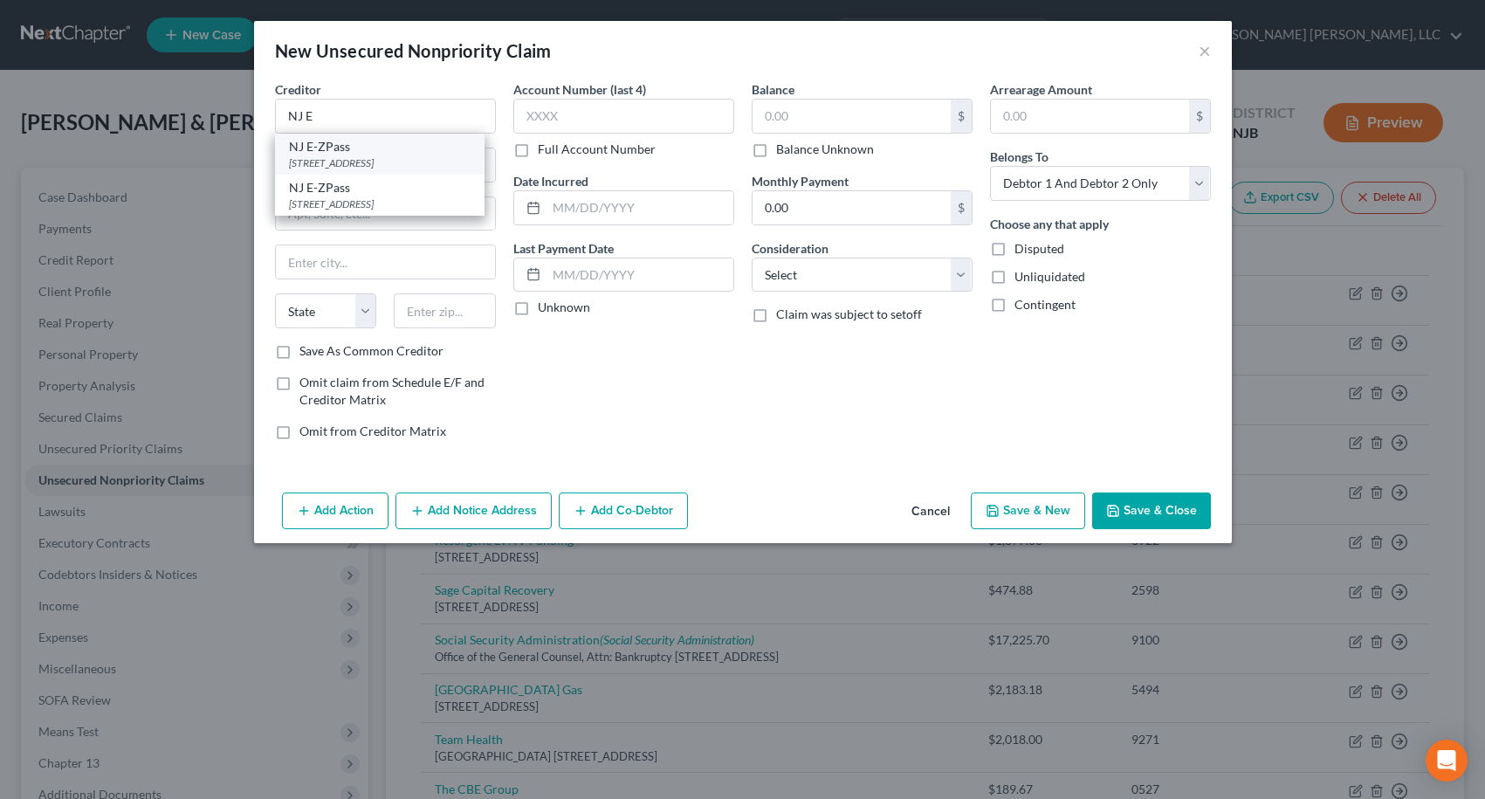
type input "08650"
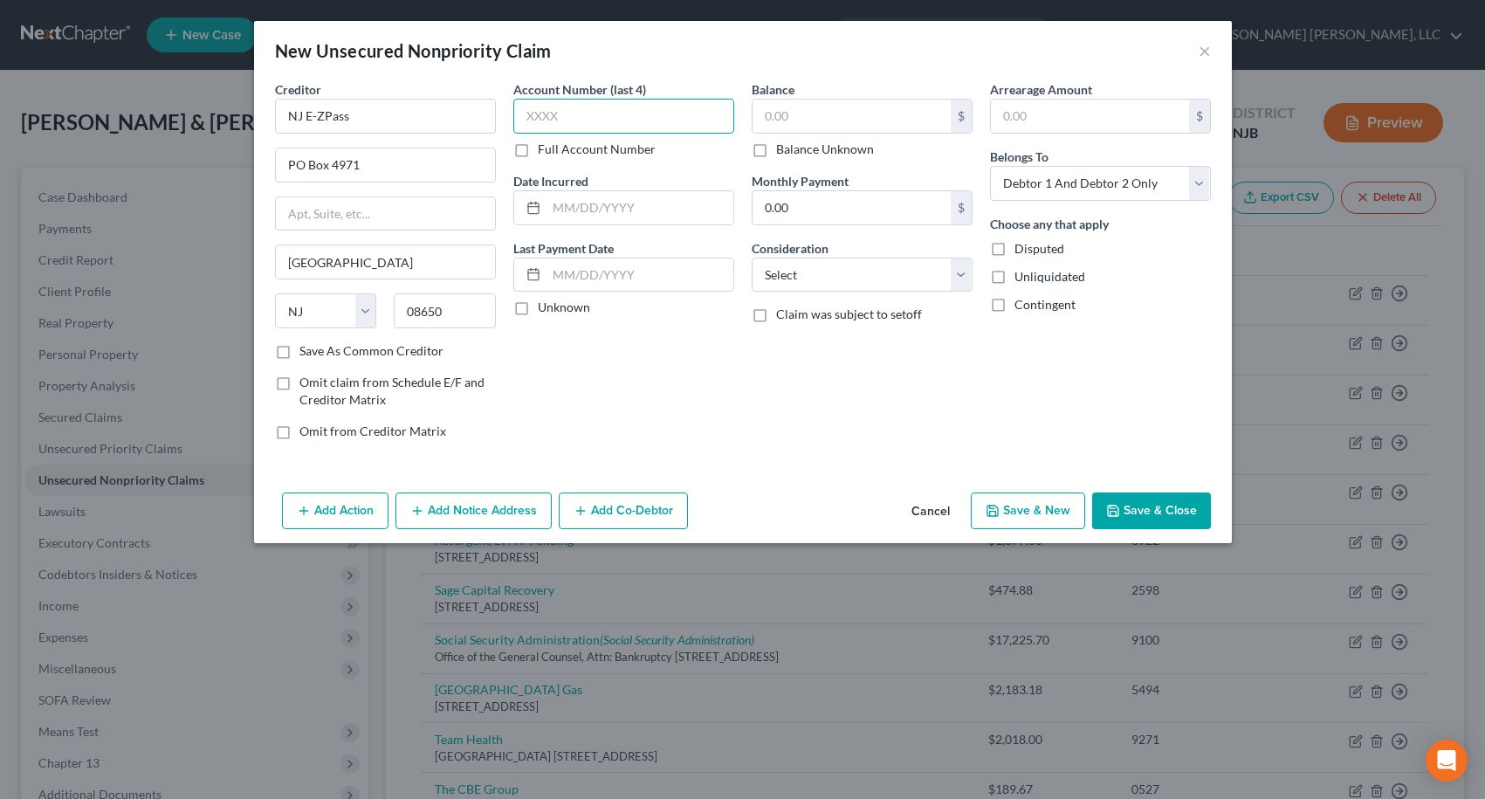
click at [553, 104] on input "text" at bounding box center [623, 116] width 221 height 35
type input "4427"
click at [817, 116] on input "text" at bounding box center [852, 116] width 198 height 33
type input "51.45"
click at [1193, 517] on button "Save & Close" at bounding box center [1151, 510] width 119 height 37
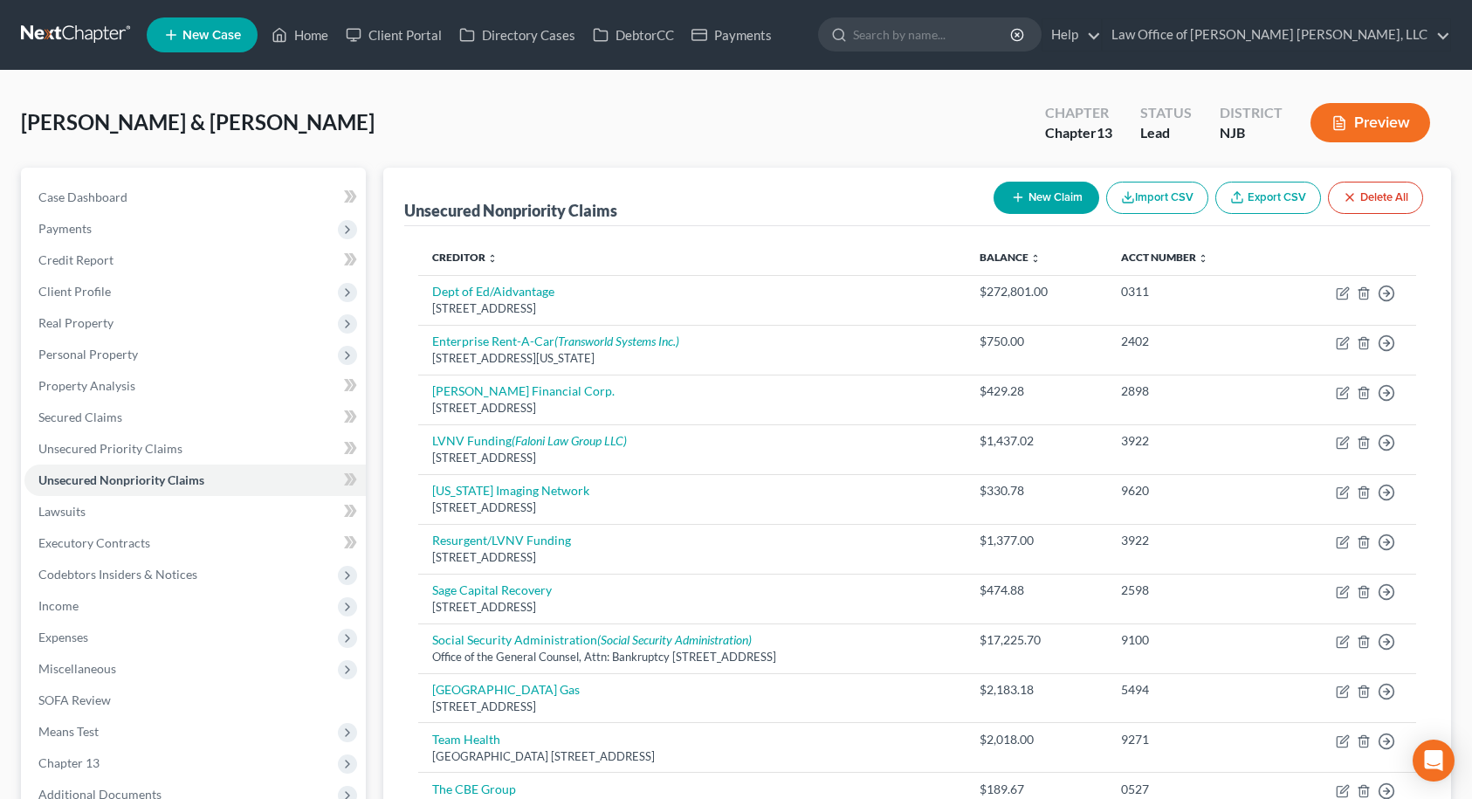
click at [1023, 203] on button "New Claim" at bounding box center [1047, 198] width 106 height 32
select select "2"
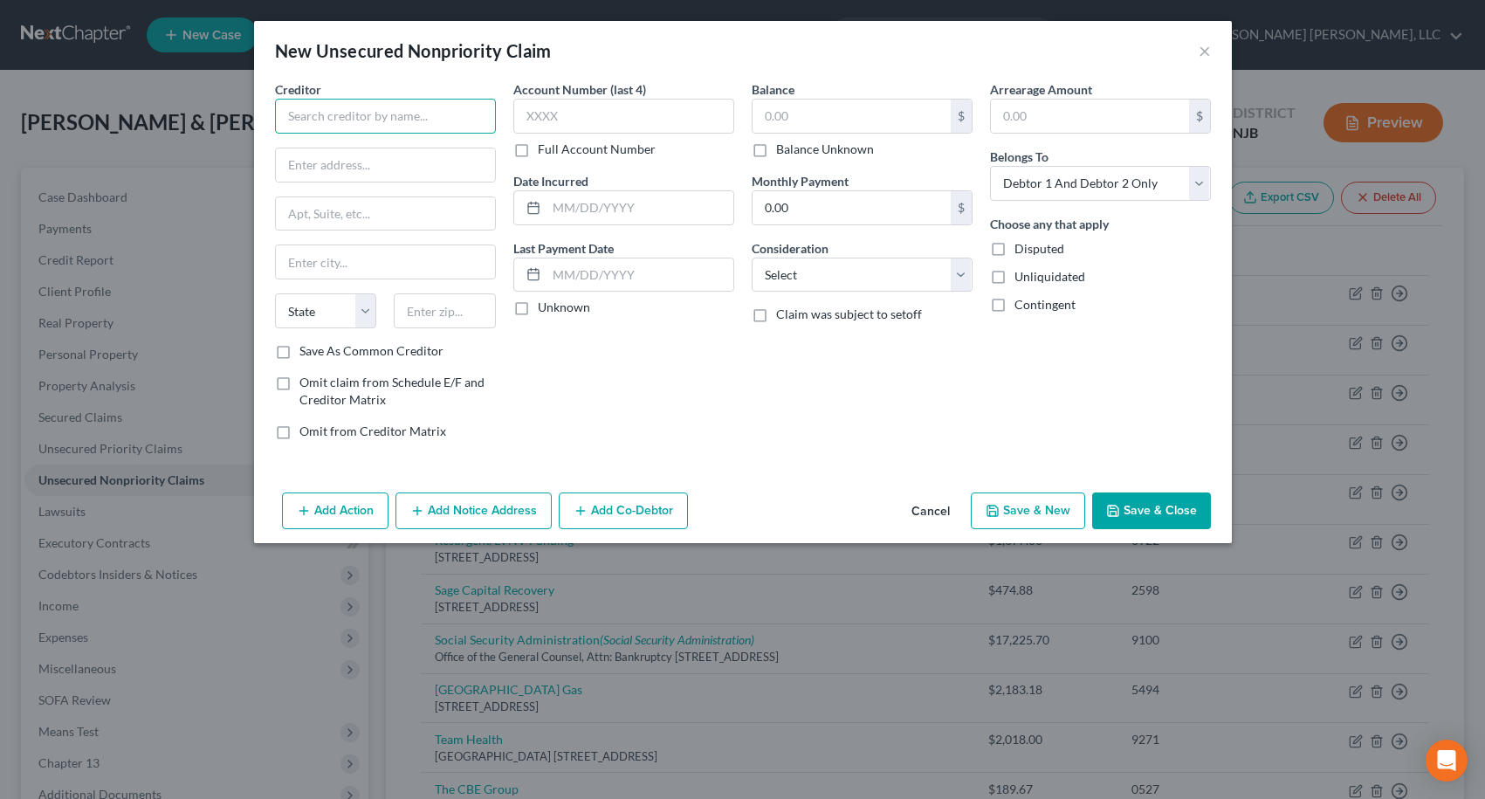
click at [467, 124] on input "text" at bounding box center [385, 116] width 221 height 35
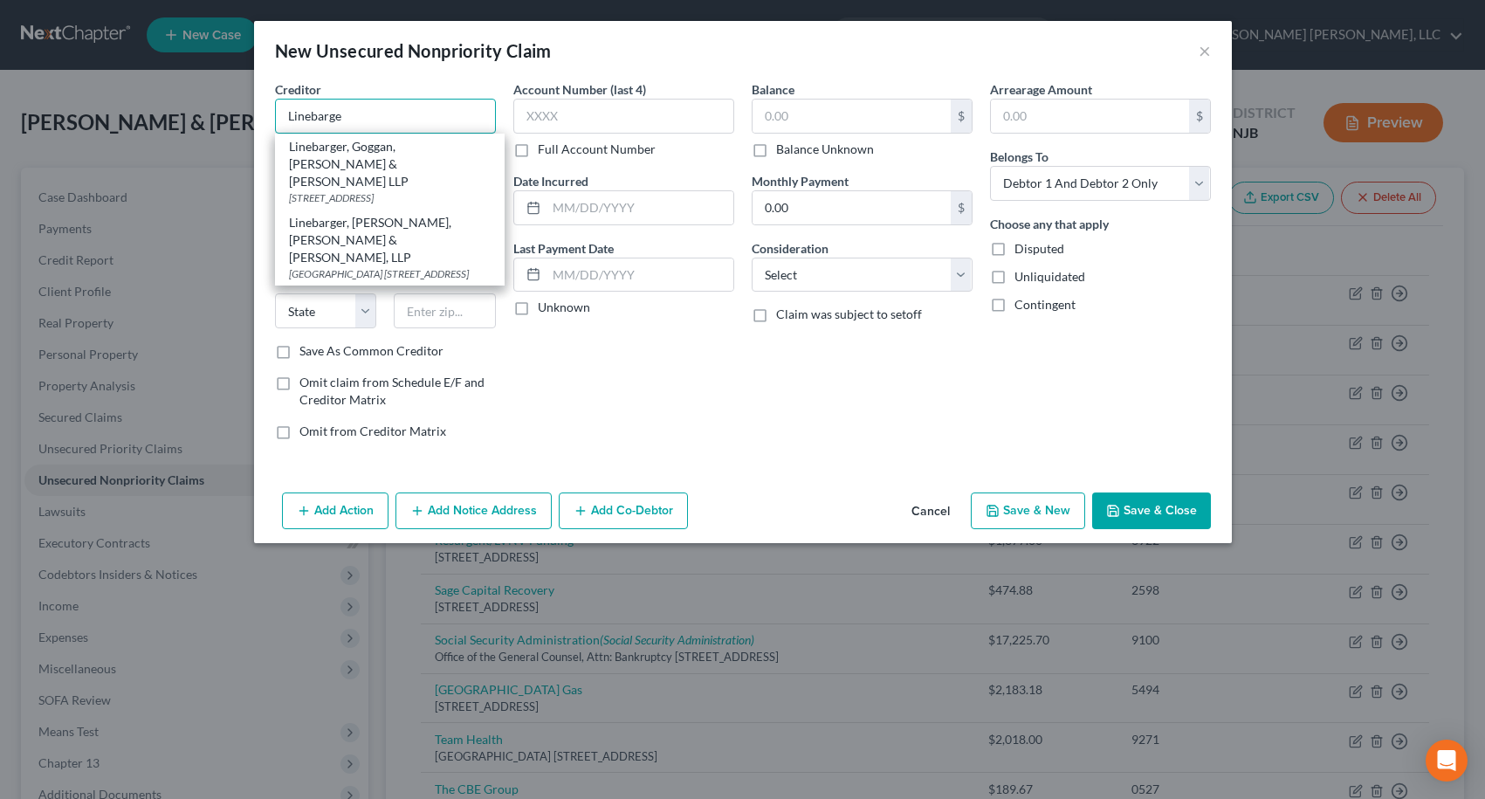
type input "Linebarge"
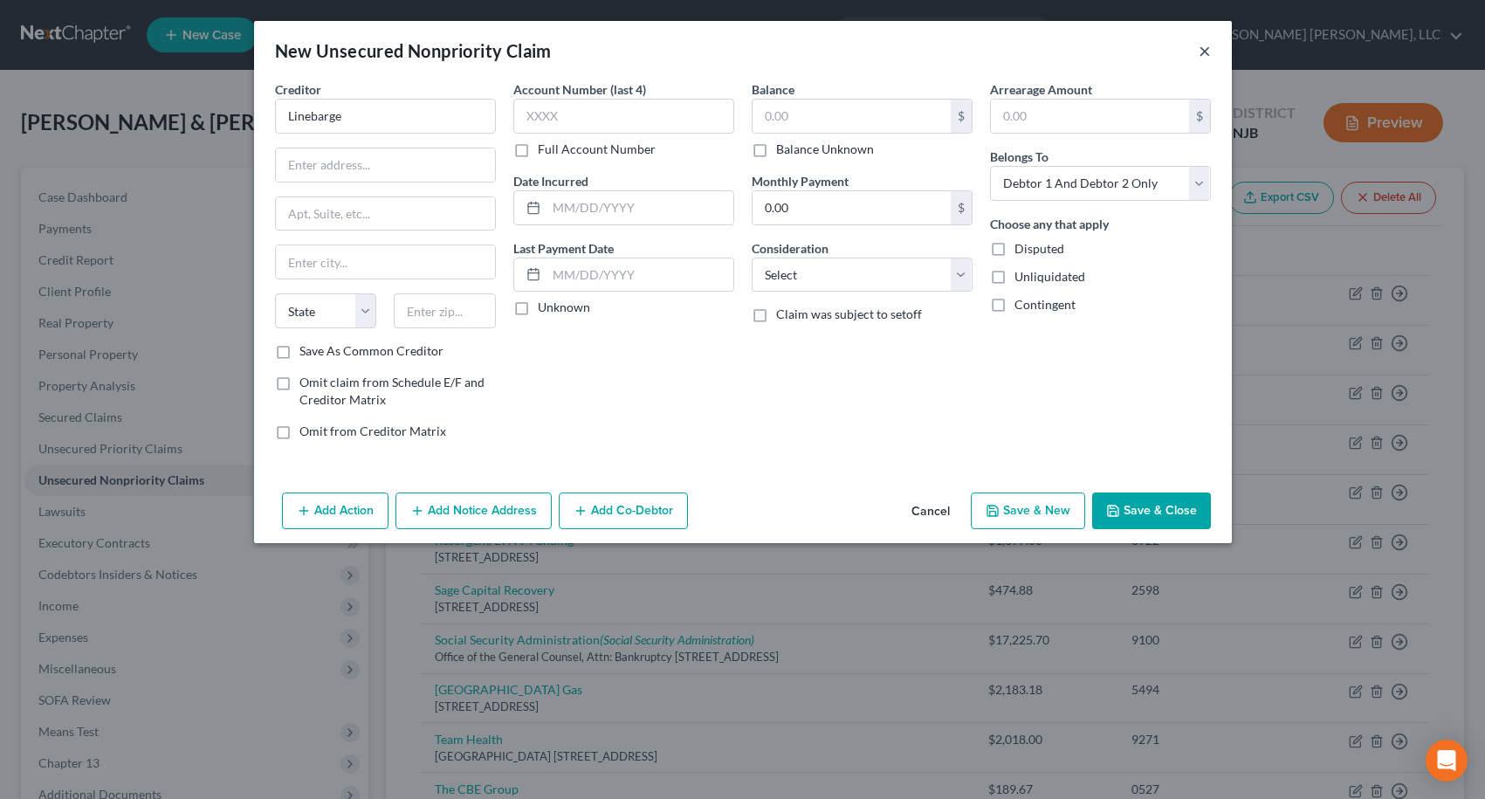
click at [1200, 55] on button "×" at bounding box center [1205, 50] width 12 height 21
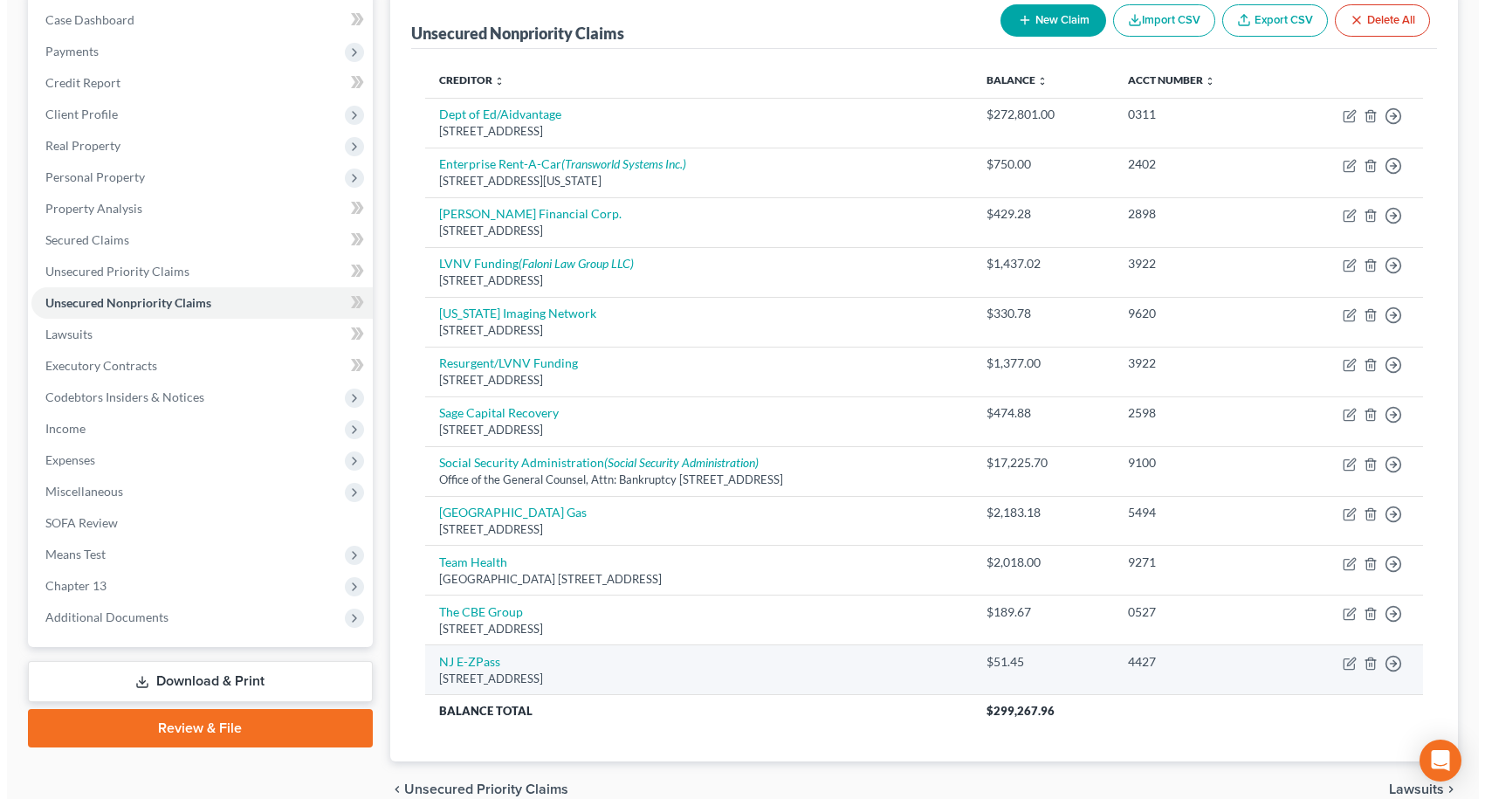
scroll to position [262, 0]
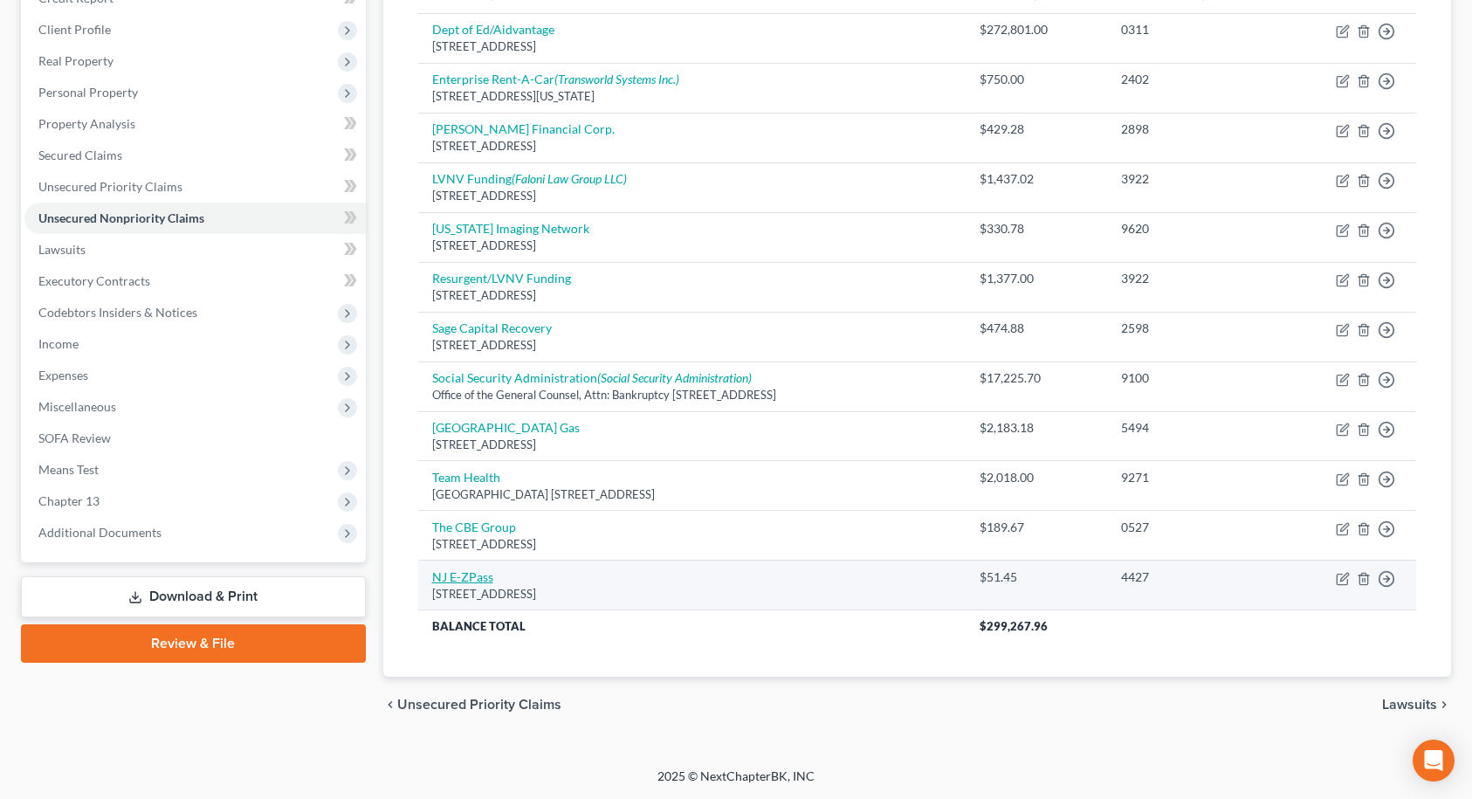
click at [468, 577] on link "NJ E-ZPass" at bounding box center [462, 576] width 61 height 15
select select "33"
select select "2"
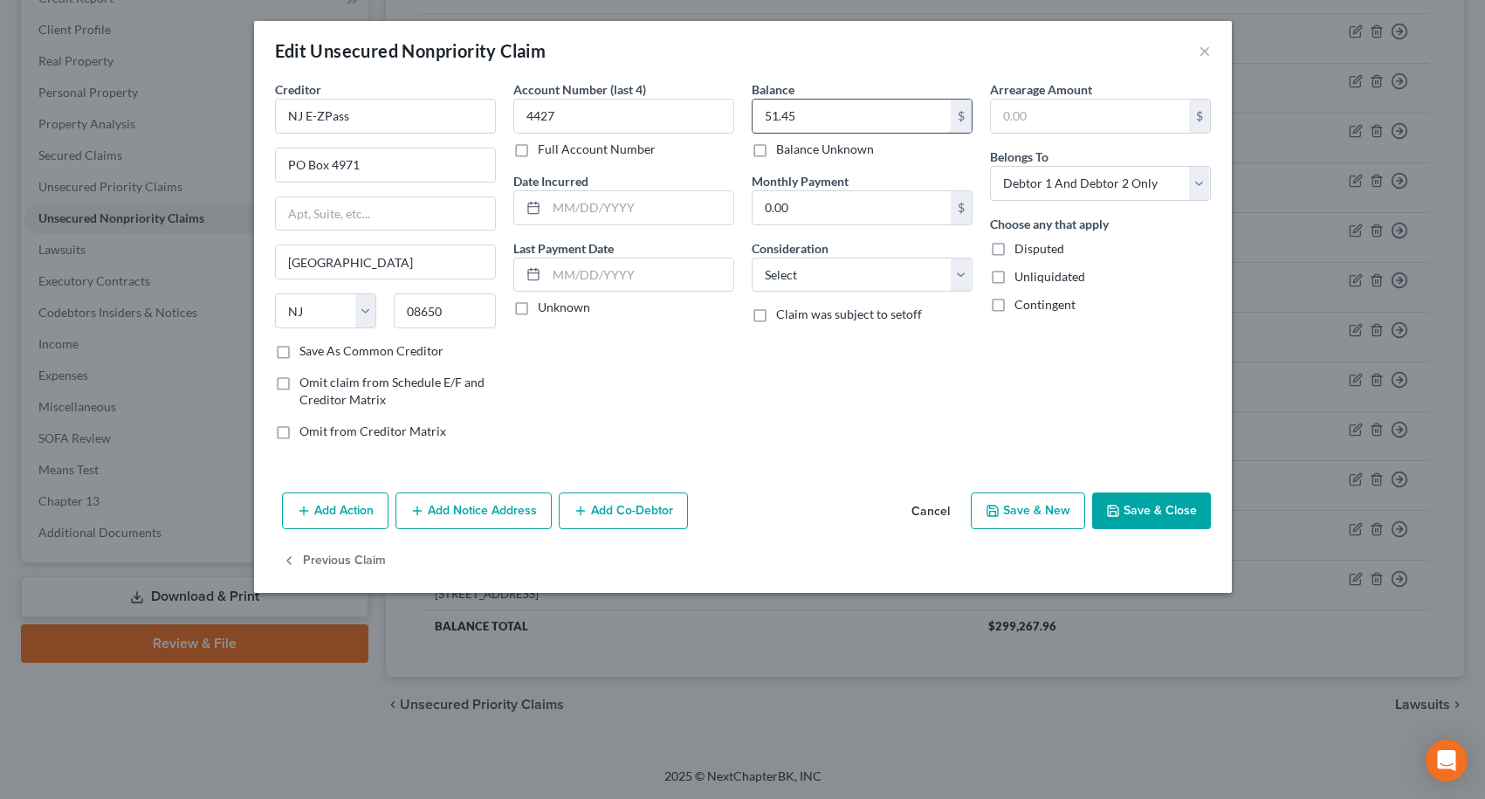
click at [890, 119] on input "51.45" at bounding box center [852, 116] width 198 height 33
type input "510.30"
click at [467, 521] on button "Add Notice Address" at bounding box center [474, 510] width 156 height 37
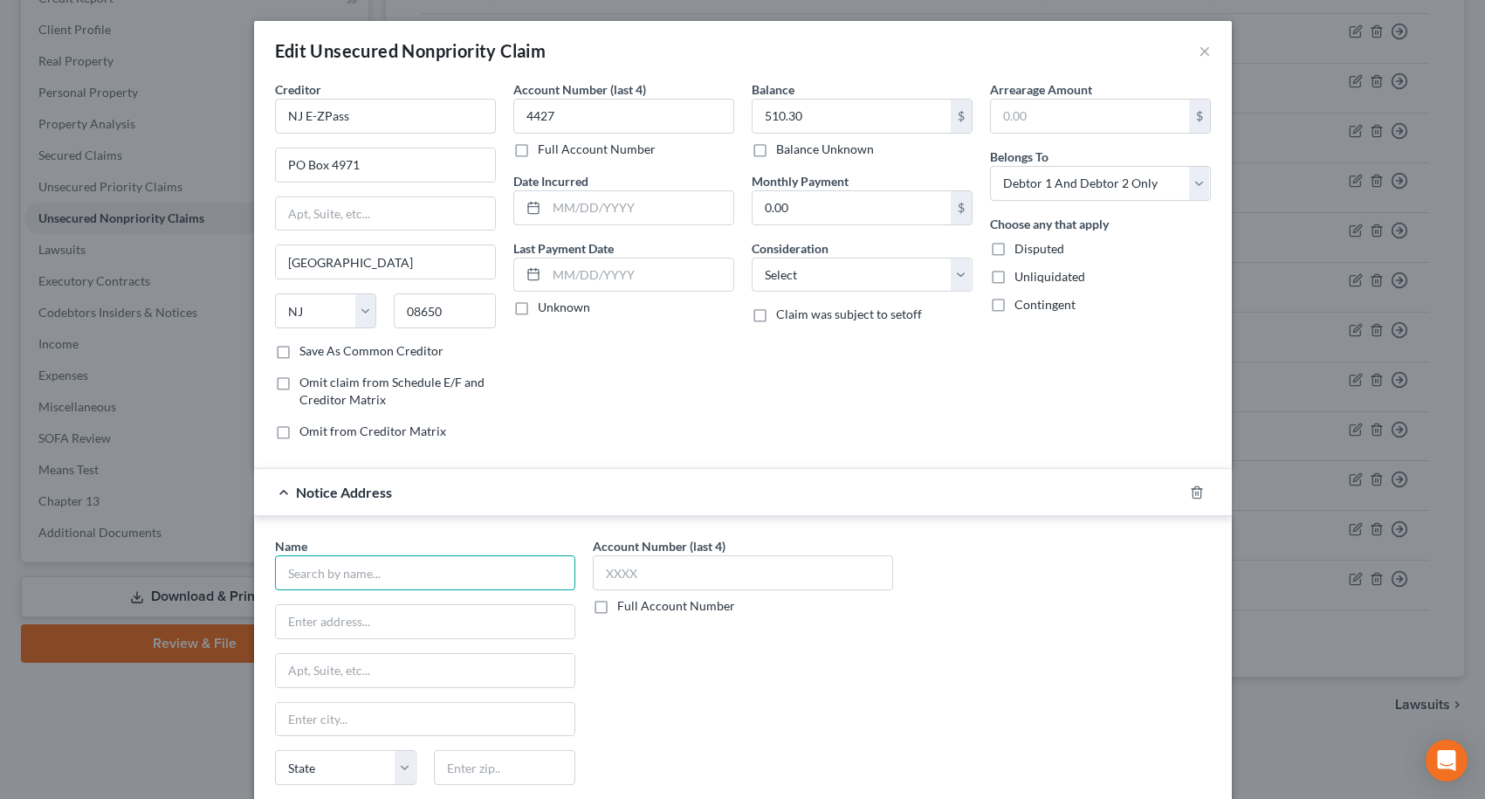
click at [382, 579] on input "text" at bounding box center [425, 572] width 300 height 35
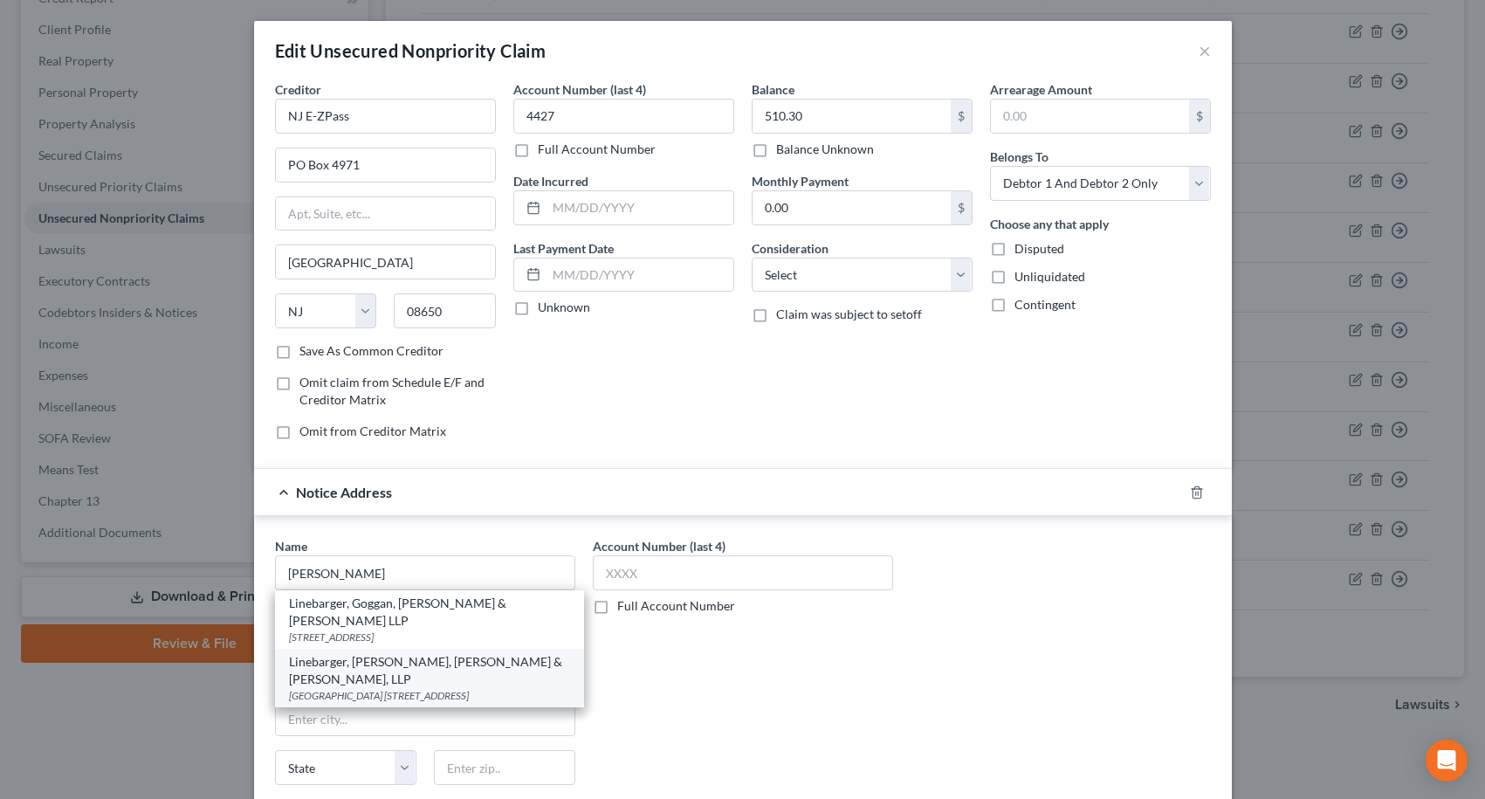
click at [361, 653] on div "Linebarger, [PERSON_NAME], [PERSON_NAME] & [PERSON_NAME], LLP" at bounding box center [429, 670] width 281 height 35
type input "Linebarger, [PERSON_NAME], [PERSON_NAME] & [PERSON_NAME], LLP"
type input "[GEOGRAPHIC_DATA]"
type input "[STREET_ADDRESS]"
type input "[GEOGRAPHIC_DATA]"
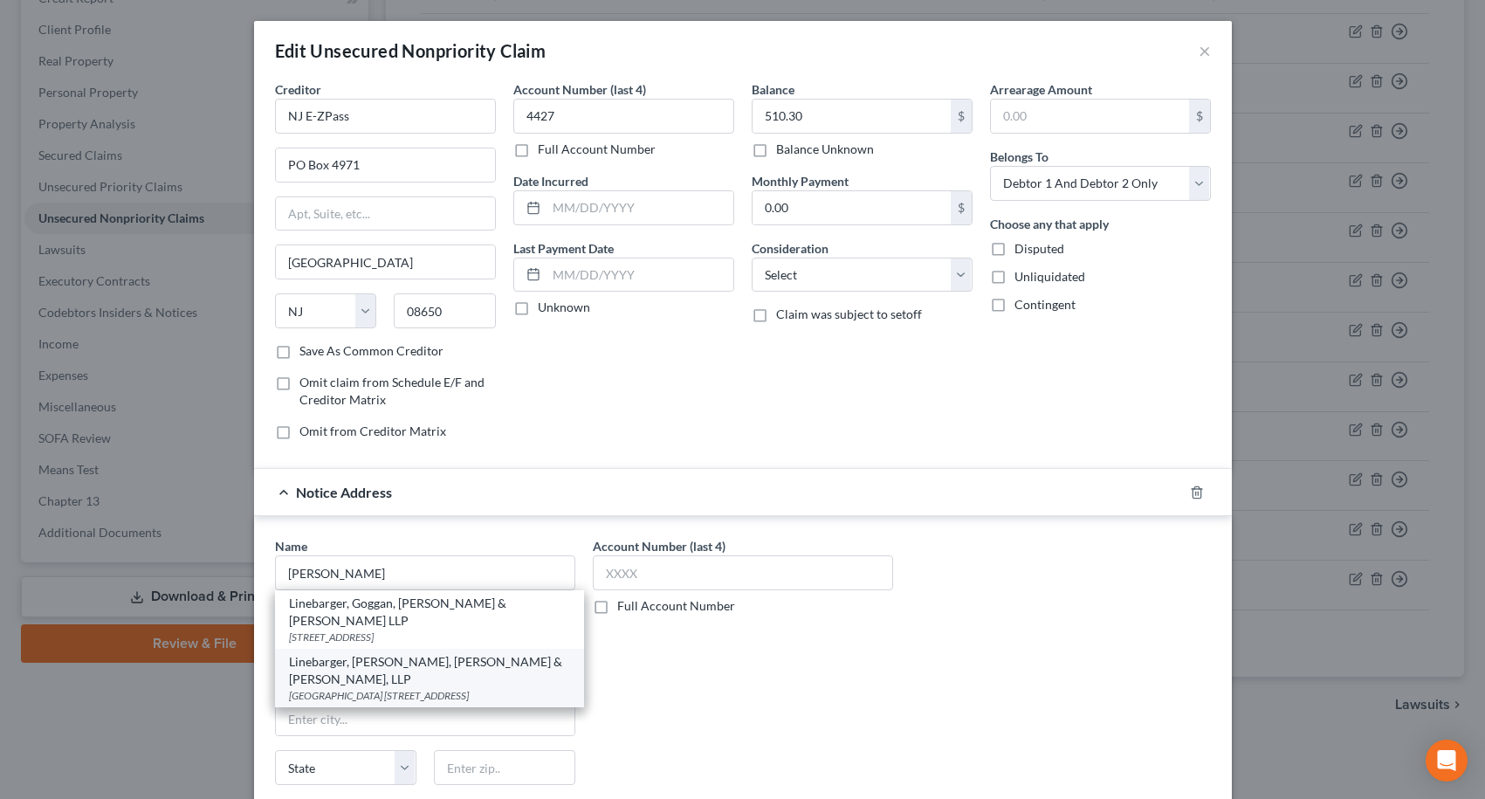
select select "39"
type input "19103"
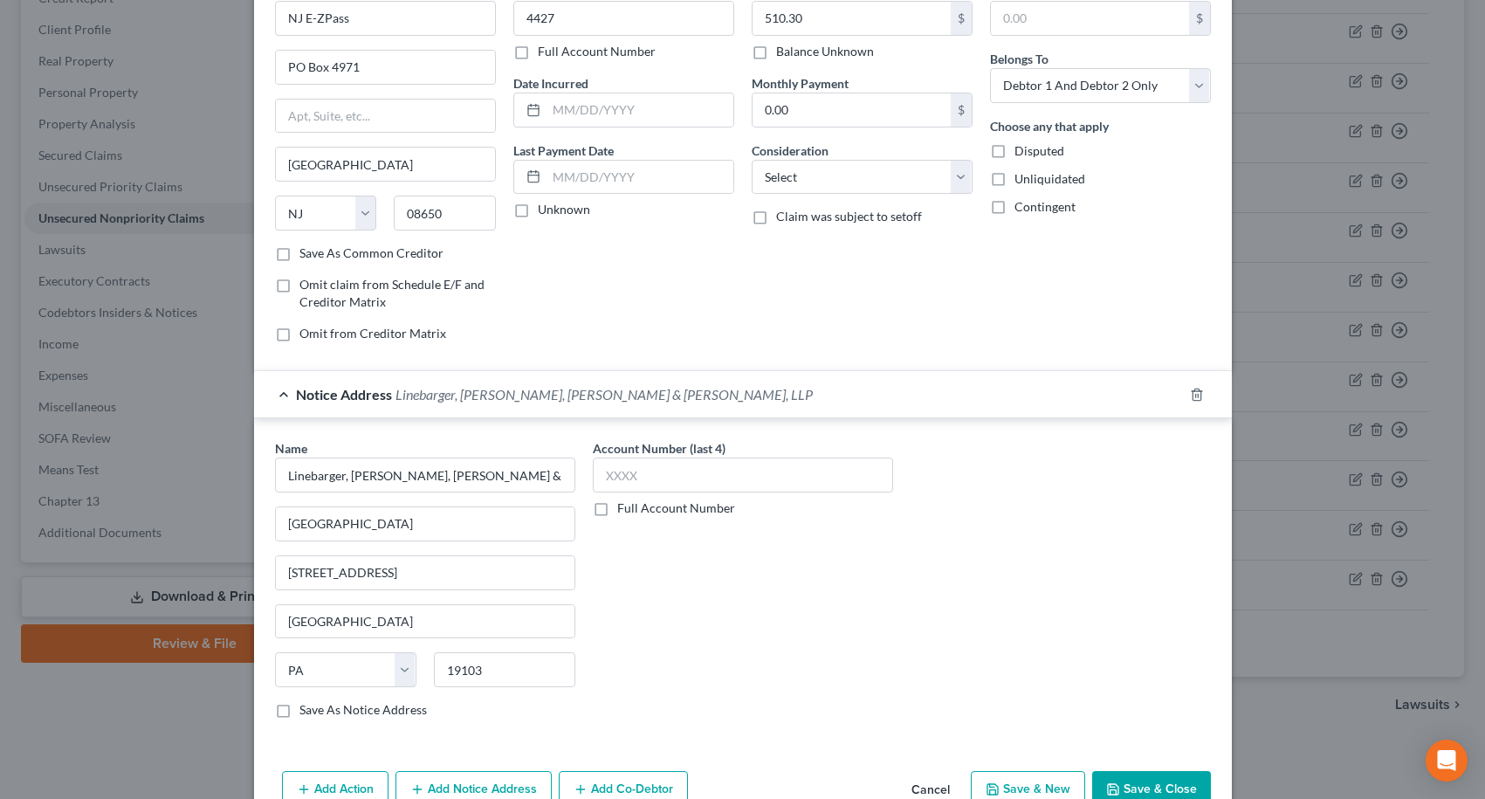
scroll to position [175, 0]
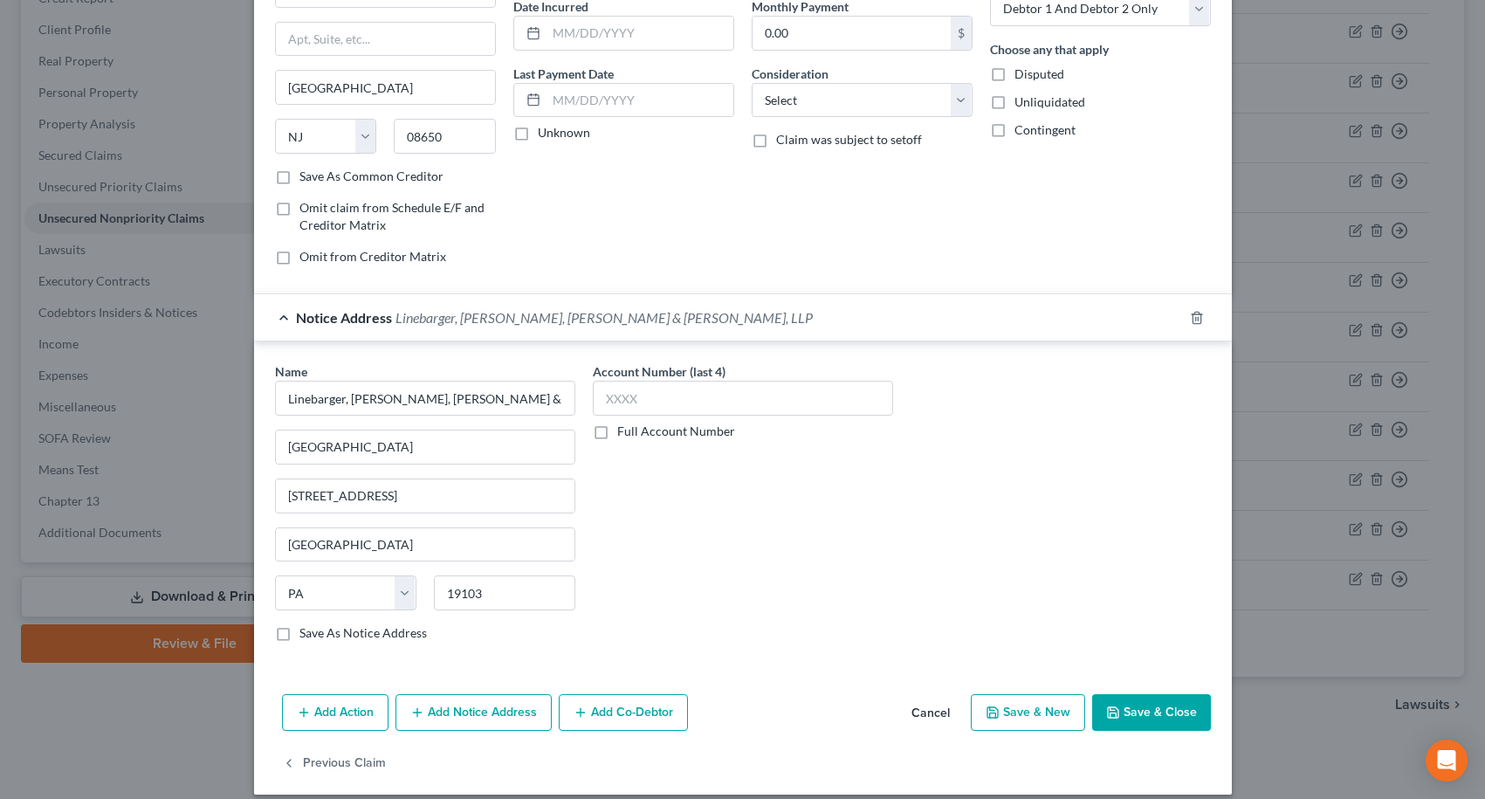
click at [1157, 704] on button "Save & Close" at bounding box center [1151, 712] width 119 height 37
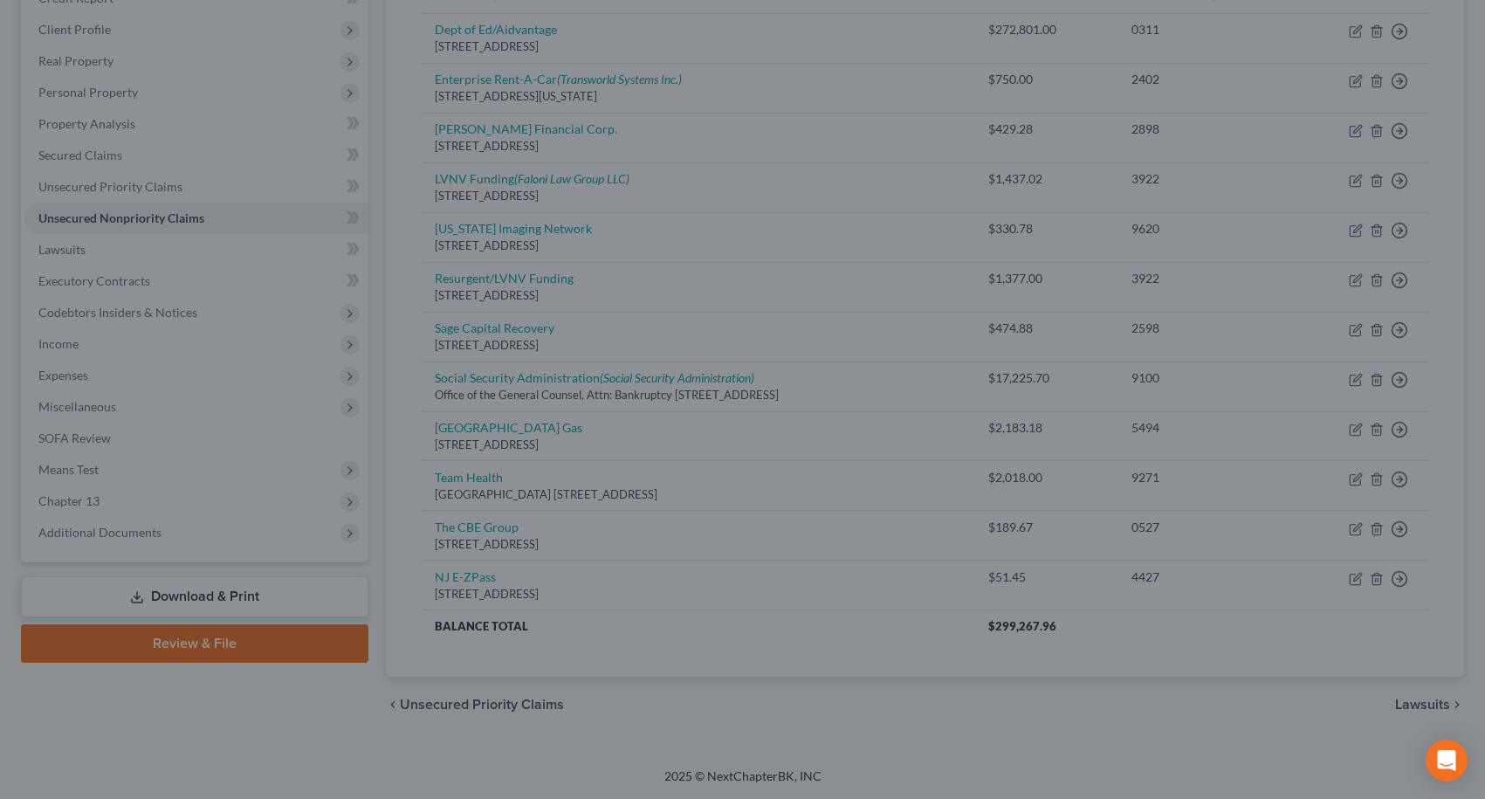
type input "0"
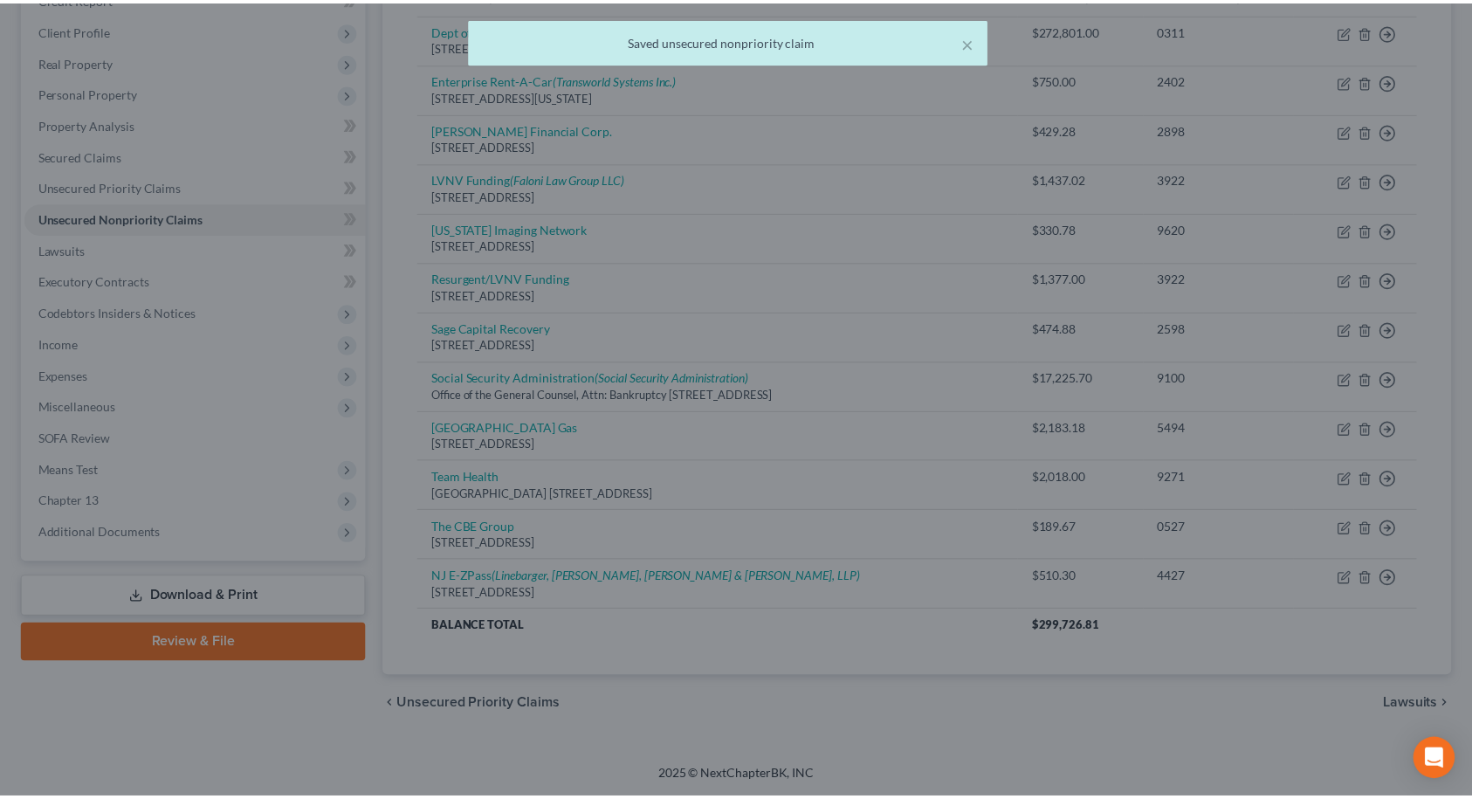
scroll to position [0, 0]
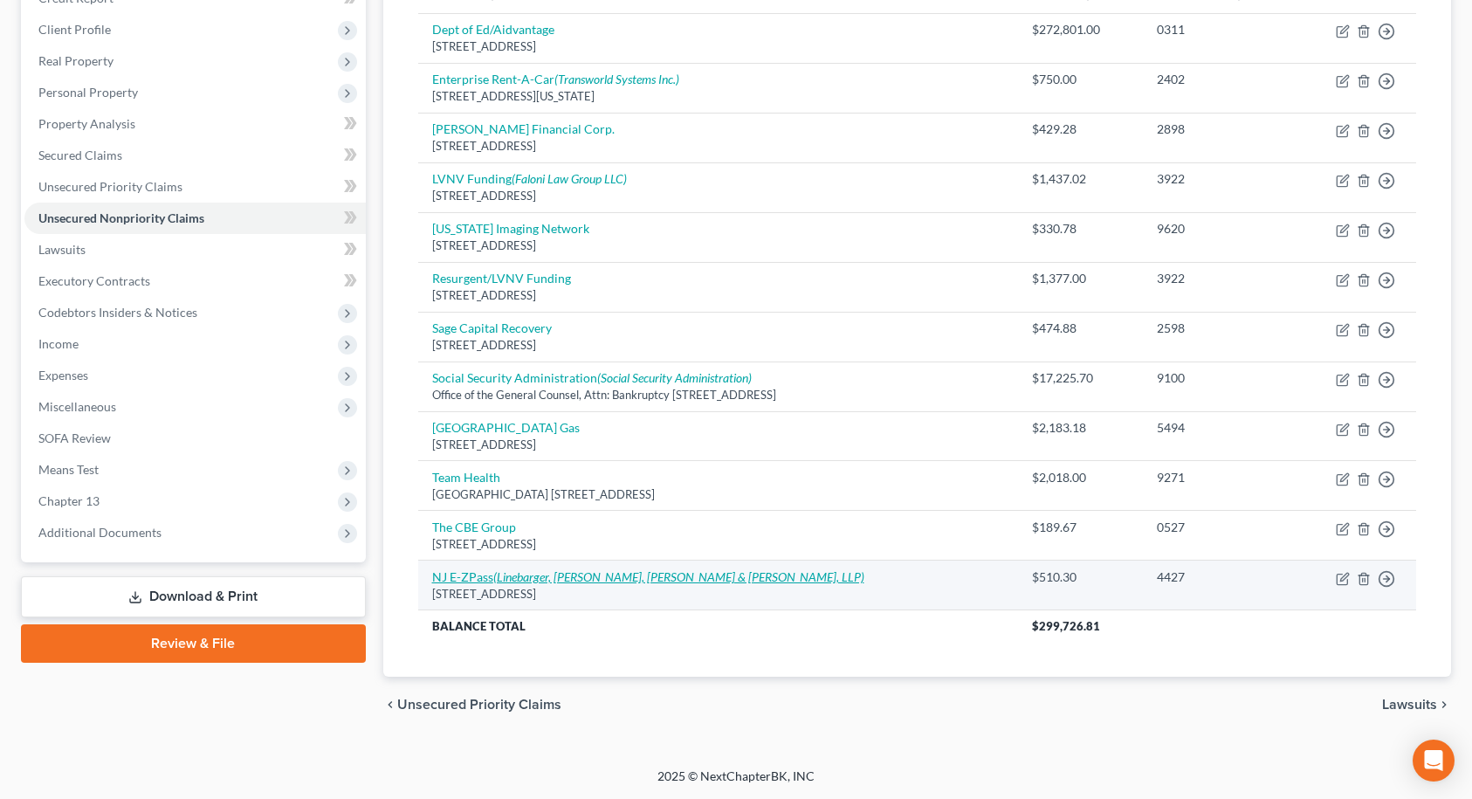
click at [653, 576] on icon "(Linebarger, [PERSON_NAME], [PERSON_NAME] & [PERSON_NAME], LLP)" at bounding box center [678, 576] width 371 height 15
select select "33"
select select "2"
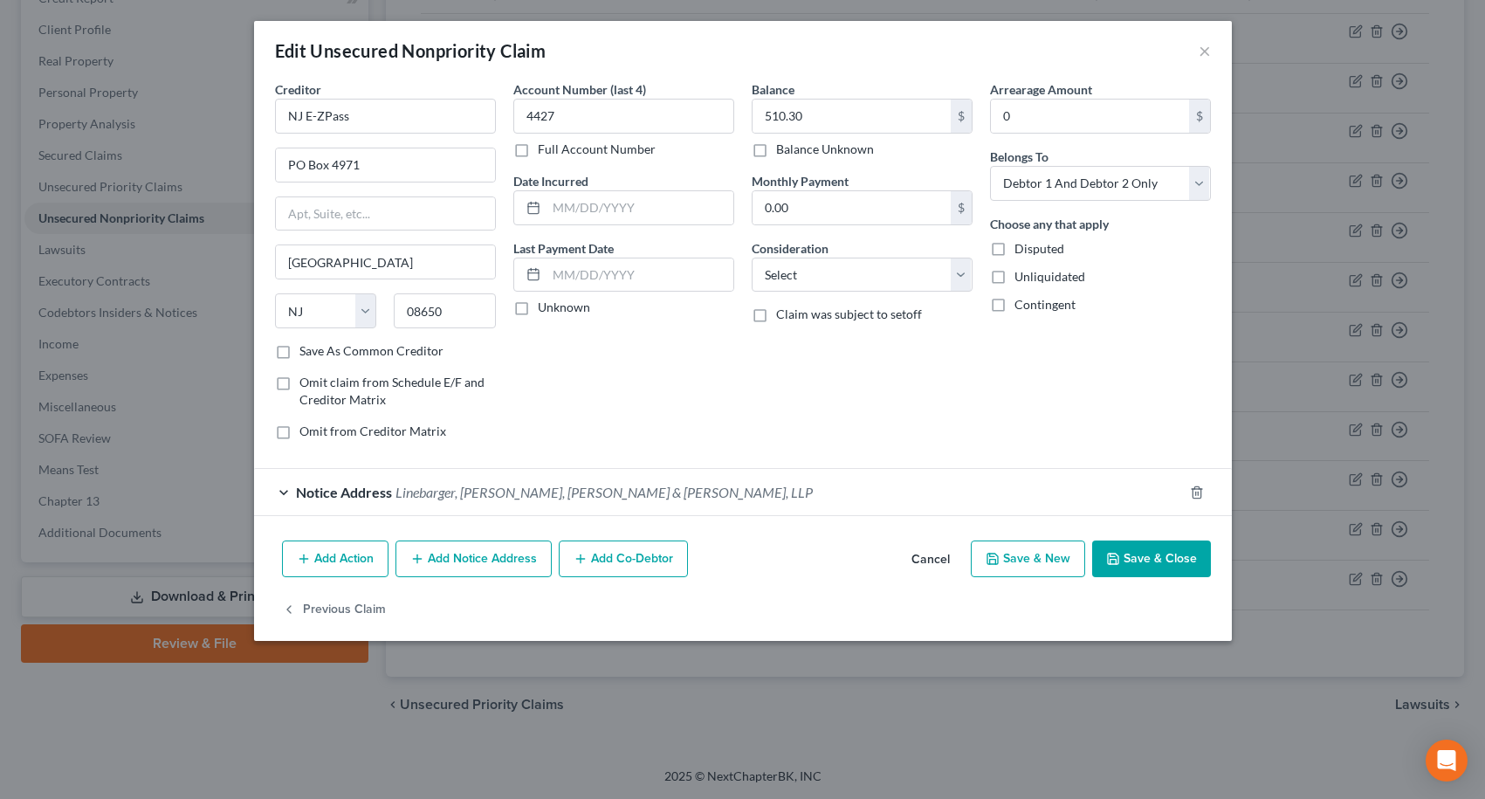
click at [1177, 561] on button "Save & Close" at bounding box center [1151, 559] width 119 height 37
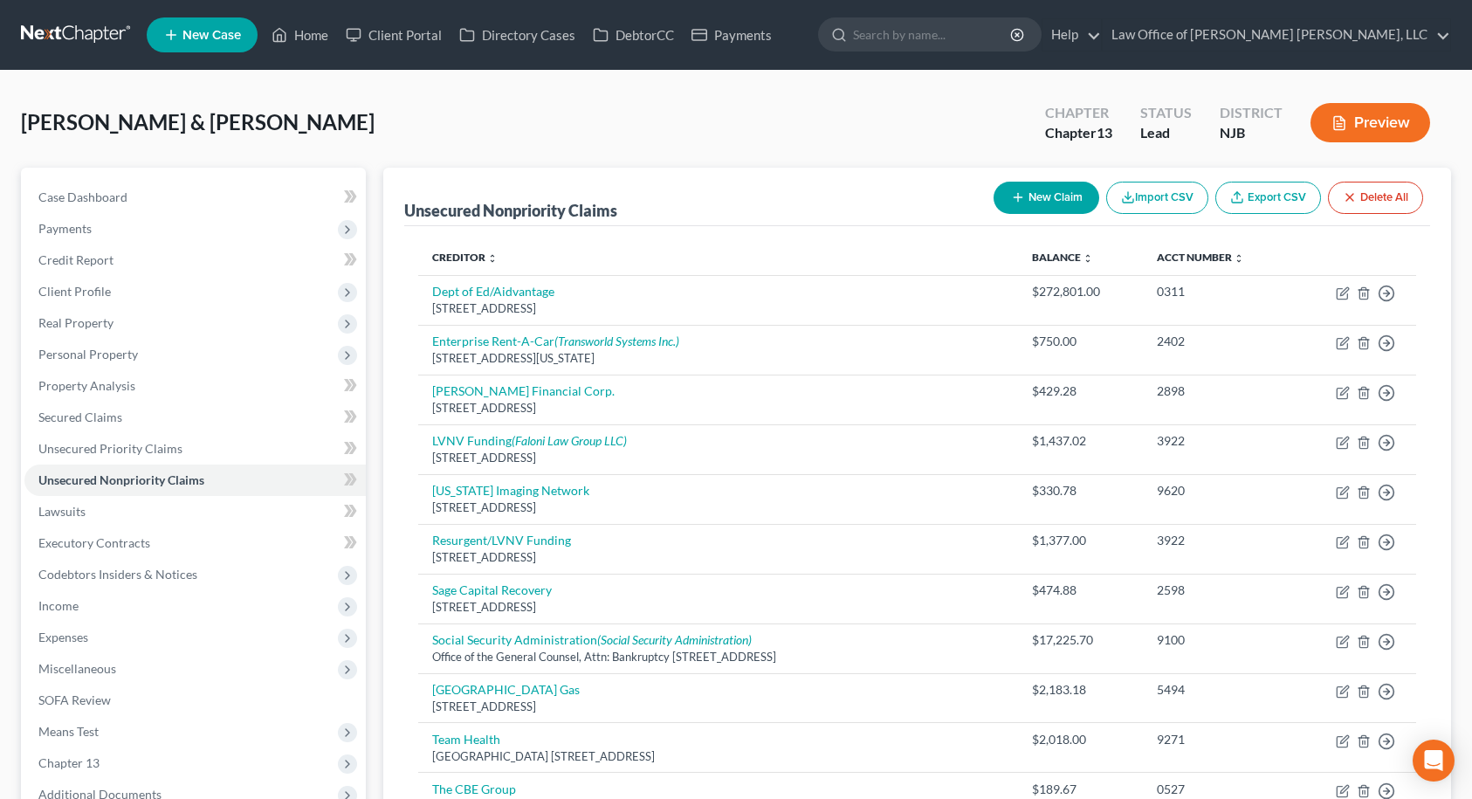
click at [1036, 202] on button "New Claim" at bounding box center [1047, 198] width 106 height 32
select select "2"
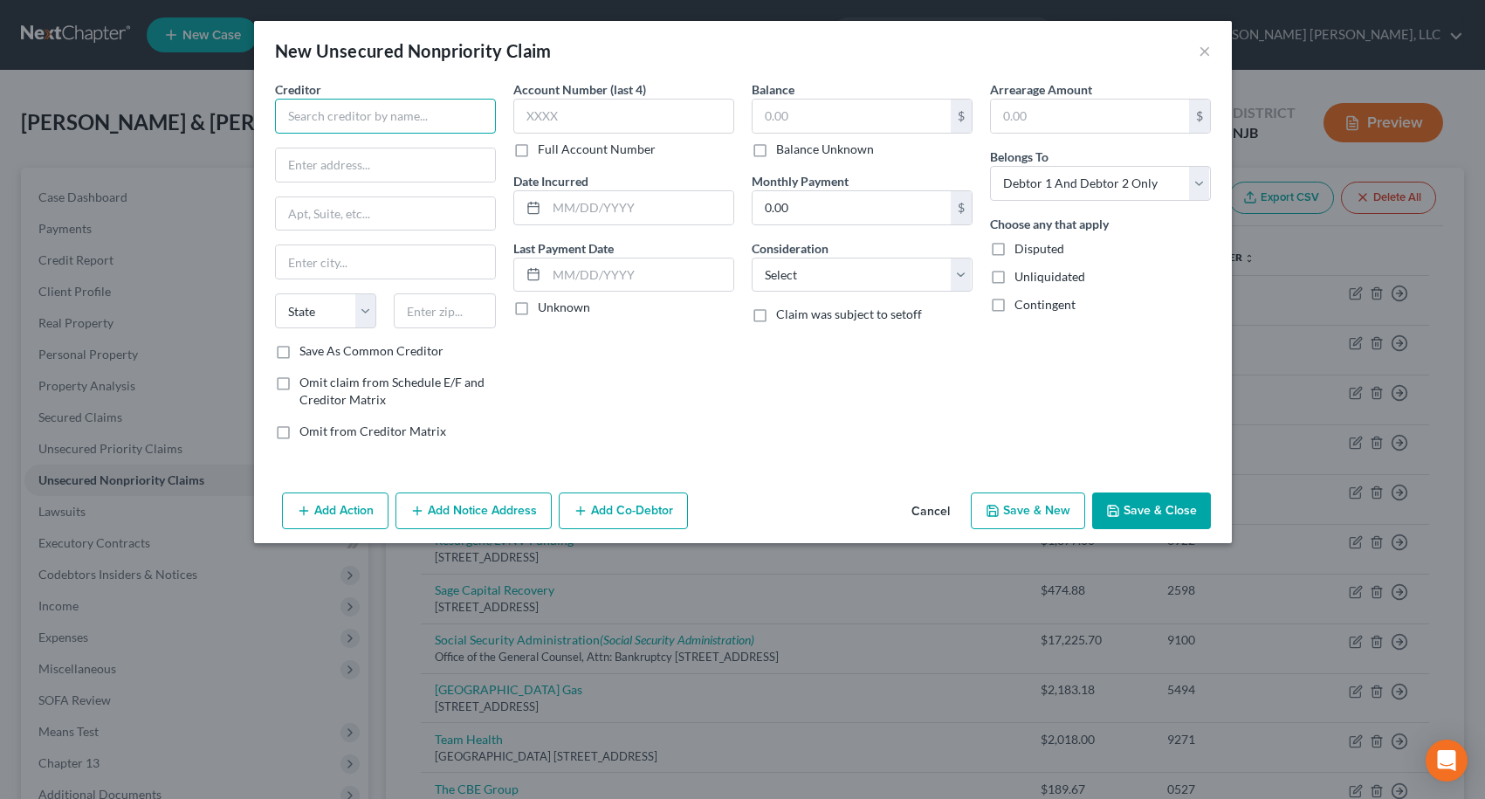
click at [409, 114] on input "text" at bounding box center [385, 116] width 221 height 35
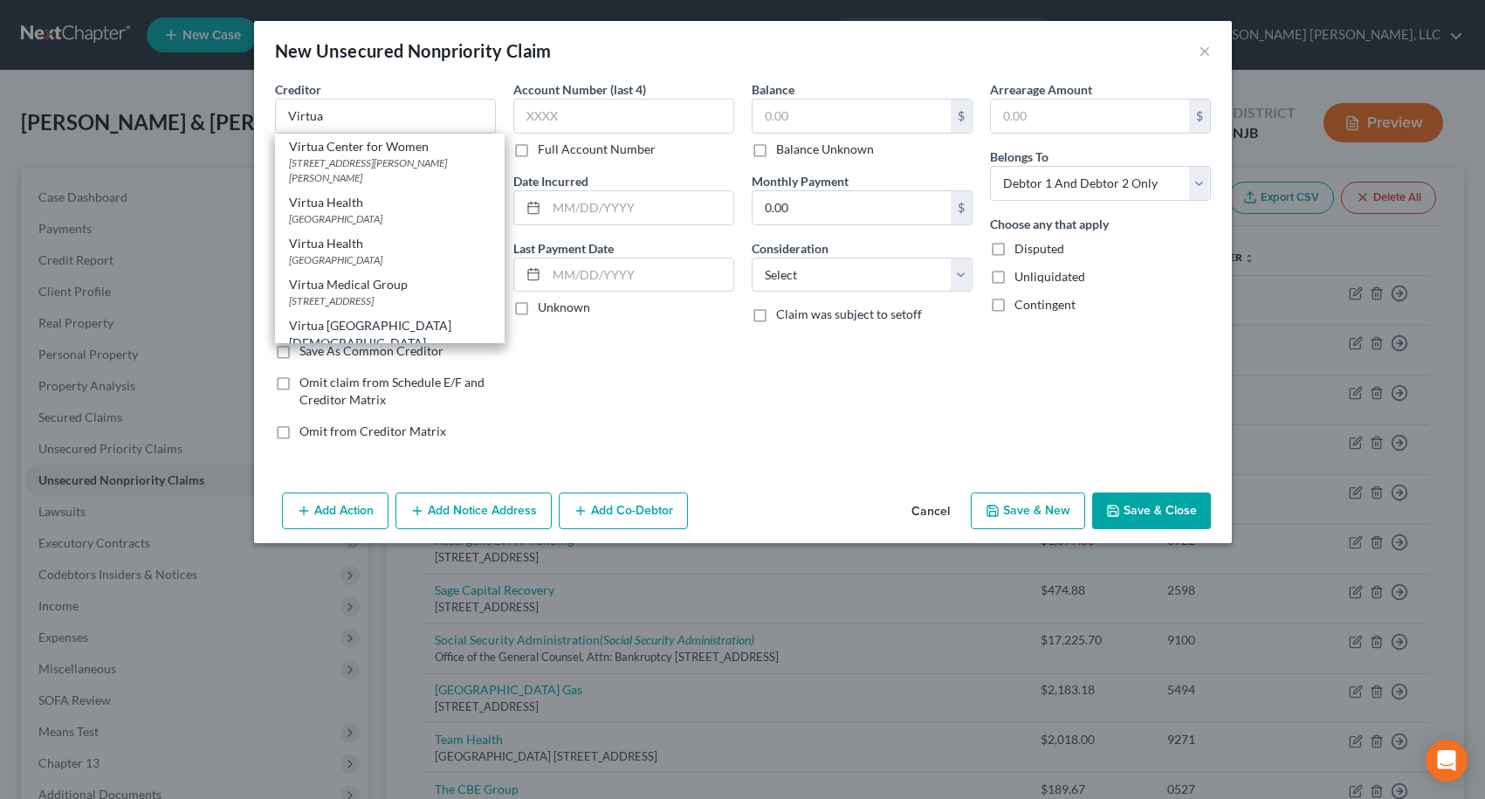
click at [419, 255] on div "[GEOGRAPHIC_DATA]" at bounding box center [390, 259] width 202 height 15
type input "Virtua Health"
type input "PO Box 71451"
type input "[GEOGRAPHIC_DATA]"
select select "39"
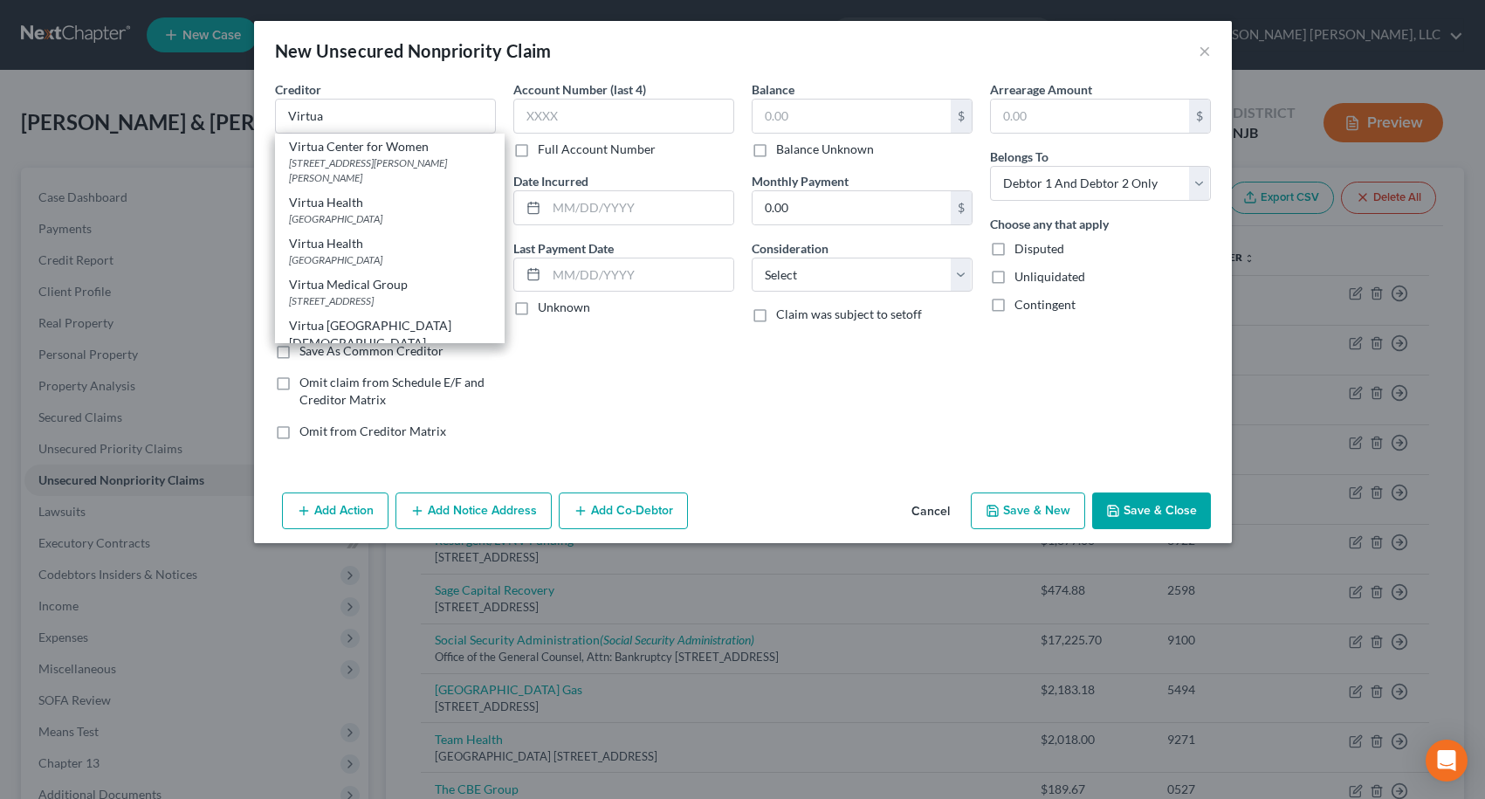
type input "19176"
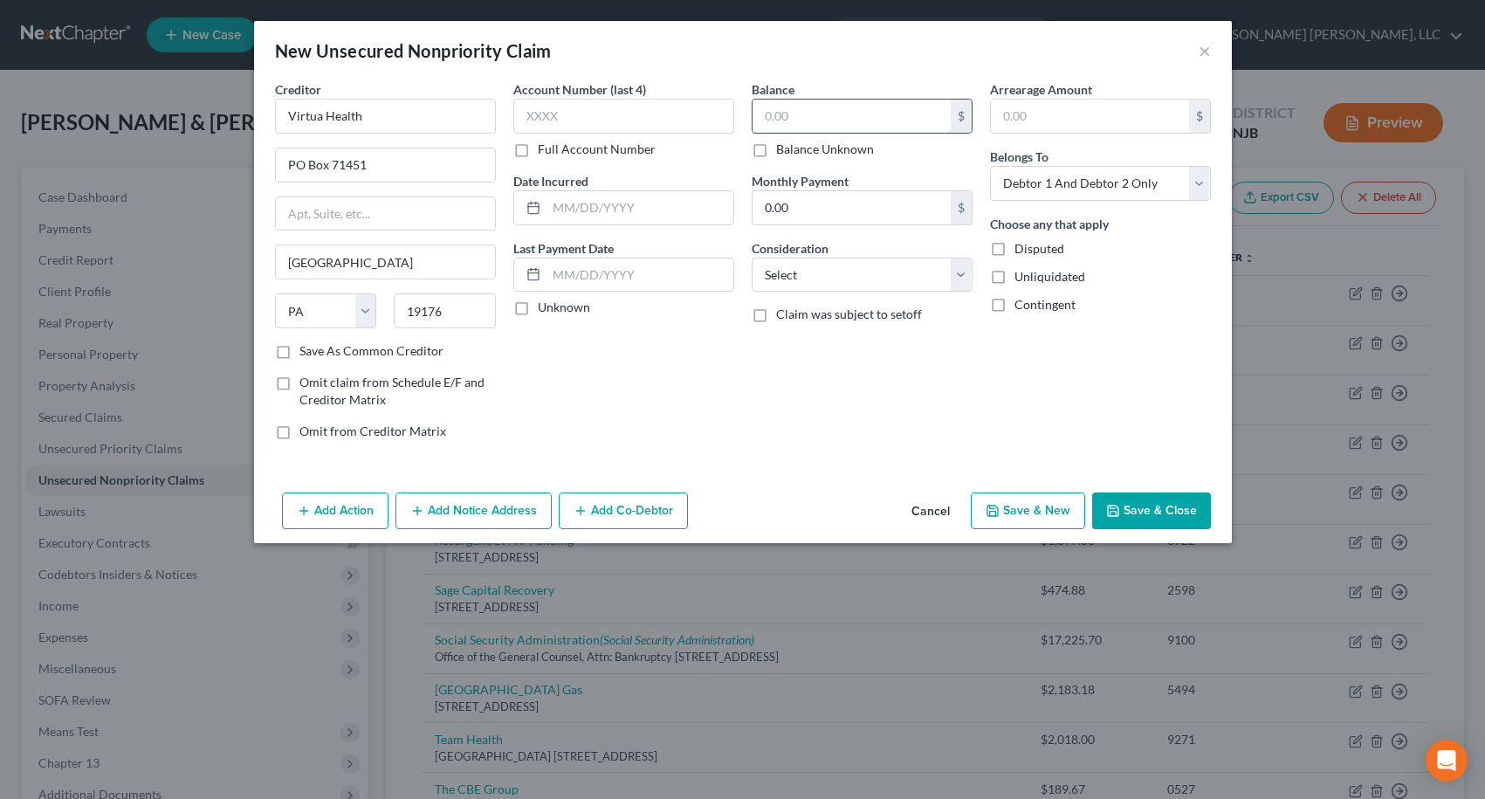
click at [784, 123] on input "text" at bounding box center [852, 116] width 198 height 33
type input "14,860.18"
click at [652, 113] on input "text" at bounding box center [623, 116] width 221 height 35
type input "8681"
click at [1169, 515] on button "Save & Close" at bounding box center [1151, 510] width 119 height 37
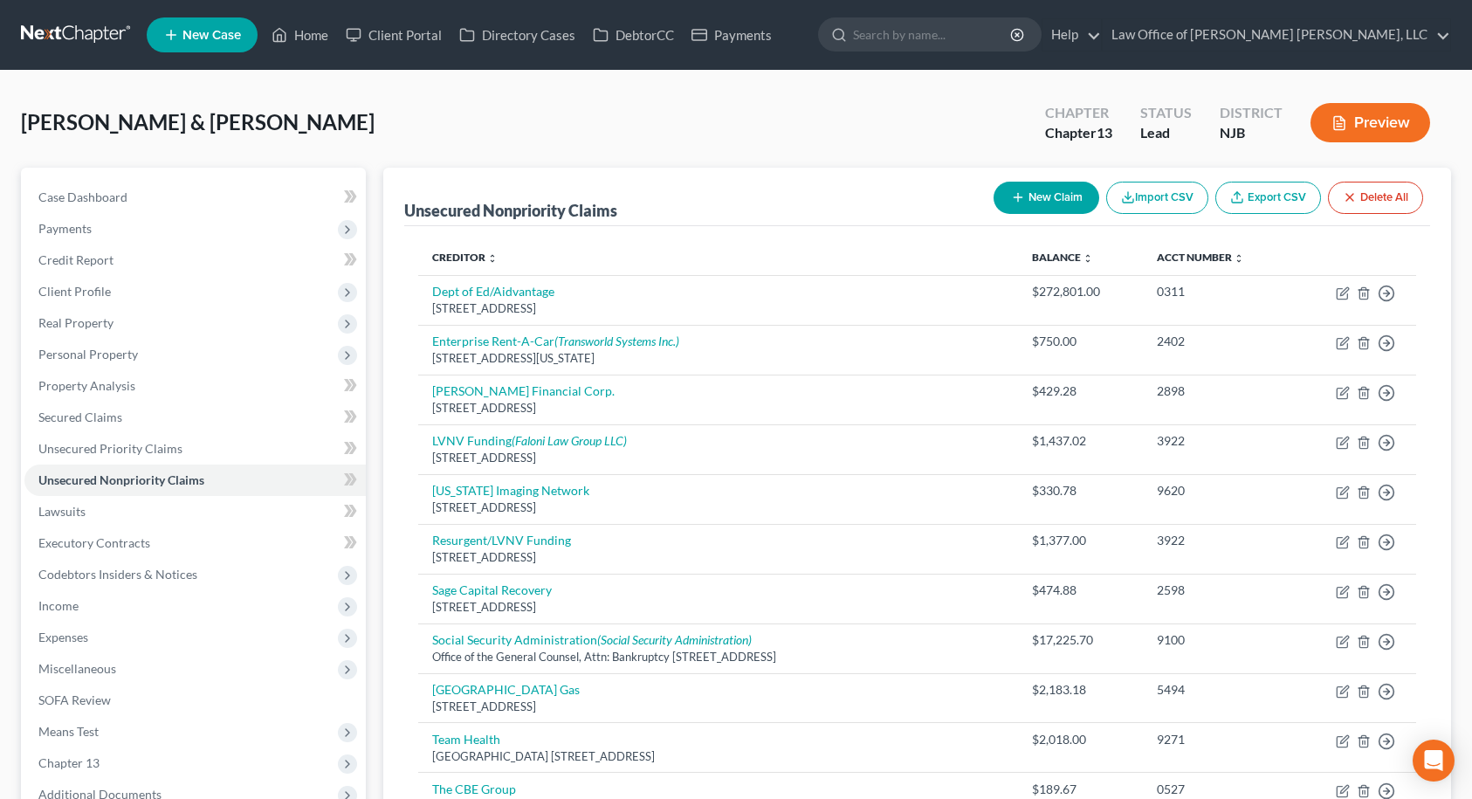
click at [1057, 193] on button "New Claim" at bounding box center [1047, 198] width 106 height 32
select select "2"
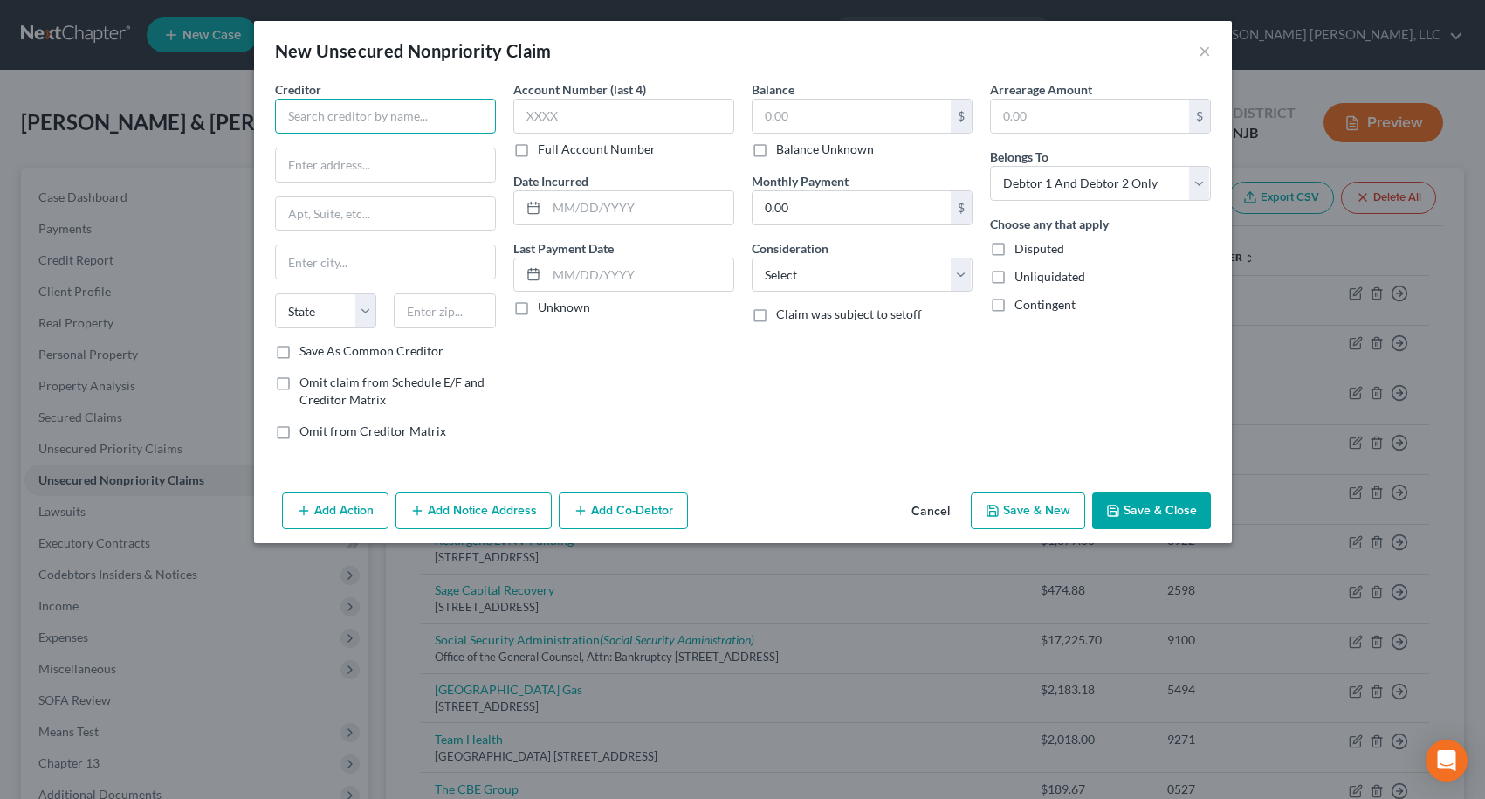
click at [422, 117] on input "text" at bounding box center [385, 116] width 221 height 35
type input "HRRG"
click at [316, 154] on div "HRRG" at bounding box center [380, 146] width 182 height 17
type input "PO Box 5406"
type input "[GEOGRAPHIC_DATA]"
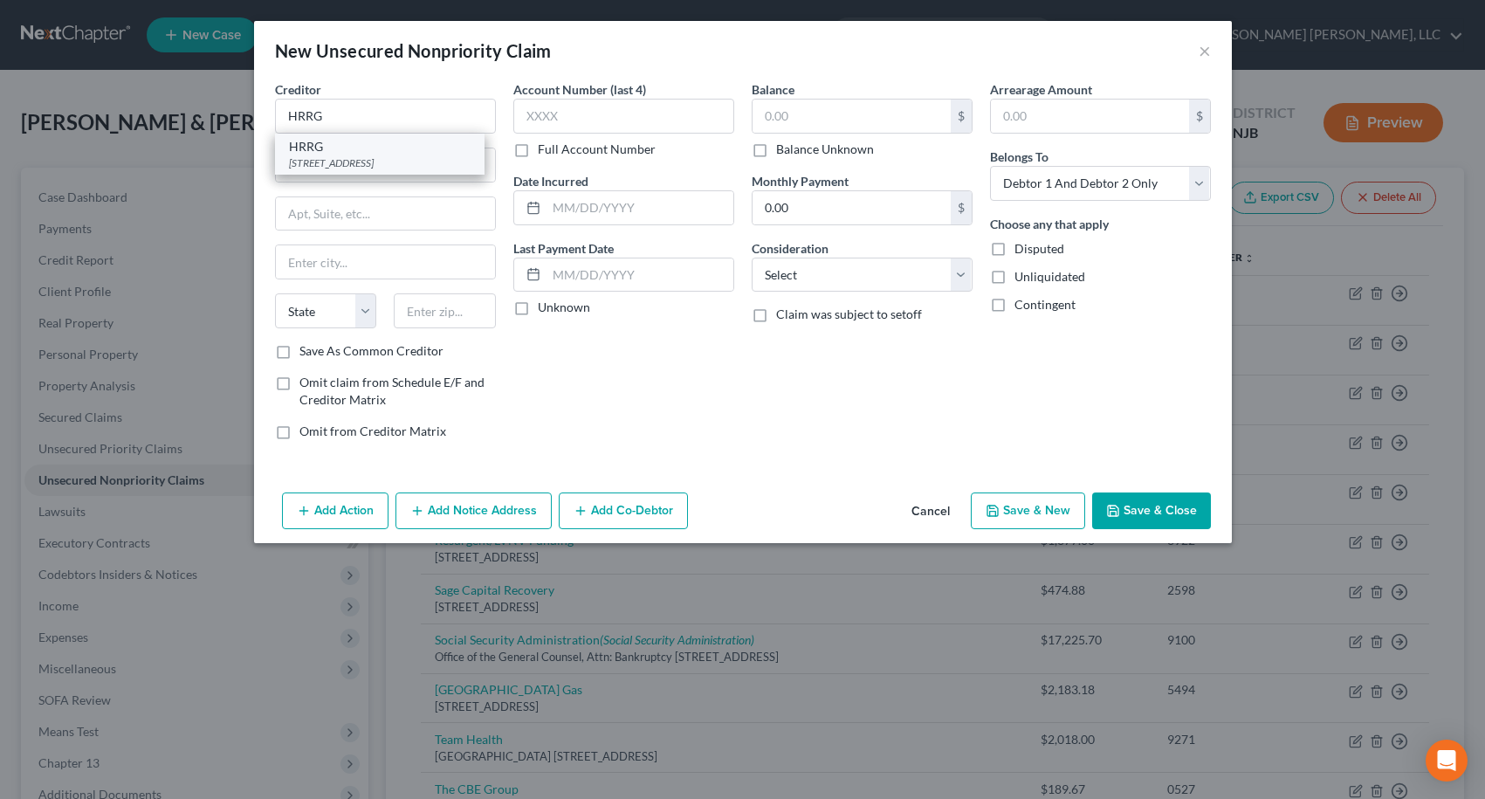
select select "36"
type input "45273"
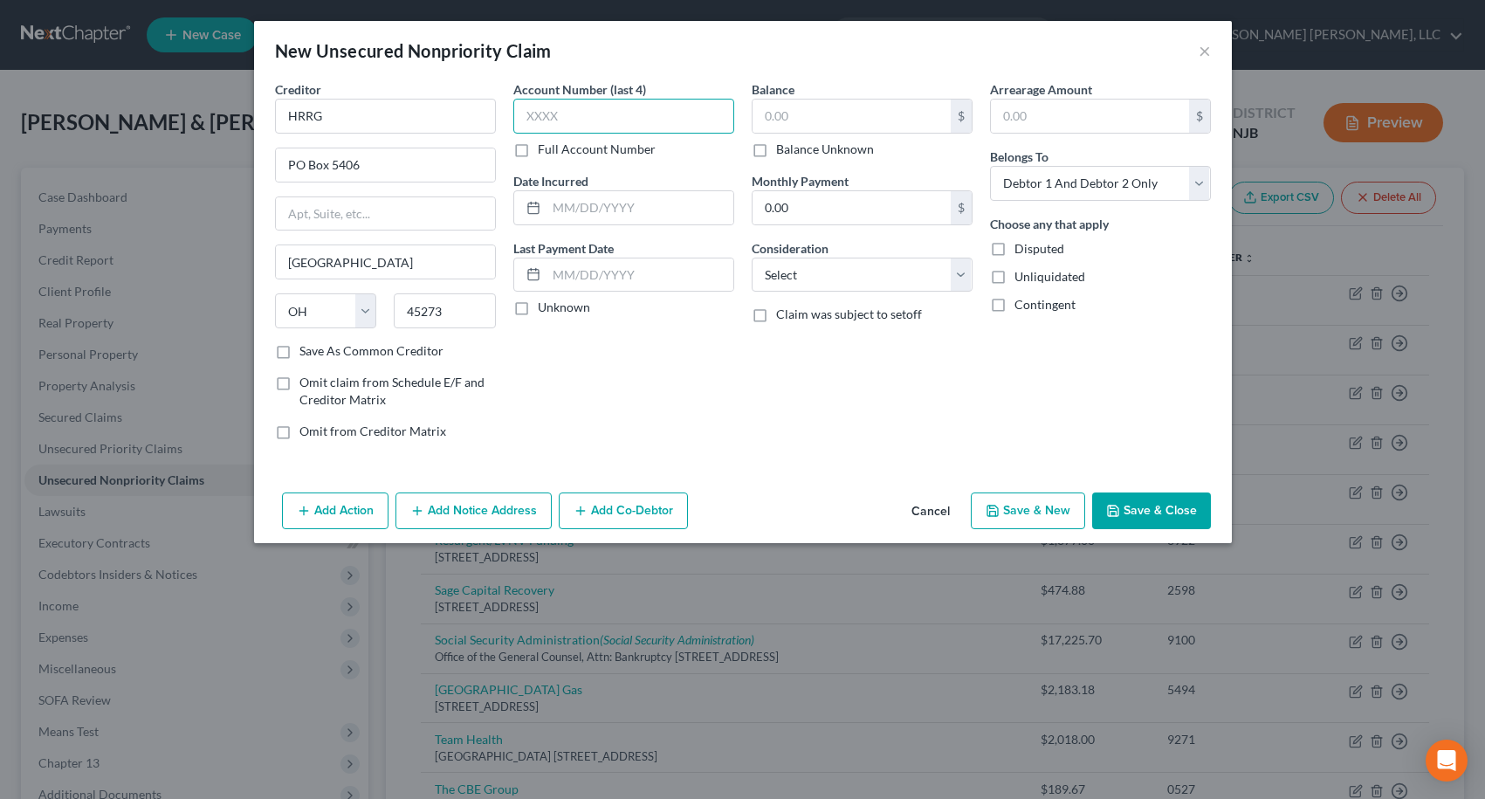
click at [572, 124] on input "text" at bounding box center [623, 116] width 221 height 35
type input "6213"
click at [796, 127] on input "text" at bounding box center [852, 116] width 198 height 33
type input "763.00"
click at [1174, 509] on button "Save & Close" at bounding box center [1151, 510] width 119 height 37
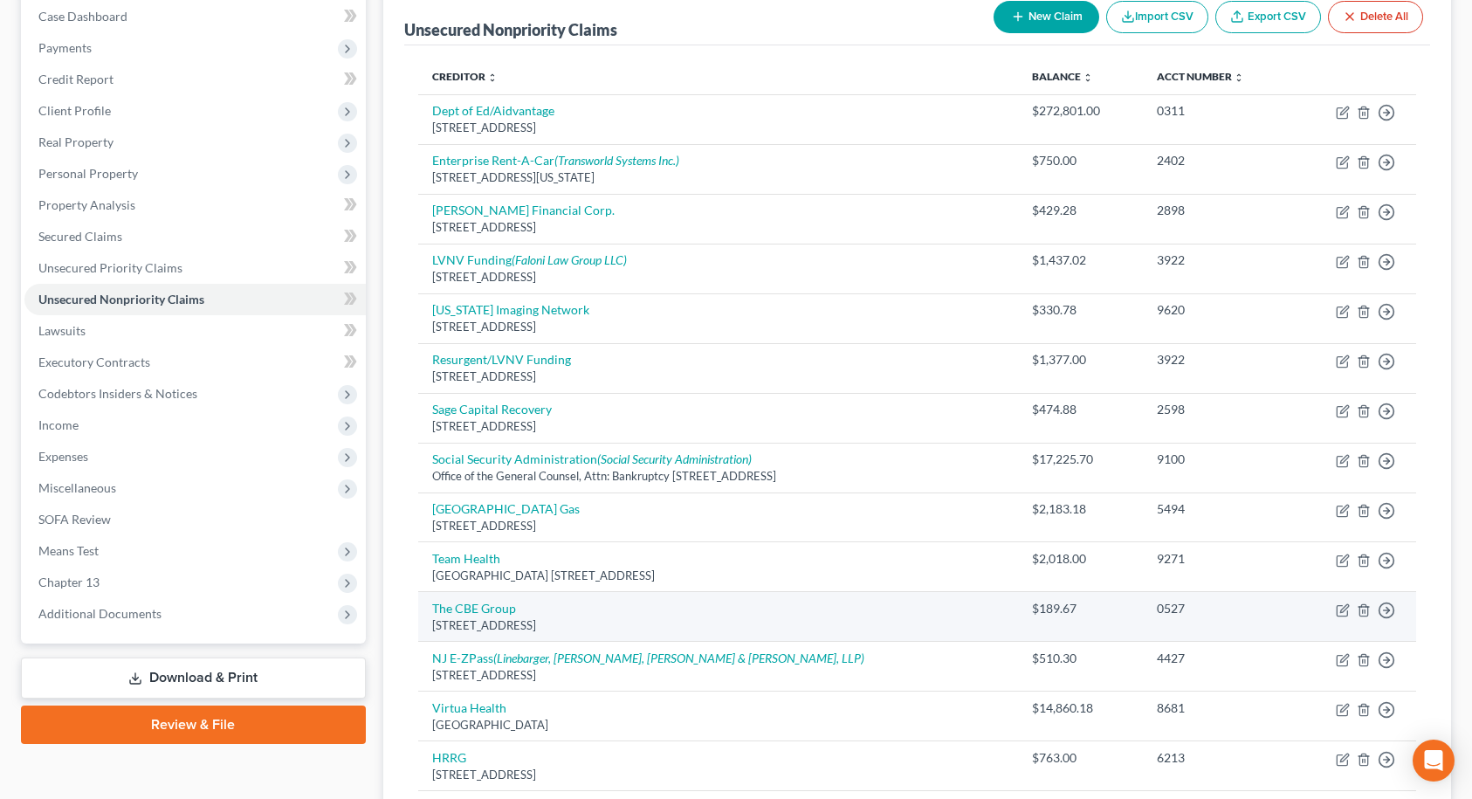
scroll to position [362, 0]
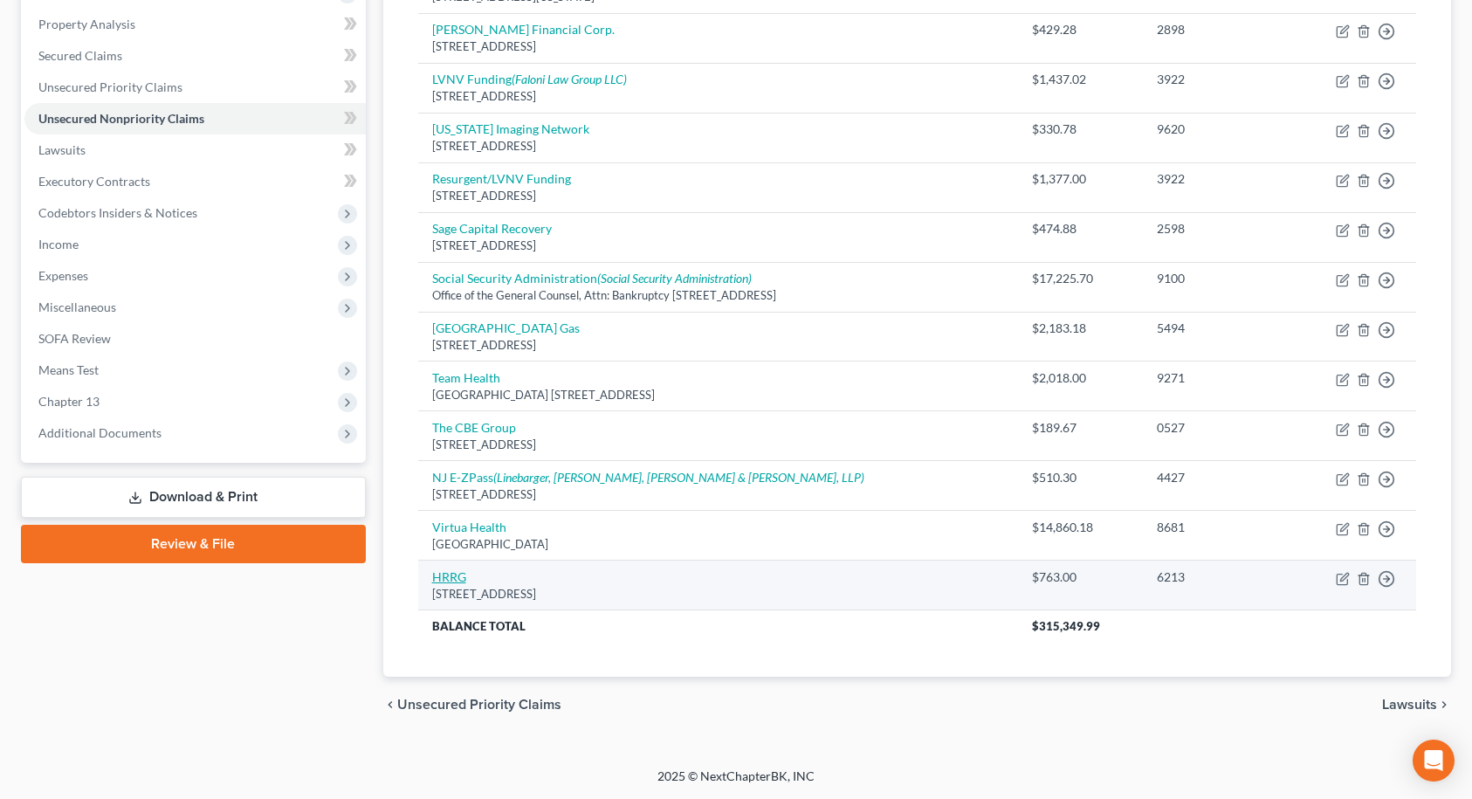
click at [465, 578] on link "HRRG" at bounding box center [449, 576] width 34 height 15
select select "36"
select select "2"
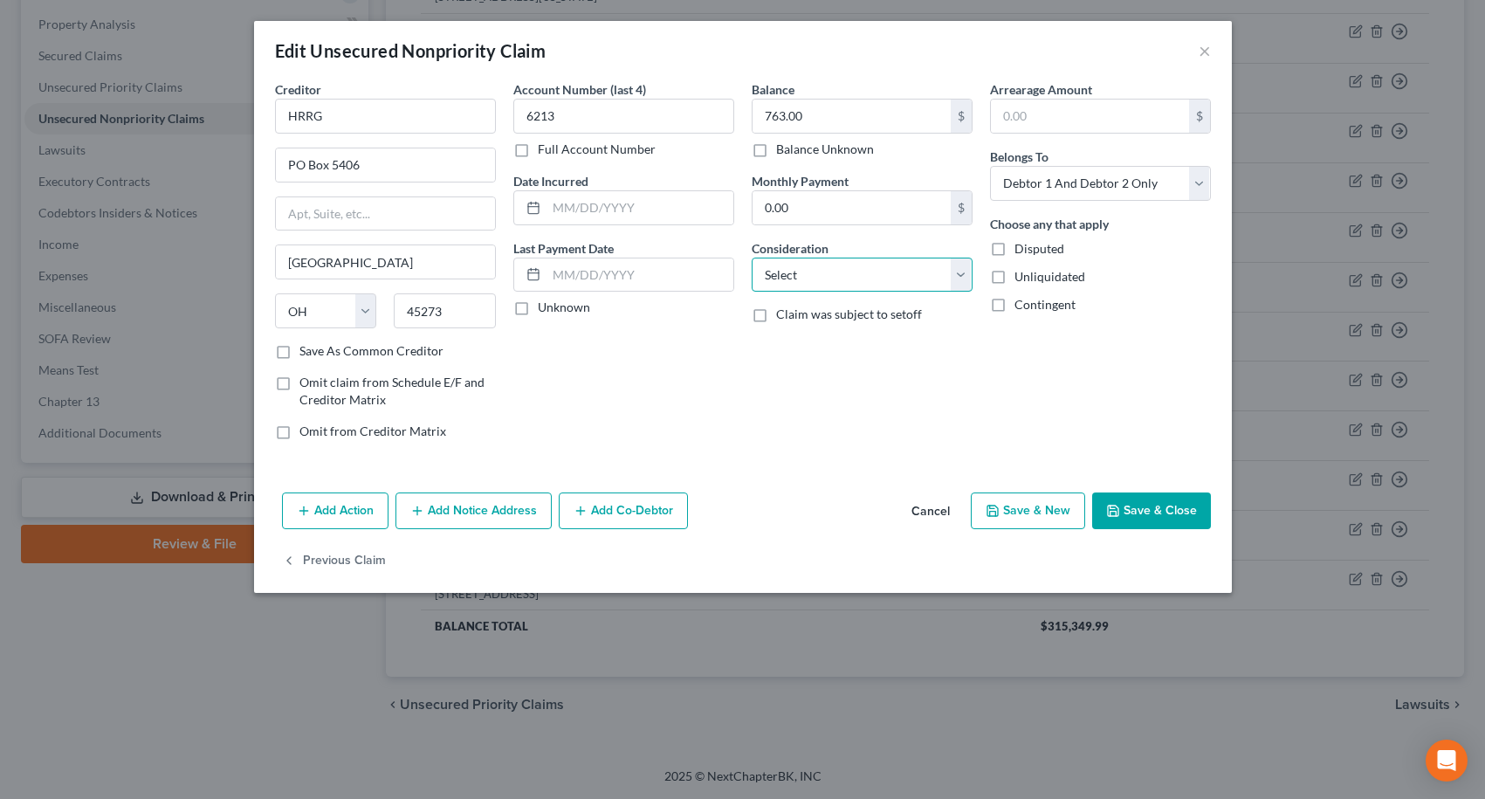
click at [839, 273] on select "Select Cable / Satellite Services Collection Agency Credit Card Debt Debt Couns…" at bounding box center [862, 275] width 221 height 35
select select "14"
click at [752, 258] on select "Select Cable / Satellite Services Collection Agency Credit Card Debt Debt Couns…" at bounding box center [862, 275] width 221 height 35
click at [825, 347] on input "text" at bounding box center [862, 341] width 219 height 33
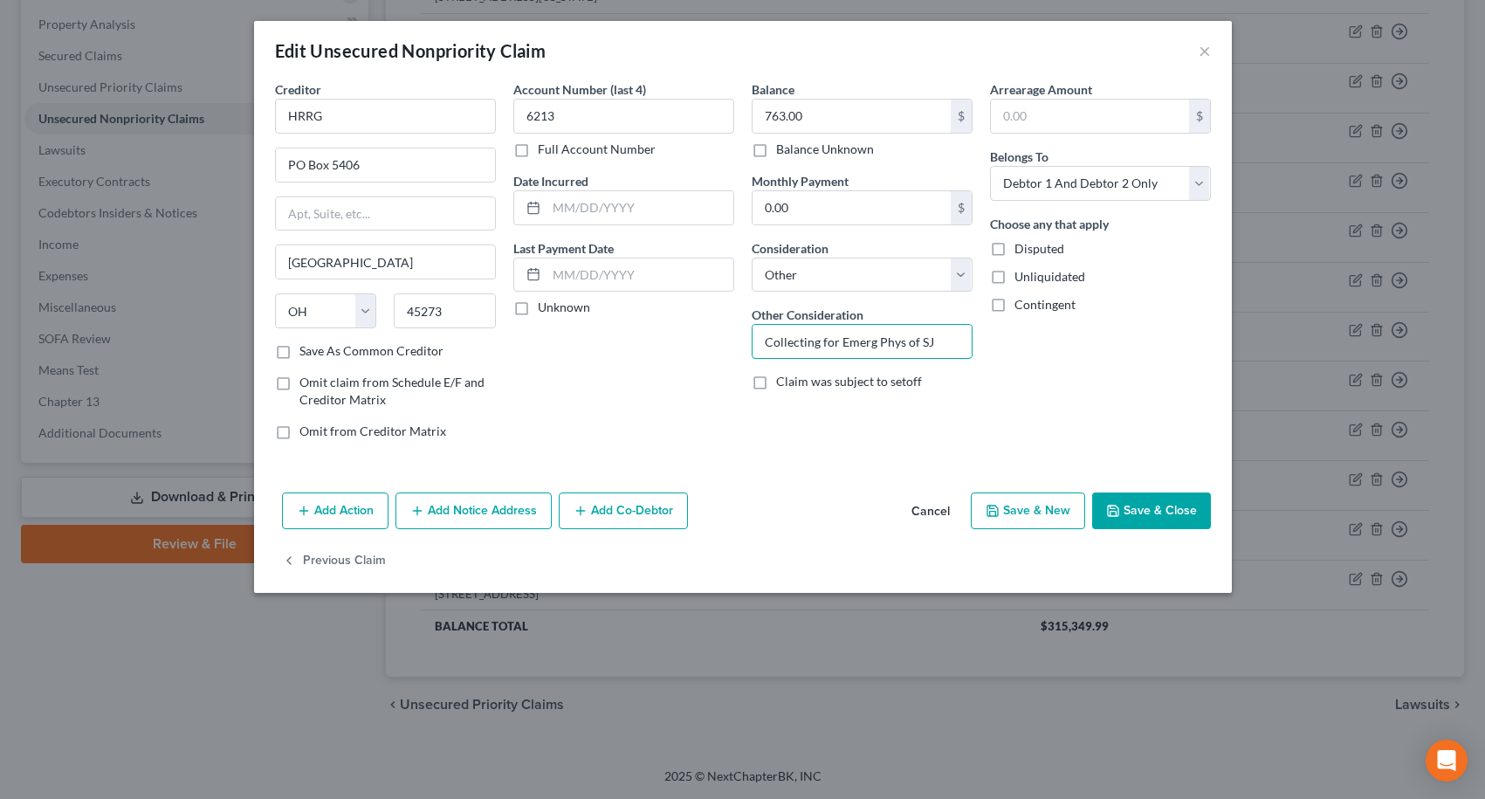
type input "Collecting for Emerg Phys of SJ"
click at [1167, 507] on button "Save & Close" at bounding box center [1151, 510] width 119 height 37
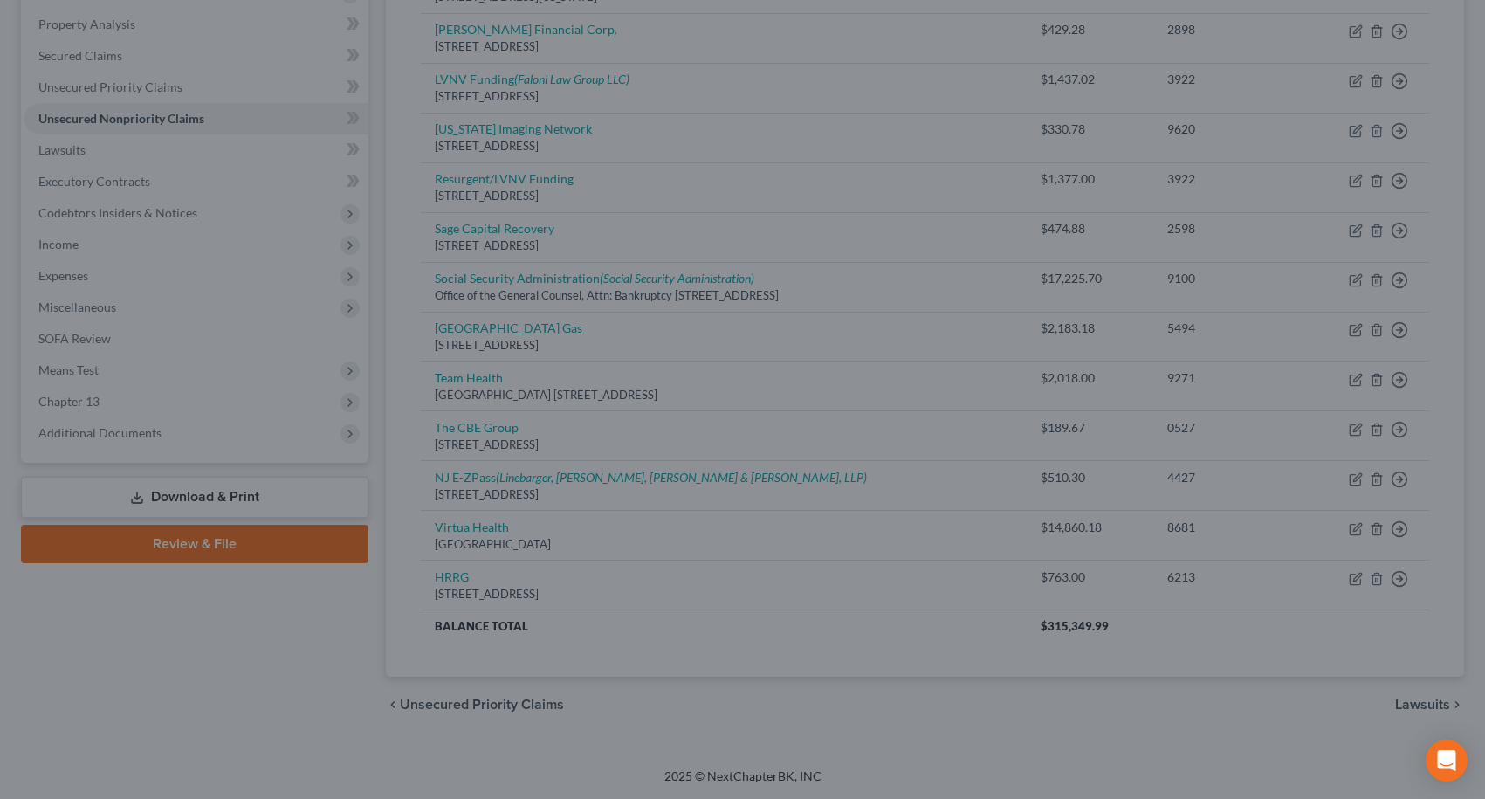
type input "0"
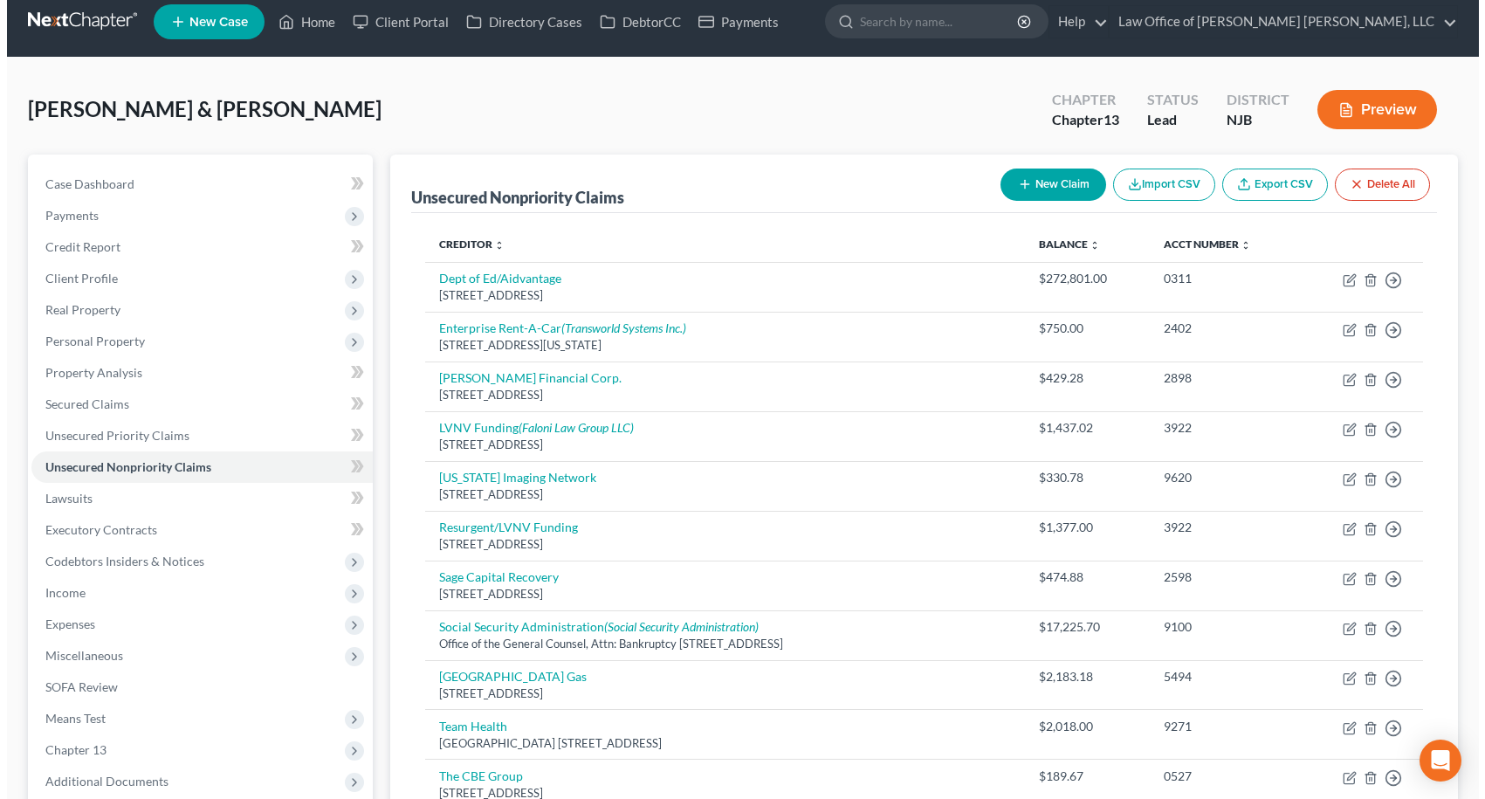
scroll to position [12, 0]
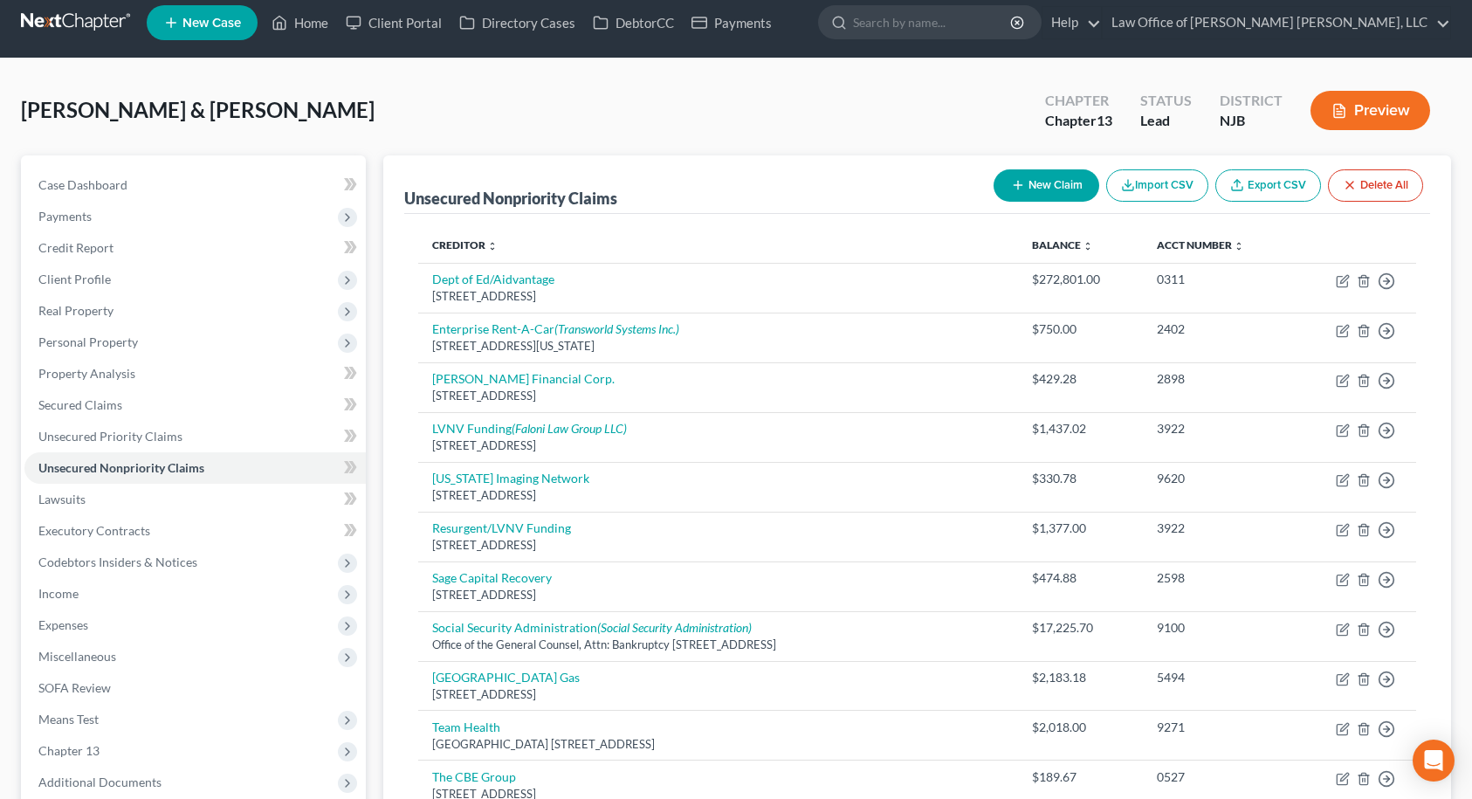
click at [1038, 189] on button "New Claim" at bounding box center [1047, 185] width 106 height 32
select select "2"
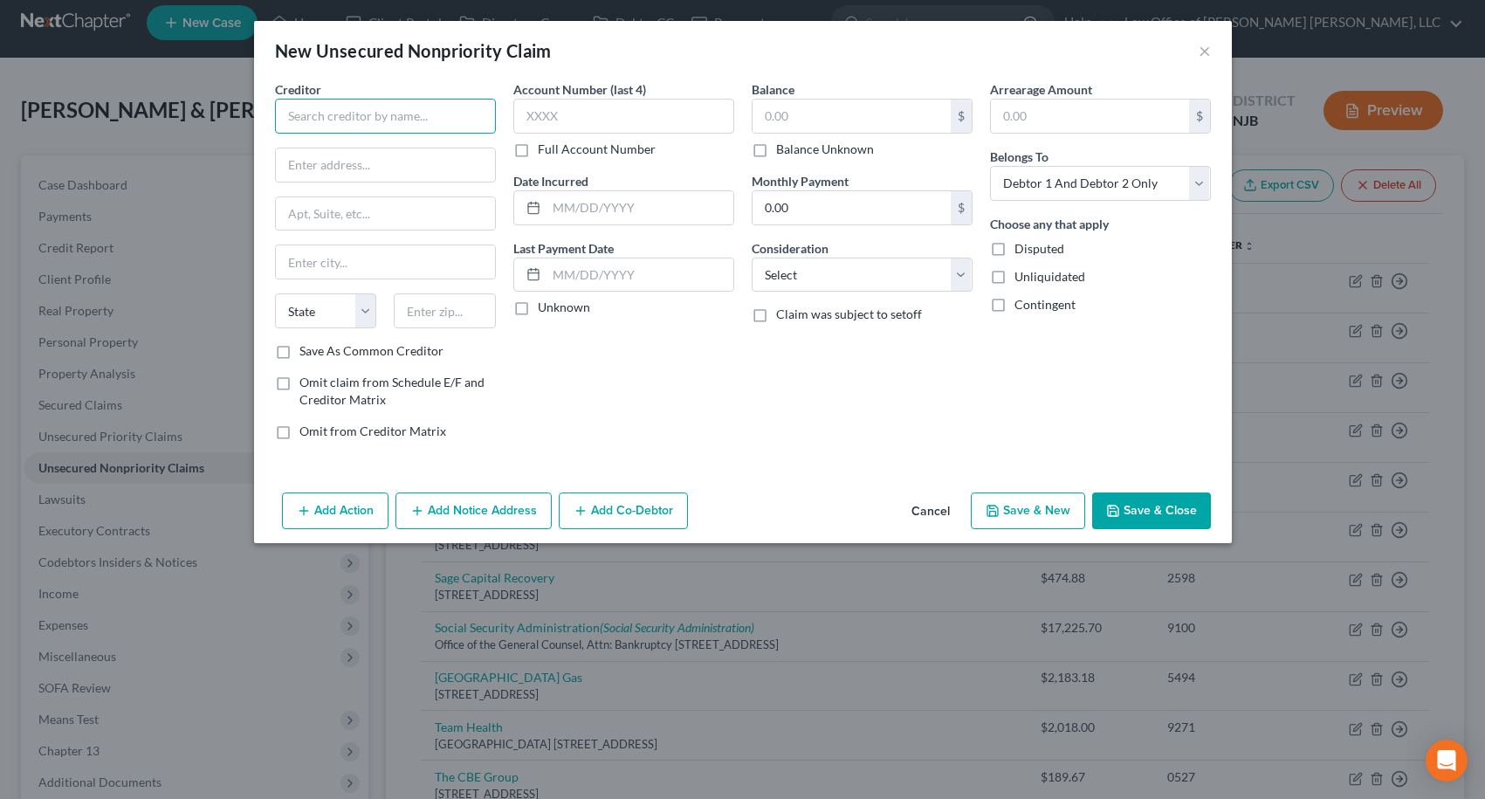
click at [430, 126] on input "text" at bounding box center [385, 116] width 221 height 35
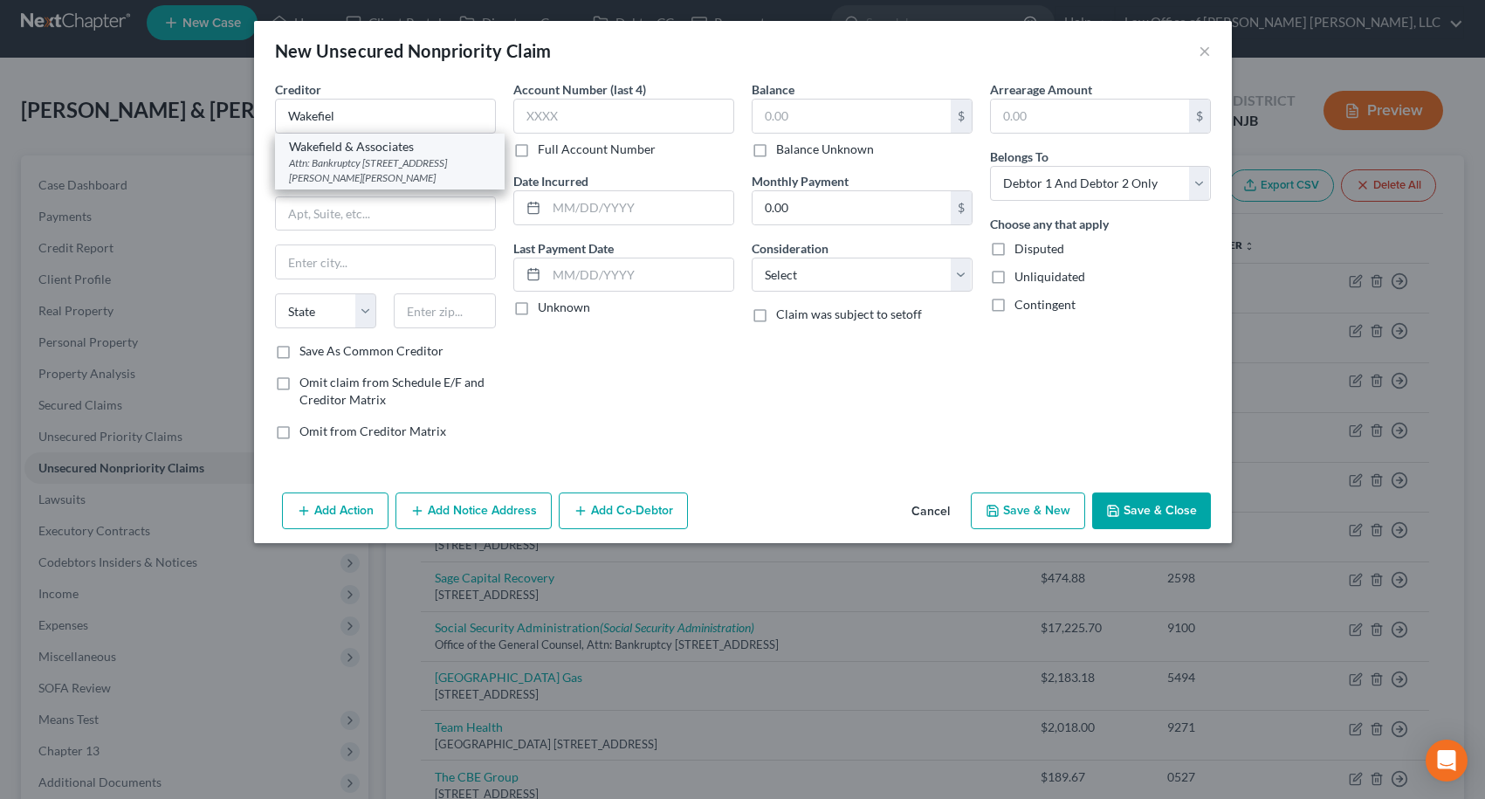
click at [410, 152] on div "Wakefield & Associates" at bounding box center [390, 146] width 202 height 17
type input "Wakefield & Associates"
type input "Attn: Bankruptcy"
type input "[STREET_ADDRESS][PERSON_NAME][PERSON_NAME]"
type input "[GEOGRAPHIC_DATA]"
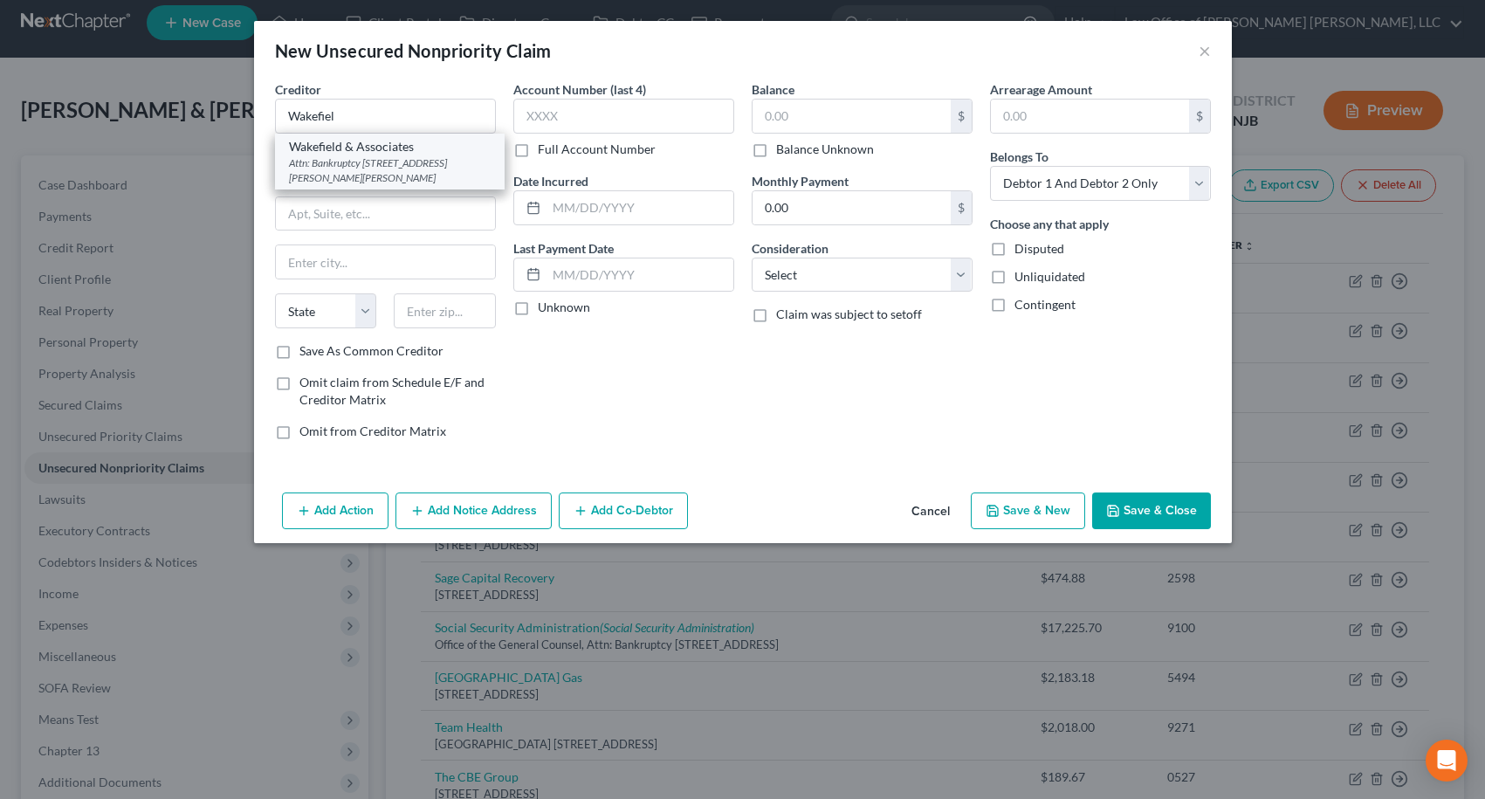
select select "44"
type input "37909"
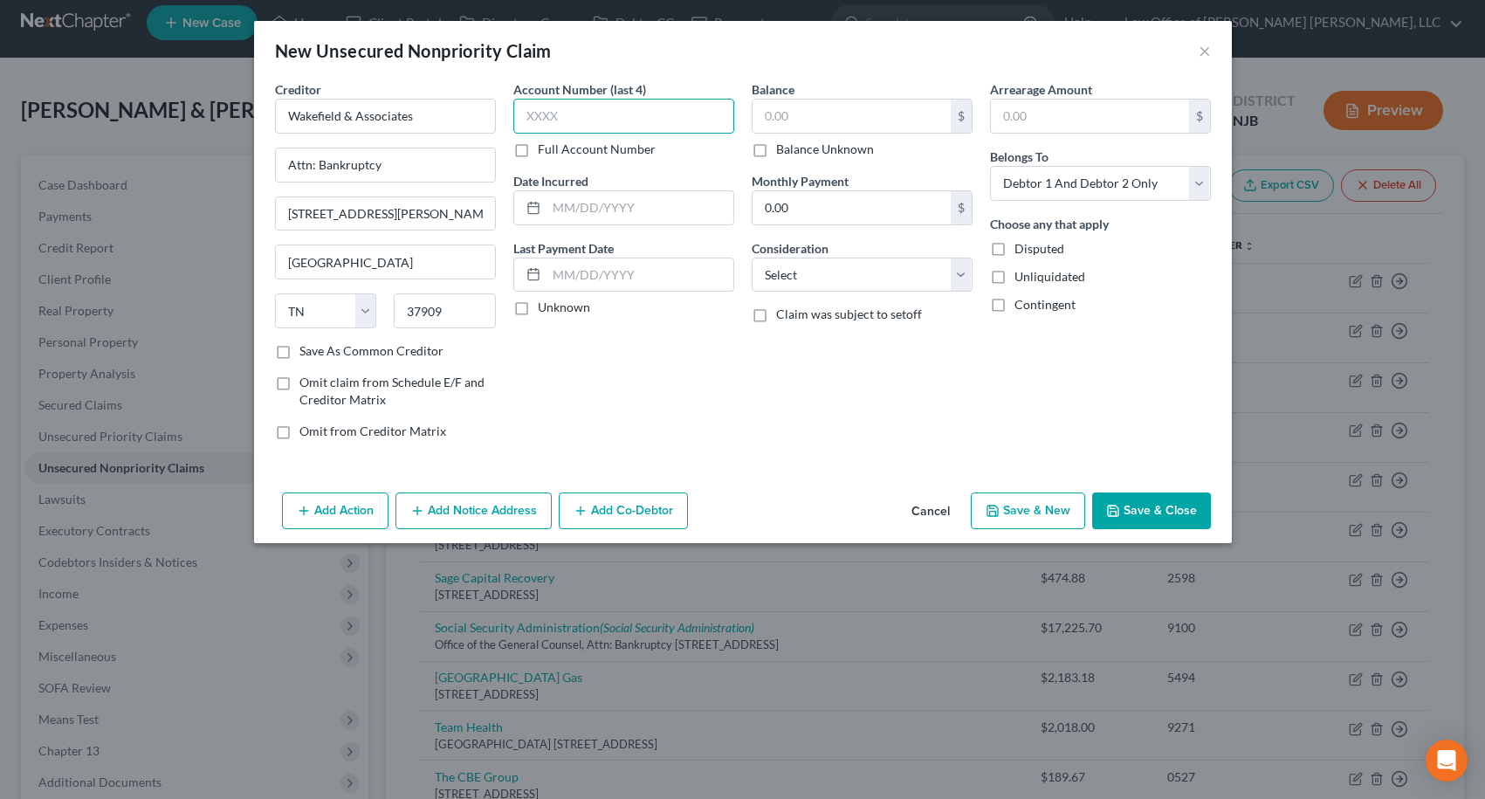
click at [525, 112] on input "text" at bounding box center [623, 116] width 221 height 35
type input "8085"
click at [771, 121] on input "text" at bounding box center [852, 116] width 198 height 33
type input "40.48"
click at [877, 282] on select "Select Cable / Satellite Services Collection Agency Credit Card Debt Debt Couns…" at bounding box center [862, 275] width 221 height 35
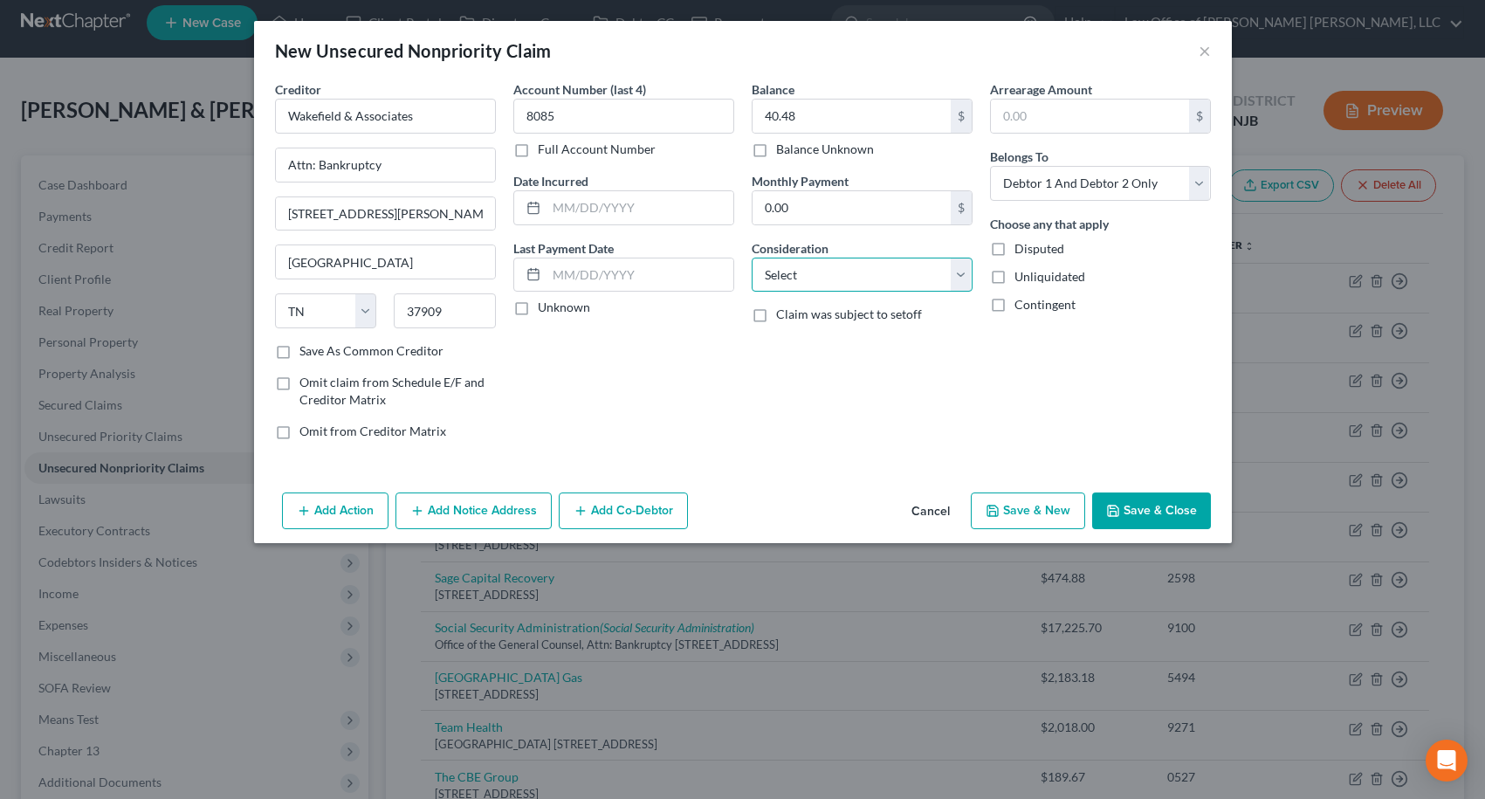
select select "14"
click at [752, 258] on select "Select Cable / Satellite Services Collection Agency Credit Card Debt Debt Couns…" at bounding box center [862, 275] width 221 height 35
click at [805, 338] on input "text" at bounding box center [862, 341] width 219 height 33
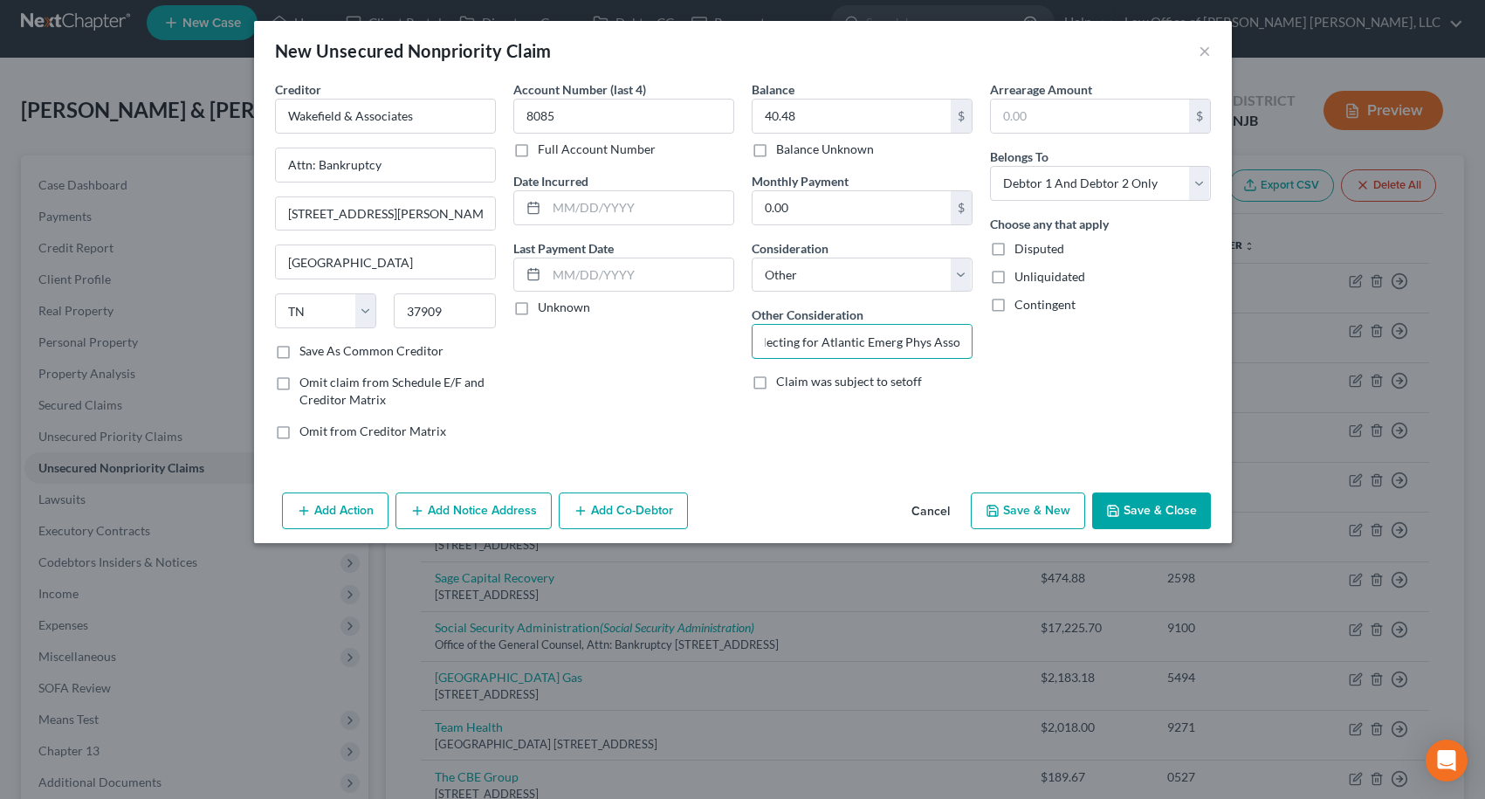
scroll to position [0, 24]
type input "Collecting for Atlantic Emerg Phys Assoc."
click at [1162, 515] on button "Save & Close" at bounding box center [1151, 510] width 119 height 37
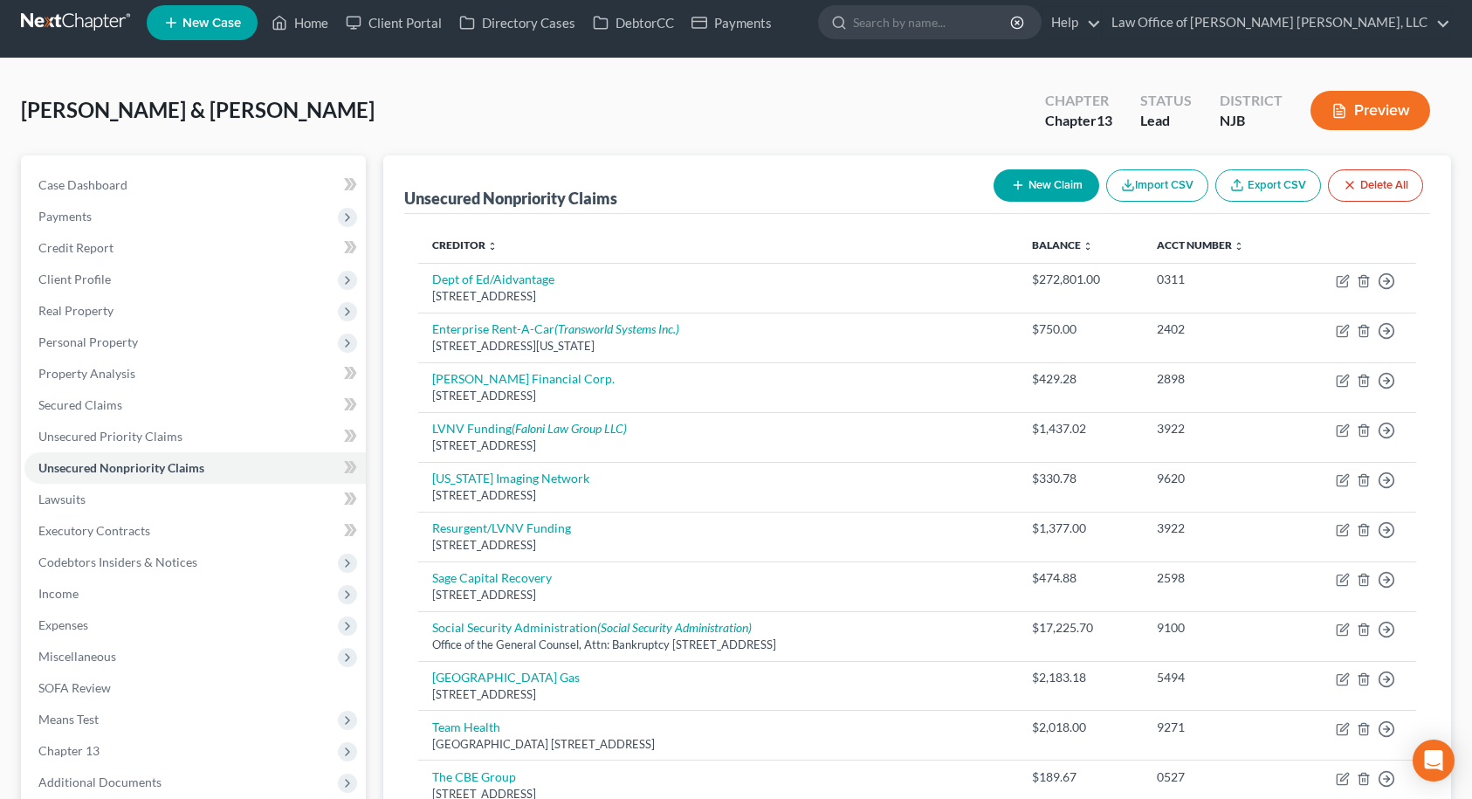
click at [1023, 185] on button "New Claim" at bounding box center [1047, 185] width 106 height 32
select select "2"
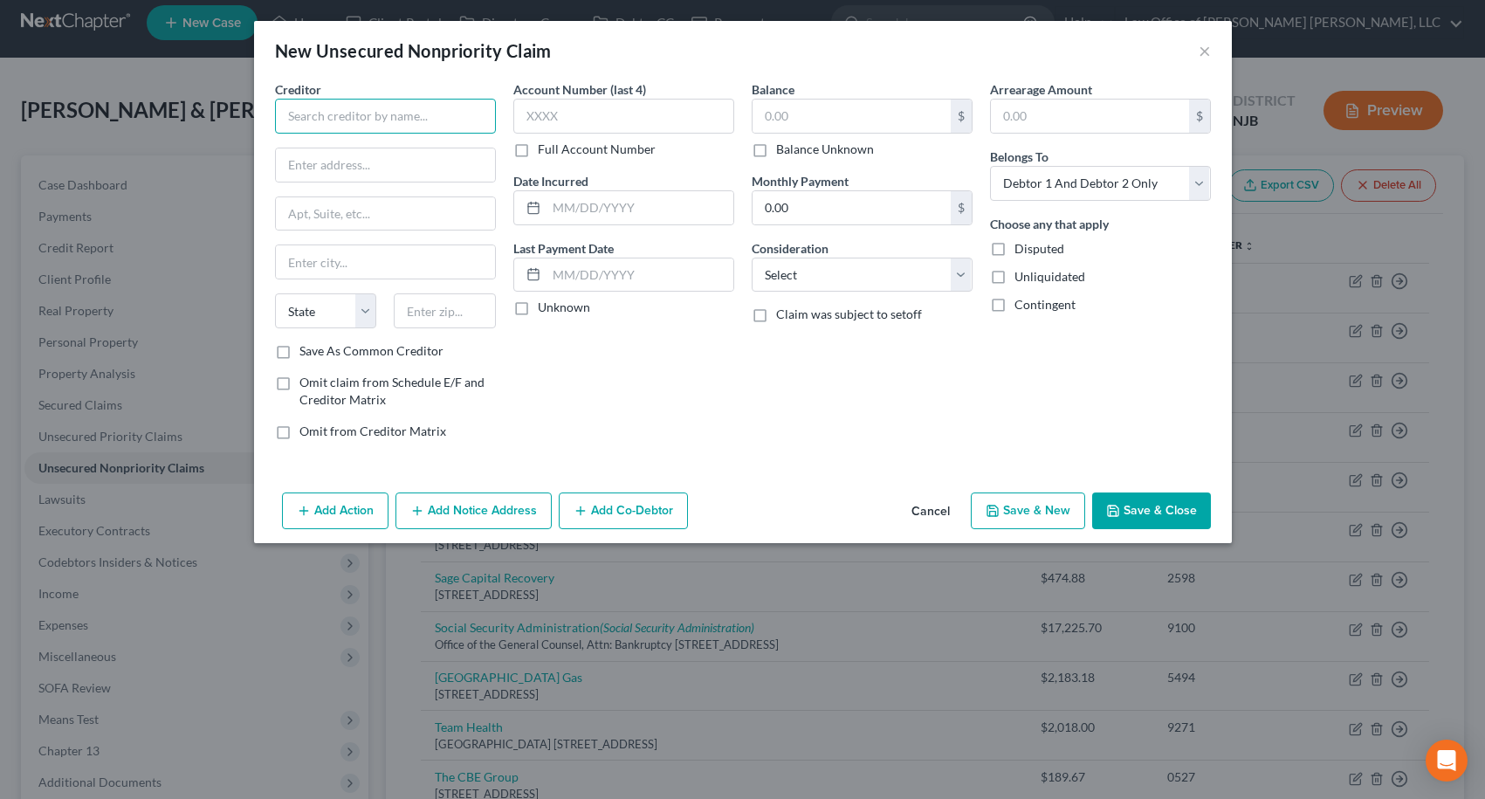
click at [450, 128] on input "text" at bounding box center [385, 116] width 221 height 35
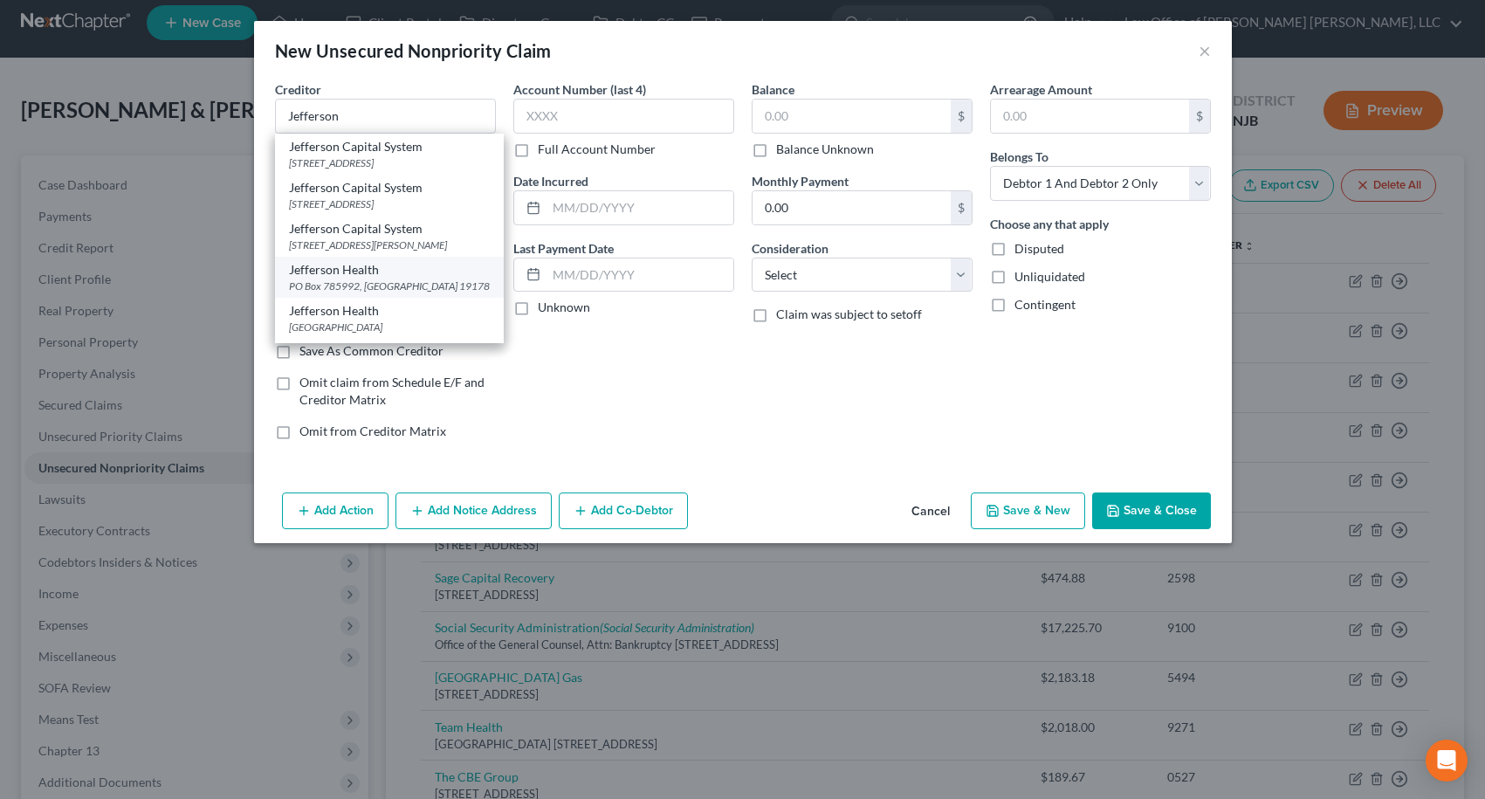
click at [389, 281] on div "PO Box 785992, [GEOGRAPHIC_DATA] 19178" at bounding box center [389, 286] width 201 height 15
type input "Jefferson Health"
type input "PO Box 785992"
type input "[GEOGRAPHIC_DATA]"
select select "39"
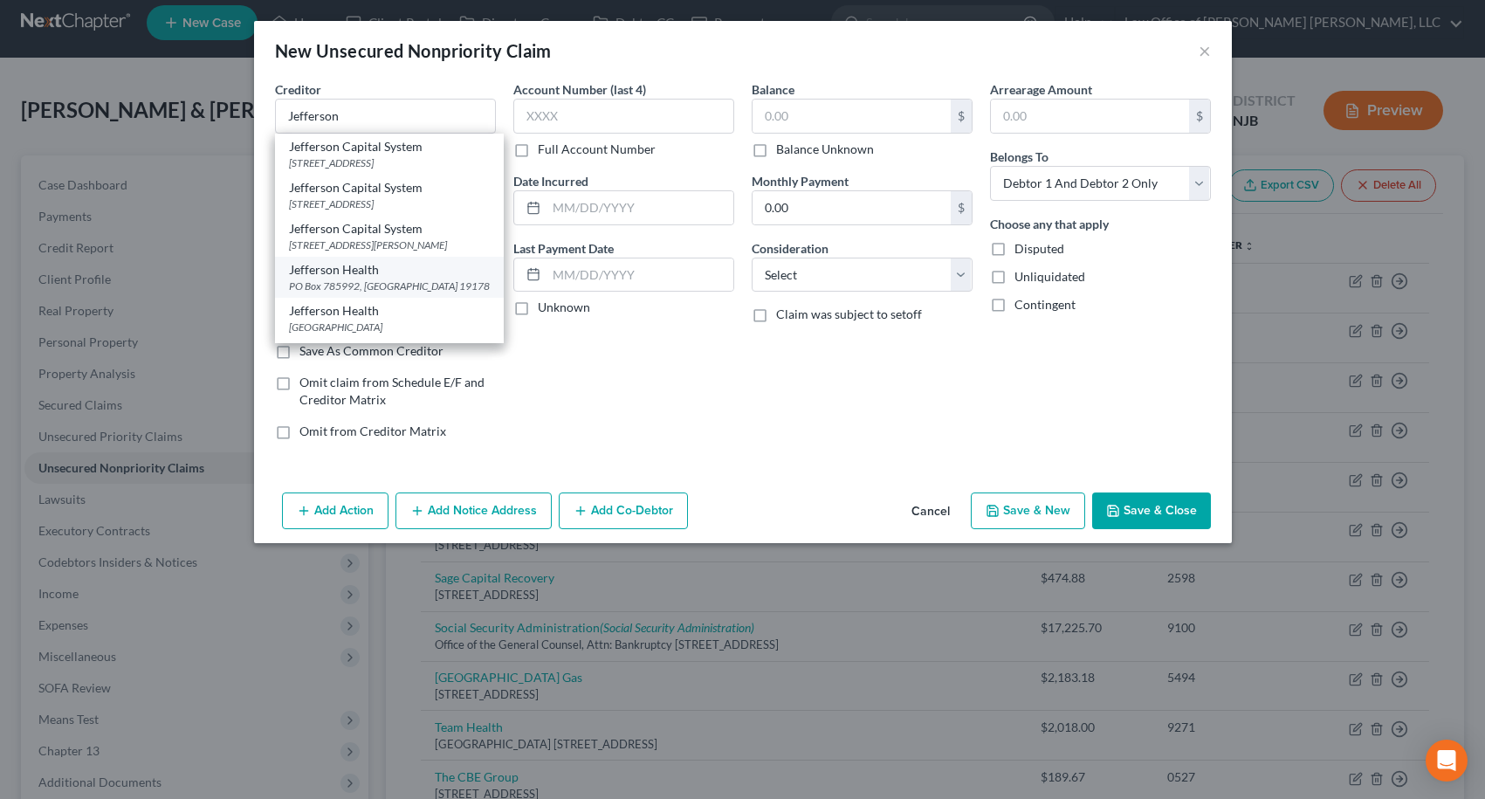
type input "19178"
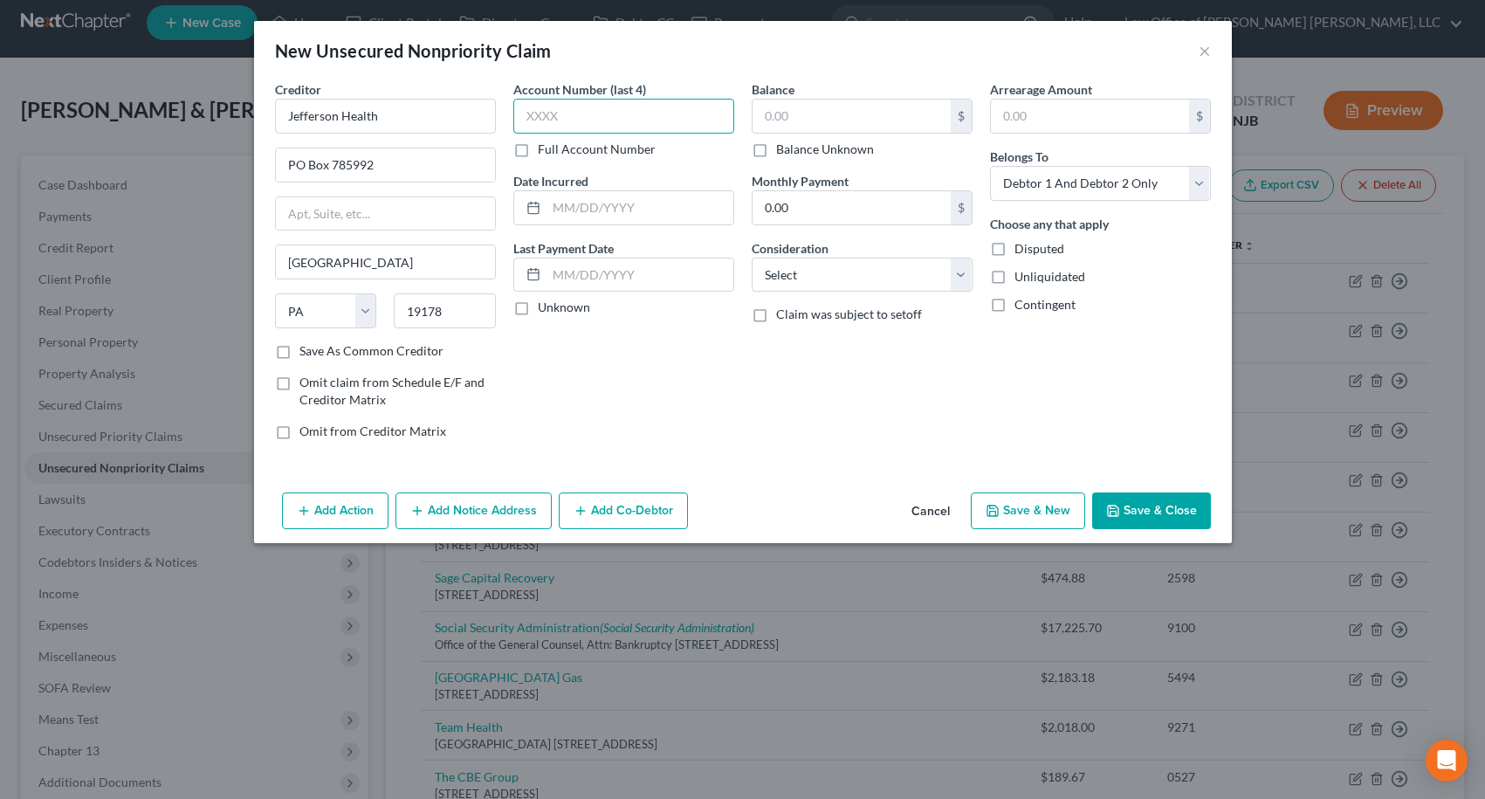
click at [567, 114] on input "text" at bounding box center [623, 116] width 221 height 35
type input "7861"
click at [844, 111] on input "text" at bounding box center [852, 116] width 198 height 33
type input "555.00"
click at [1126, 517] on button "Save & Close" at bounding box center [1151, 510] width 119 height 37
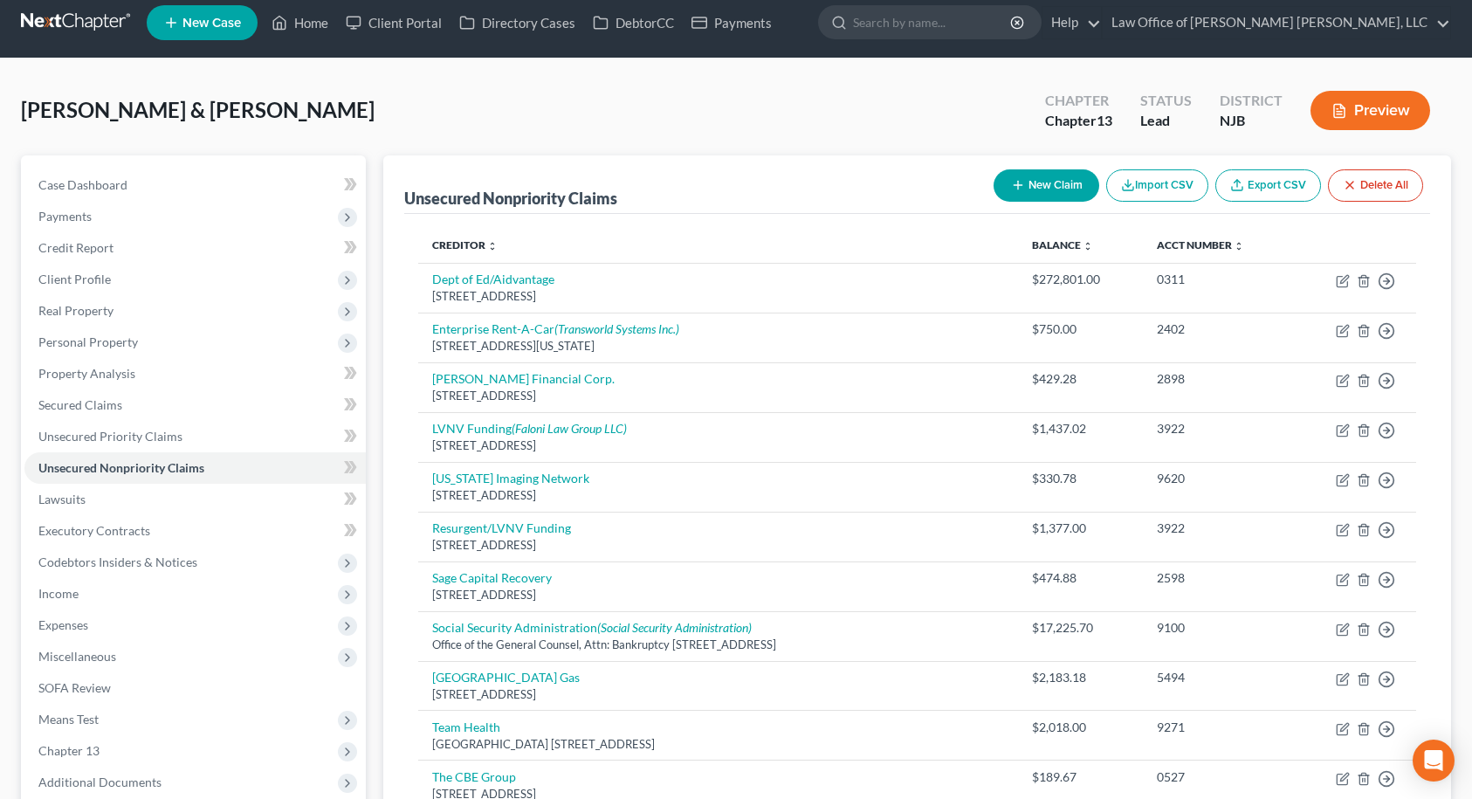
click at [1031, 185] on button "New Claim" at bounding box center [1047, 185] width 106 height 32
select select "2"
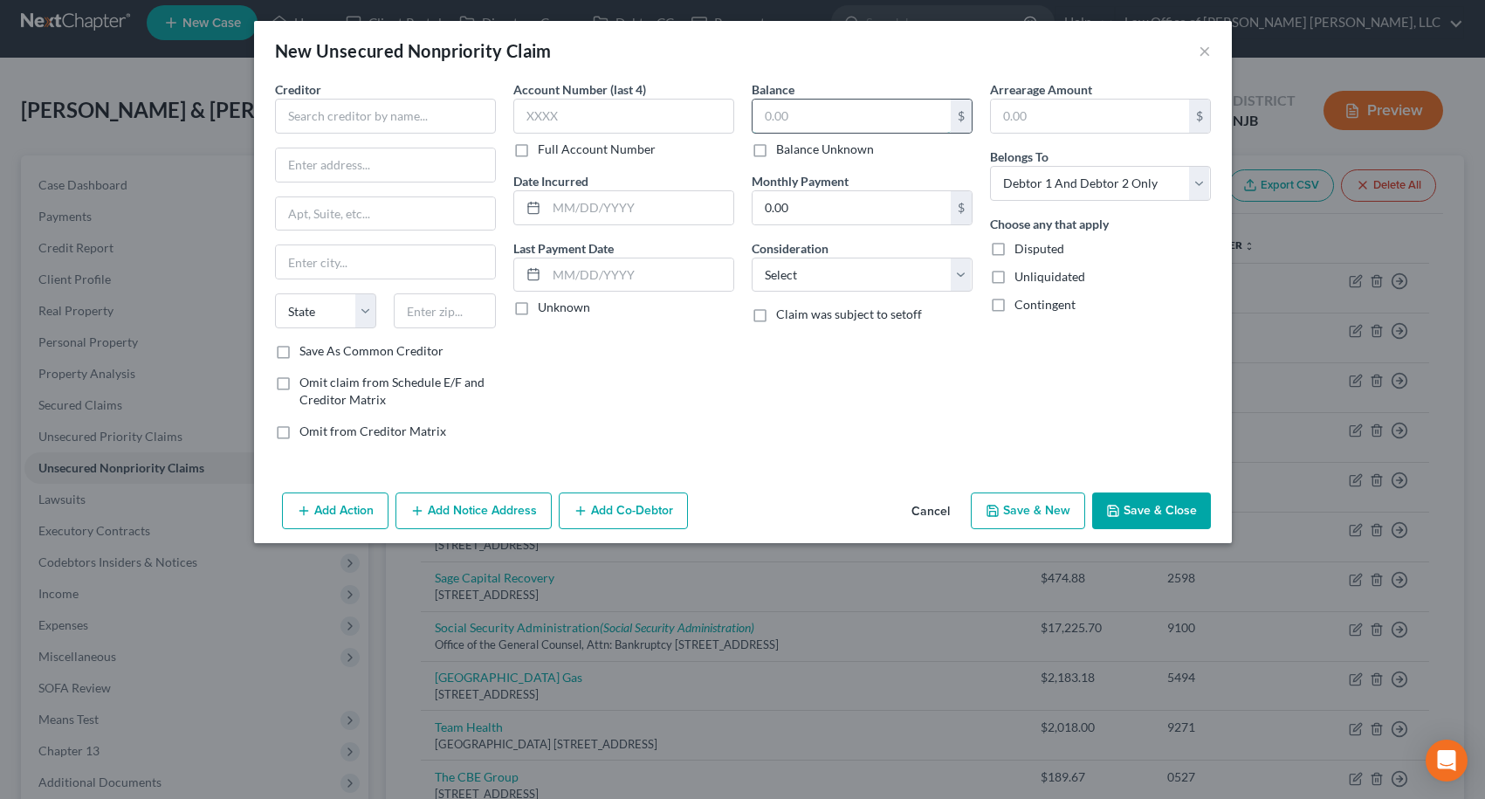
click at [840, 117] on input "text" at bounding box center [852, 116] width 198 height 33
type input "56.07"
click at [640, 101] on input "text" at bounding box center [623, 116] width 221 height 35
type input "11P1"
click at [325, 109] on input "text" at bounding box center [385, 116] width 221 height 35
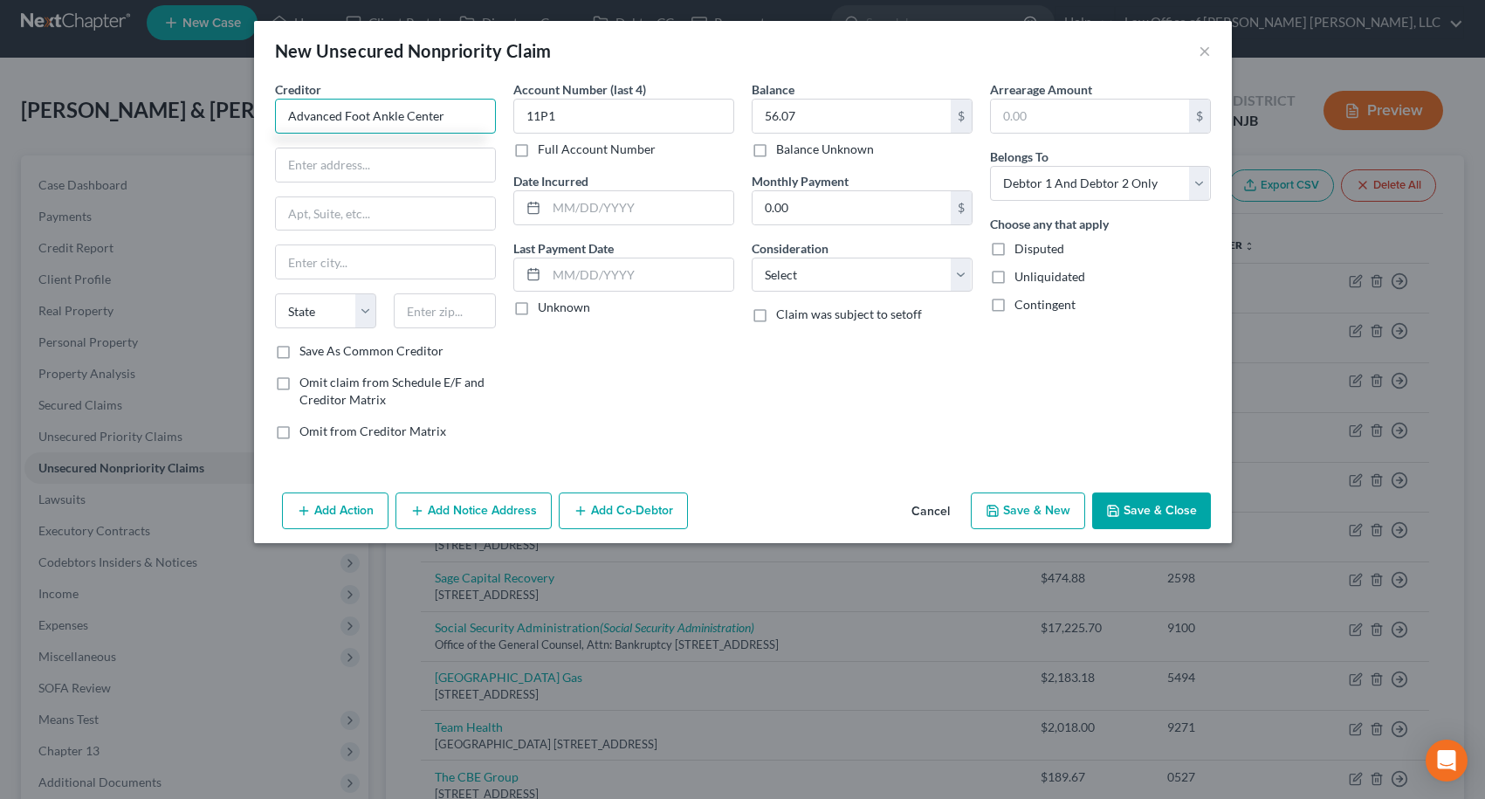
type input "Advanced Foot Ankle Center"
type input "[STREET_ADDRESS]"
click at [322, 211] on input "text" at bounding box center [385, 213] width 219 height 33
type input "Unit 1"
click at [447, 310] on input "text" at bounding box center [445, 310] width 102 height 35
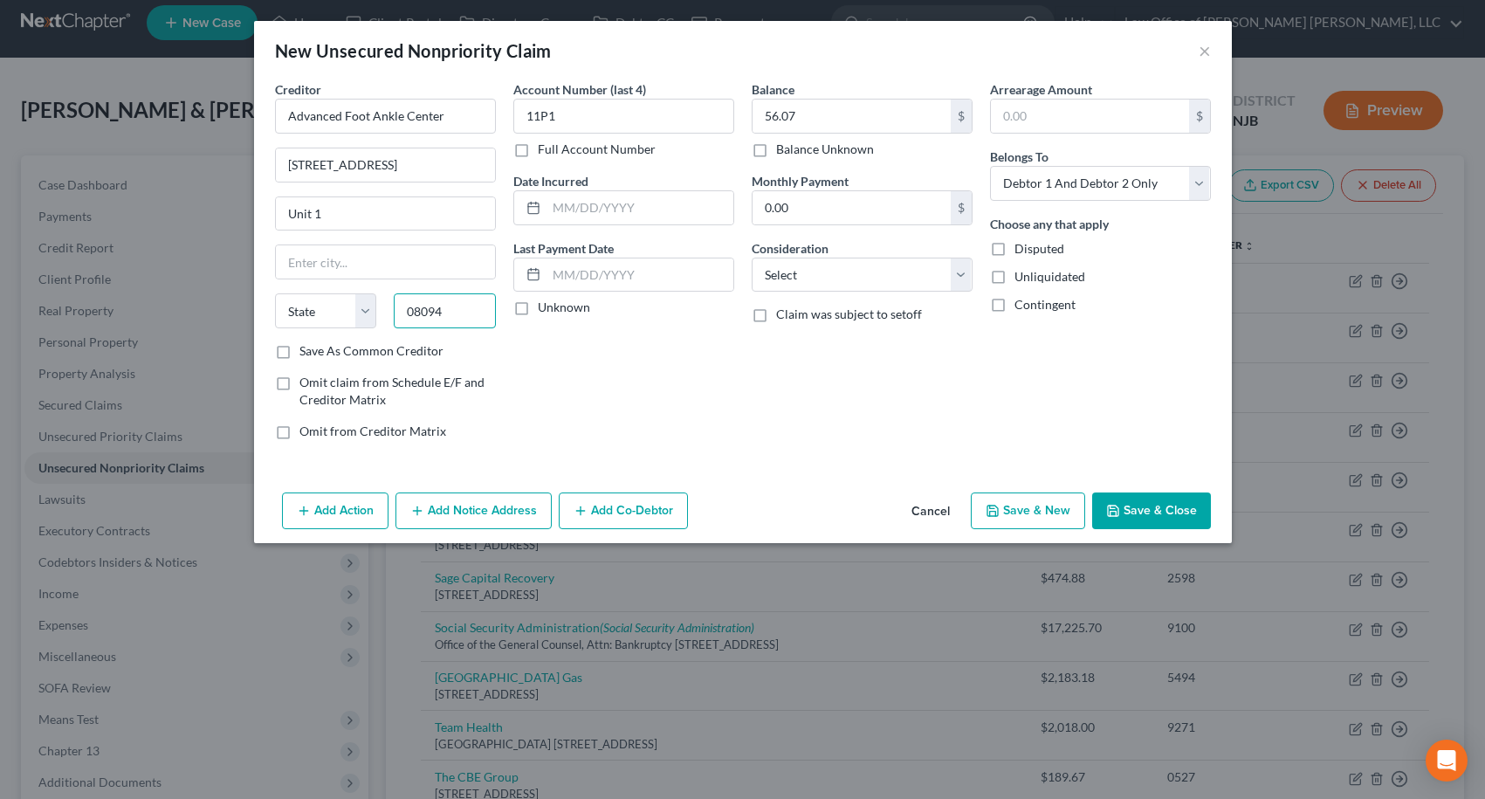
type input "08094"
click at [300, 352] on label "Save As Common Creditor" at bounding box center [372, 350] width 144 height 17
click at [306, 352] on input "Save As Common Creditor" at bounding box center [311, 347] width 11 height 11
click at [1181, 519] on button "Save & Close" at bounding box center [1151, 510] width 119 height 37
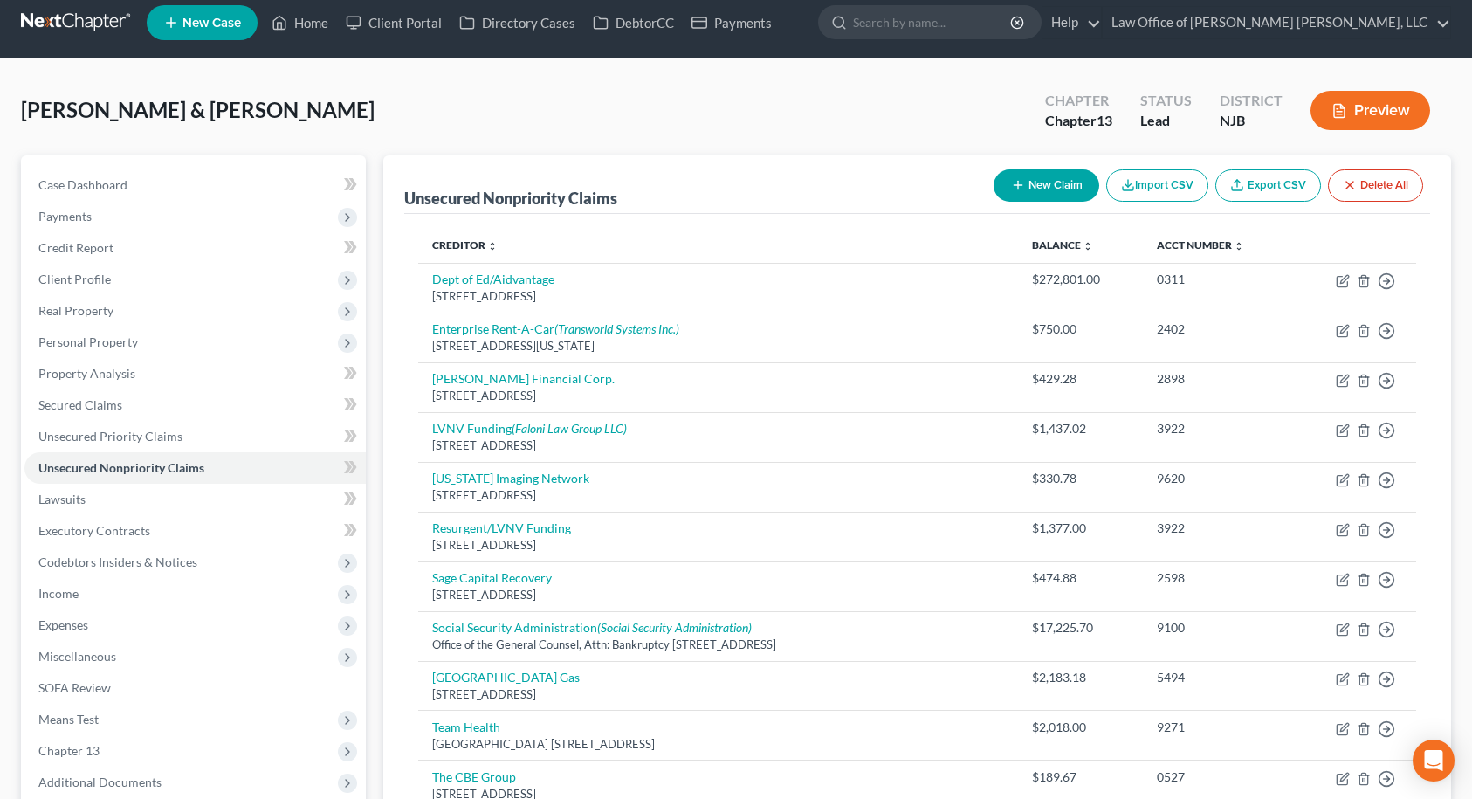
click at [1022, 183] on button "New Claim" at bounding box center [1047, 185] width 106 height 32
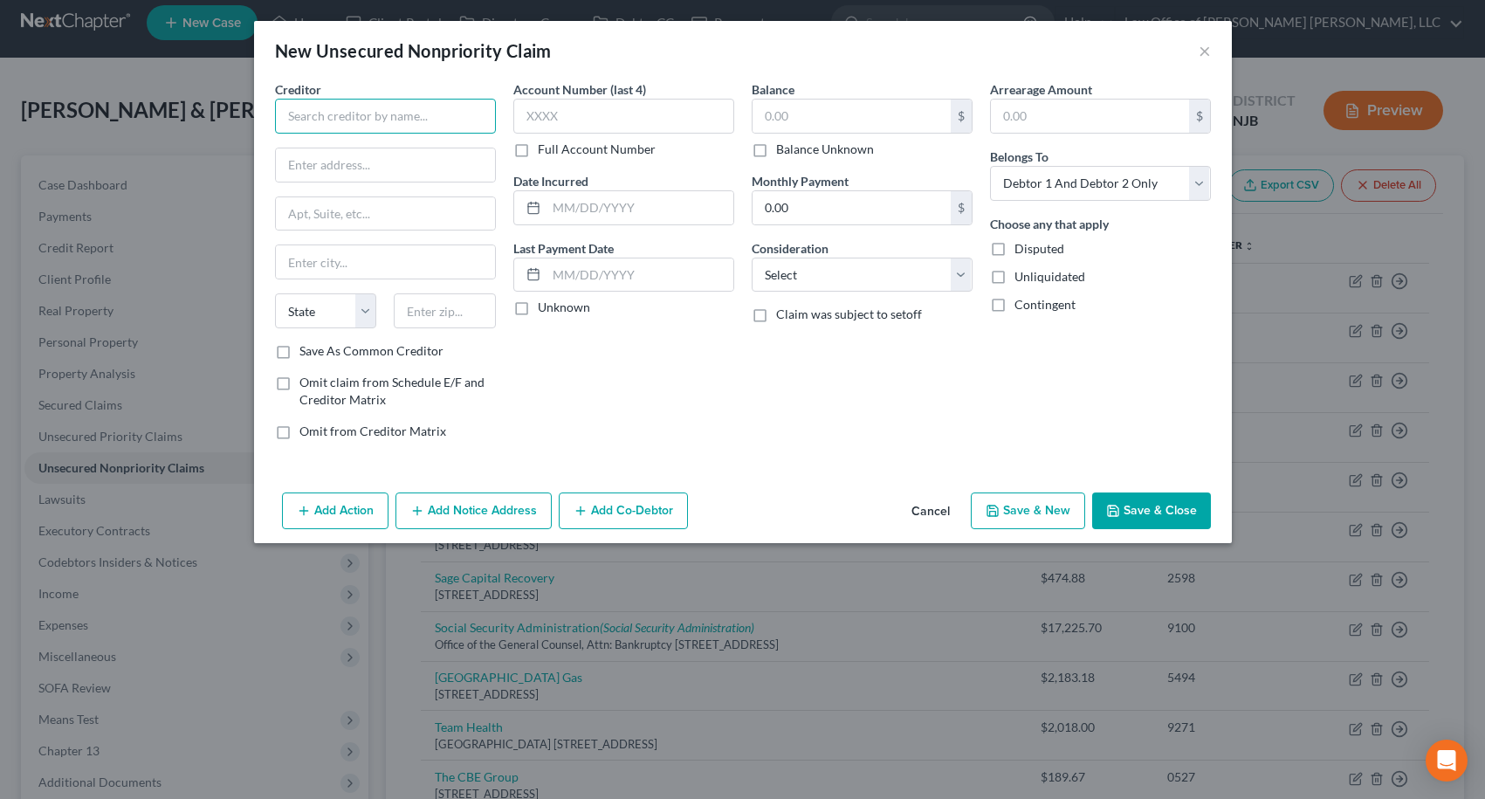
click at [378, 121] on input "text" at bounding box center [385, 116] width 221 height 35
click at [382, 158] on input "text" at bounding box center [385, 164] width 219 height 33
click at [643, 105] on input "text" at bounding box center [623, 116] width 221 height 35
click at [783, 117] on input "text" at bounding box center [852, 116] width 198 height 33
click at [442, 164] on input "text" at bounding box center [385, 164] width 219 height 33
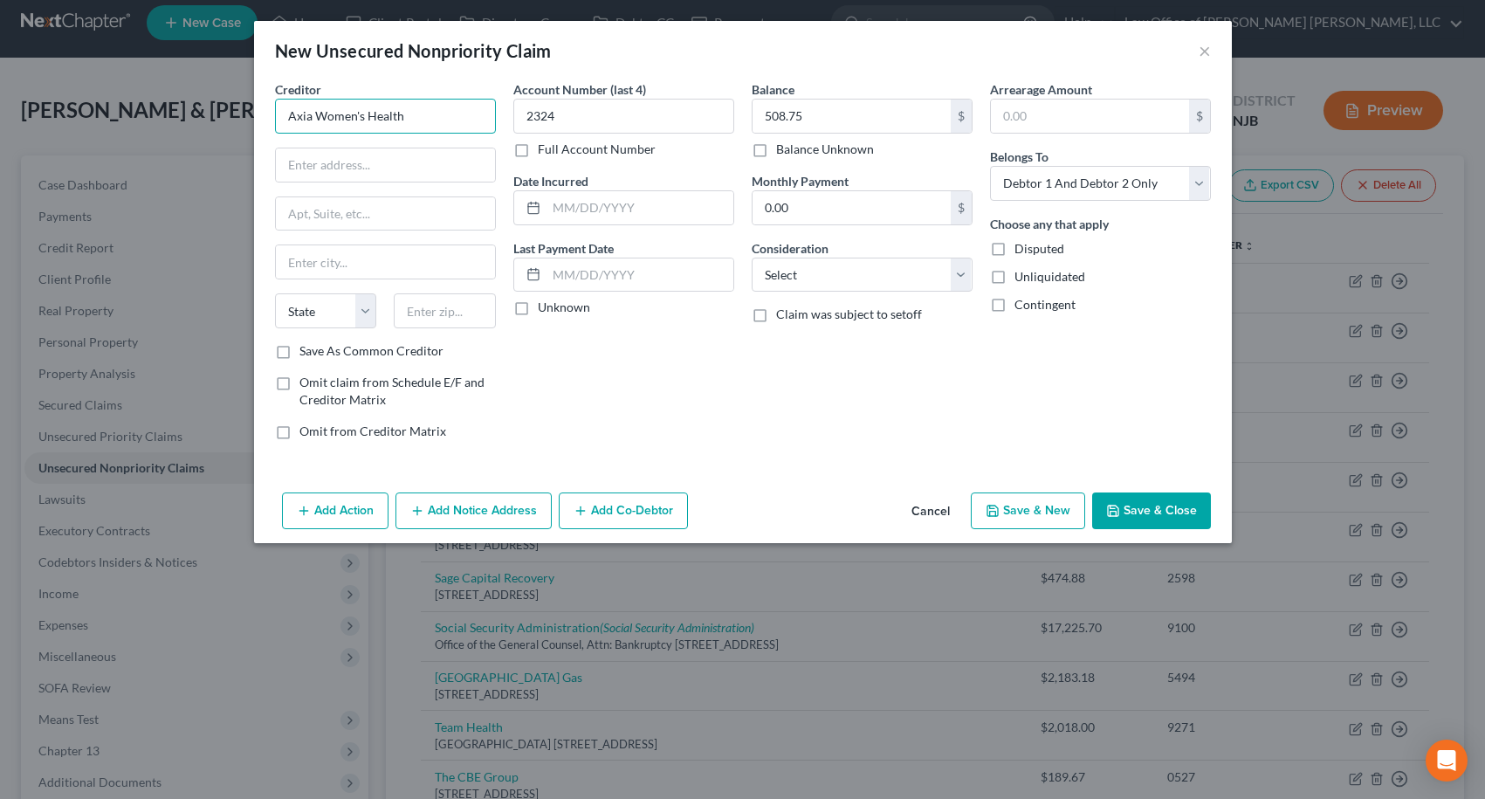
drag, startPoint x: 420, startPoint y: 112, endPoint x: 293, endPoint y: 104, distance: 127.7
click at [293, 104] on input "Axia Women's Health" at bounding box center [385, 116] width 221 height 35
click at [308, 104] on input "Axia Women's Health" at bounding box center [385, 116] width 221 height 35
click at [318, 113] on input "Axia Women's Health" at bounding box center [385, 116] width 221 height 35
click at [475, 114] on input "Regional Women's Health" at bounding box center [385, 116] width 221 height 35
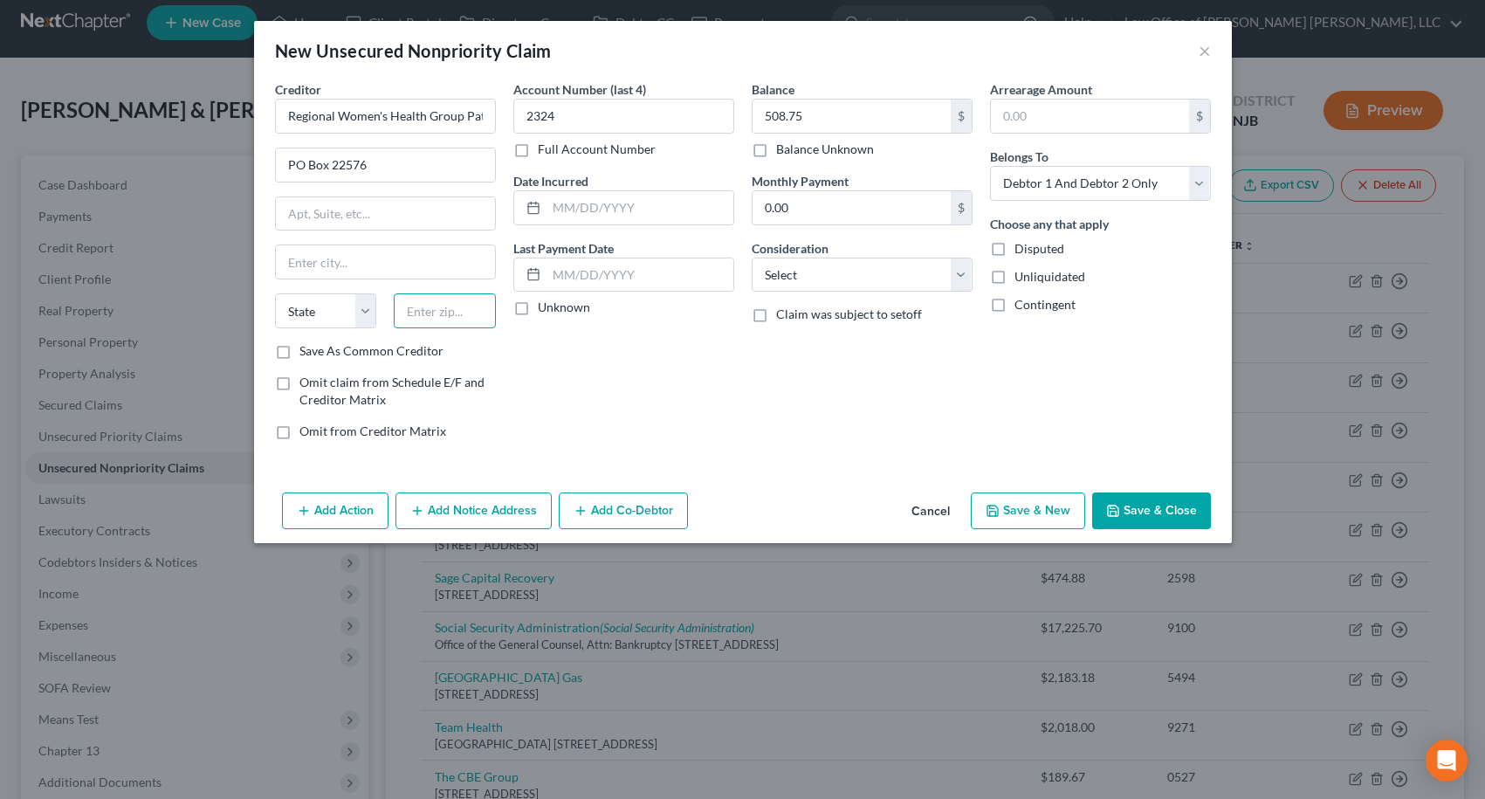
click at [416, 302] on input "text" at bounding box center [445, 310] width 102 height 35
click at [300, 350] on label "Save As Common Creditor" at bounding box center [372, 350] width 144 height 17
click at [306, 350] on input "Save As Common Creditor" at bounding box center [311, 347] width 11 height 11
click at [1113, 504] on icon "button" at bounding box center [1113, 511] width 14 height 14
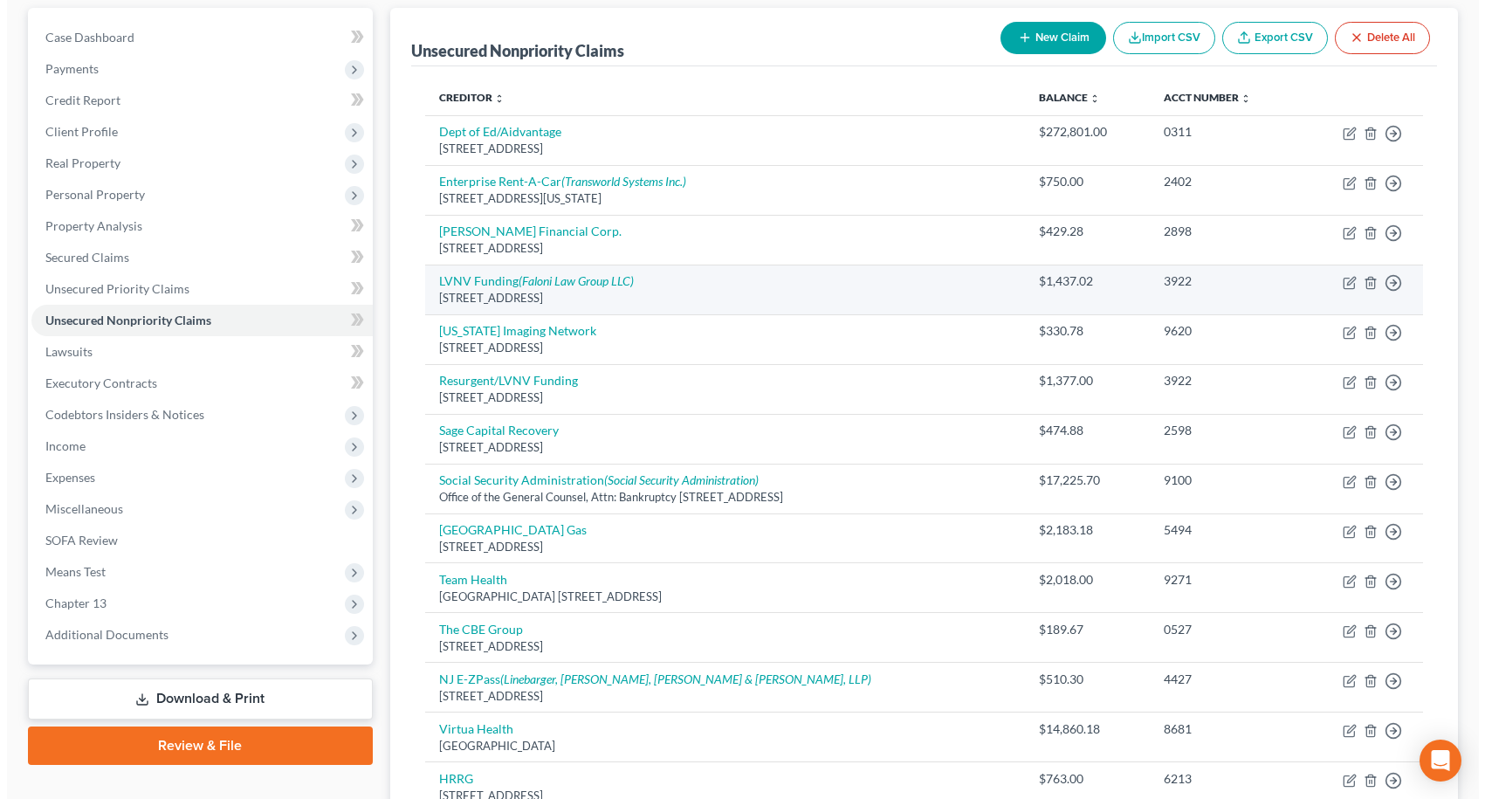
scroll to position [187, 0]
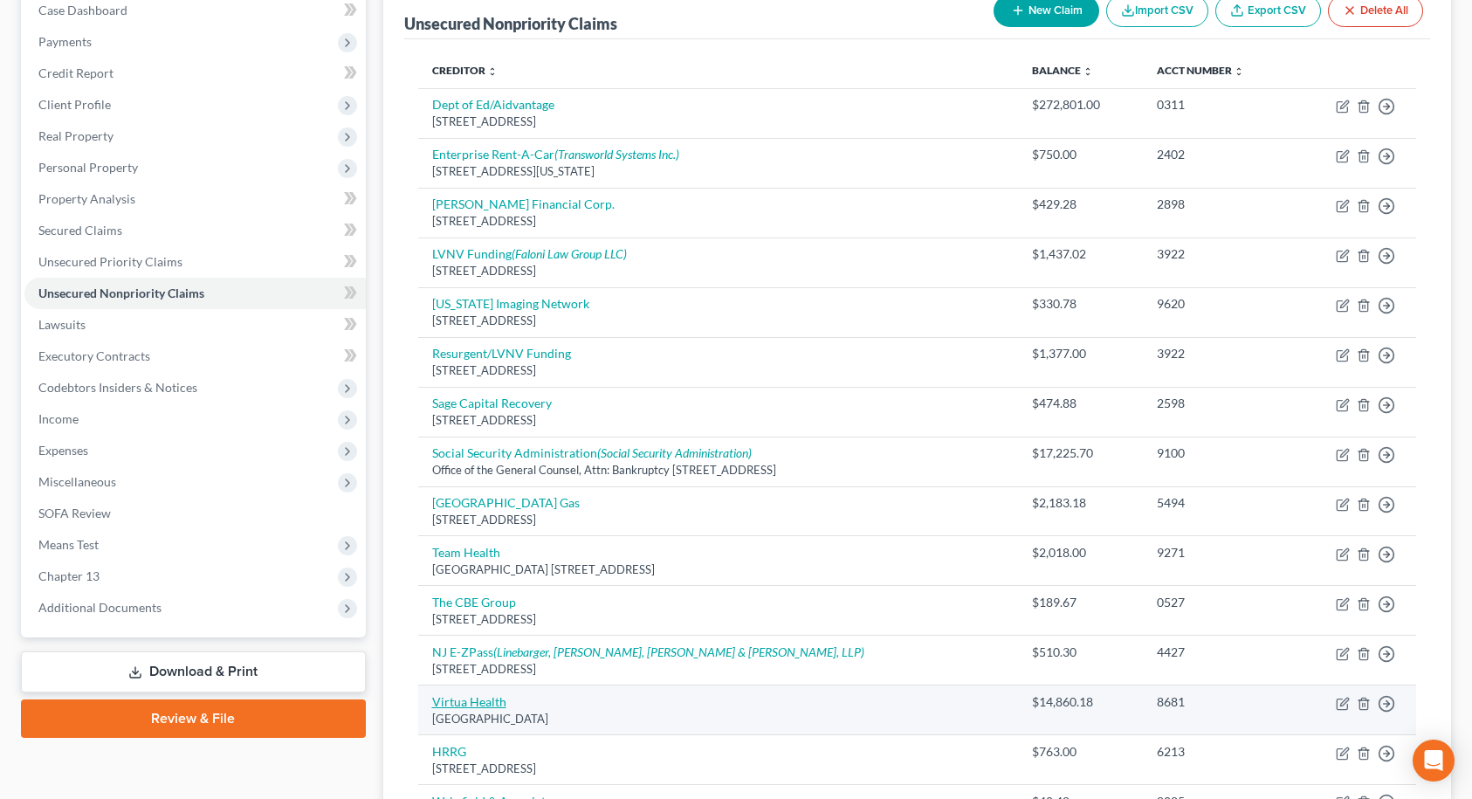
click at [476, 695] on link "Virtua Health" at bounding box center [469, 701] width 74 height 15
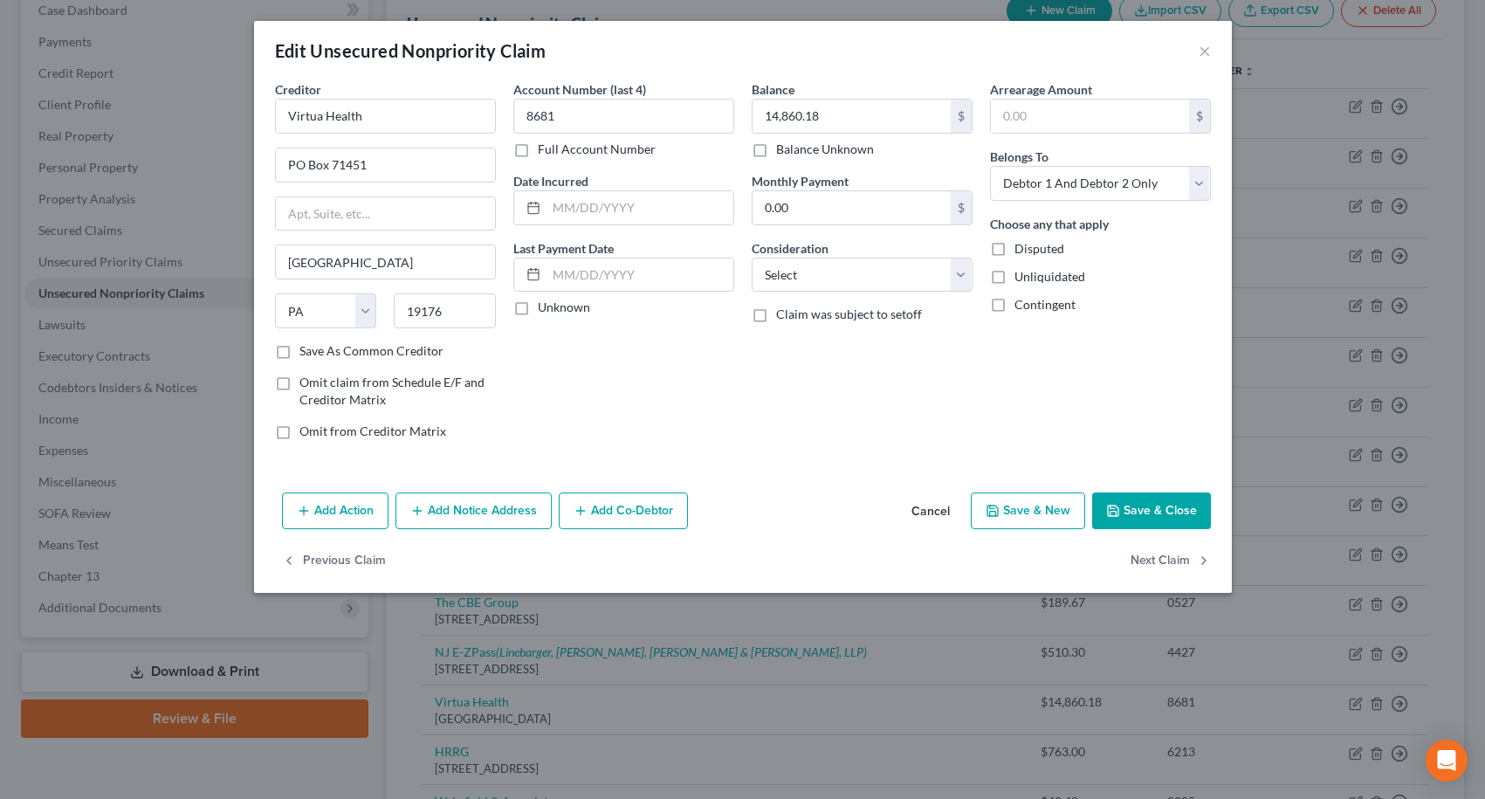
click at [340, 512] on button "Add Action" at bounding box center [335, 510] width 107 height 37
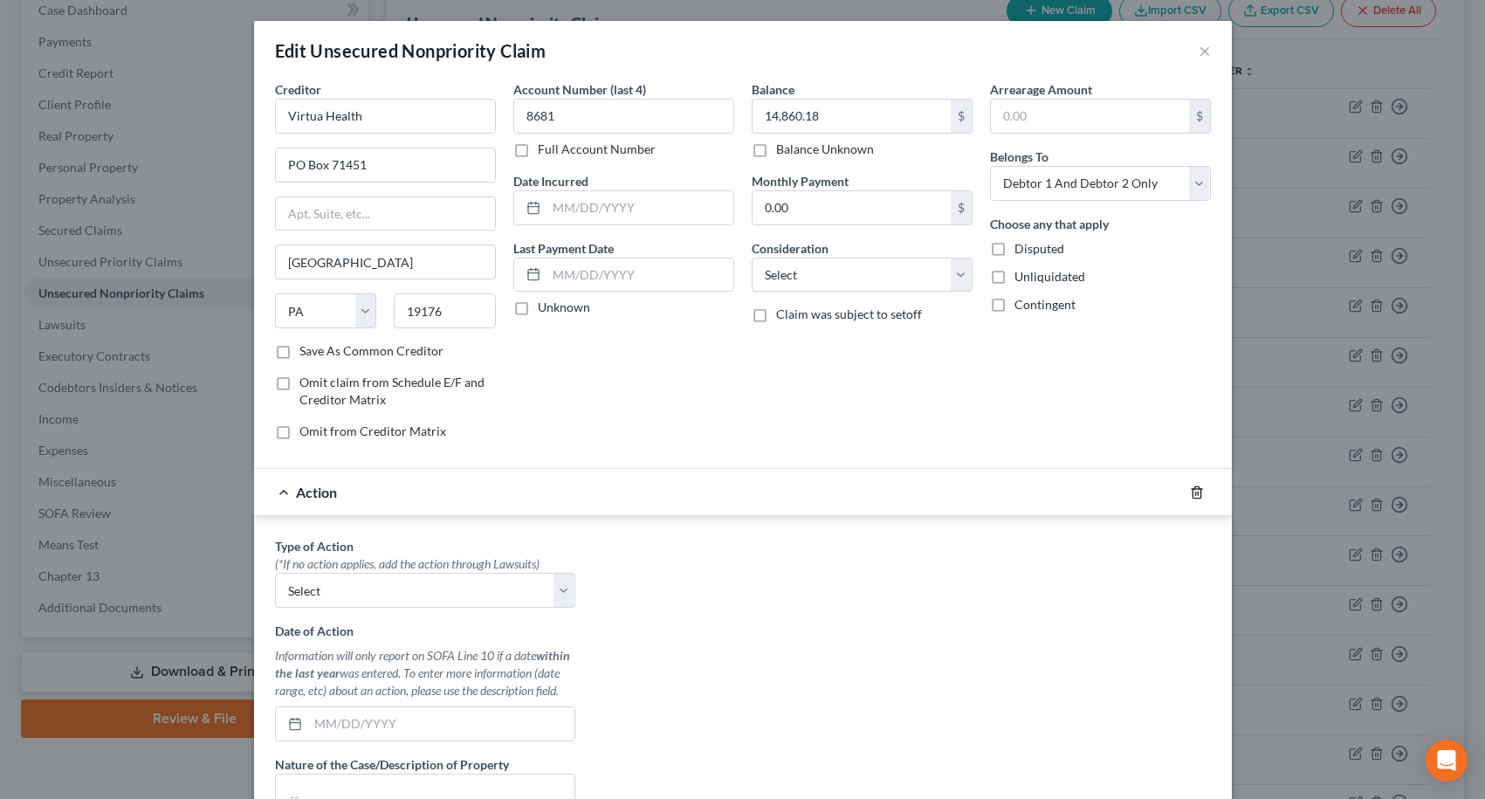
click at [1190, 494] on icon "button" at bounding box center [1197, 493] width 14 height 14
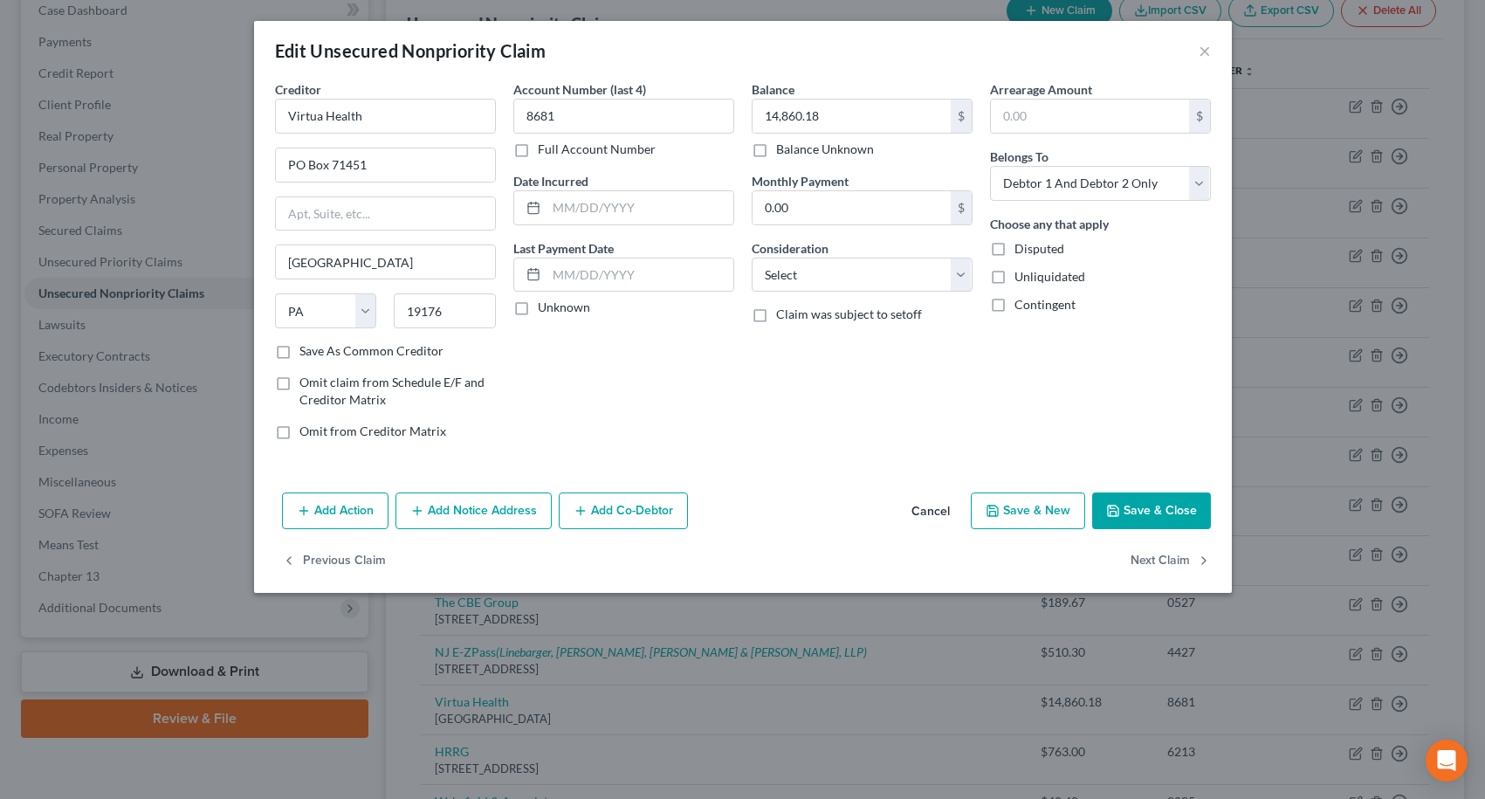
click at [496, 513] on button "Add Notice Address" at bounding box center [474, 510] width 156 height 37
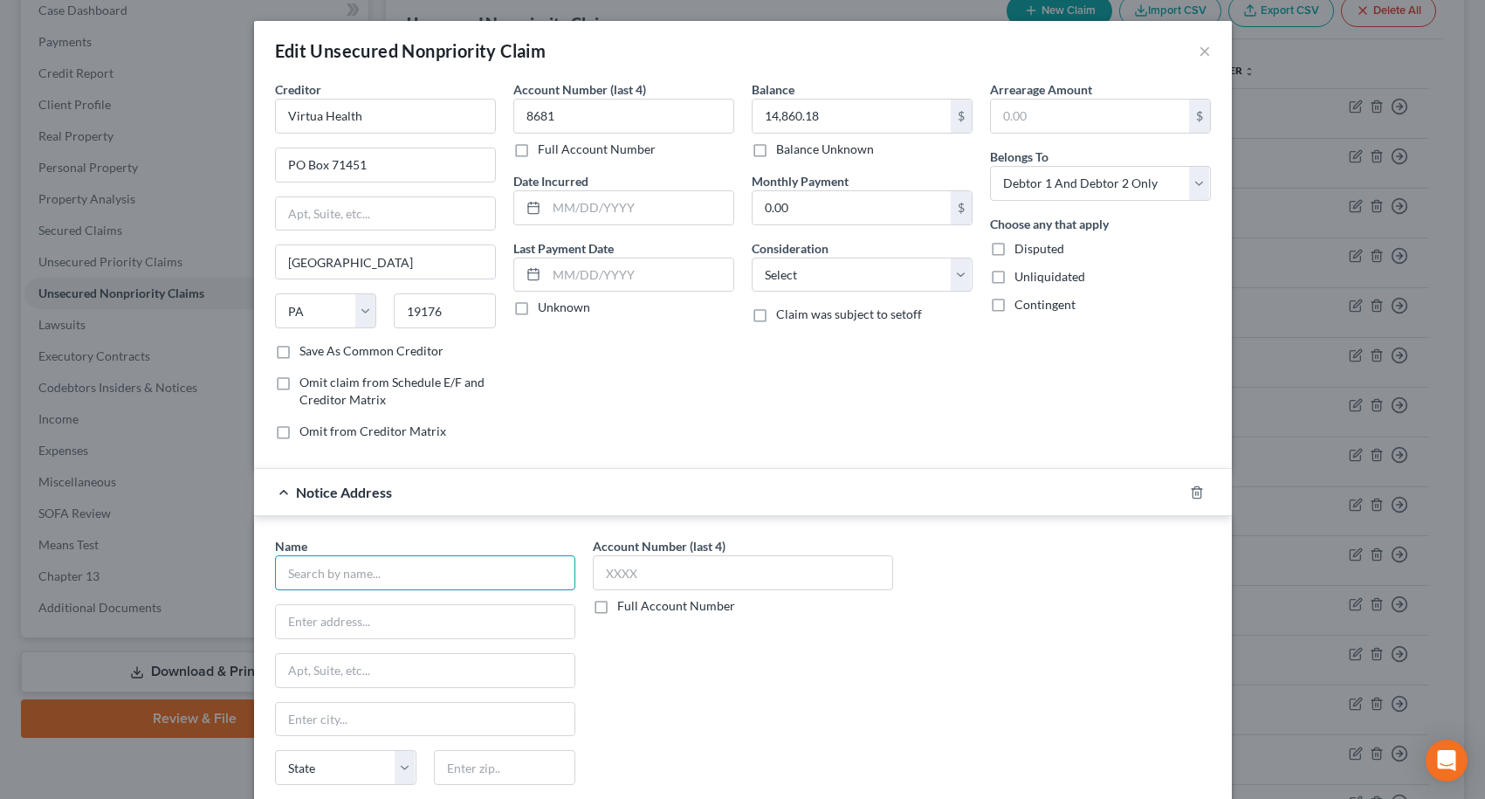
click at [390, 569] on input "text" at bounding box center [425, 572] width 300 height 35
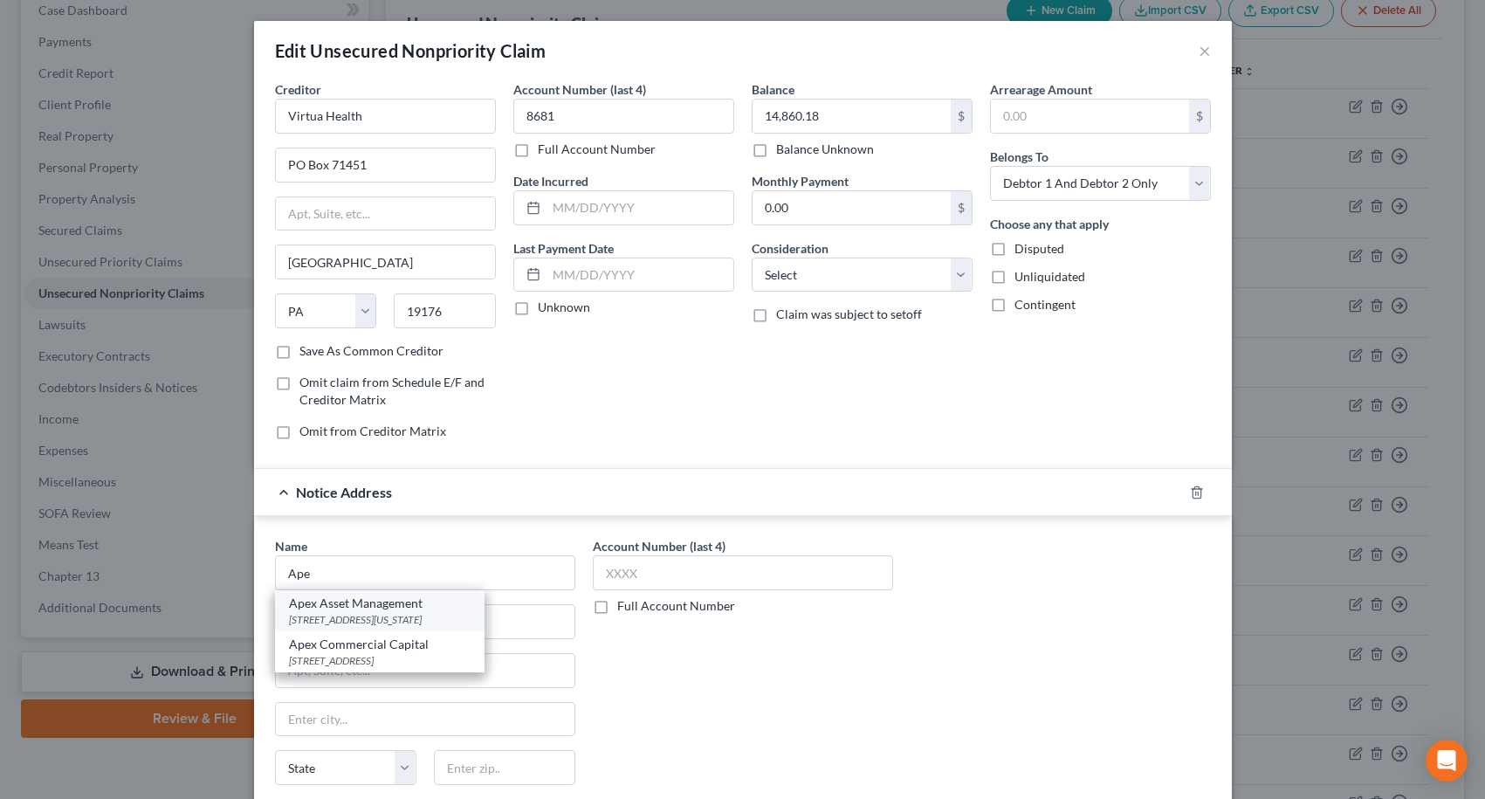
click at [445, 606] on div "Apex Asset Management" at bounding box center [380, 603] width 182 height 17
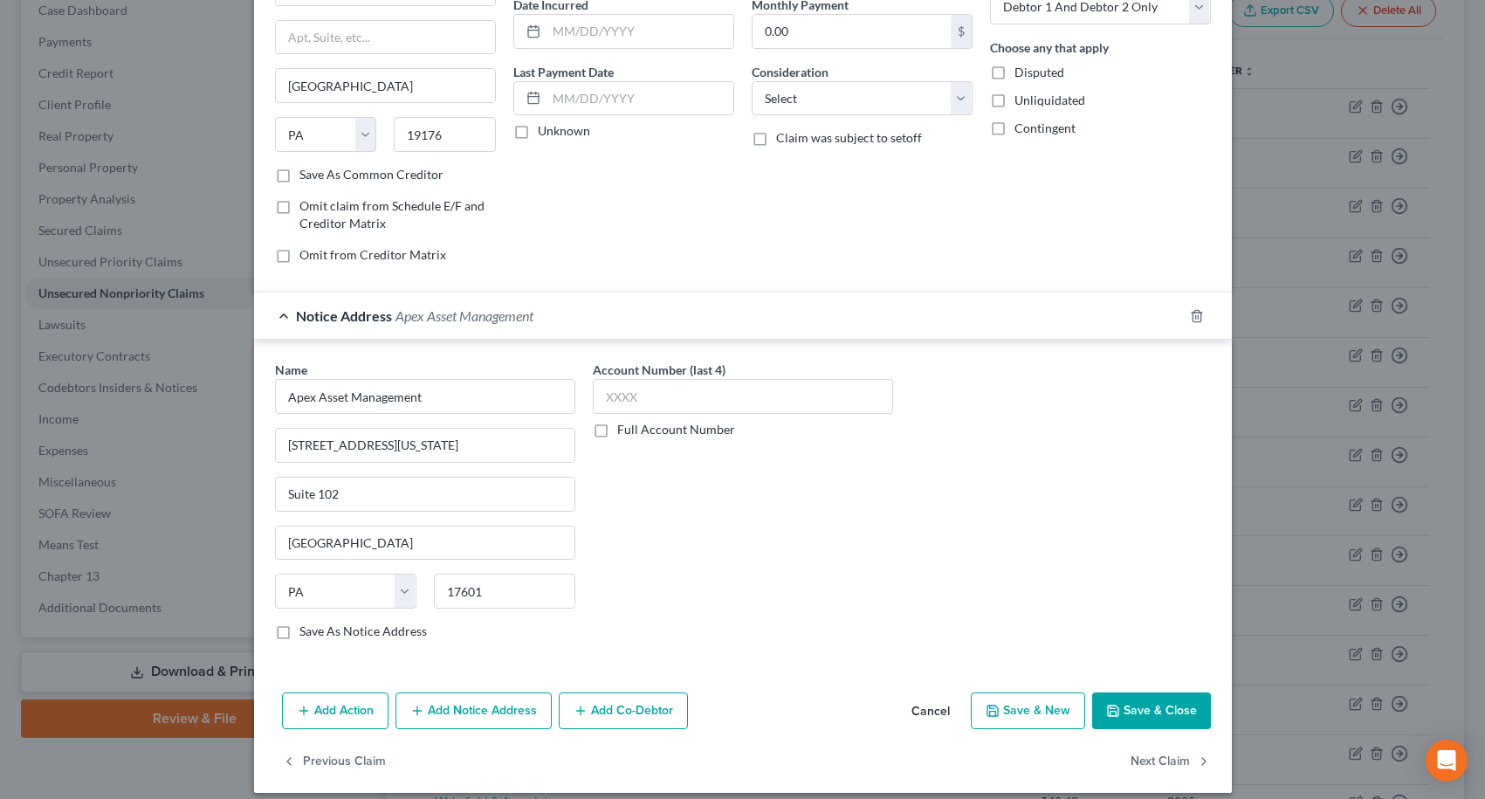
scroll to position [191, 0]
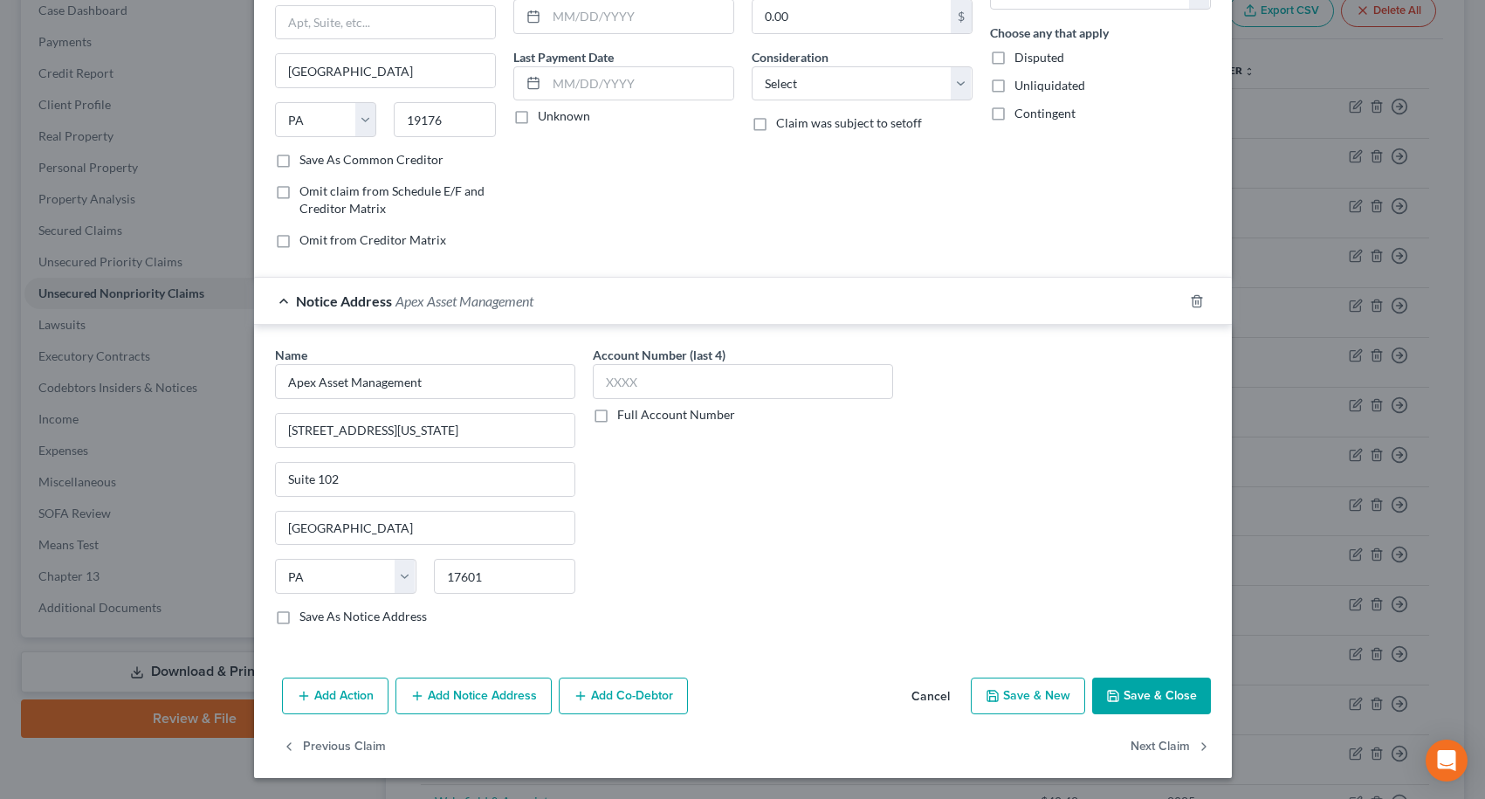
click at [1116, 704] on button "Save & Close" at bounding box center [1151, 696] width 119 height 37
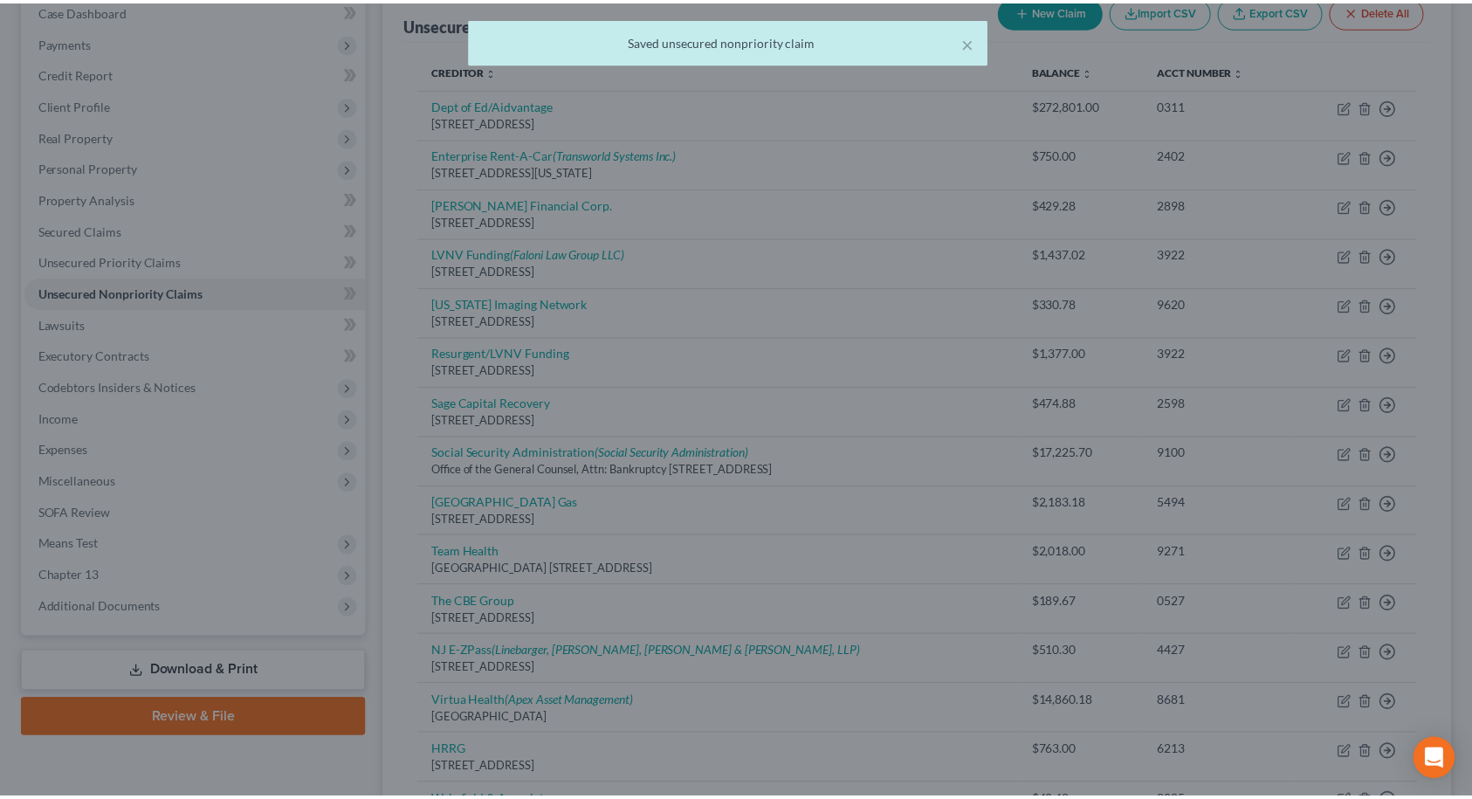
scroll to position [0, 0]
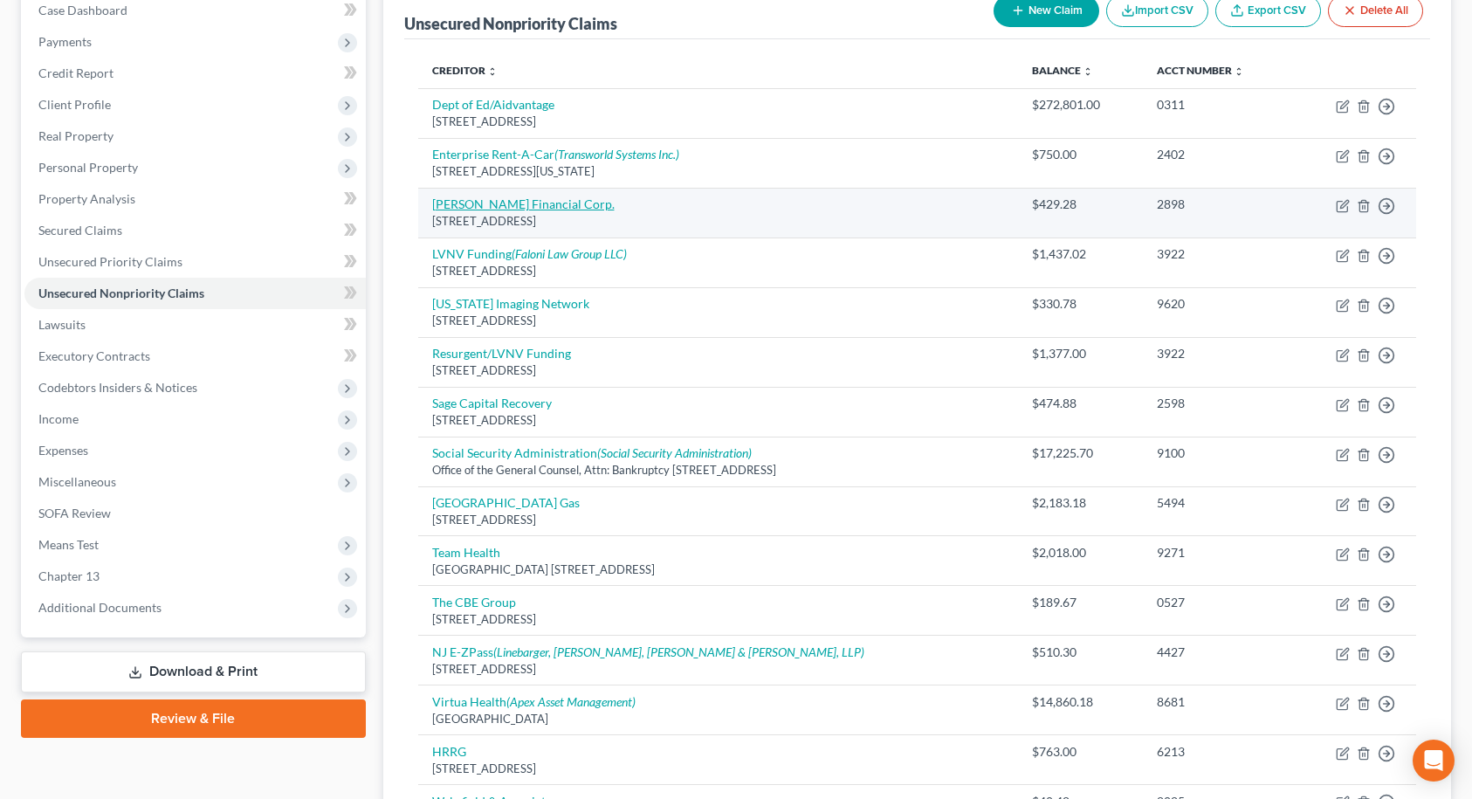
click at [499, 206] on link "[PERSON_NAME] Financial Corp." at bounding box center [523, 203] width 183 height 15
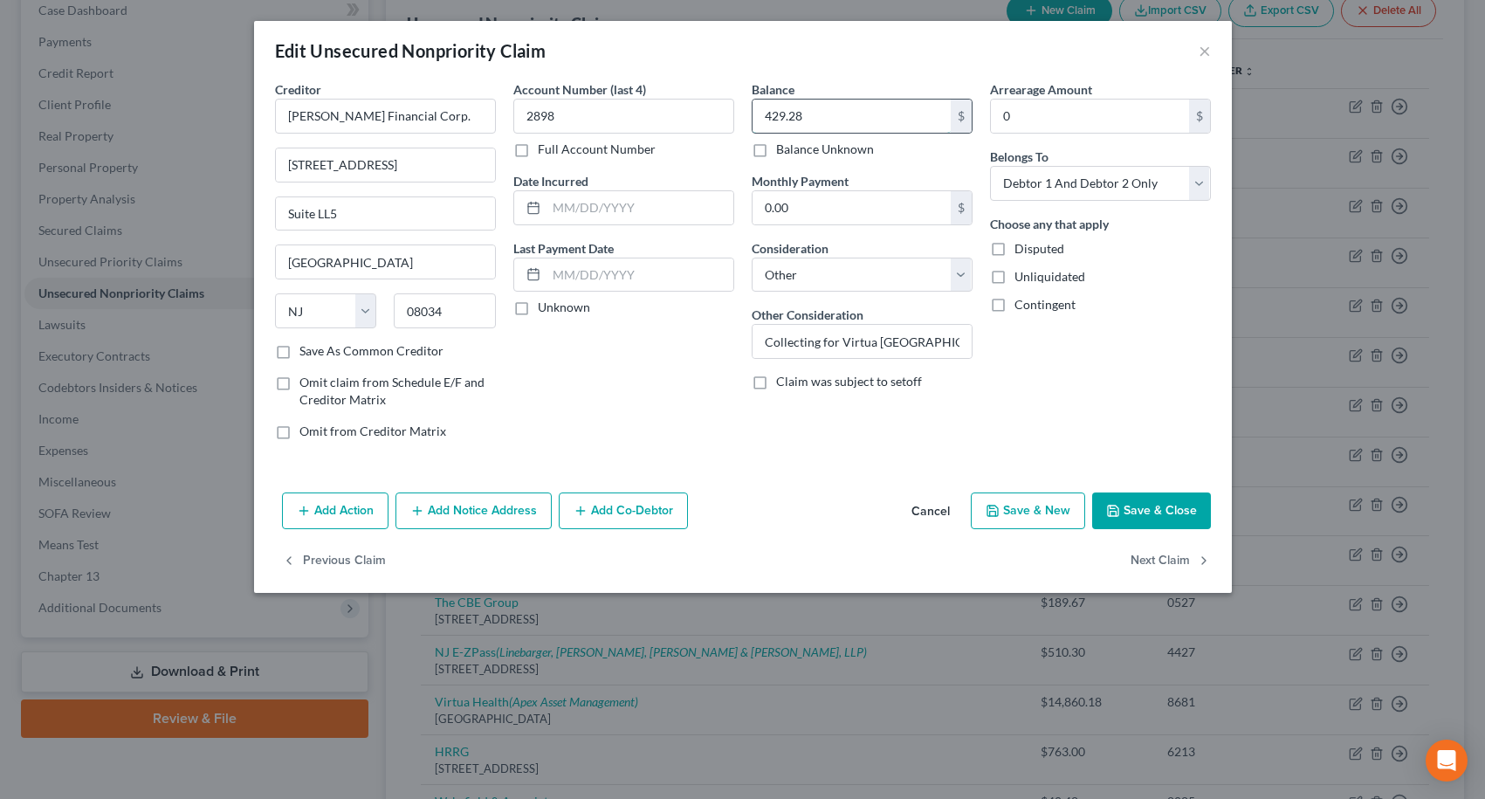
click at [809, 109] on input "429.28" at bounding box center [852, 116] width 198 height 33
click at [1179, 509] on button "Save & Close" at bounding box center [1151, 510] width 119 height 37
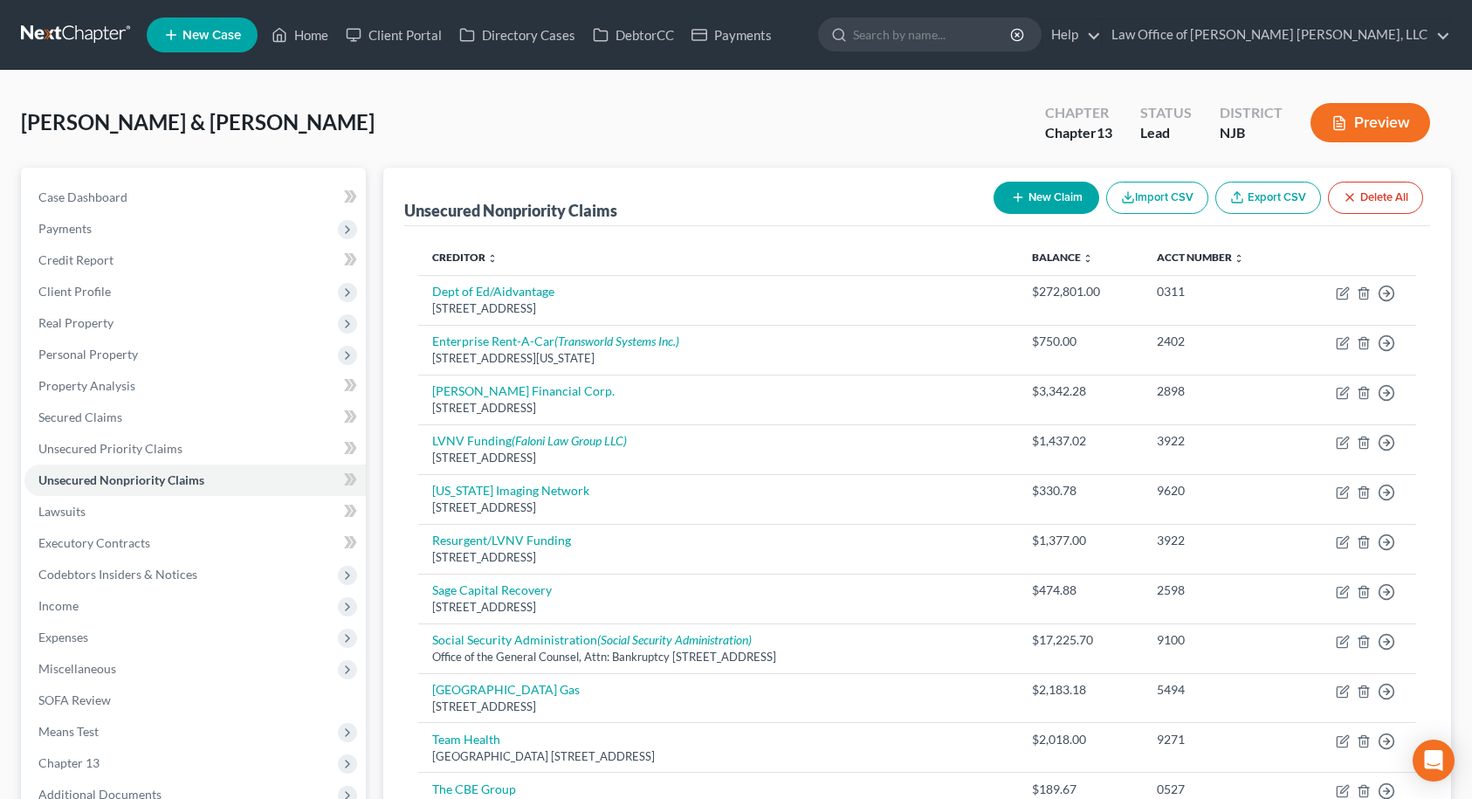
click at [1036, 197] on button "New Claim" at bounding box center [1047, 198] width 106 height 32
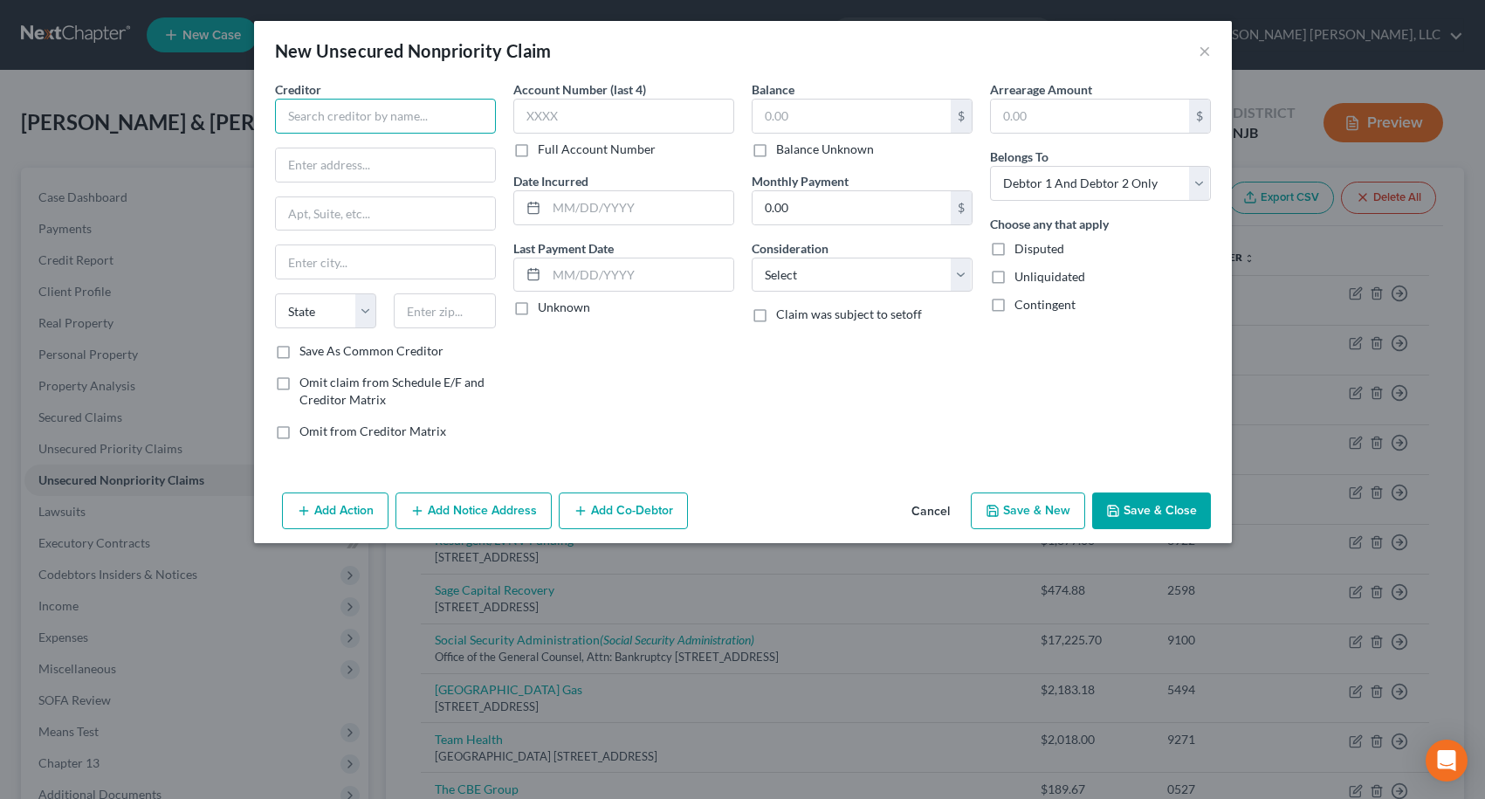
click at [395, 116] on input "text" at bounding box center [385, 116] width 221 height 35
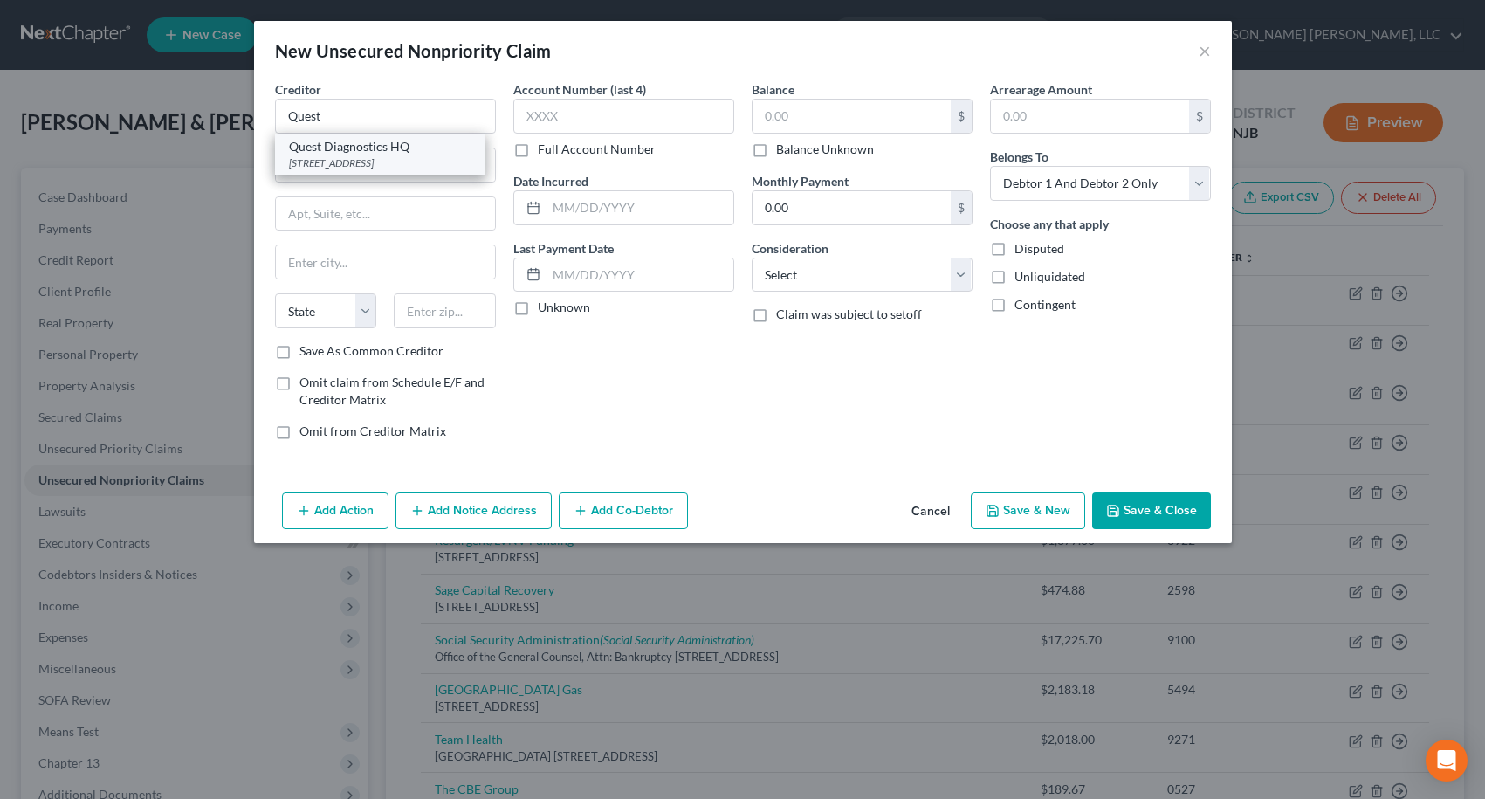
click at [402, 152] on div "Quest Diagnostics HQ" at bounding box center [380, 146] width 182 height 17
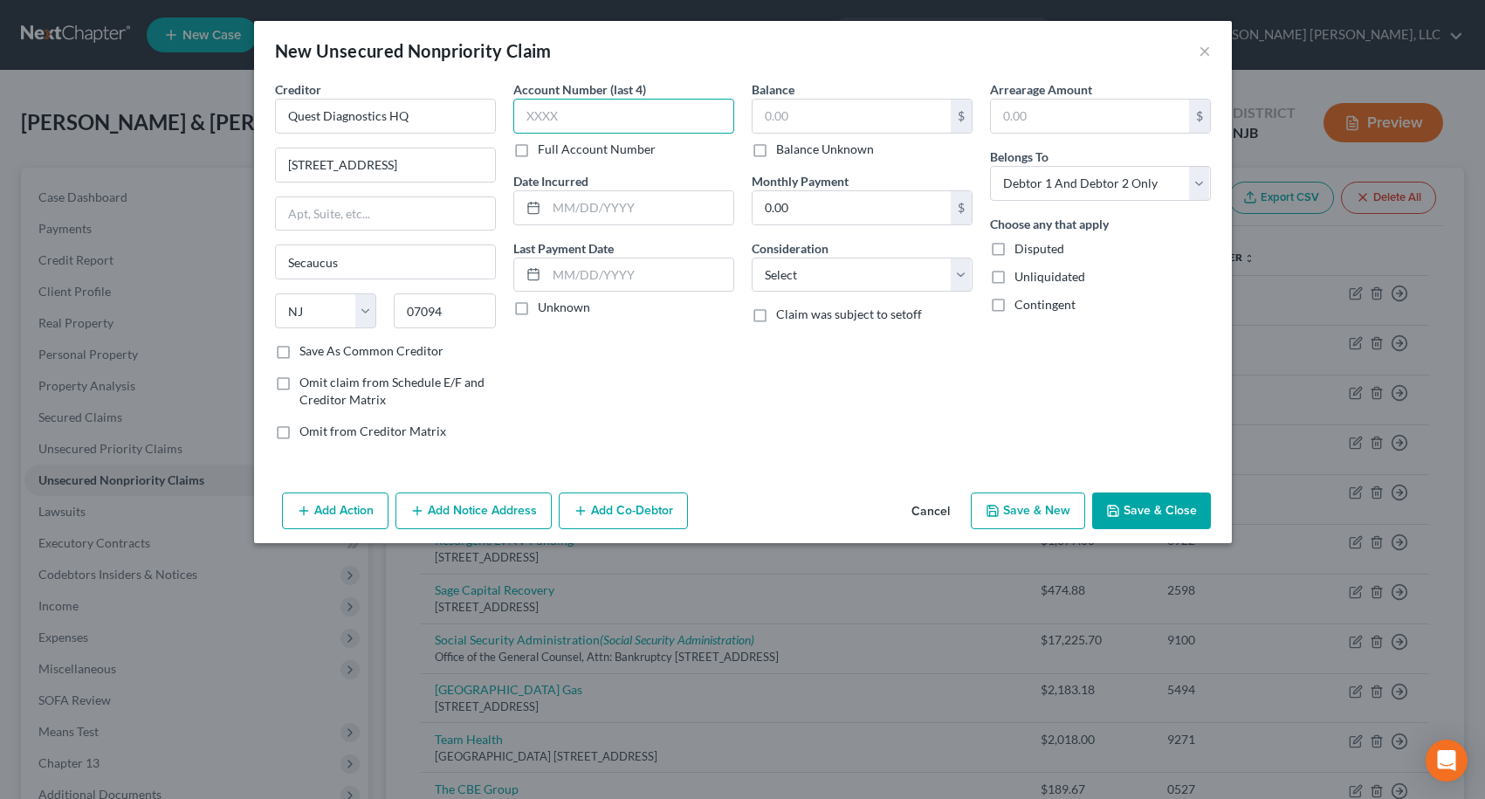
click at [564, 115] on input "text" at bounding box center [623, 116] width 221 height 35
click at [781, 125] on input "text" at bounding box center [852, 116] width 198 height 33
click at [1160, 517] on button "Save & Close" at bounding box center [1151, 510] width 119 height 37
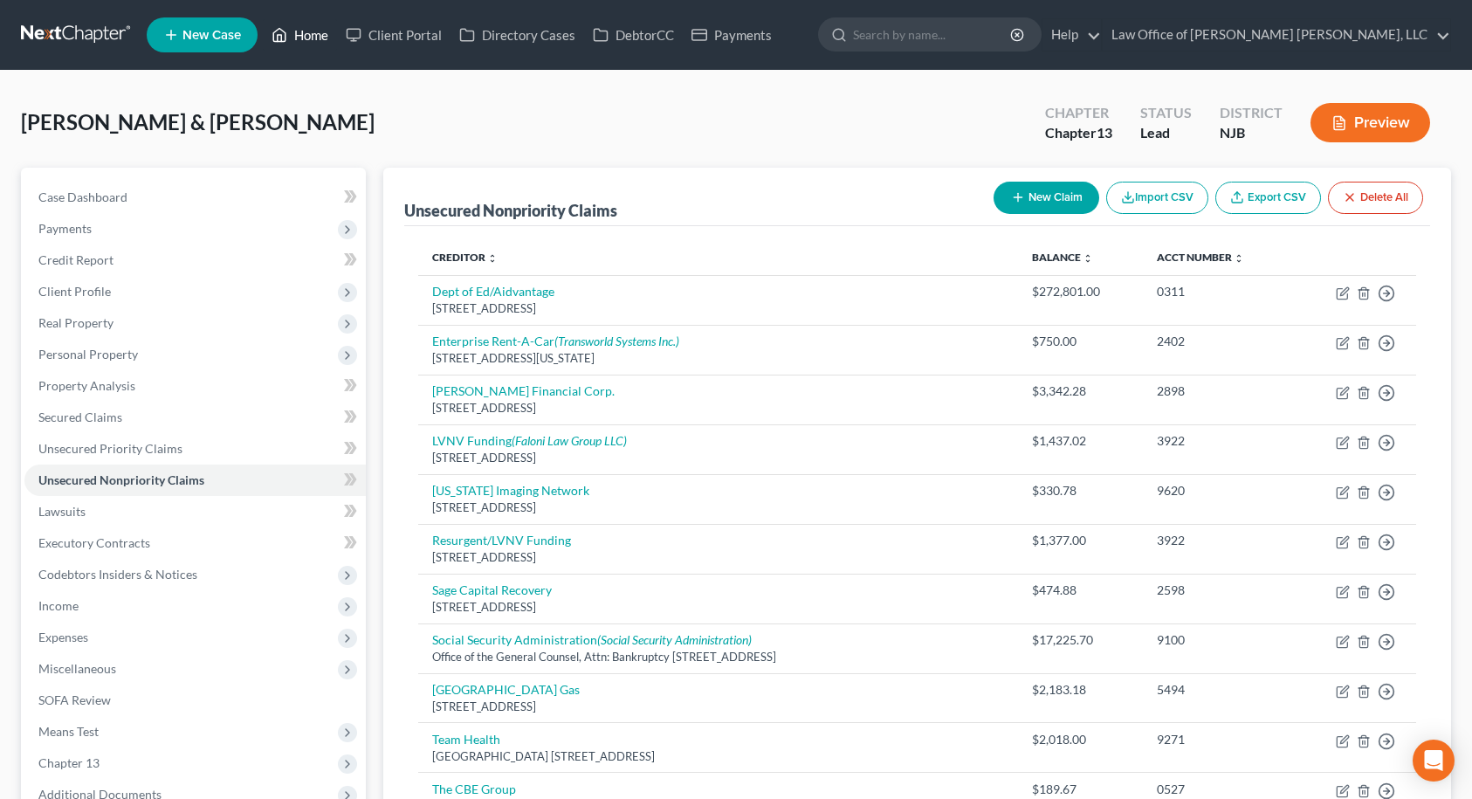
click at [296, 37] on link "Home" at bounding box center [300, 34] width 74 height 31
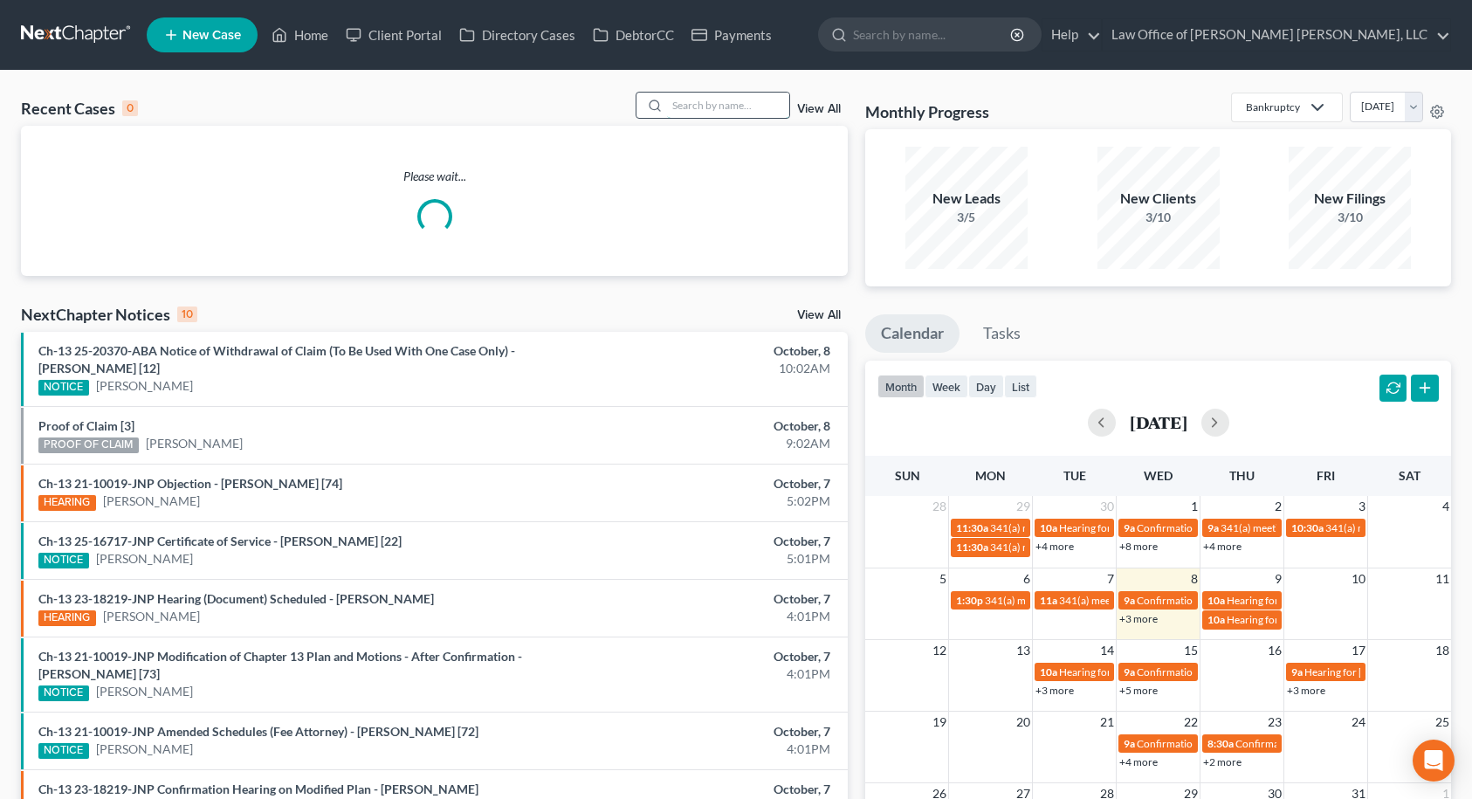
click at [752, 104] on input "search" at bounding box center [728, 105] width 122 height 25
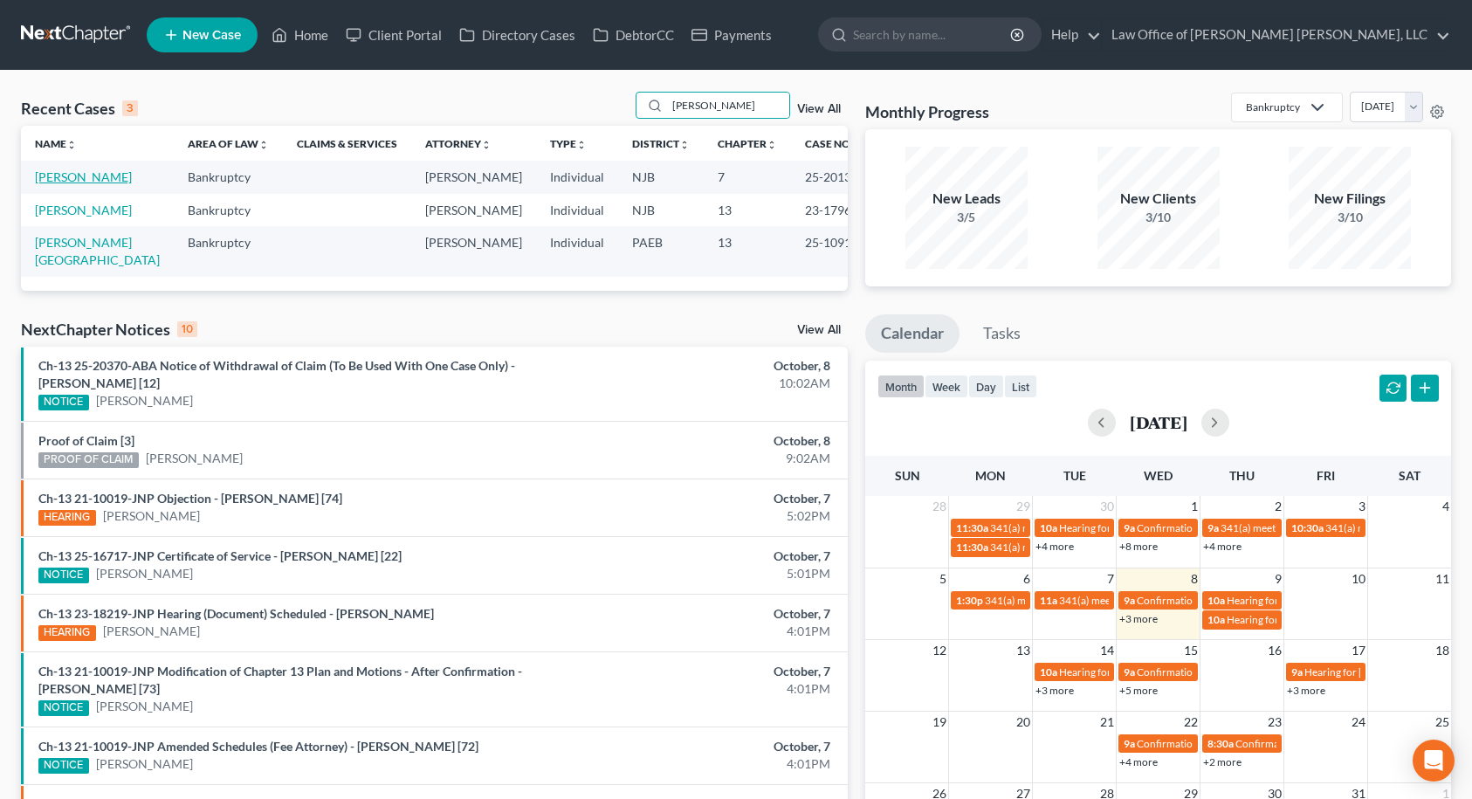
click at [96, 181] on link "[PERSON_NAME]" at bounding box center [83, 176] width 97 height 15
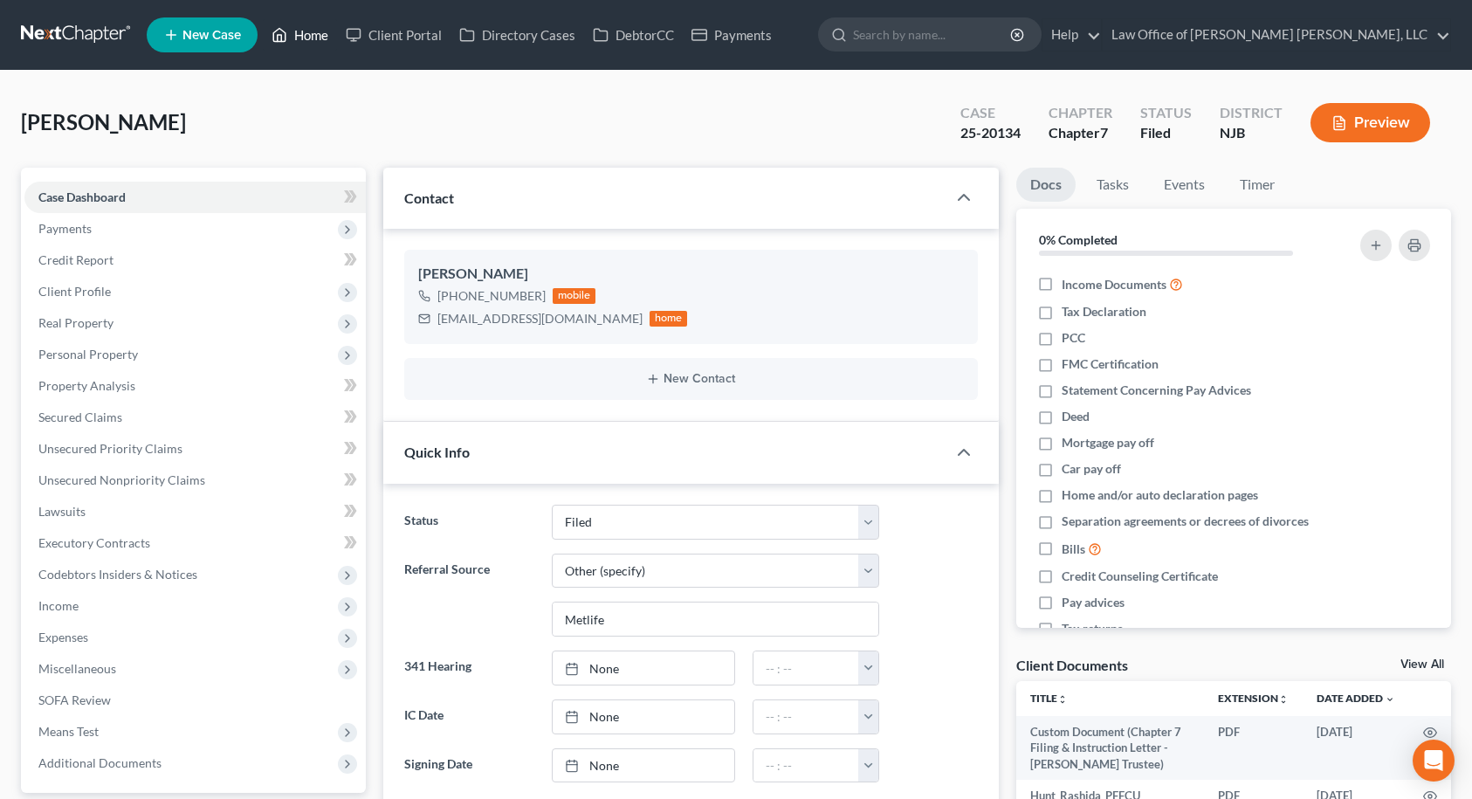
click at [300, 40] on link "Home" at bounding box center [300, 34] width 74 height 31
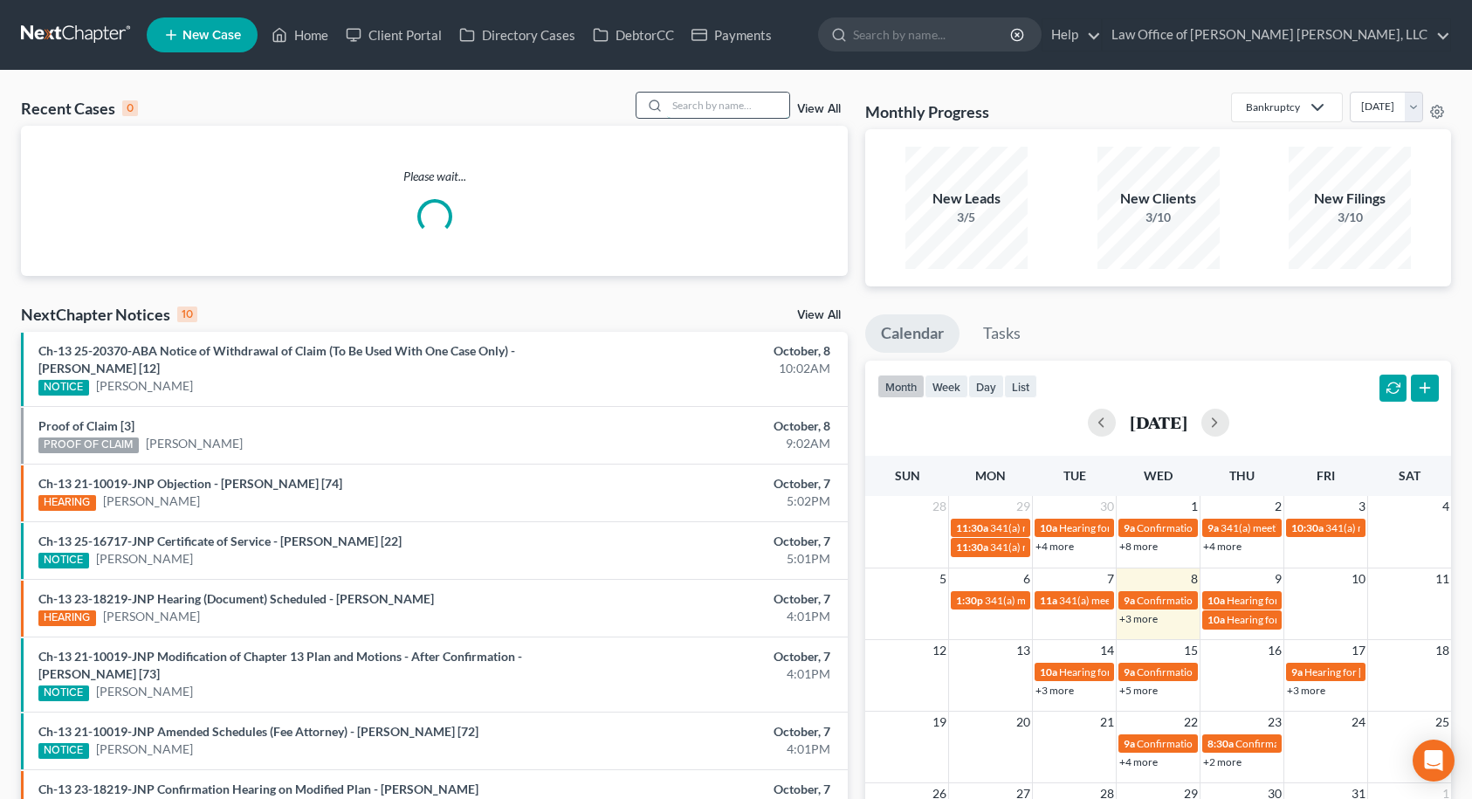
click at [678, 110] on input "search" at bounding box center [728, 105] width 122 height 25
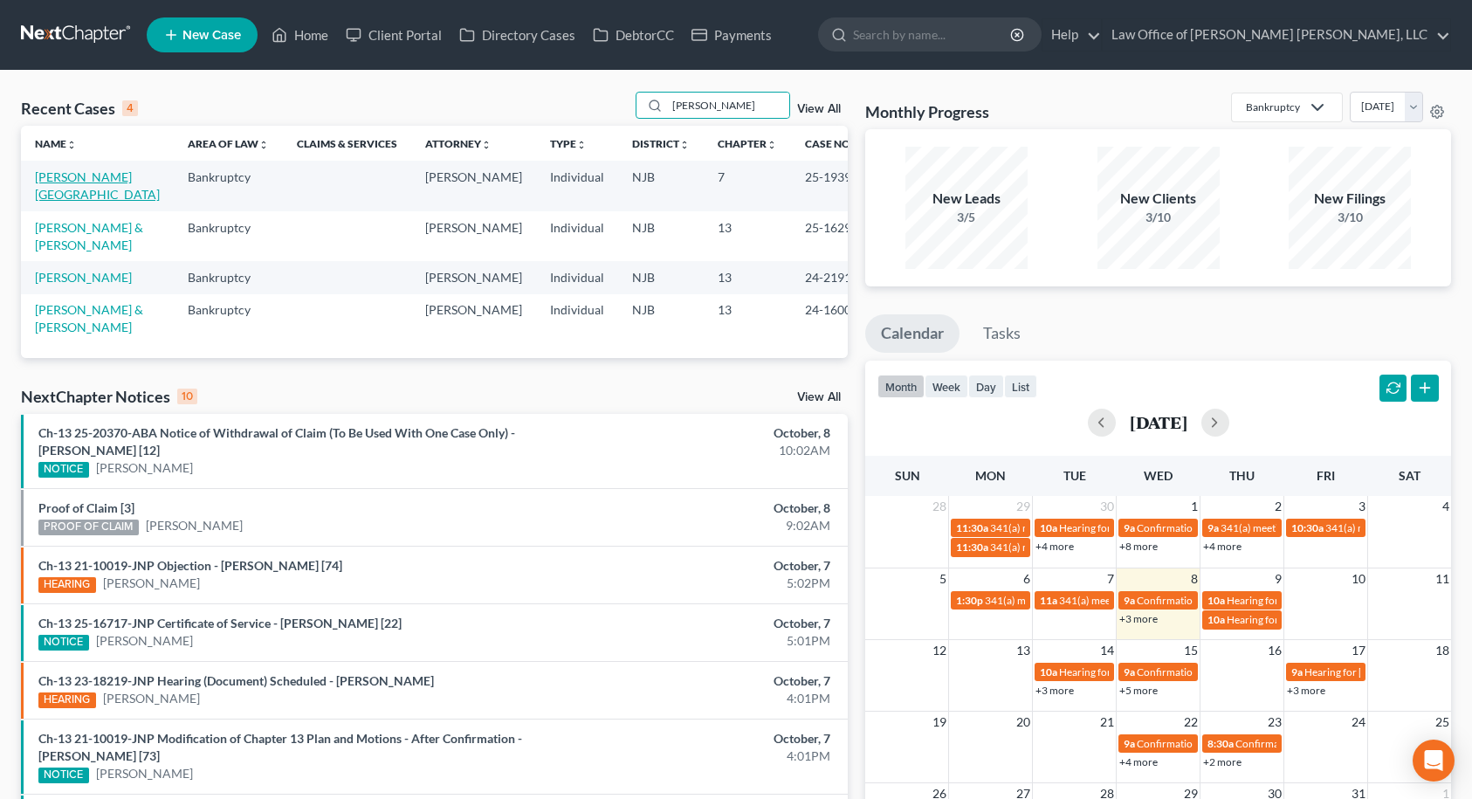
click at [113, 178] on link "[PERSON_NAME][GEOGRAPHIC_DATA]" at bounding box center [97, 185] width 125 height 32
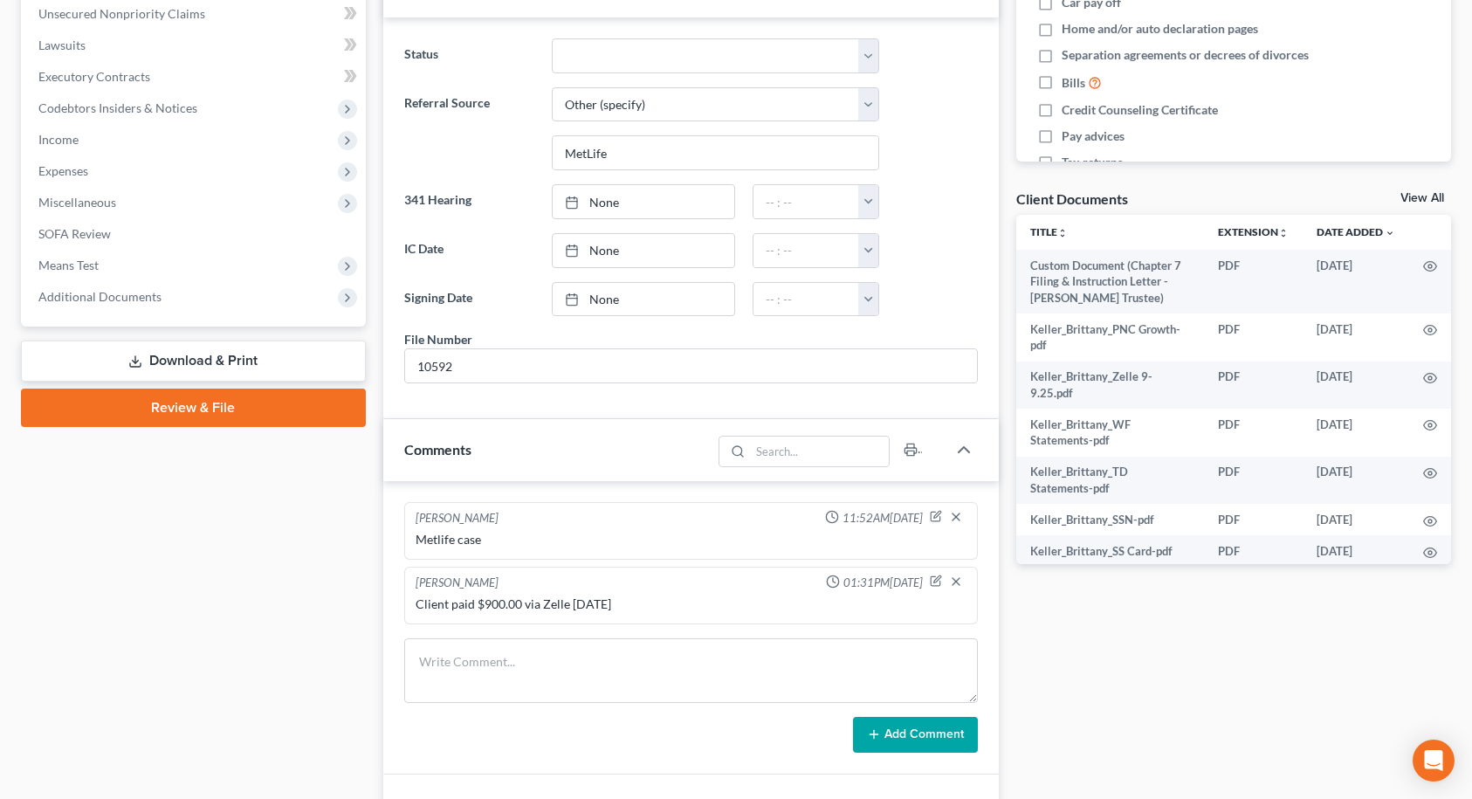
scroll to position [404, 0]
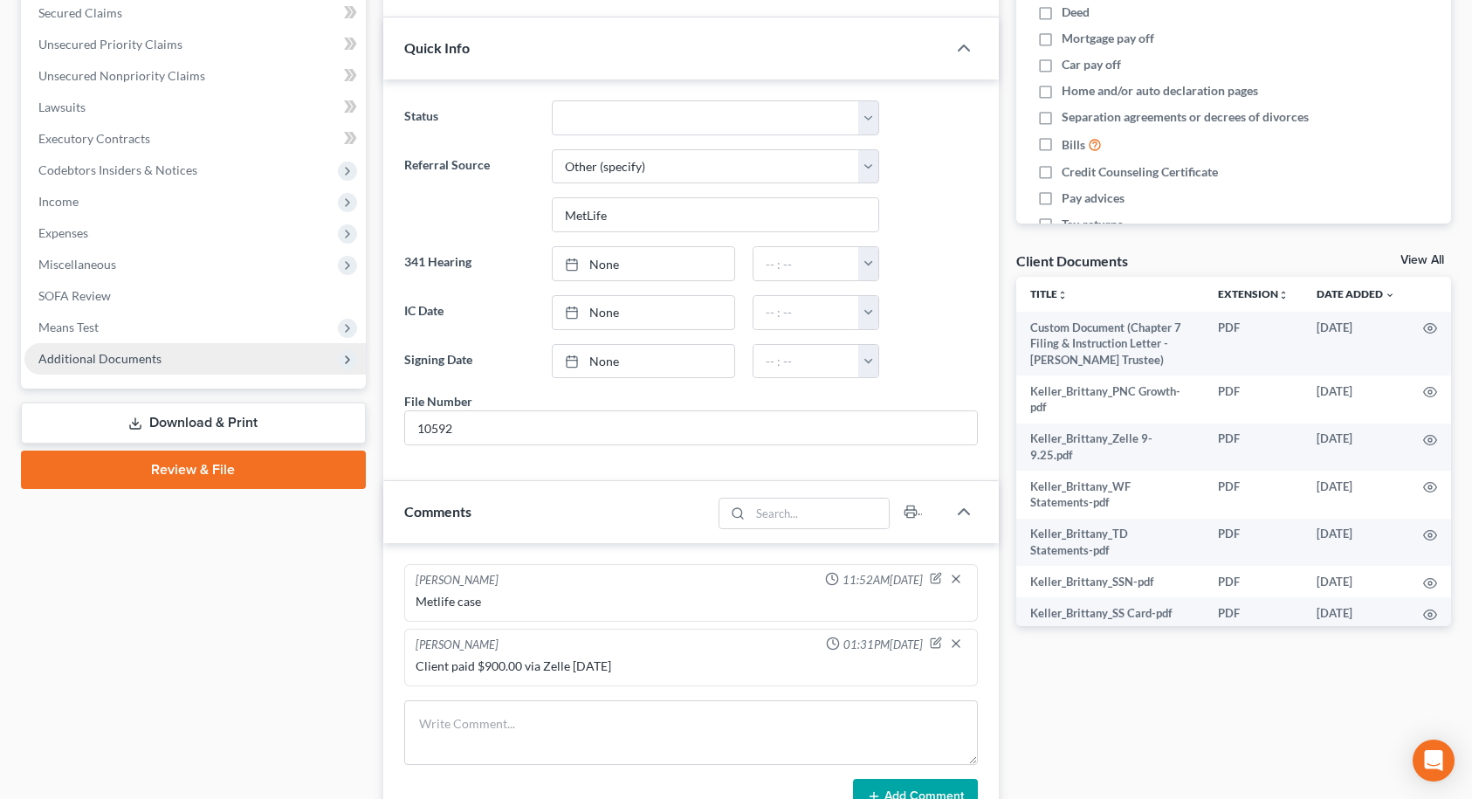
click at [235, 369] on span "Additional Documents" at bounding box center [194, 358] width 341 height 31
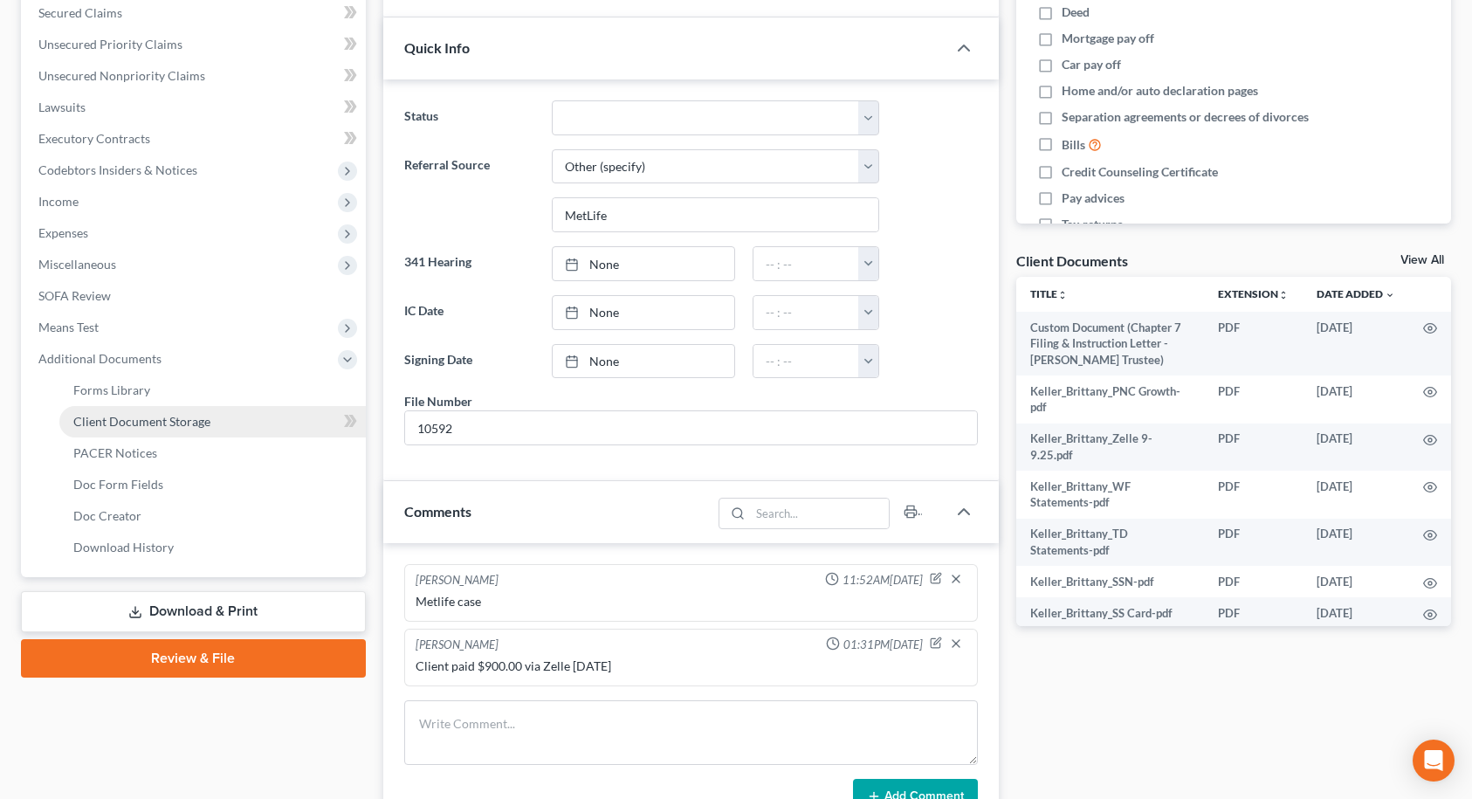
click at [219, 416] on link "Client Document Storage" at bounding box center [212, 421] width 306 height 31
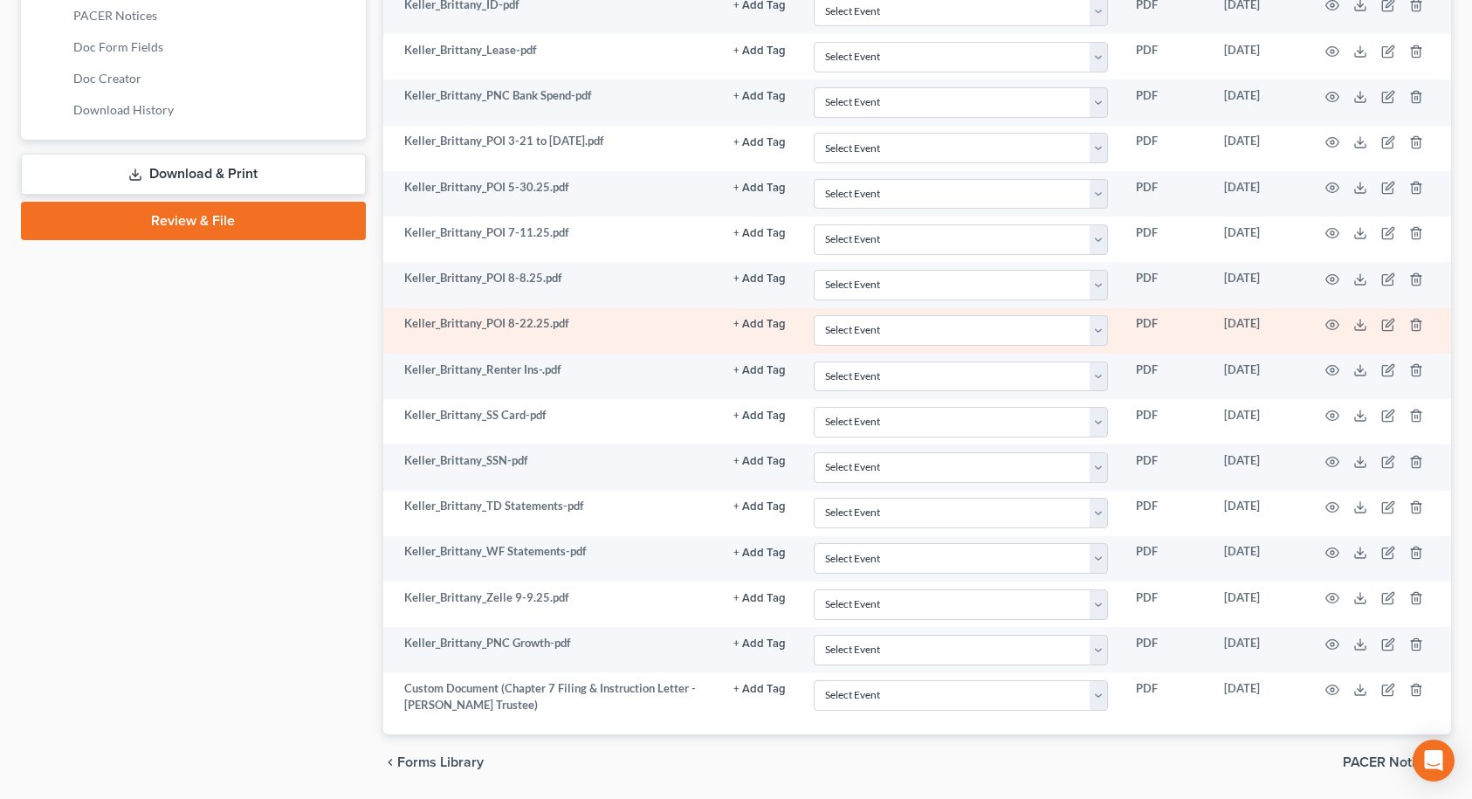
scroll to position [873, 0]
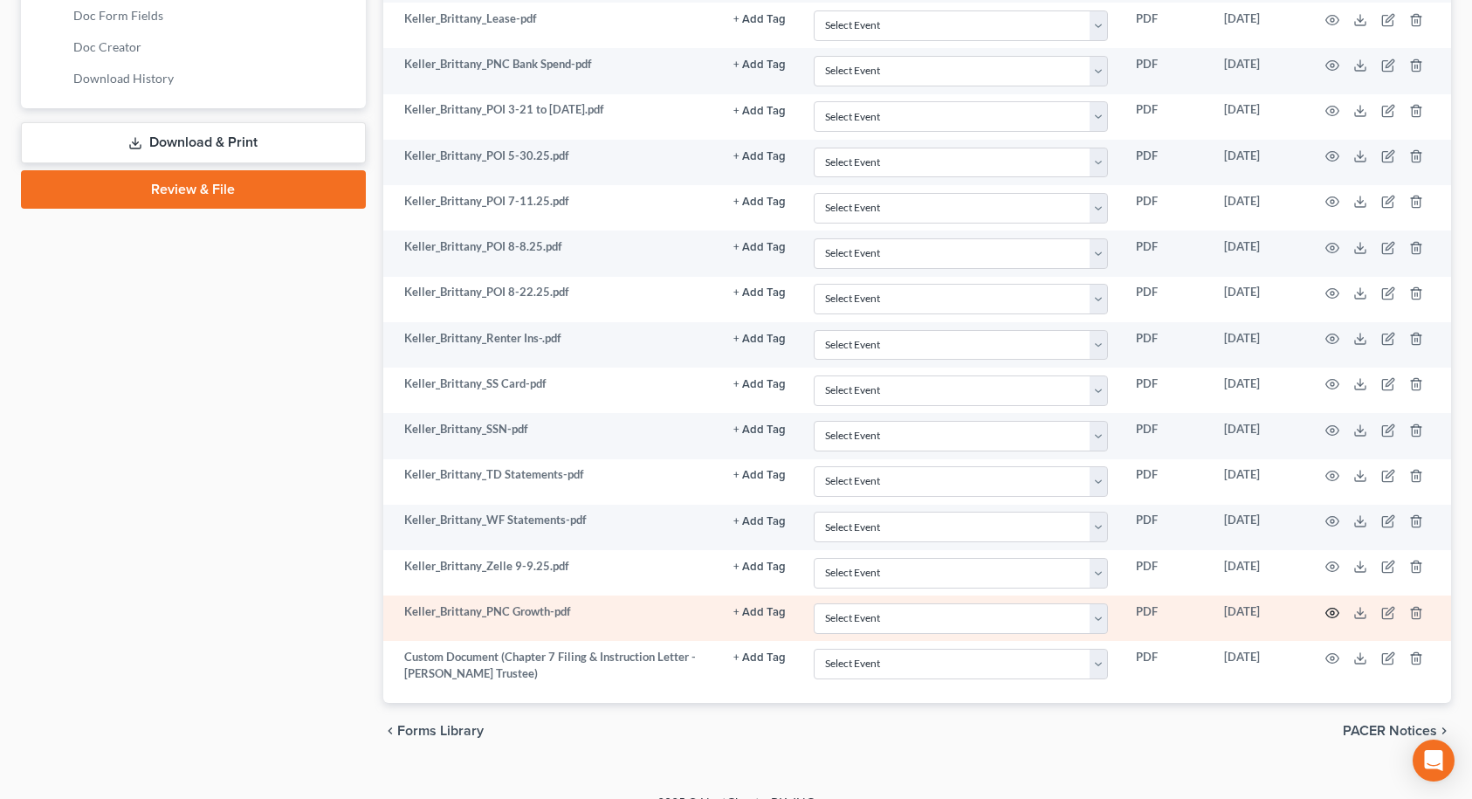
click at [1335, 610] on icon "button" at bounding box center [1333, 613] width 14 height 14
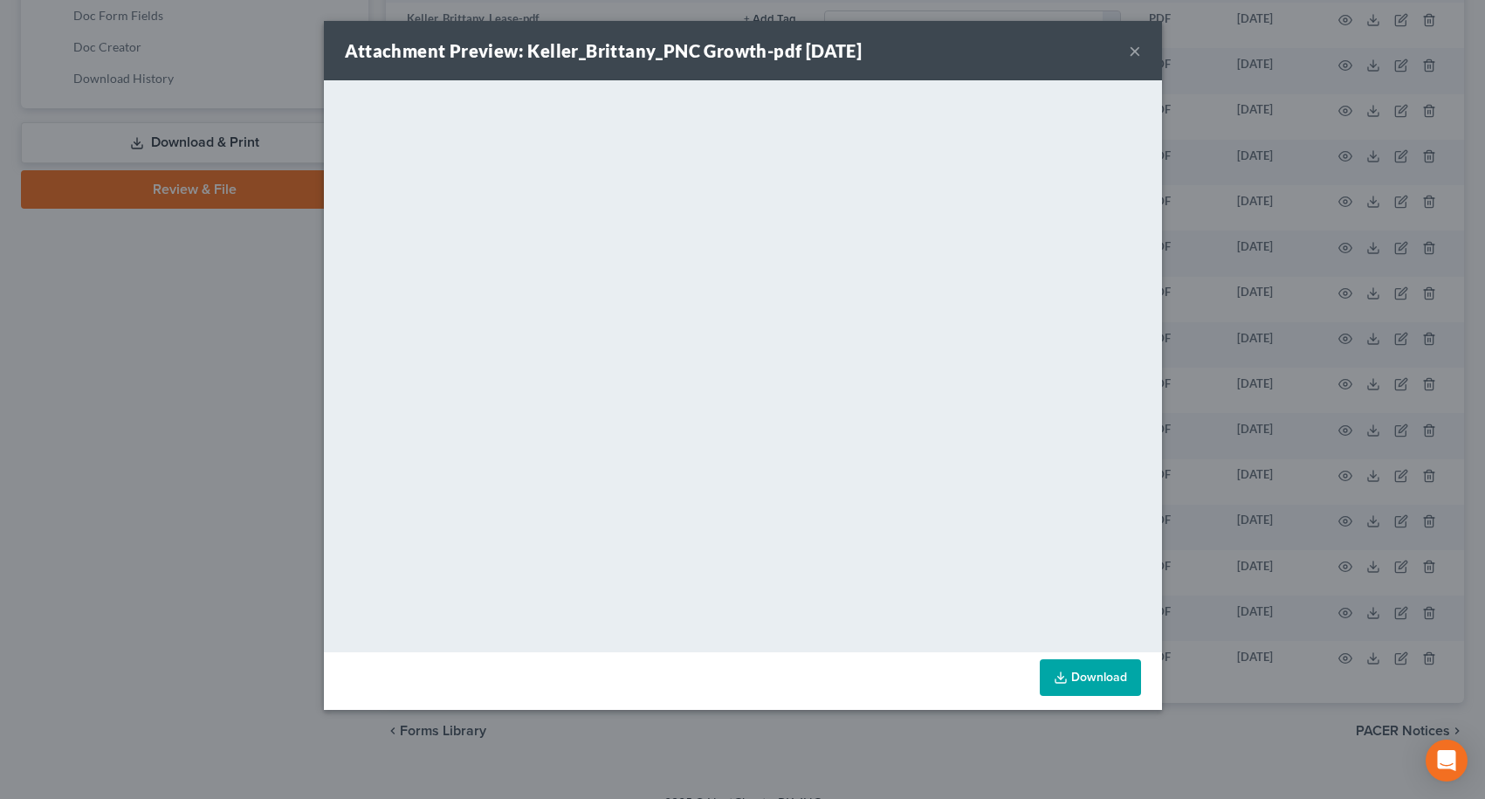
click at [1135, 55] on button "×" at bounding box center [1135, 50] width 12 height 21
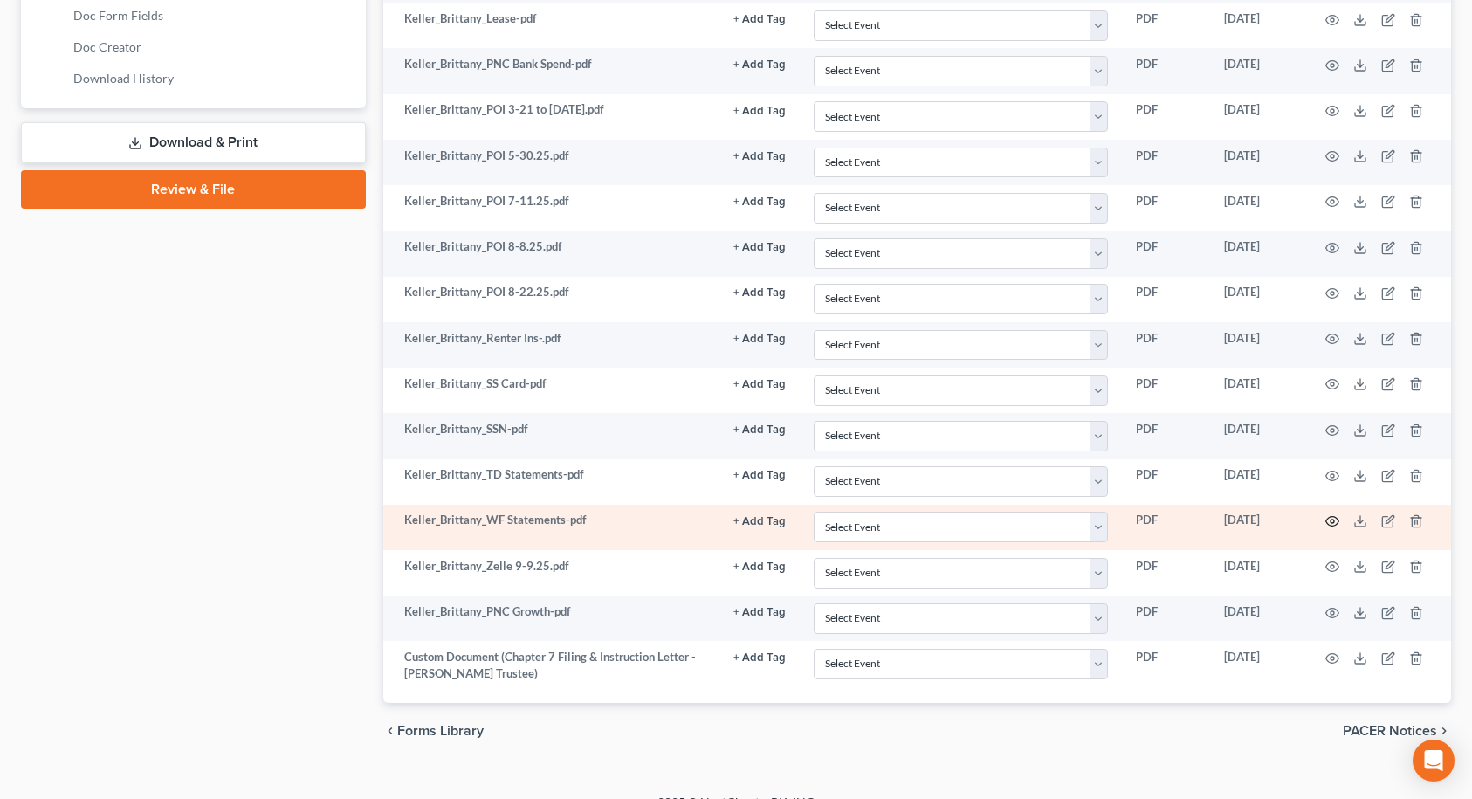
click at [1328, 520] on icon "button" at bounding box center [1333, 521] width 14 height 14
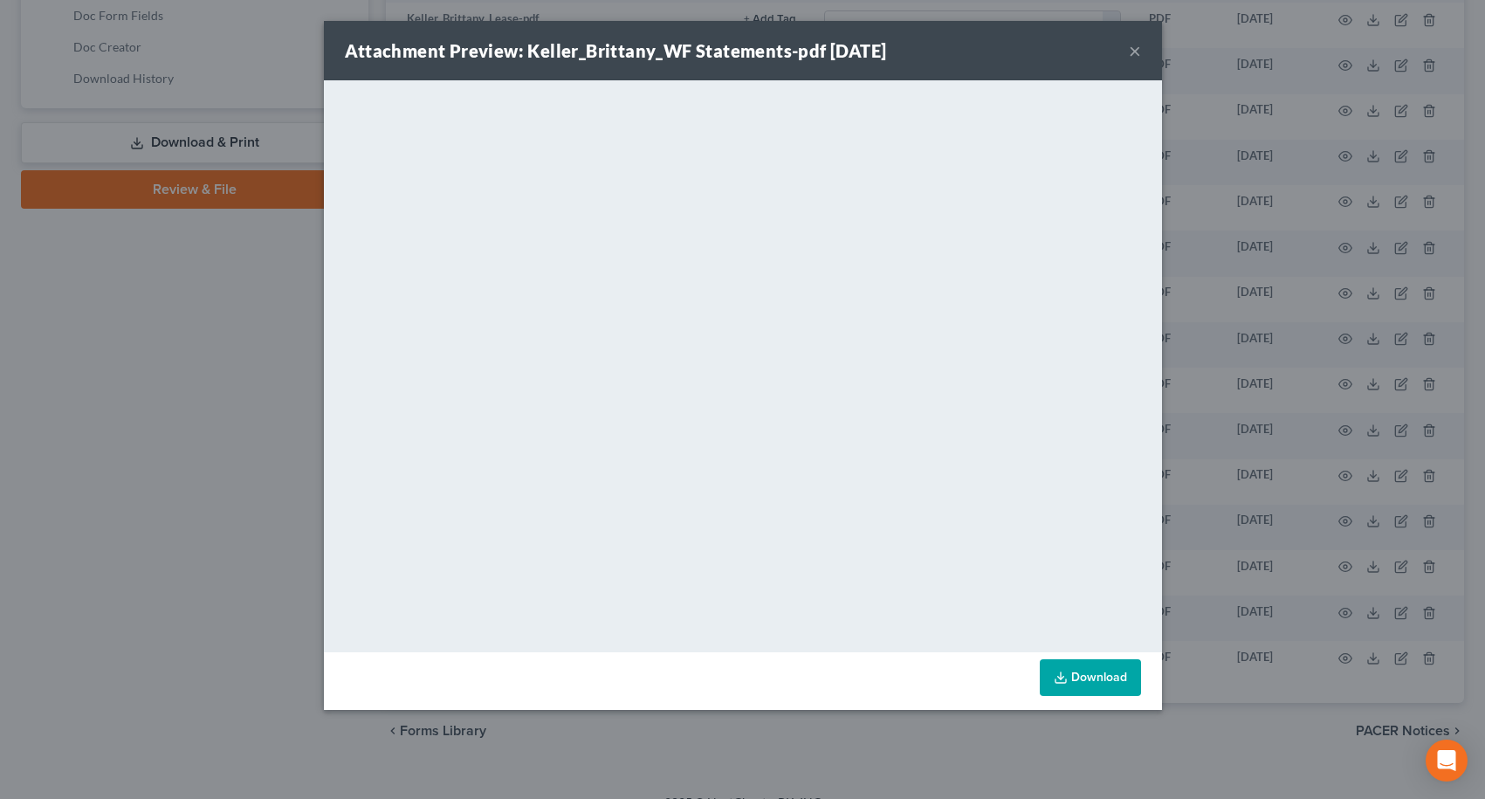
click at [1133, 52] on button "×" at bounding box center [1135, 50] width 12 height 21
